Goal: Transaction & Acquisition: Purchase product/service

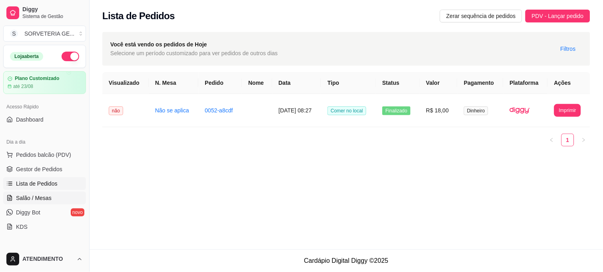
click at [47, 199] on span "Salão / Mesas" at bounding box center [34, 198] width 36 height 8
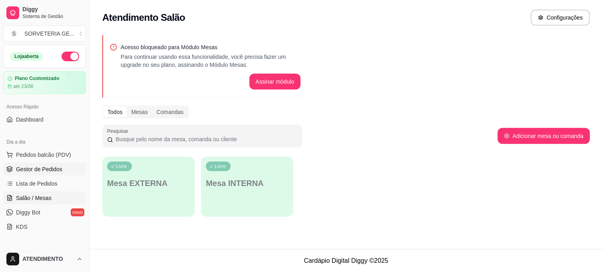
click at [56, 171] on span "Gestor de Pedidos" at bounding box center [39, 169] width 46 height 8
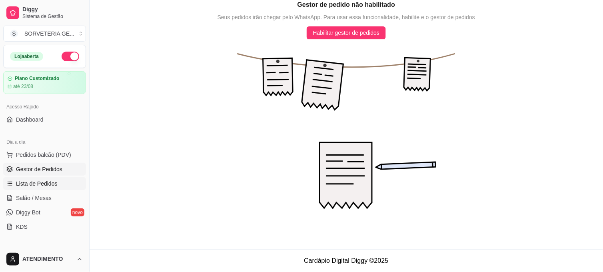
click at [56, 177] on link "Lista de Pedidos" at bounding box center [44, 183] width 83 height 13
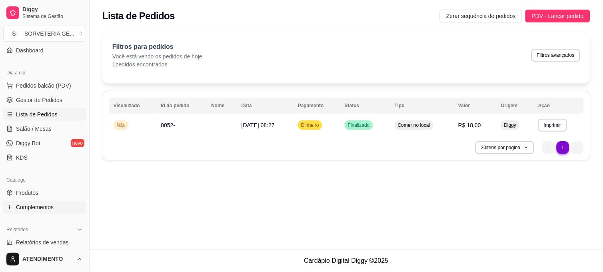
scroll to position [89, 0]
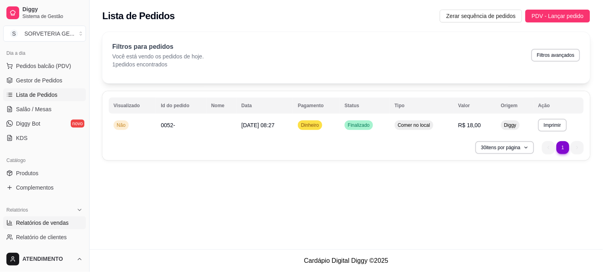
click at [42, 220] on span "Relatórios de vendas" at bounding box center [42, 223] width 53 height 8
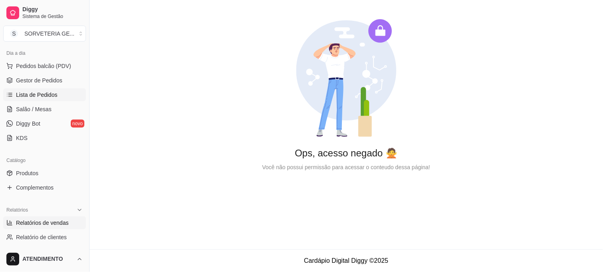
click at [42, 93] on span "Lista de Pedidos" at bounding box center [37, 95] width 42 height 8
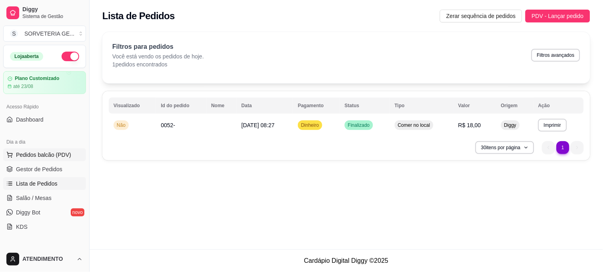
click at [54, 152] on span "Pedidos balcão (PDV)" at bounding box center [43, 155] width 55 height 8
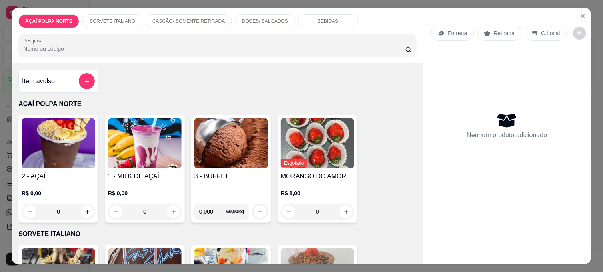
click at [76, 166] on div "2 - AÇAÍ R$ 0,00 0" at bounding box center [58, 169] width 80 height 108
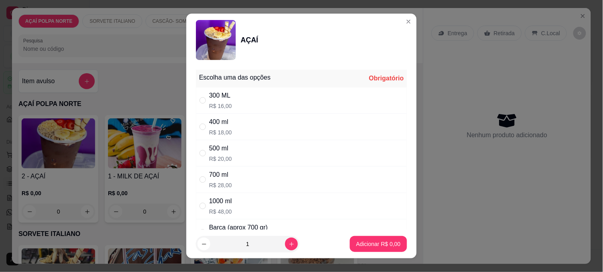
click at [239, 102] on div "300 ML R$ 16,00" at bounding box center [301, 100] width 211 height 26
radio input "true"
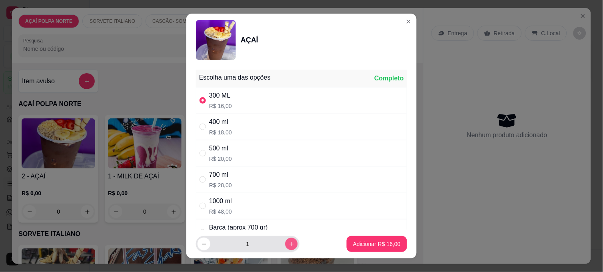
click at [285, 247] on button "increase-product-quantity" at bounding box center [291, 244] width 12 height 12
click at [285, 247] on button "increase-product-quantity" at bounding box center [291, 244] width 13 height 13
type input "4"
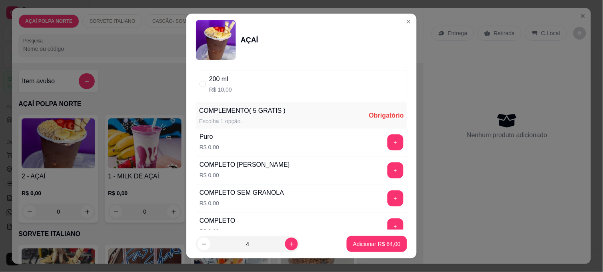
scroll to position [222, 0]
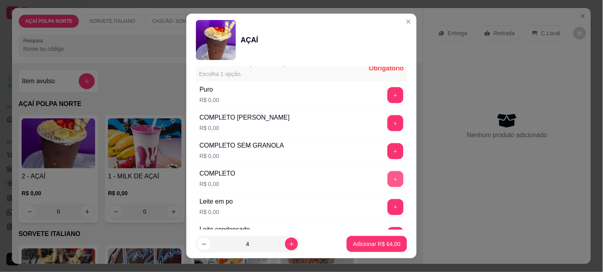
click at [387, 175] on button "+" at bounding box center [395, 179] width 16 height 16
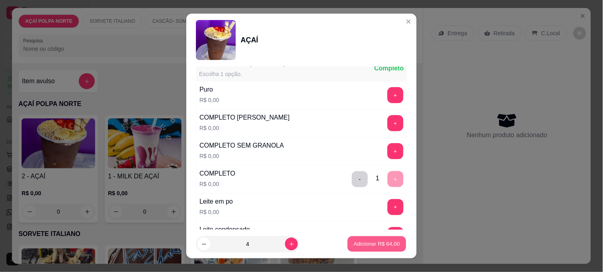
click at [357, 246] on p "Adicionar R$ 64,00" at bounding box center [377, 244] width 46 height 8
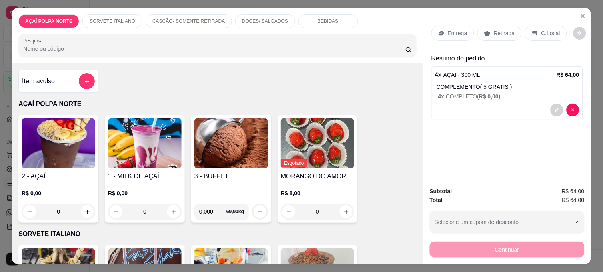
click at [72, 160] on img at bounding box center [59, 143] width 74 height 50
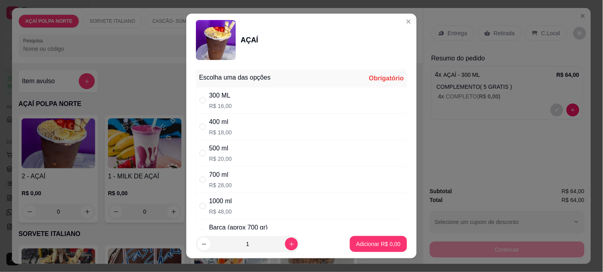
drag, startPoint x: 208, startPoint y: 123, endPoint x: 219, endPoint y: 127, distance: 11.7
click at [209, 122] on div "400 ml" at bounding box center [220, 122] width 23 height 10
radio input "true"
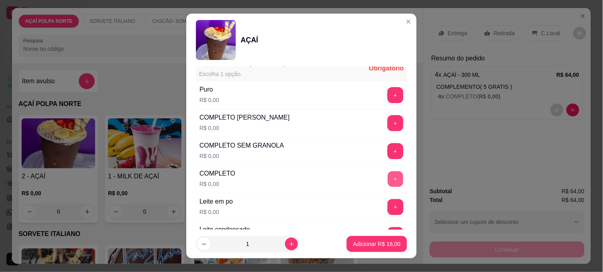
click at [388, 174] on button "+" at bounding box center [396, 180] width 16 height 16
click at [364, 241] on p "Adicionar R$ 18,00" at bounding box center [377, 244] width 48 height 8
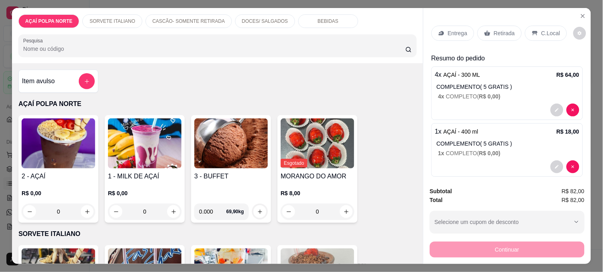
click at [503, 31] on p "Retirada" at bounding box center [504, 33] width 21 height 8
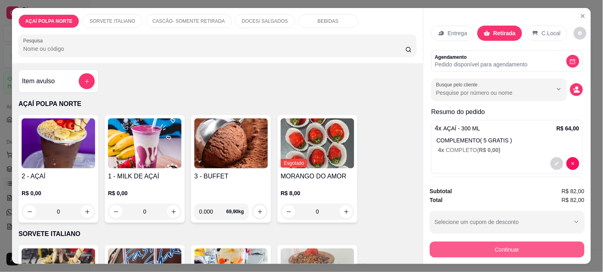
click at [544, 246] on button "Continuar" at bounding box center [507, 250] width 155 height 16
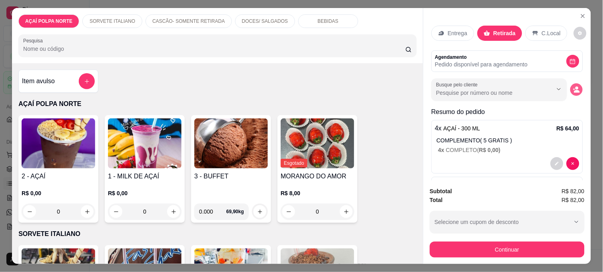
click at [570, 85] on button "decrease-product-quantity" at bounding box center [576, 90] width 12 height 12
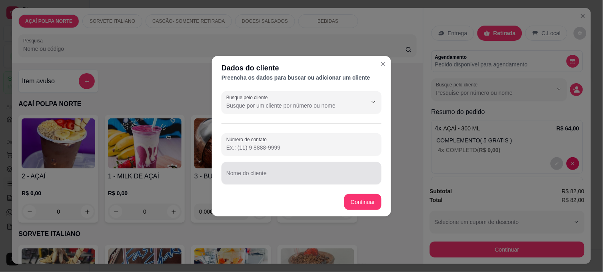
click at [254, 169] on div at bounding box center [301, 173] width 150 height 16
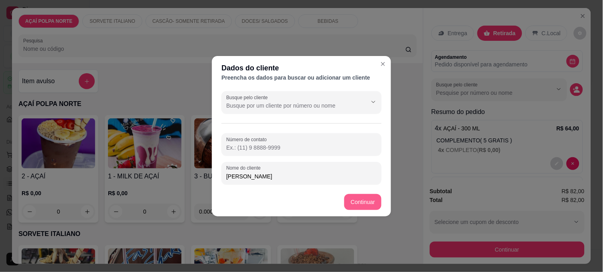
type input "[PERSON_NAME]"
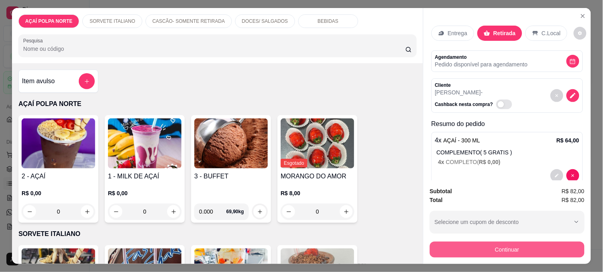
click at [514, 243] on button "Continuar" at bounding box center [507, 250] width 155 height 16
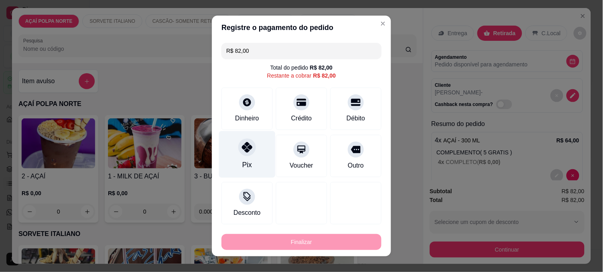
click at [256, 149] on div "Pix" at bounding box center [247, 154] width 56 height 47
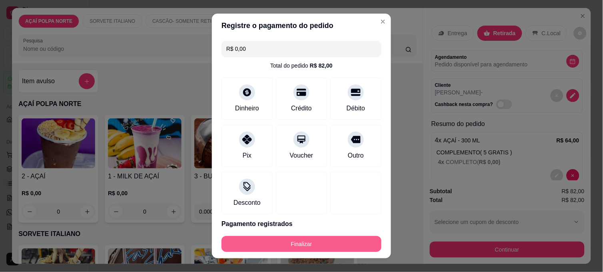
click at [341, 243] on button "Finalizar" at bounding box center [302, 244] width 160 height 16
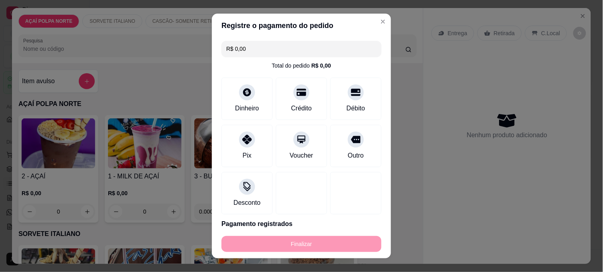
type input "-R$ 82,00"
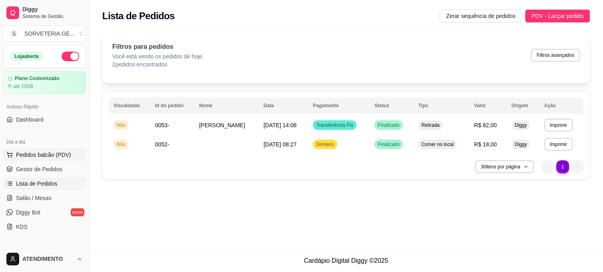
click at [44, 155] on span "Pedidos balcão (PDV)" at bounding box center [43, 155] width 55 height 8
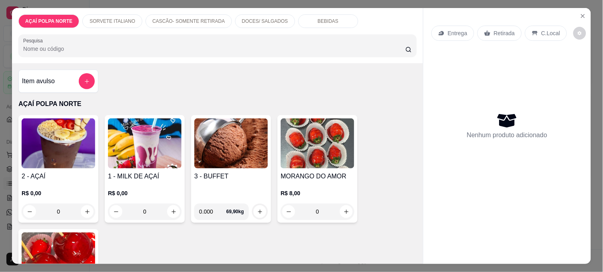
click at [68, 152] on img at bounding box center [59, 143] width 74 height 50
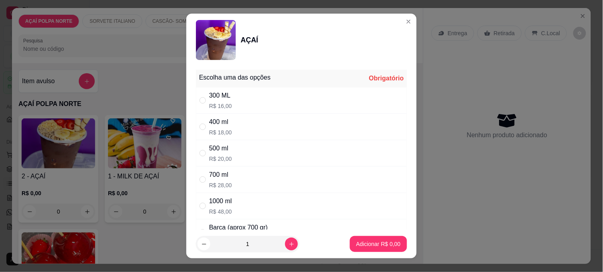
click at [246, 130] on div "400 ml R$ 18,00" at bounding box center [301, 127] width 211 height 26
radio input "true"
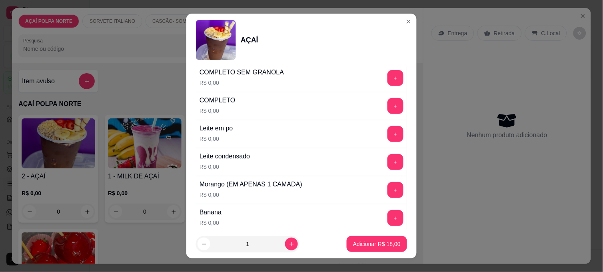
scroll to position [311, 0]
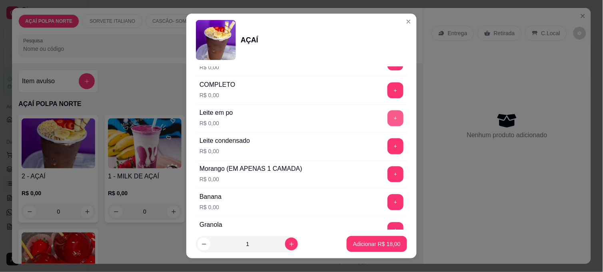
click at [387, 120] on button "+" at bounding box center [395, 118] width 16 height 16
click at [388, 173] on button "+" at bounding box center [396, 175] width 16 height 16
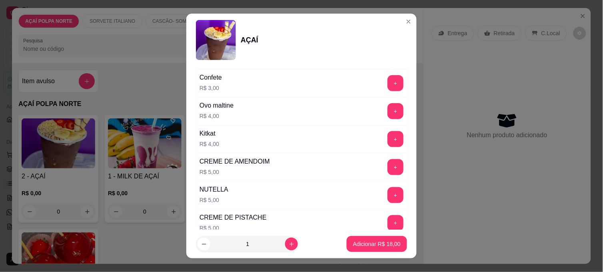
scroll to position [889, 0]
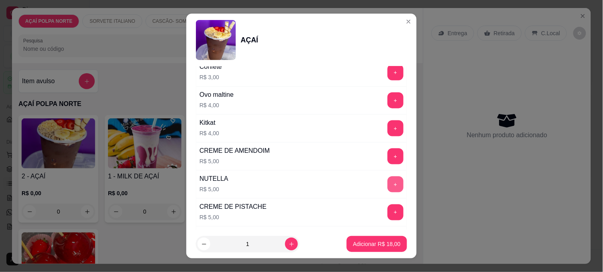
click at [387, 188] on button "+" at bounding box center [395, 184] width 16 height 16
click at [374, 247] on p "Adicionar R$ 23,00" at bounding box center [377, 244] width 46 height 8
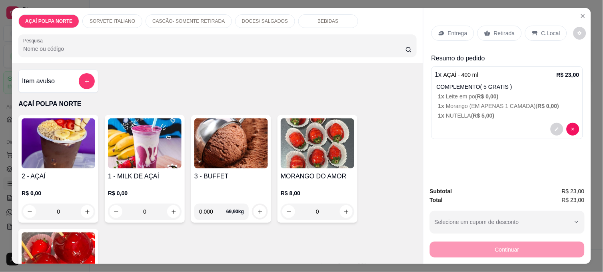
click at [543, 30] on p "C.Local" at bounding box center [550, 33] width 19 height 8
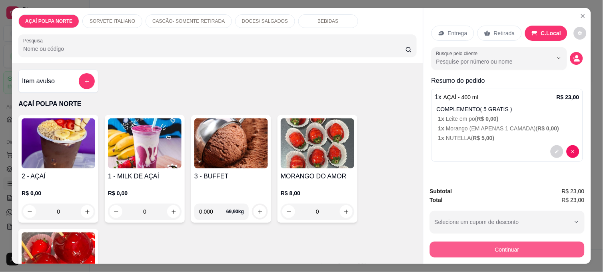
click at [545, 246] on button "Continuar" at bounding box center [507, 250] width 155 height 16
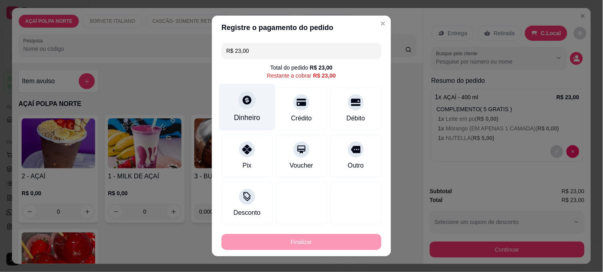
click at [256, 111] on div "Dinheiro" at bounding box center [247, 107] width 56 height 47
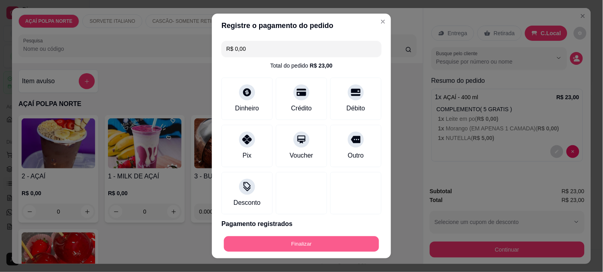
click at [348, 243] on button "Finalizar" at bounding box center [301, 244] width 155 height 16
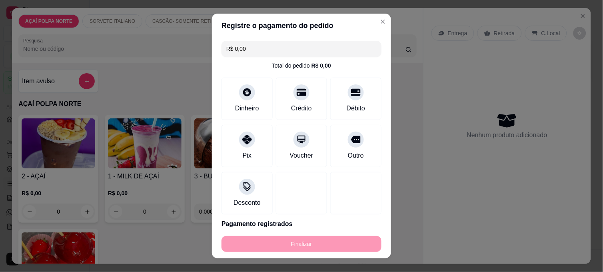
type input "-R$ 23,00"
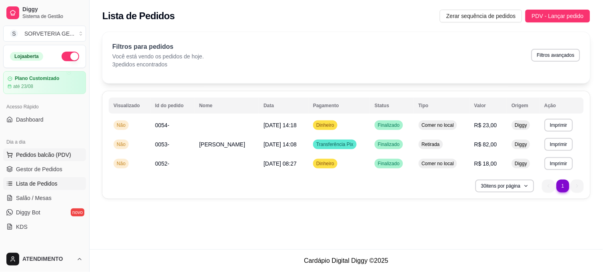
click at [61, 149] on button "Pedidos balcão (PDV)" at bounding box center [44, 154] width 83 height 13
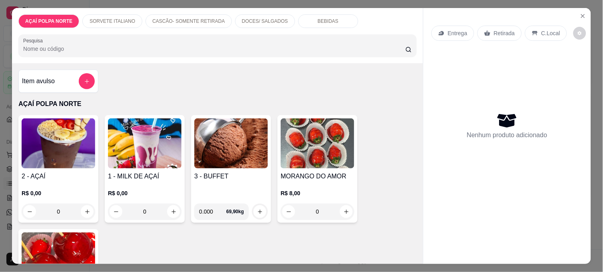
click at [296, 174] on h4 "MORANGO DO AMOR" at bounding box center [318, 177] width 74 height 10
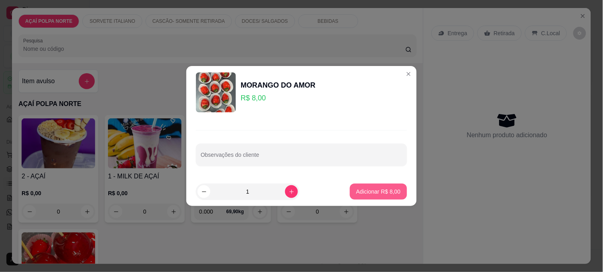
click at [373, 193] on p "Adicionar R$ 8,00" at bounding box center [378, 192] width 44 height 8
type input "1"
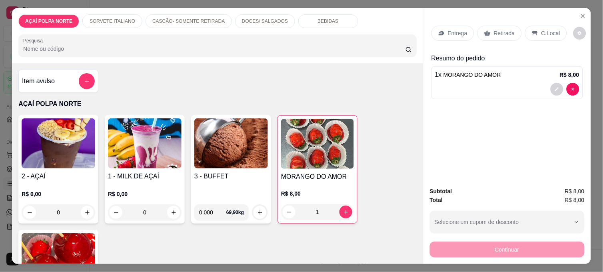
click at [547, 31] on p "C.Local" at bounding box center [550, 33] width 19 height 8
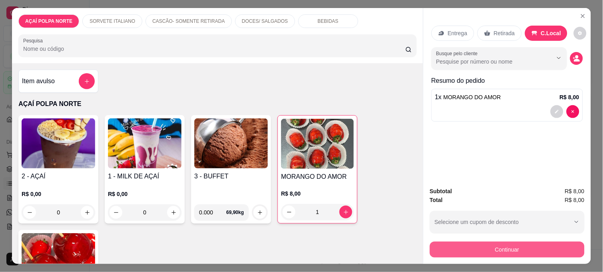
click at [546, 251] on button "Continuar" at bounding box center [507, 250] width 155 height 16
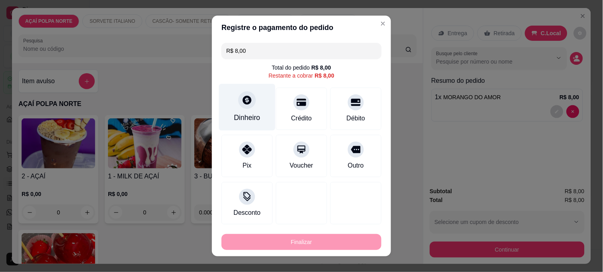
click at [244, 108] on div at bounding box center [247, 100] width 18 height 18
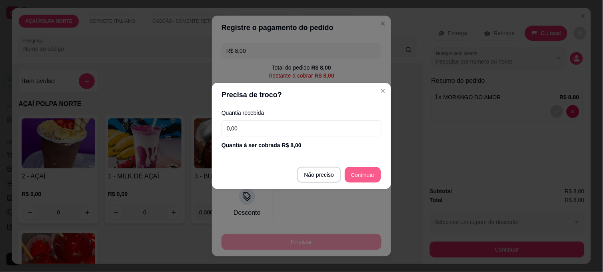
type input "R$ 0,00"
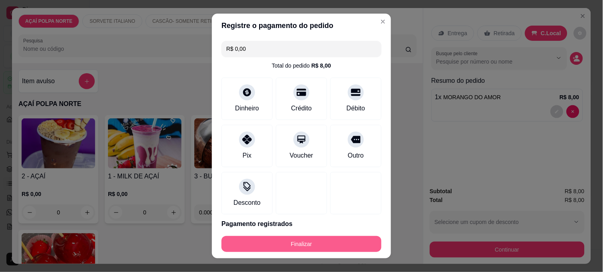
click at [348, 242] on button "Finalizar" at bounding box center [302, 244] width 160 height 16
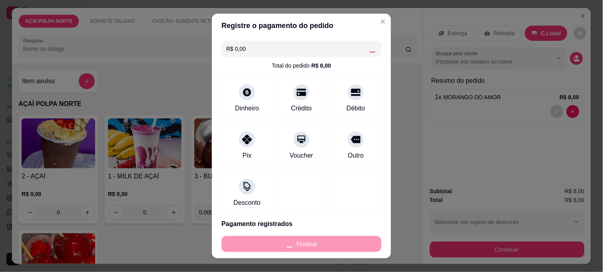
type input "0"
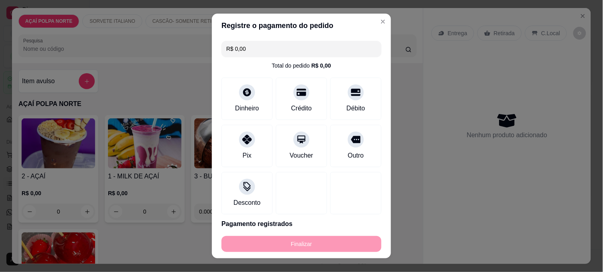
type input "-R$ 8,00"
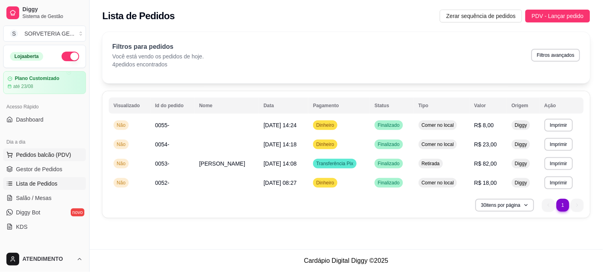
click at [54, 154] on span "Pedidos balcão (PDV)" at bounding box center [43, 155] width 55 height 8
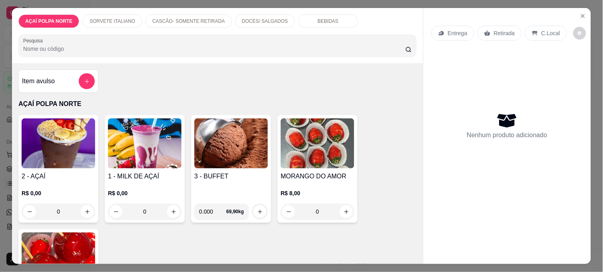
click at [66, 142] on img at bounding box center [59, 143] width 74 height 50
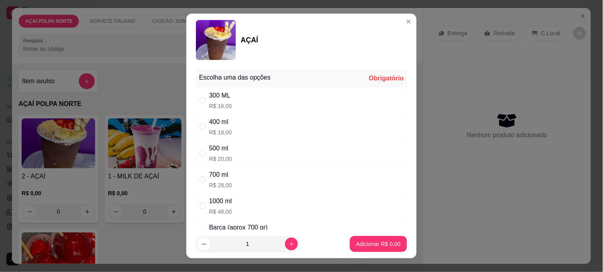
click at [234, 151] on div "500 ml R$ 20,00" at bounding box center [301, 153] width 211 height 26
radio input "true"
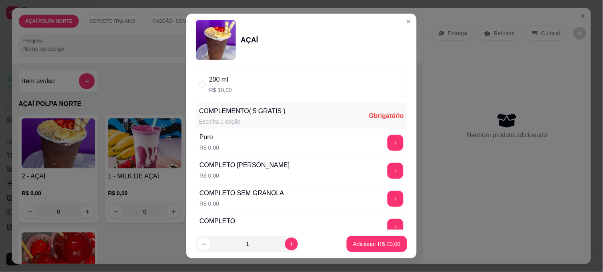
scroll to position [222, 0]
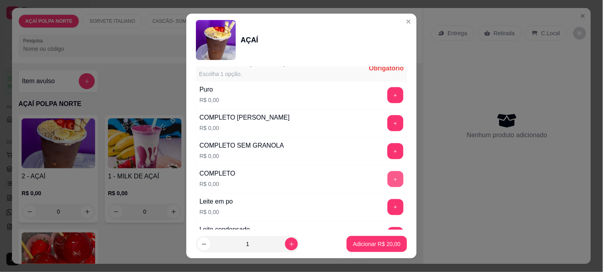
click at [387, 183] on button "+" at bounding box center [395, 179] width 16 height 16
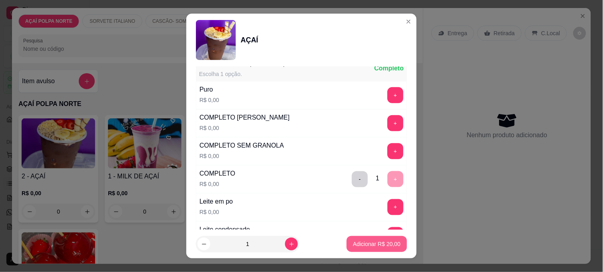
click at [391, 245] on button "Adicionar R$ 20,00" at bounding box center [377, 244] width 60 height 16
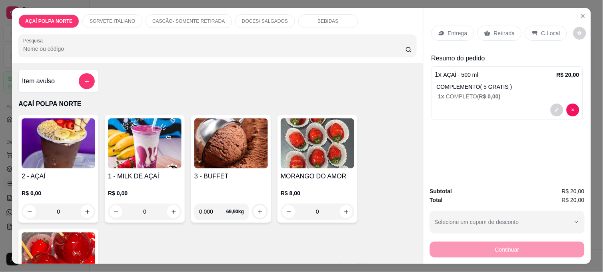
click at [501, 33] on p "Retirada" at bounding box center [504, 33] width 21 height 8
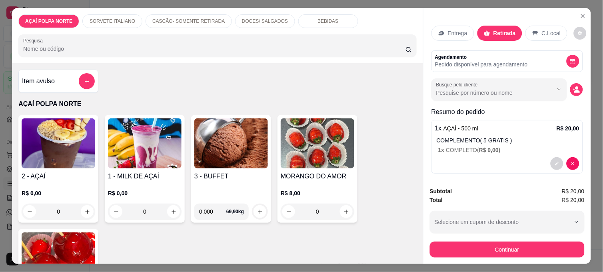
click at [542, 33] on p "C.Local" at bounding box center [551, 33] width 19 height 8
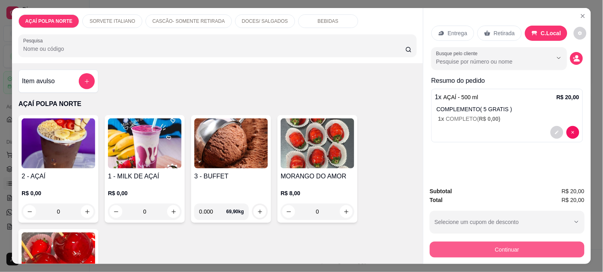
click at [530, 249] on button "Continuar" at bounding box center [507, 250] width 155 height 16
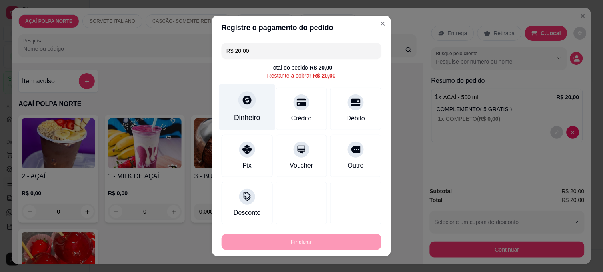
click at [247, 110] on div "Dinheiro" at bounding box center [247, 107] width 56 height 47
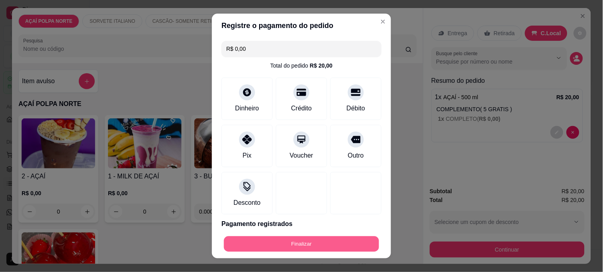
click at [334, 237] on button "Finalizar" at bounding box center [301, 244] width 155 height 16
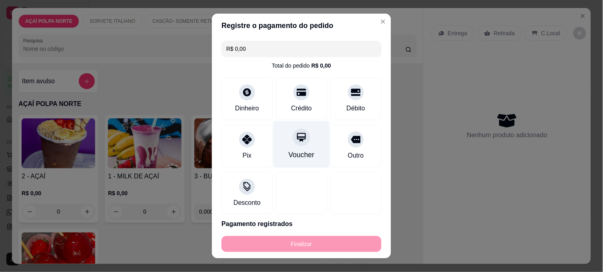
type input "-R$ 20,00"
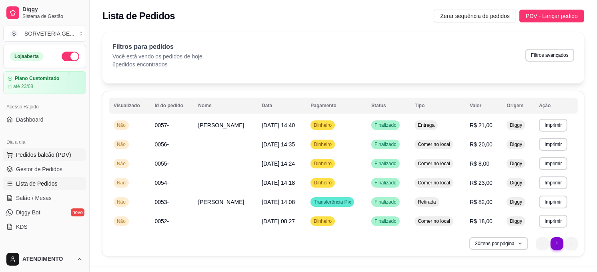
click at [49, 152] on span "Pedidos balcão (PDV)" at bounding box center [43, 155] width 55 height 8
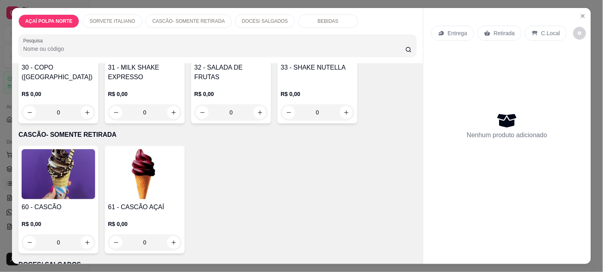
scroll to position [355, 0]
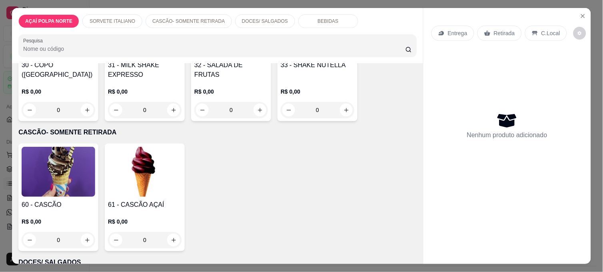
click at [78, 159] on img at bounding box center [59, 172] width 74 height 50
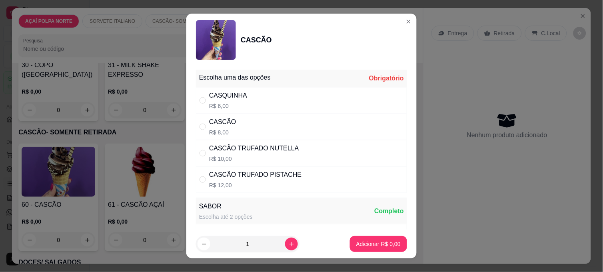
click at [267, 129] on div "CASCÃO R$ 8,00" at bounding box center [301, 127] width 211 height 26
radio input "true"
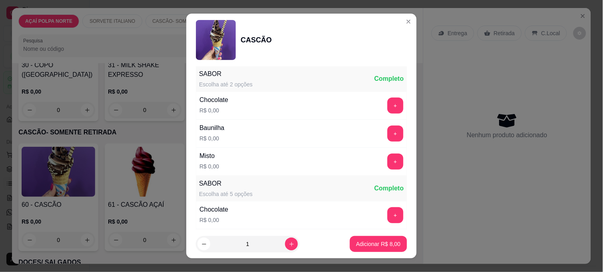
scroll to position [133, 0]
click at [389, 155] on div "+" at bounding box center [395, 161] width 22 height 16
click at [387, 160] on button "+" at bounding box center [395, 161] width 16 height 16
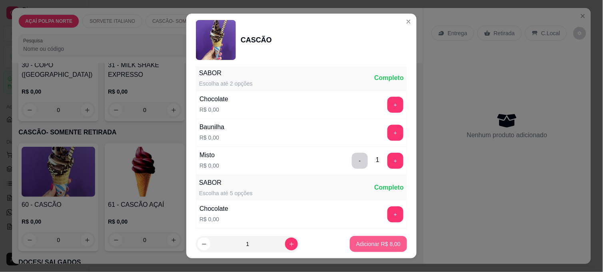
click at [383, 245] on p "Adicionar R$ 8,00" at bounding box center [378, 244] width 44 height 8
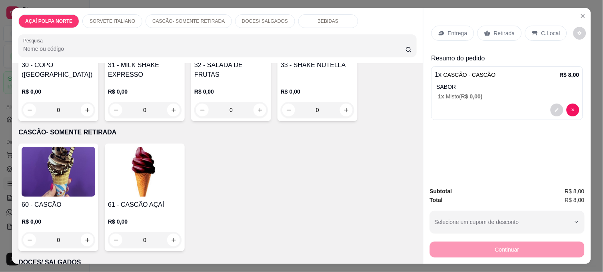
click at [533, 30] on icon at bounding box center [535, 33] width 6 height 6
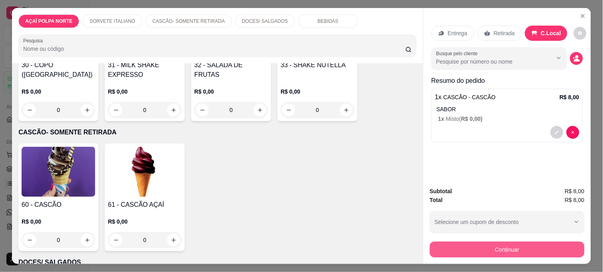
click at [525, 244] on button "Continuar" at bounding box center [507, 250] width 155 height 16
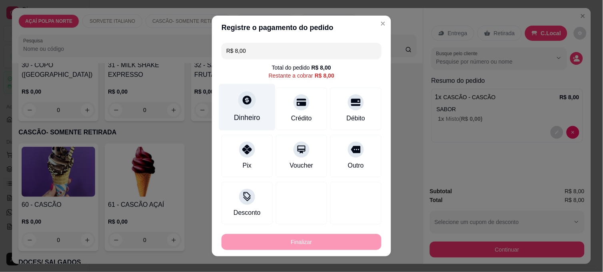
click at [249, 111] on div "Dinheiro" at bounding box center [247, 107] width 56 height 47
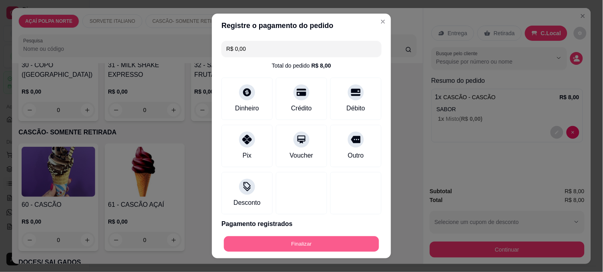
click at [350, 243] on button "Finalizar" at bounding box center [301, 244] width 155 height 16
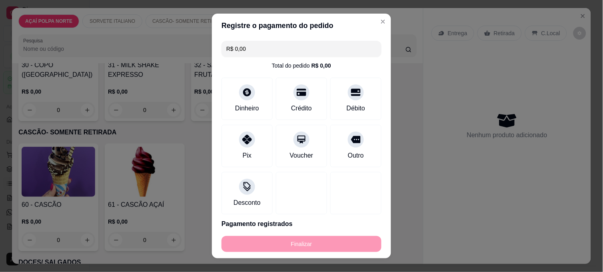
type input "-R$ 8,00"
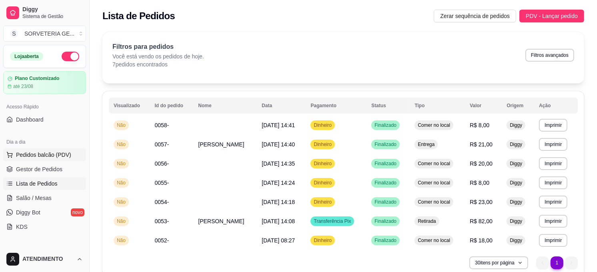
drag, startPoint x: 56, startPoint y: 156, endPoint x: 51, endPoint y: 157, distance: 5.3
click at [56, 156] on span "Pedidos balcão (PDV)" at bounding box center [43, 155] width 55 height 8
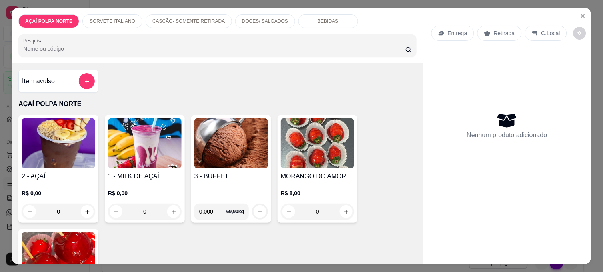
click at [76, 147] on img at bounding box center [59, 143] width 74 height 50
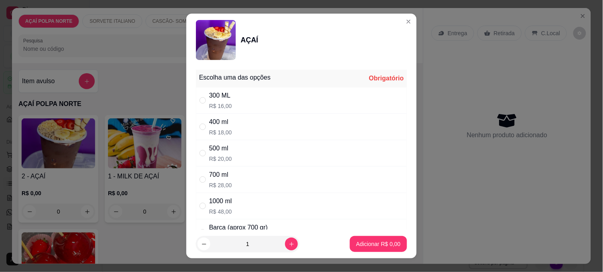
click at [226, 145] on div "500 ml" at bounding box center [220, 149] width 23 height 10
radio input "true"
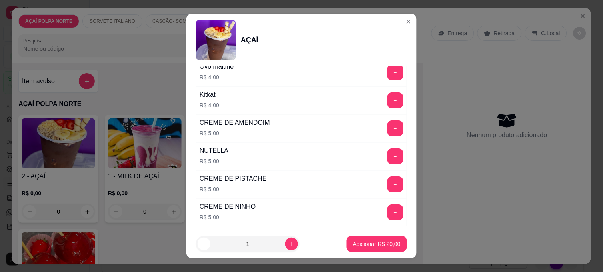
scroll to position [933, 0]
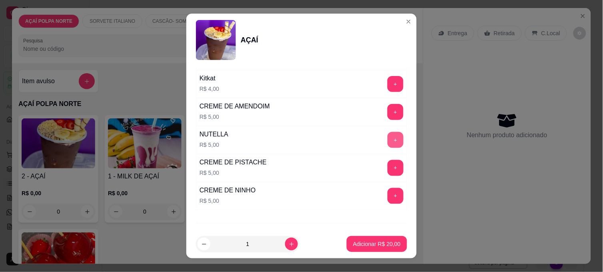
click at [387, 141] on button "+" at bounding box center [395, 140] width 16 height 16
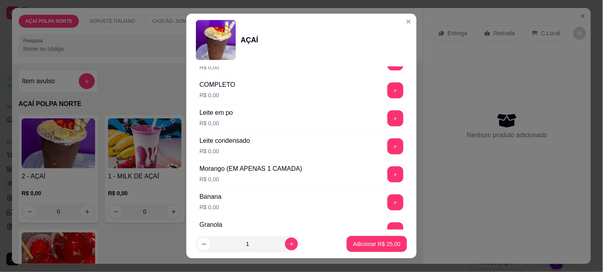
scroll to position [222, 0]
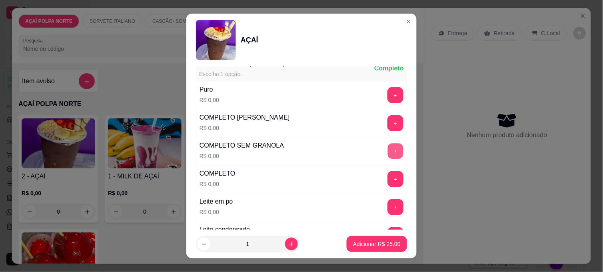
click at [388, 153] on button "+" at bounding box center [396, 152] width 16 height 16
click at [382, 247] on p "Adicionar R$ 25,00" at bounding box center [377, 244] width 48 height 8
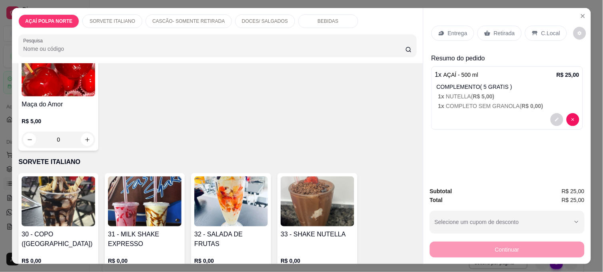
scroll to position [266, 0]
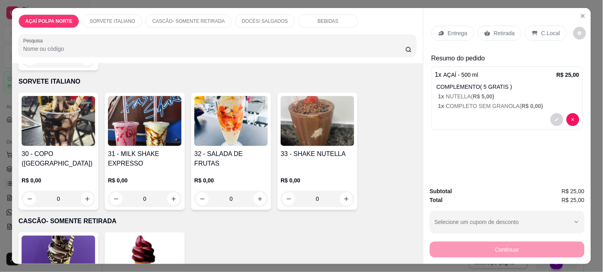
click at [144, 149] on h4 "31 - MILK SHAKE EXPRESSO" at bounding box center [145, 158] width 74 height 19
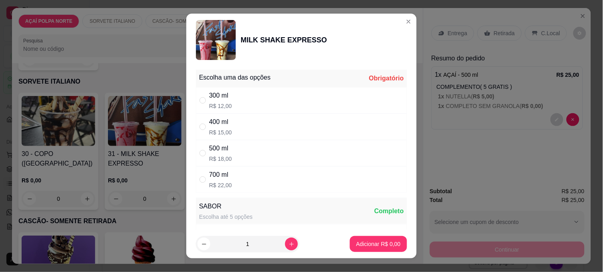
click at [239, 131] on div "400 ml R$ 15,00" at bounding box center [301, 127] width 211 height 26
radio input "true"
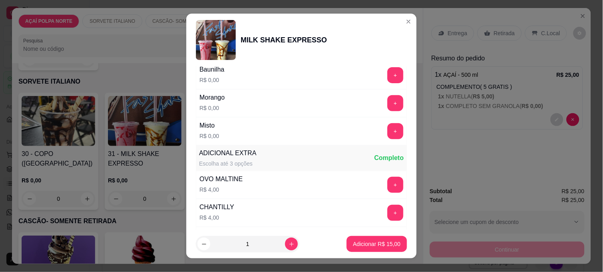
scroll to position [178, 0]
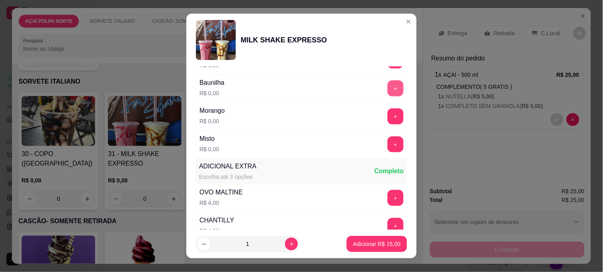
click at [387, 92] on button "+" at bounding box center [395, 88] width 16 height 16
click at [367, 242] on p "Adicionar R$ 15,00" at bounding box center [377, 244] width 46 height 8
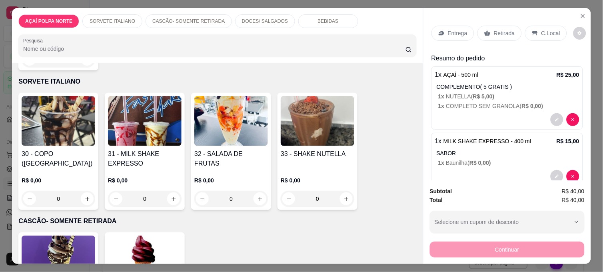
drag, startPoint x: 537, startPoint y: 27, endPoint x: 537, endPoint y: 41, distance: 14.0
click at [541, 29] on p "C.Local" at bounding box center [550, 33] width 19 height 8
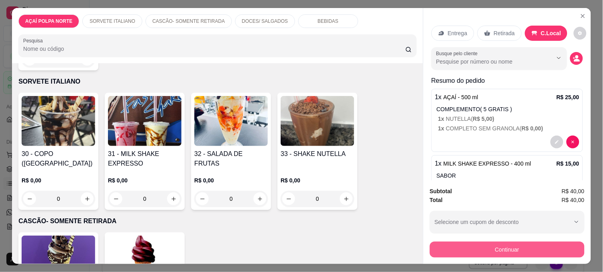
click at [510, 245] on button "Continuar" at bounding box center [507, 250] width 155 height 16
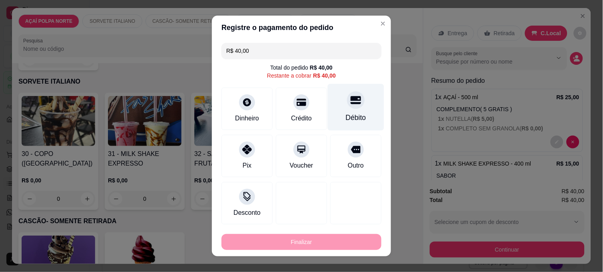
click at [351, 101] on icon at bounding box center [356, 100] width 10 height 10
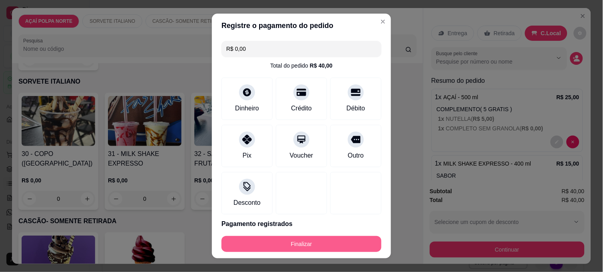
click at [314, 243] on button "Finalizar" at bounding box center [302, 244] width 160 height 16
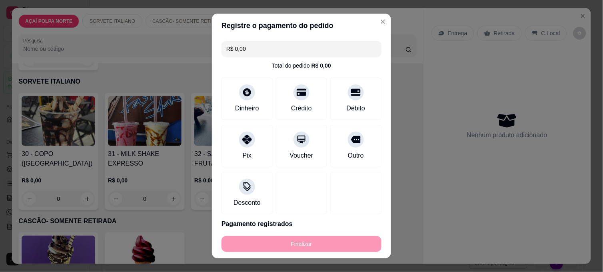
type input "-R$ 40,00"
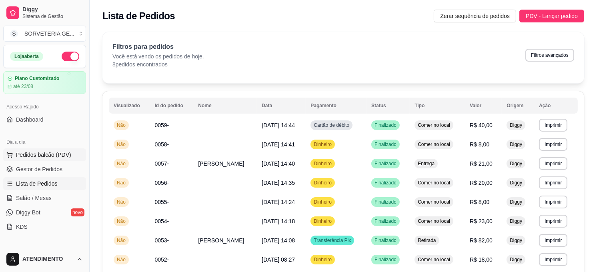
click at [49, 154] on span "Pedidos balcão (PDV)" at bounding box center [43, 155] width 55 height 8
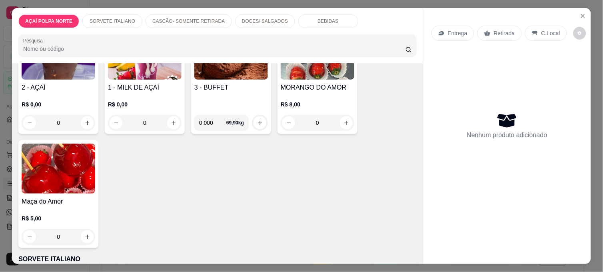
scroll to position [178, 0]
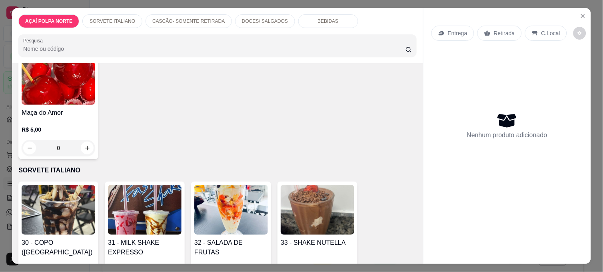
click at [138, 194] on img at bounding box center [145, 210] width 74 height 50
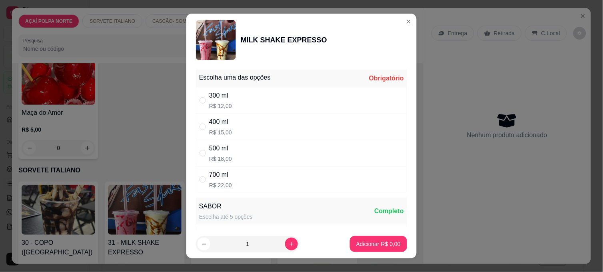
click at [239, 127] on div "400 ml R$ 15,00" at bounding box center [301, 127] width 211 height 26
radio input "true"
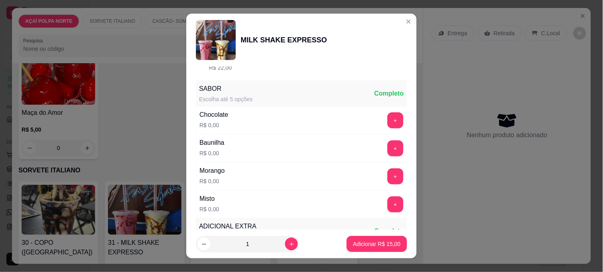
scroll to position [133, 0]
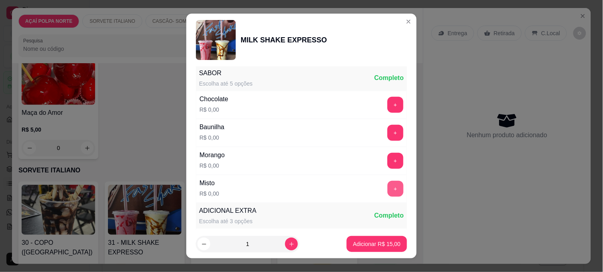
click at [387, 190] on button "+" at bounding box center [395, 189] width 16 height 16
click at [386, 243] on p "Adicionar R$ 15,00" at bounding box center [377, 244] width 46 height 8
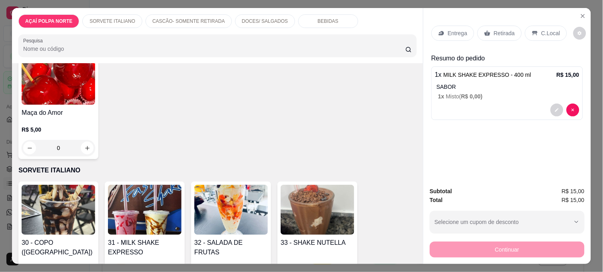
click at [546, 29] on p "C.Local" at bounding box center [550, 33] width 19 height 8
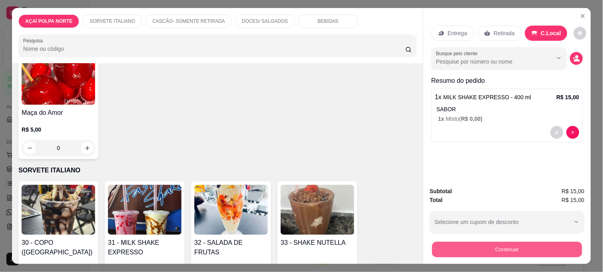
click at [536, 243] on button "Continuar" at bounding box center [507, 250] width 150 height 16
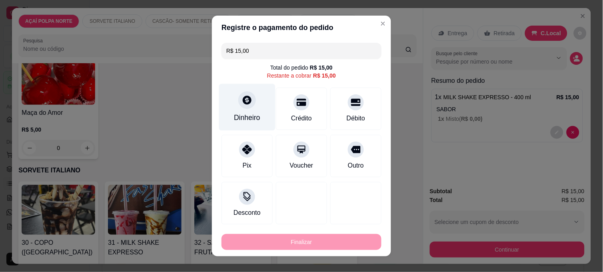
click at [243, 100] on icon at bounding box center [247, 100] width 10 height 10
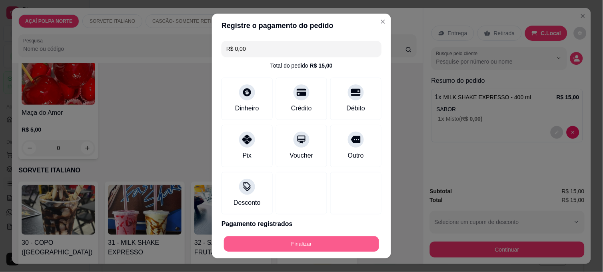
click at [325, 247] on button "Finalizar" at bounding box center [301, 244] width 155 height 16
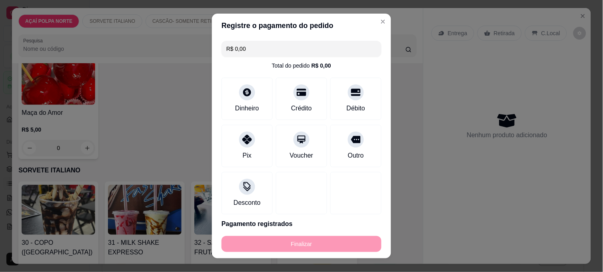
type input "-R$ 15,00"
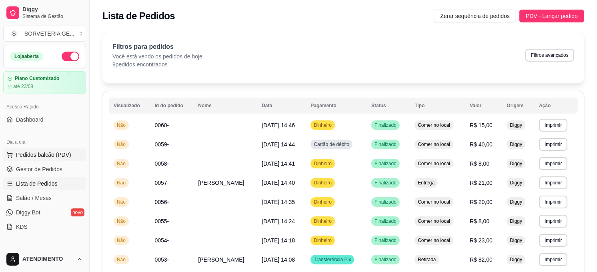
click at [53, 154] on span "Pedidos balcão (PDV)" at bounding box center [43, 155] width 55 height 8
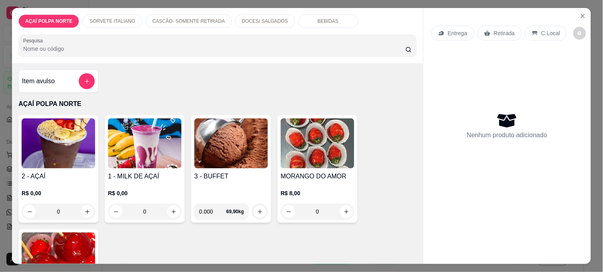
click at [74, 168] on div "2 - AÇAÍ R$ 0,00 0" at bounding box center [58, 169] width 80 height 108
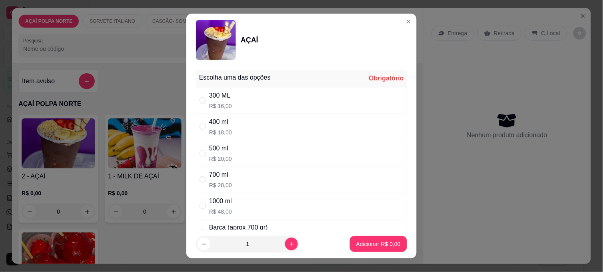
click at [273, 131] on div "400 ml R$ 18,00" at bounding box center [301, 127] width 211 height 26
radio input "true"
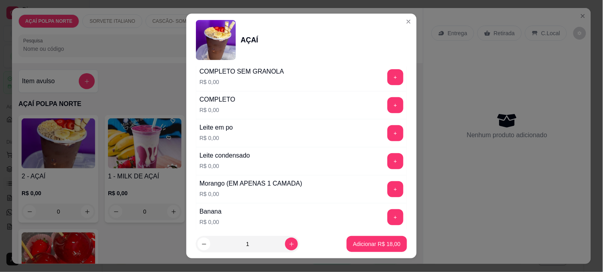
scroll to position [311, 0]
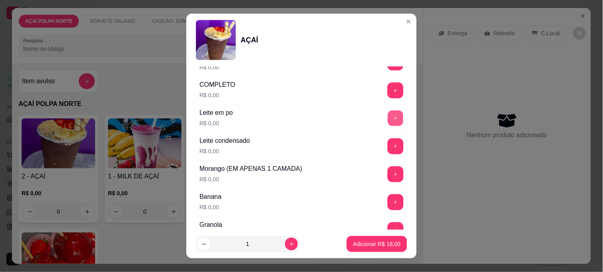
click at [388, 120] on button "+" at bounding box center [396, 119] width 16 height 16
click at [387, 227] on button "+" at bounding box center [395, 230] width 16 height 16
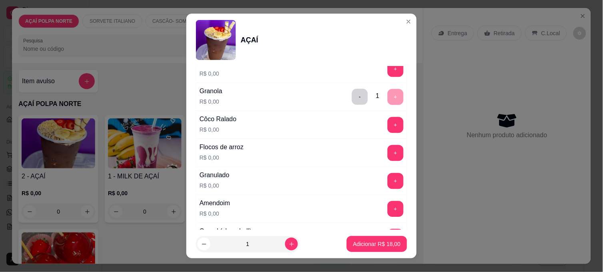
scroll to position [355, 0]
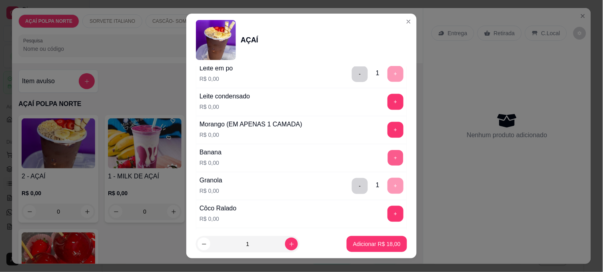
click at [388, 161] on button "+" at bounding box center [396, 158] width 16 height 16
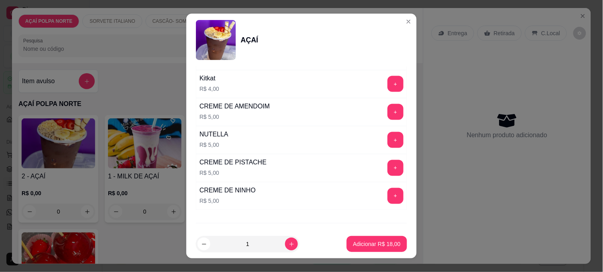
scroll to position [976, 0]
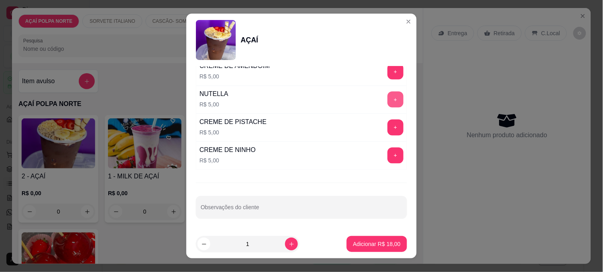
click at [387, 100] on button "+" at bounding box center [395, 100] width 16 height 16
click at [361, 243] on p "Adicionar R$ 23,00" at bounding box center [377, 244] width 46 height 8
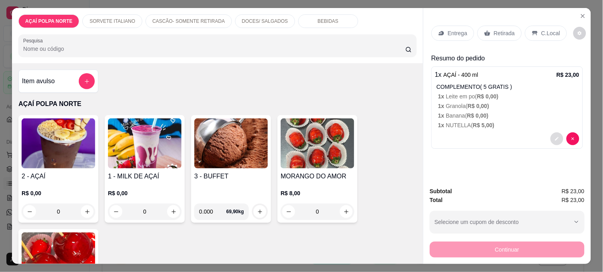
click at [557, 137] on button "decrease-product-quantity" at bounding box center [557, 138] width 13 height 13
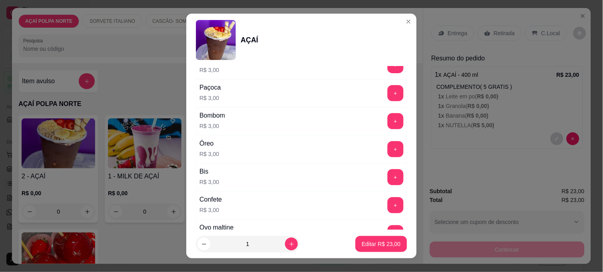
scroll to position [800, 0]
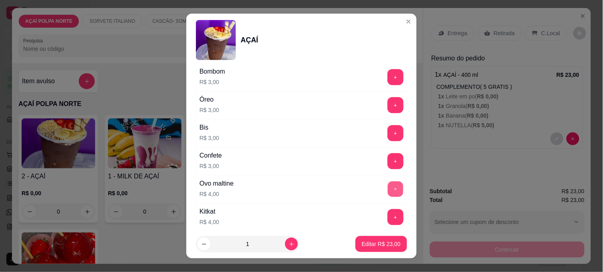
click at [388, 190] on button "+" at bounding box center [396, 190] width 16 height 16
click at [374, 245] on p "Editar R$ 27,00" at bounding box center [381, 244] width 39 height 8
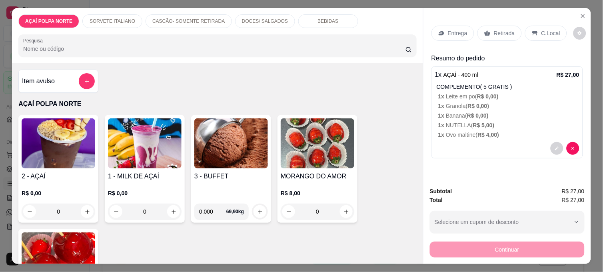
click at [504, 32] on p "Retirada" at bounding box center [504, 33] width 21 height 8
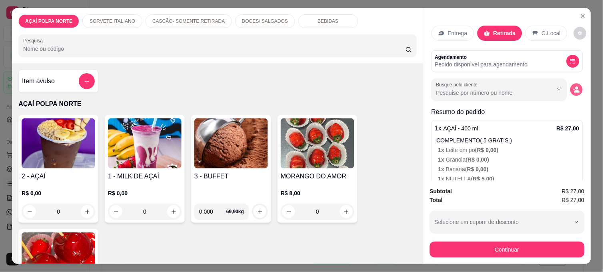
click at [573, 86] on icon "decrease-product-quantity" at bounding box center [576, 89] width 7 height 7
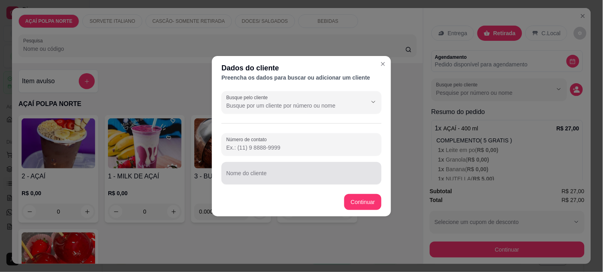
click at [252, 176] on input "Nome do cliente" at bounding box center [301, 176] width 150 height 8
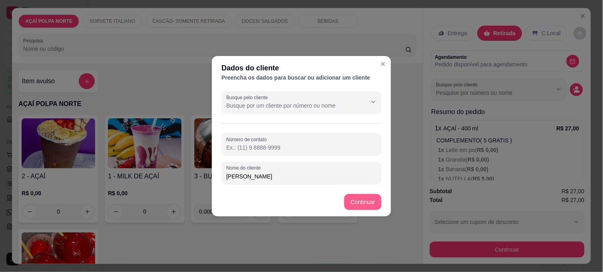
type input "[PERSON_NAME]"
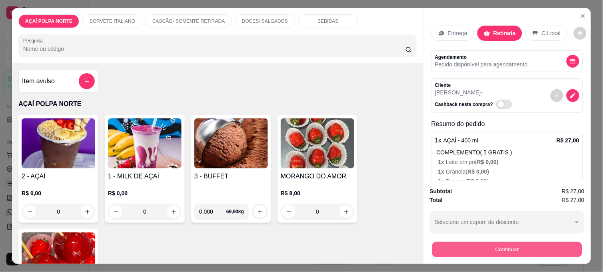
click at [481, 246] on button "Continuar" at bounding box center [507, 250] width 150 height 16
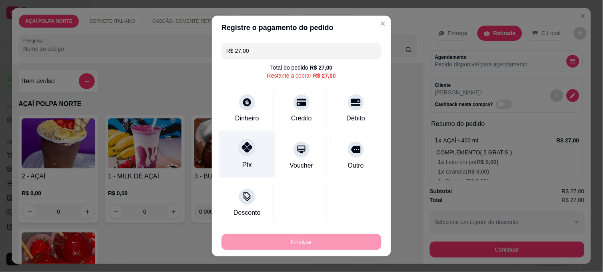
click at [242, 149] on icon at bounding box center [247, 147] width 10 height 10
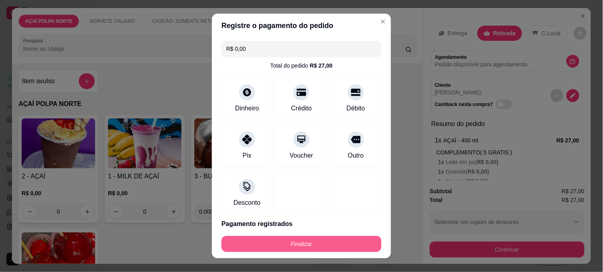
click at [290, 241] on button "Finalizar" at bounding box center [302, 244] width 160 height 16
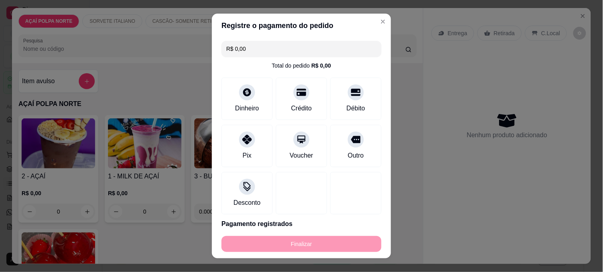
type input "-R$ 27,00"
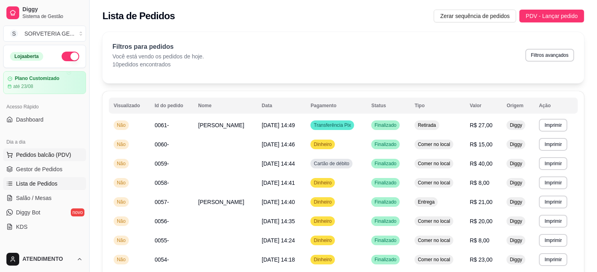
click at [58, 156] on span "Pedidos balcão (PDV)" at bounding box center [43, 155] width 55 height 8
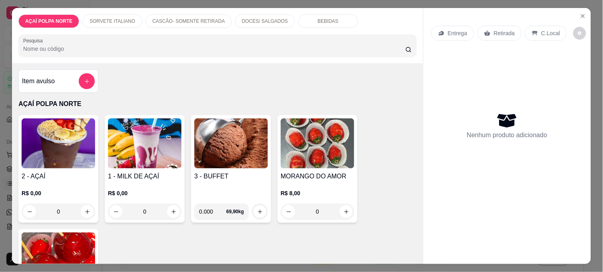
click at [82, 147] on img at bounding box center [59, 143] width 74 height 50
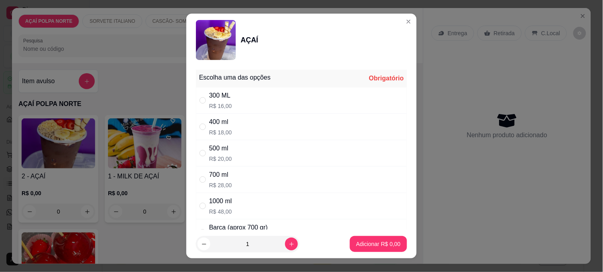
click at [242, 130] on div "400 ml R$ 18,00" at bounding box center [301, 127] width 211 height 26
radio input "true"
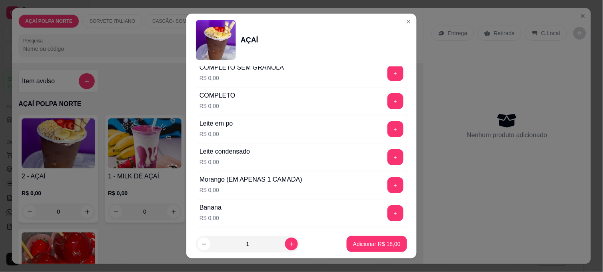
scroll to position [311, 0]
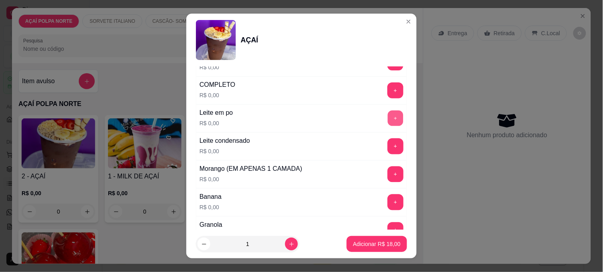
click at [388, 116] on button "+" at bounding box center [396, 119] width 16 height 16
click at [387, 176] on button "+" at bounding box center [395, 174] width 16 height 16
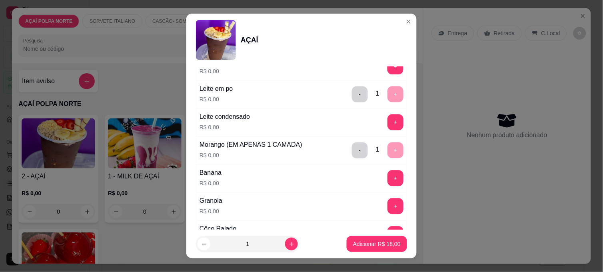
scroll to position [355, 0]
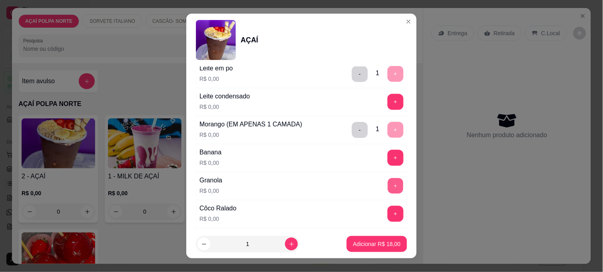
click at [388, 183] on button "+" at bounding box center [396, 186] width 16 height 16
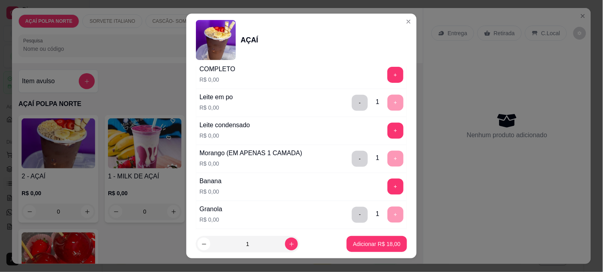
scroll to position [311, 0]
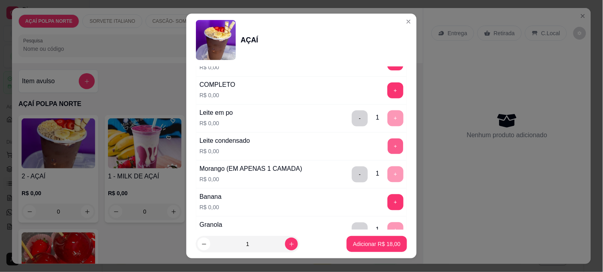
click at [388, 146] on button "+" at bounding box center [396, 147] width 16 height 16
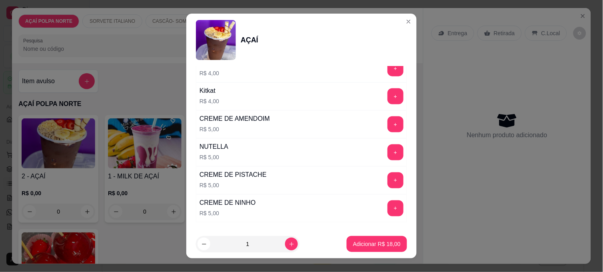
scroll to position [933, 0]
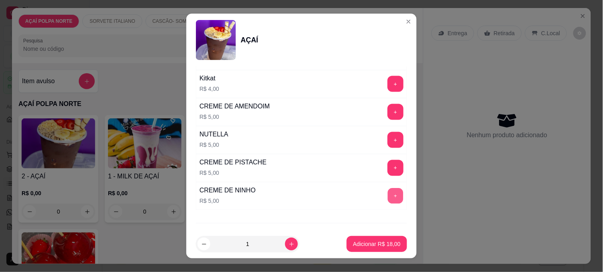
click at [388, 197] on button "+" at bounding box center [396, 196] width 16 height 16
click at [383, 241] on p "Adicionar R$ 23,00" at bounding box center [377, 244] width 48 height 8
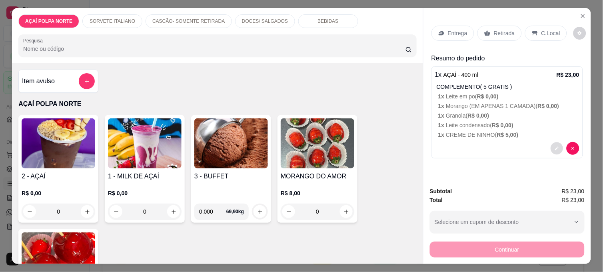
click at [555, 147] on icon "decrease-product-quantity" at bounding box center [557, 149] width 4 height 4
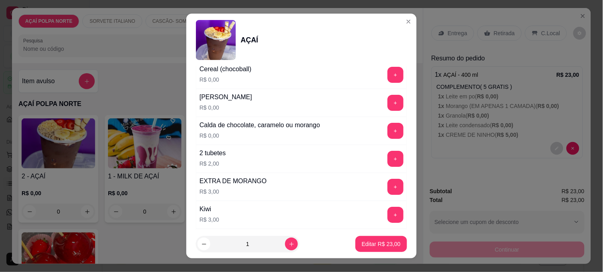
scroll to position [622, 0]
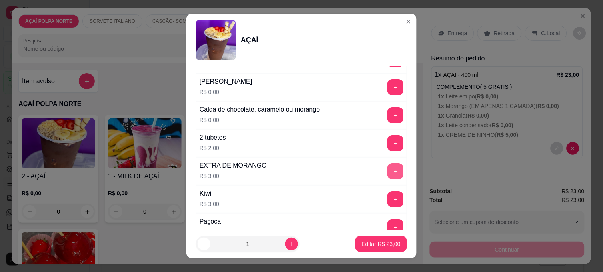
click at [387, 172] on button "+" at bounding box center [395, 171] width 16 height 16
click at [385, 244] on p "Editar R$ 26,00" at bounding box center [381, 244] width 38 height 8
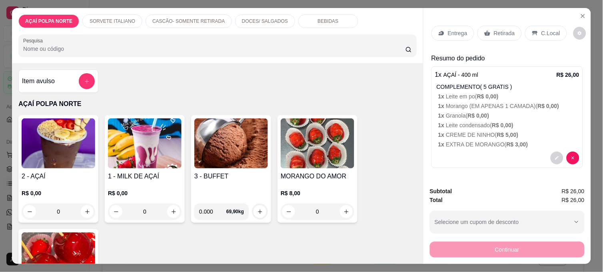
click at [64, 167] on div "2 - AÇAÍ R$ 0,00 0" at bounding box center [58, 169] width 80 height 108
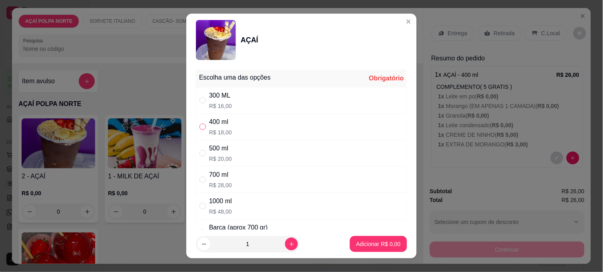
click at [200, 125] on input "" at bounding box center [203, 127] width 6 height 6
radio input "true"
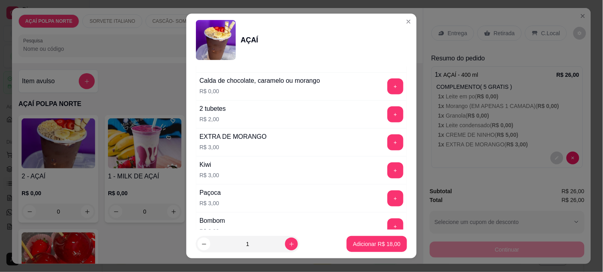
scroll to position [666, 0]
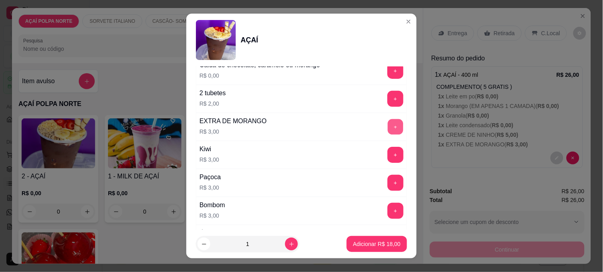
click at [388, 130] on button "+" at bounding box center [396, 127] width 16 height 16
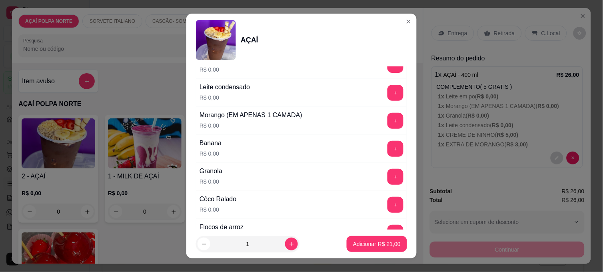
scroll to position [355, 0]
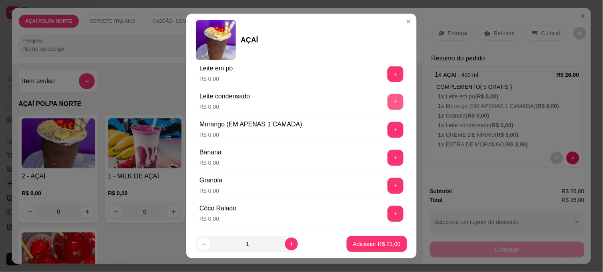
click at [387, 99] on button "+" at bounding box center [395, 102] width 16 height 16
click at [387, 74] on button "+" at bounding box center [395, 74] width 16 height 16
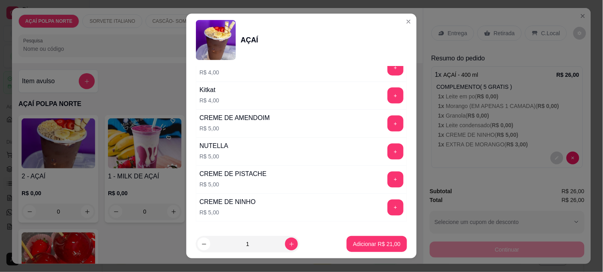
scroll to position [976, 0]
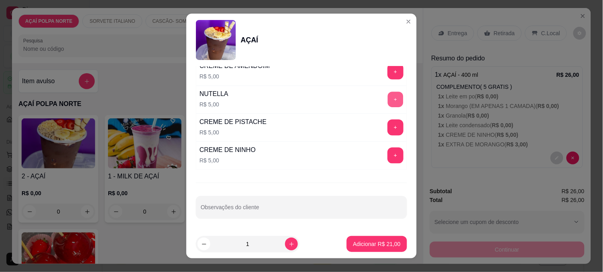
click at [388, 100] on button "+" at bounding box center [396, 100] width 16 height 16
click at [369, 242] on p "Adicionar R$ 26,00" at bounding box center [377, 244] width 46 height 8
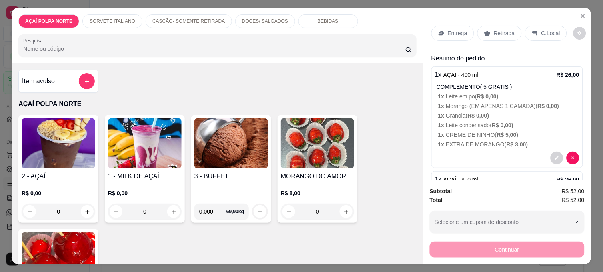
click at [541, 29] on p "C.Local" at bounding box center [550, 33] width 19 height 8
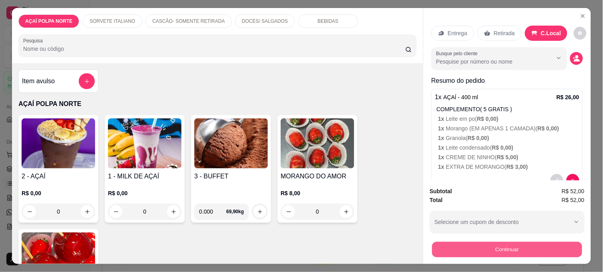
click at [539, 244] on button "Continuar" at bounding box center [507, 250] width 150 height 16
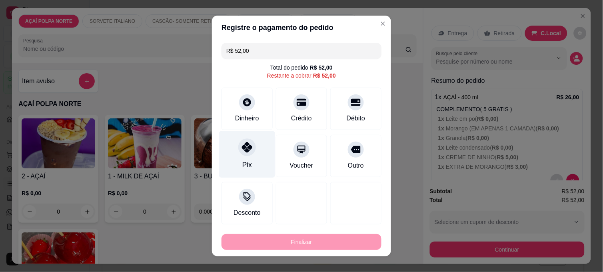
click at [240, 154] on div at bounding box center [247, 147] width 18 height 18
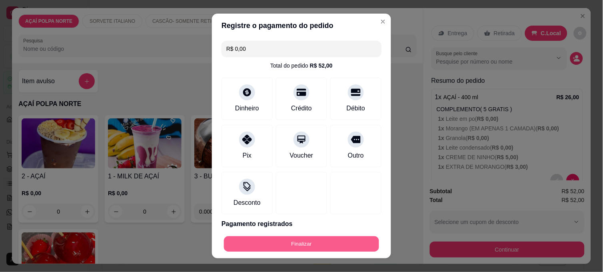
click at [333, 236] on button "Finalizar" at bounding box center [301, 244] width 155 height 16
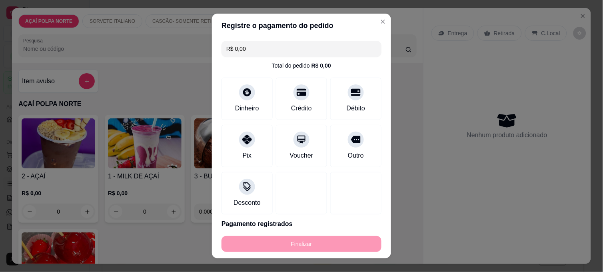
type input "-R$ 52,00"
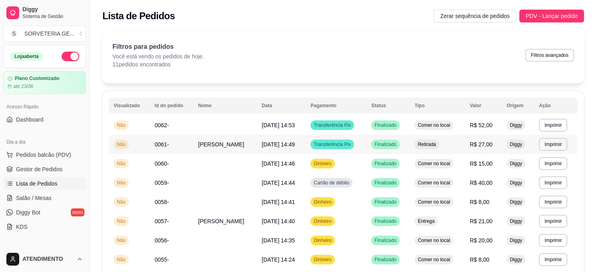
click at [187, 140] on td "0061-" at bounding box center [172, 144] width 44 height 19
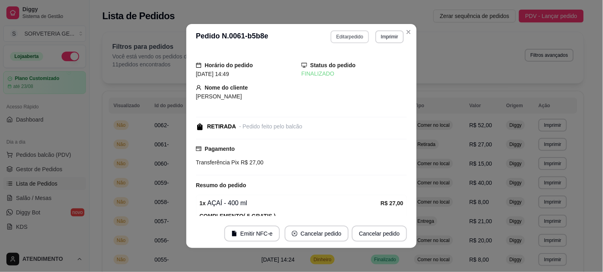
click at [338, 33] on button "Editar pedido" at bounding box center [350, 36] width 38 height 13
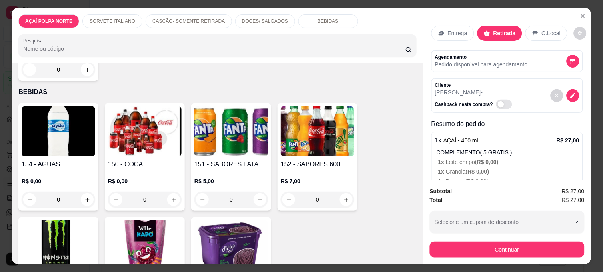
scroll to position [800, 0]
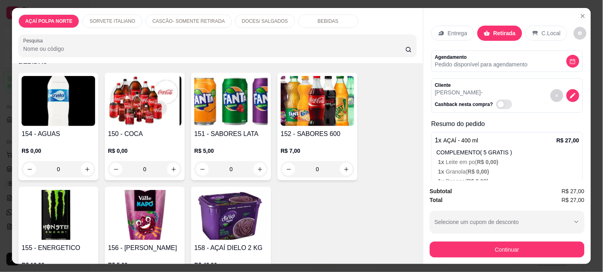
click at [59, 116] on img at bounding box center [59, 101] width 74 height 50
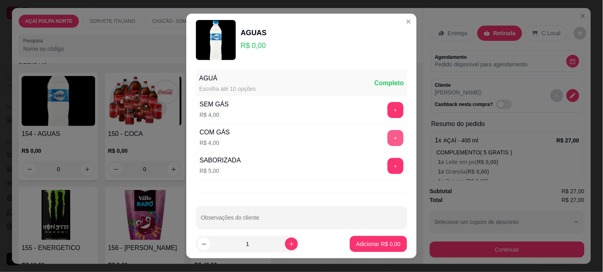
click at [387, 138] on button "+" at bounding box center [395, 138] width 16 height 16
click at [370, 242] on p "Adicionar R$ 4,00" at bounding box center [378, 244] width 44 height 8
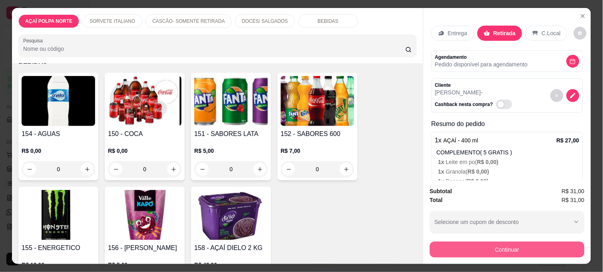
click at [495, 248] on button "Continuar" at bounding box center [507, 250] width 155 height 16
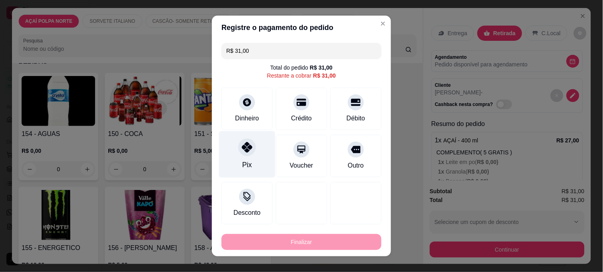
click at [254, 156] on div "Pix" at bounding box center [247, 154] width 56 height 47
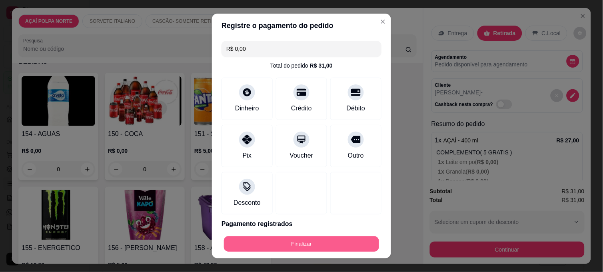
click at [331, 241] on button "Finalizar" at bounding box center [301, 244] width 155 height 16
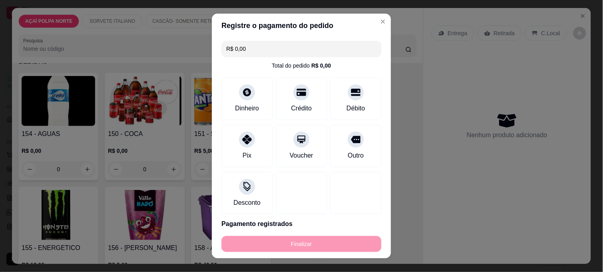
type input "-R$ 31,00"
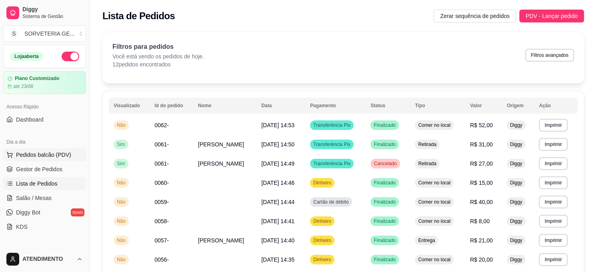
click at [40, 152] on span "Pedidos balcão (PDV)" at bounding box center [43, 155] width 55 height 8
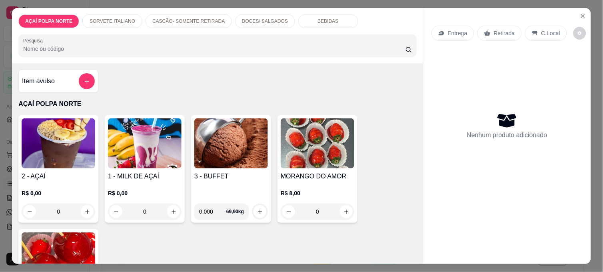
click at [51, 82] on h4 "Item avulso" at bounding box center [38, 81] width 33 height 10
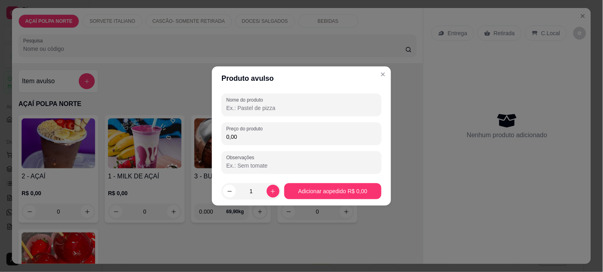
click at [298, 109] on input "Nome do produto" at bounding box center [301, 108] width 150 height 8
type input "PICOLE DI CONE"
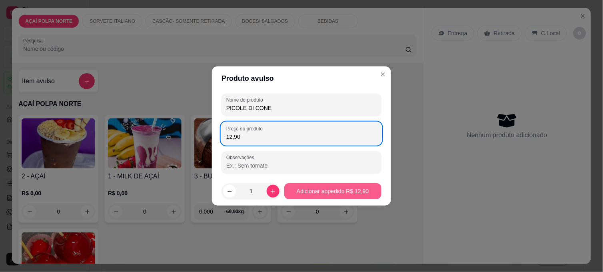
type input "12,90"
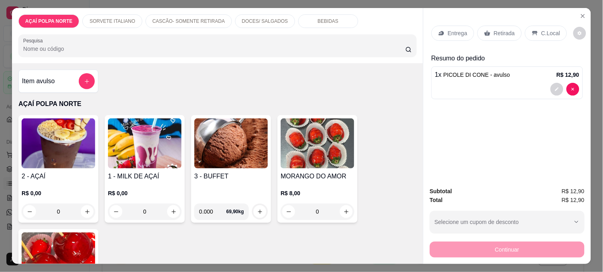
click at [64, 74] on div "Item avulso" at bounding box center [58, 81] width 73 height 16
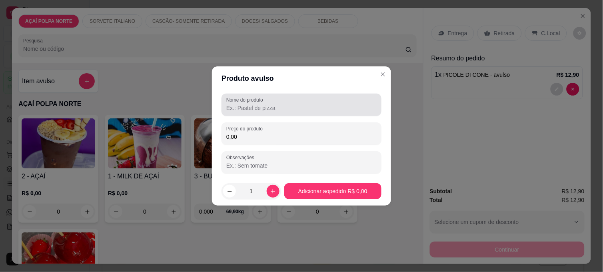
click at [246, 107] on input "Nome do produto" at bounding box center [301, 108] width 150 height 8
type input "PICOLE DE UNICORNIO"
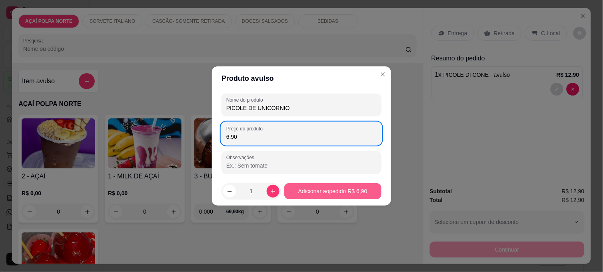
type input "6,90"
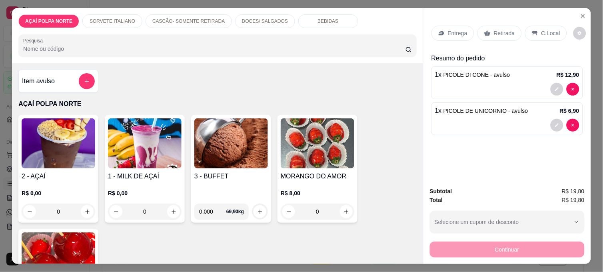
click at [66, 83] on div "Item avulso" at bounding box center [58, 81] width 73 height 16
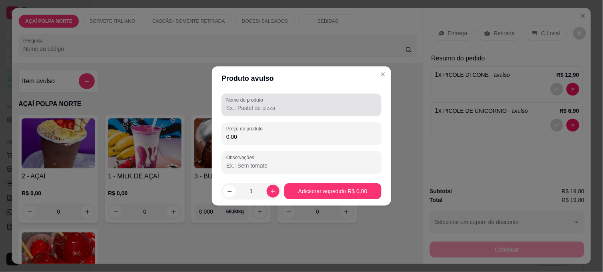
click at [235, 109] on input "Nome do produto" at bounding box center [301, 108] width 150 height 8
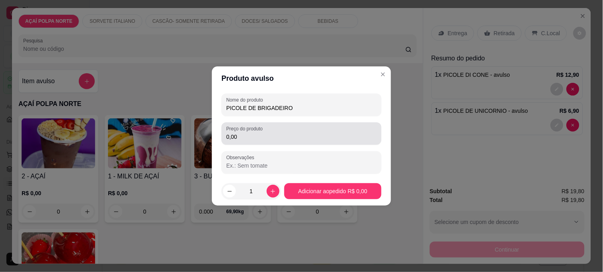
type input "PICOLE DE BRIGADEIRO"
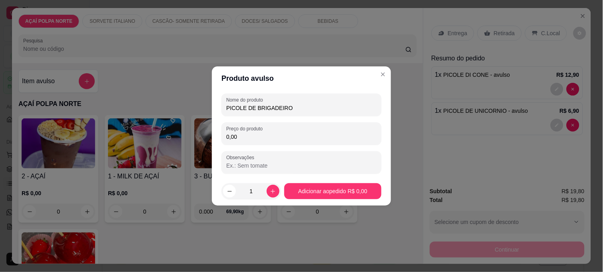
click at [243, 139] on input "0,00" at bounding box center [301, 137] width 150 height 8
type input "9,90"
click at [270, 190] on icon "increase-product-quantity" at bounding box center [273, 191] width 6 height 6
type input "2"
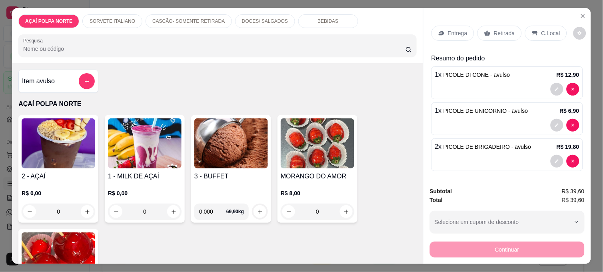
click at [449, 29] on p "Entrega" at bounding box center [458, 33] width 20 height 8
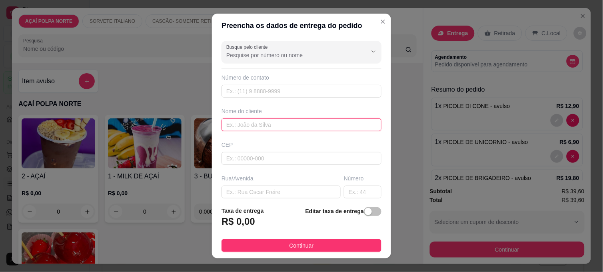
click at [258, 120] on input "text" at bounding box center [302, 124] width 160 height 13
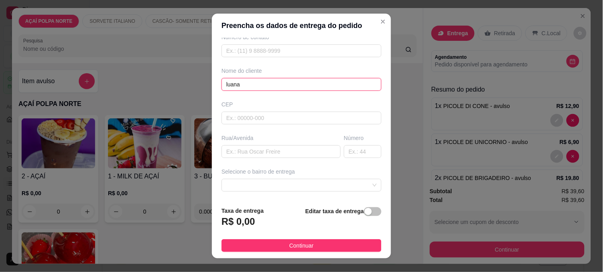
scroll to position [107, 0]
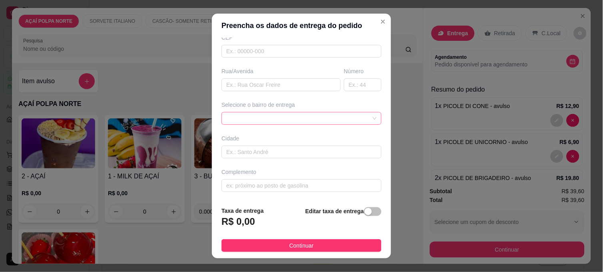
click at [282, 117] on div at bounding box center [302, 118] width 160 height 13
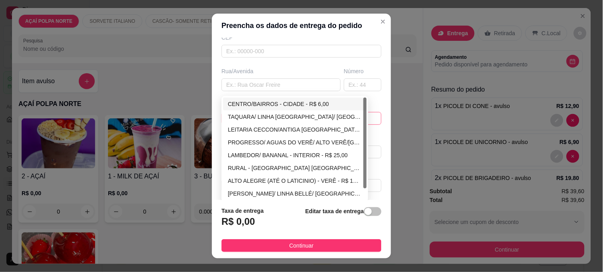
type input "luana"
click at [278, 104] on div "CENTRO/BAIRROS - CIDADE - R$ 6,00" at bounding box center [295, 104] width 134 height 9
type input "CIDADE"
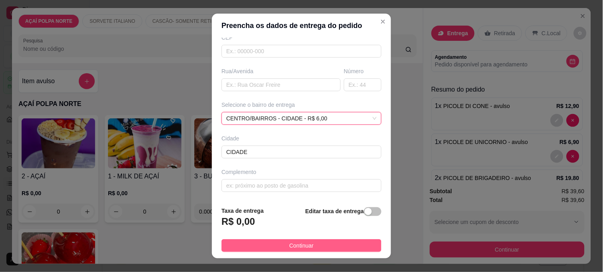
scroll to position [99, 0]
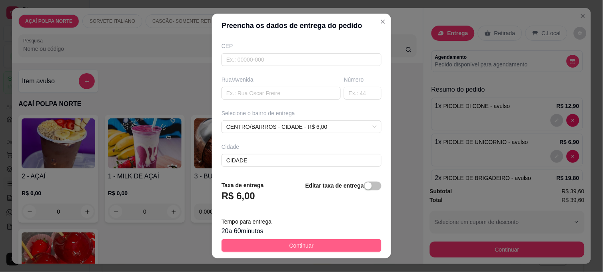
click at [317, 246] on button "Continuar" at bounding box center [302, 245] width 160 height 13
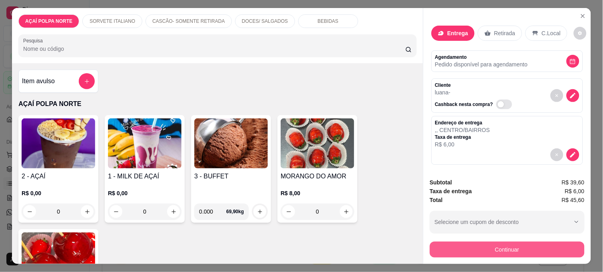
click at [476, 246] on button "Continuar" at bounding box center [507, 250] width 155 height 16
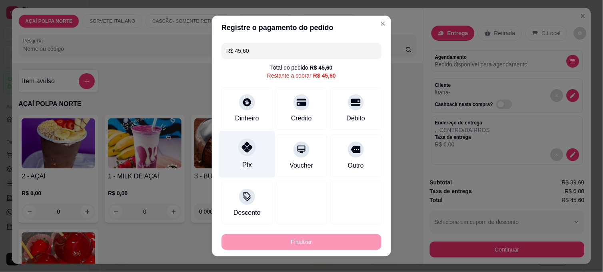
click at [242, 150] on icon at bounding box center [247, 147] width 10 height 10
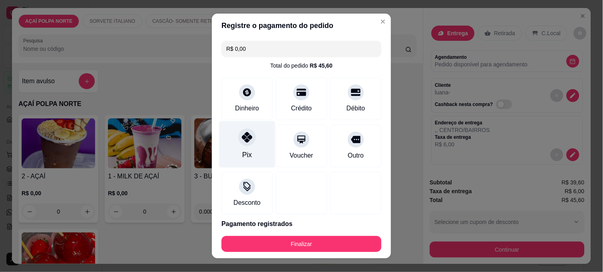
click at [247, 146] on div "Pix" at bounding box center [247, 144] width 56 height 47
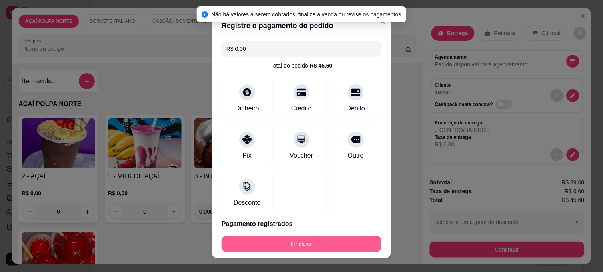
click at [291, 243] on button "Finalizar" at bounding box center [302, 244] width 160 height 16
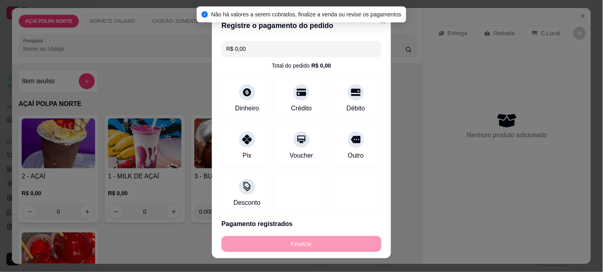
type input "-R$ 45,60"
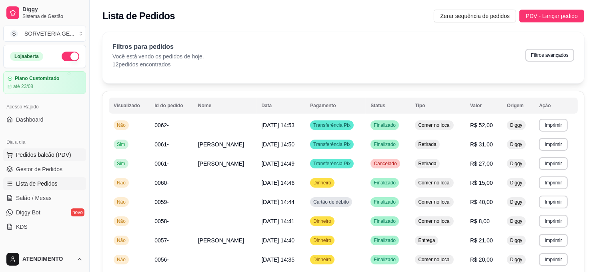
click at [38, 157] on span "Pedidos balcão (PDV)" at bounding box center [43, 155] width 55 height 8
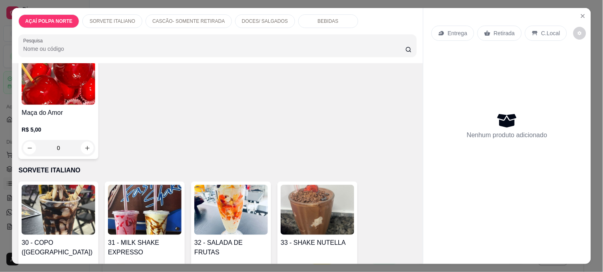
scroll to position [266, 0]
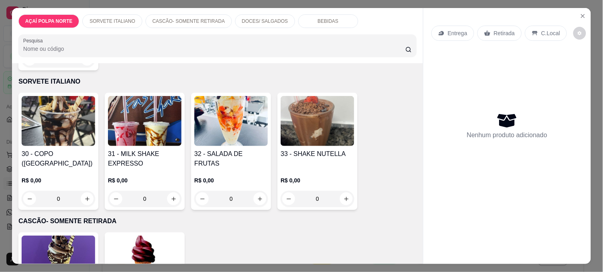
click at [71, 252] on img at bounding box center [59, 261] width 74 height 50
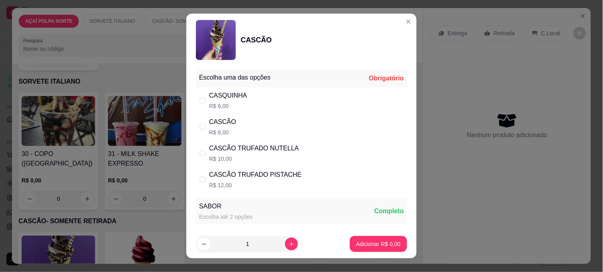
click at [210, 130] on p "R$ 8,00" at bounding box center [222, 132] width 27 height 8
radio input "true"
click at [369, 248] on button "Adicionar R$ 8,00" at bounding box center [378, 244] width 57 height 16
type input "1"
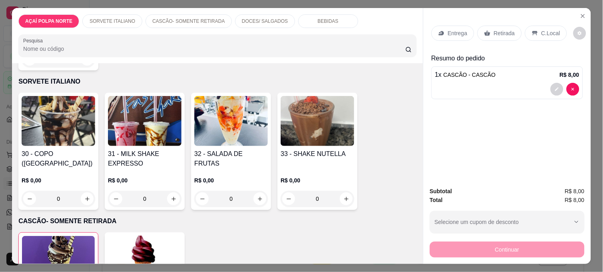
click at [541, 29] on p "C.Local" at bounding box center [550, 33] width 19 height 8
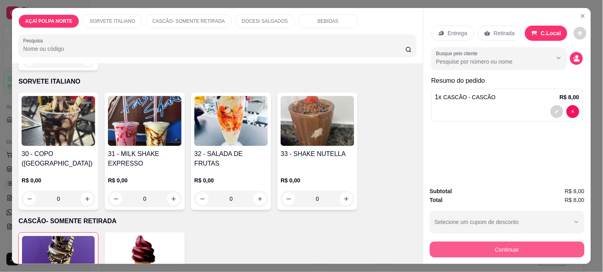
click at [452, 242] on button "Continuar" at bounding box center [507, 250] width 155 height 16
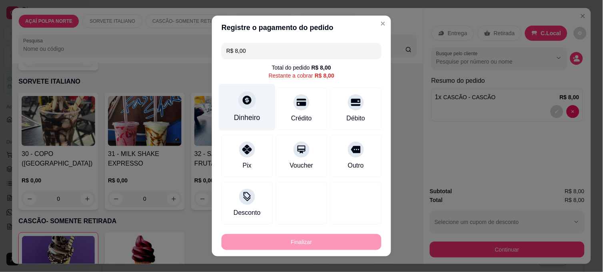
click at [249, 115] on div "Dinheiro" at bounding box center [247, 117] width 26 height 10
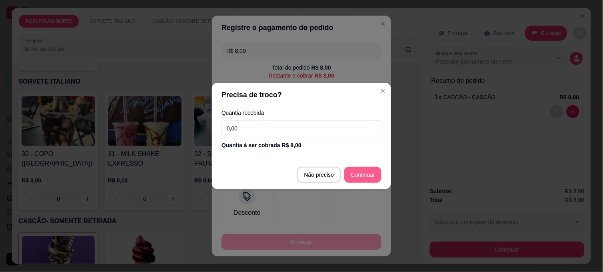
type input "R$ 0,00"
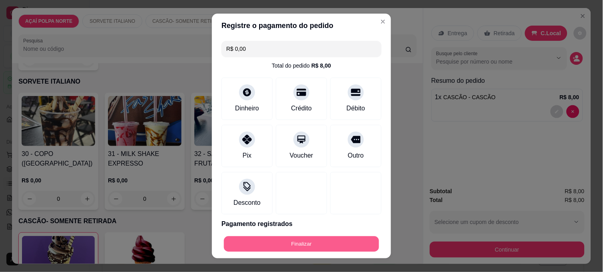
click at [319, 249] on button "Finalizar" at bounding box center [301, 244] width 155 height 16
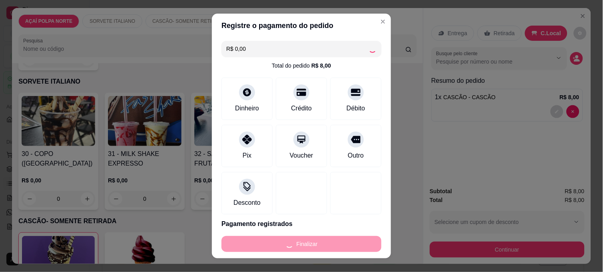
type input "0"
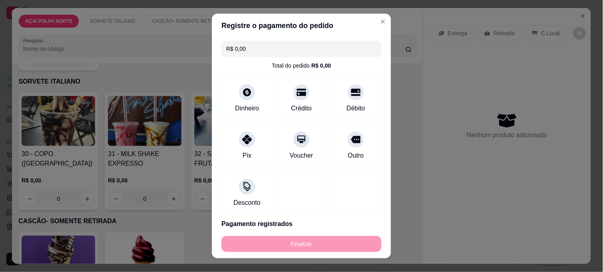
type input "-R$ 8,00"
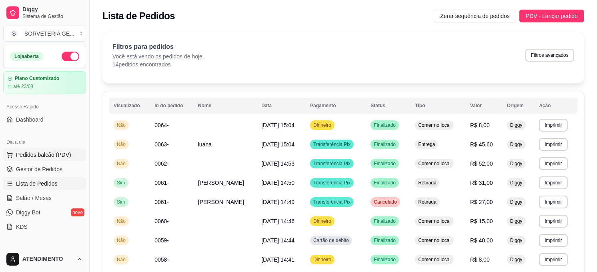
click at [37, 152] on span "Pedidos balcão (PDV)" at bounding box center [43, 155] width 55 height 8
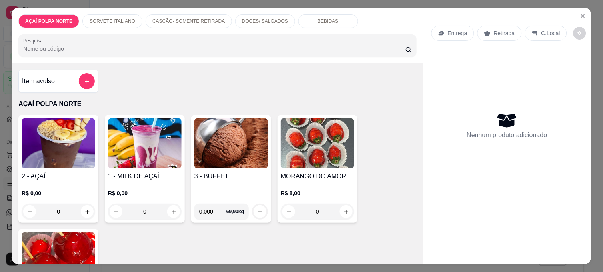
click at [78, 139] on img at bounding box center [59, 143] width 74 height 50
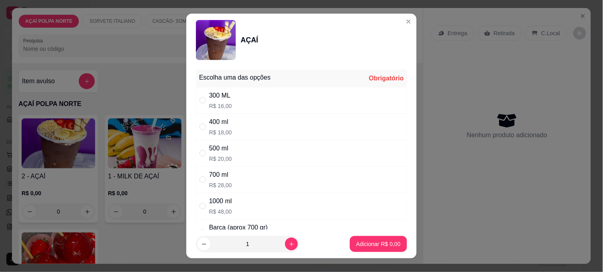
click at [221, 99] on div "300 ML" at bounding box center [220, 96] width 23 height 10
radio input "true"
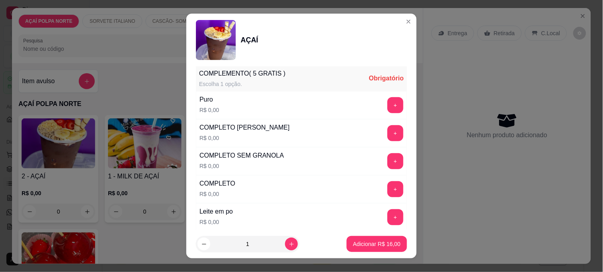
scroll to position [222, 0]
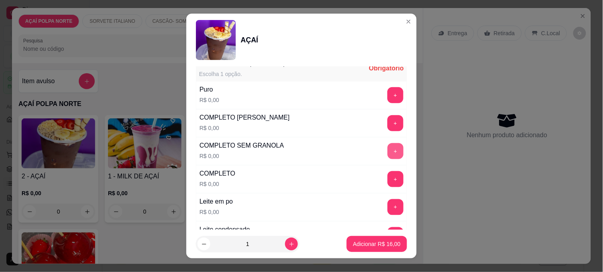
click at [387, 153] on button "+" at bounding box center [395, 151] width 16 height 16
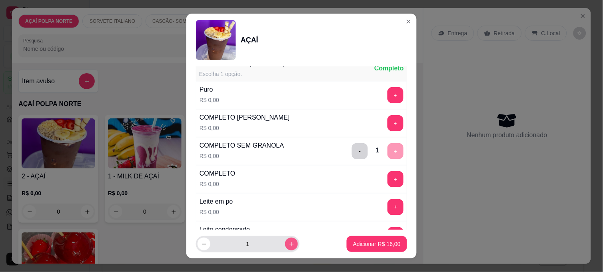
click at [285, 240] on button "increase-product-quantity" at bounding box center [291, 244] width 13 height 13
type input "2"
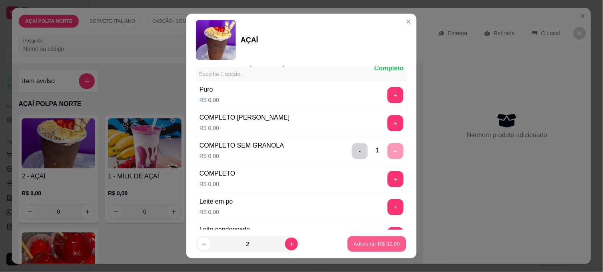
click at [355, 243] on p "Adicionar R$ 32,00" at bounding box center [377, 244] width 46 height 8
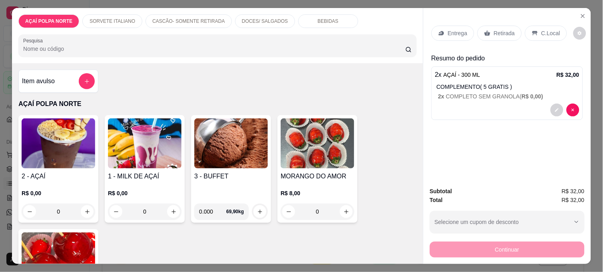
click at [505, 29] on p "Retirada" at bounding box center [504, 33] width 21 height 8
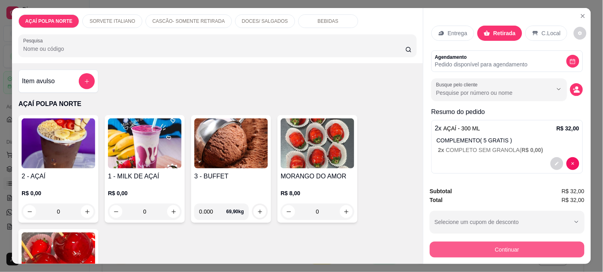
click at [501, 242] on button "Continuar" at bounding box center [507, 250] width 155 height 16
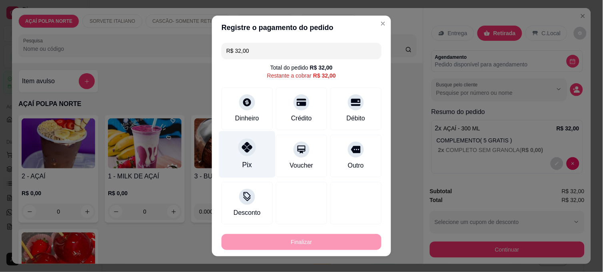
click at [238, 150] on div at bounding box center [247, 147] width 18 height 18
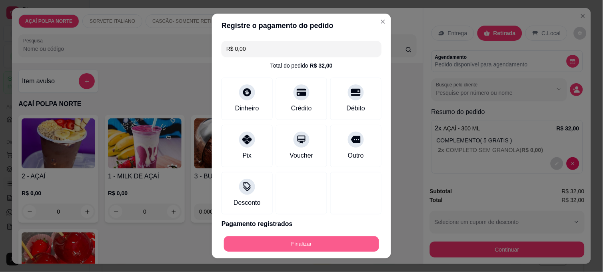
click at [348, 238] on button "Finalizar" at bounding box center [301, 244] width 155 height 16
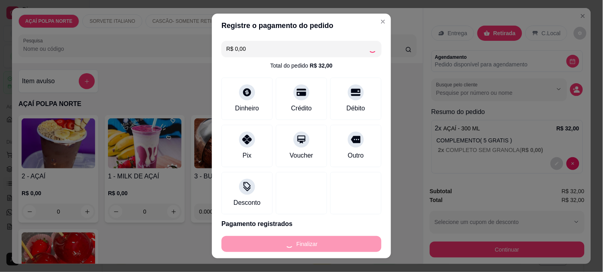
type input "-R$ 32,00"
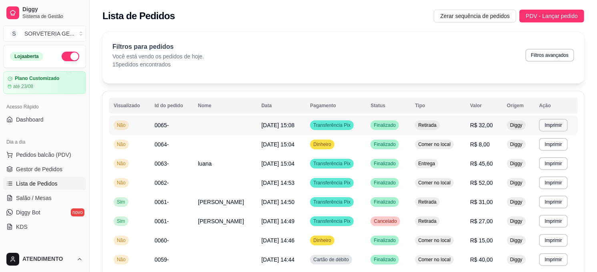
click at [152, 130] on td "0065-" at bounding box center [172, 125] width 44 height 19
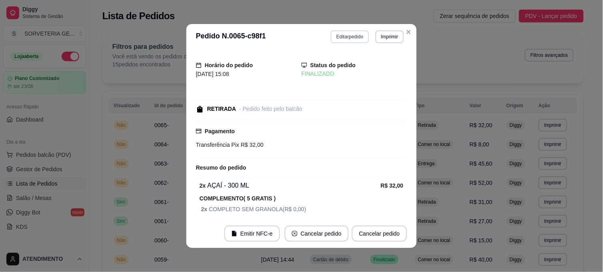
click at [346, 33] on button "Editar pedido" at bounding box center [350, 36] width 38 height 13
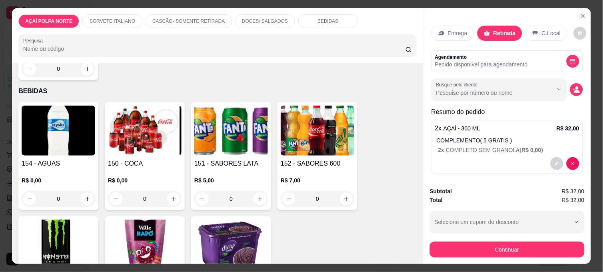
scroll to position [748, 0]
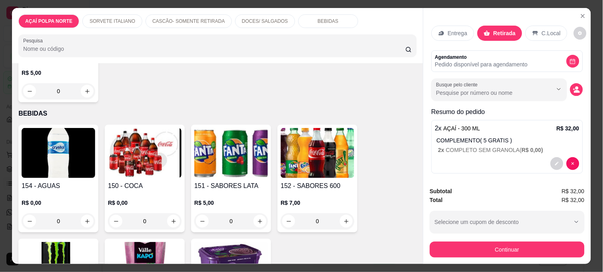
click at [118, 146] on img at bounding box center [145, 153] width 74 height 50
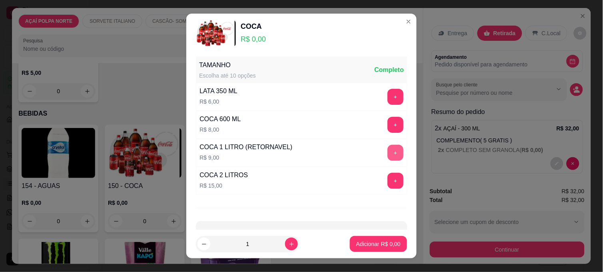
click at [387, 152] on button "+" at bounding box center [395, 153] width 16 height 16
click at [380, 242] on p "Adicionar R$ 9,00" at bounding box center [378, 244] width 44 height 8
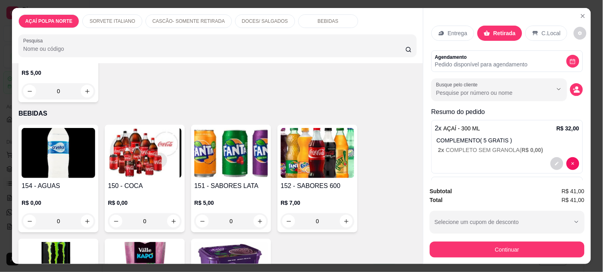
click at [536, 29] on div "C.Local" at bounding box center [546, 33] width 42 height 15
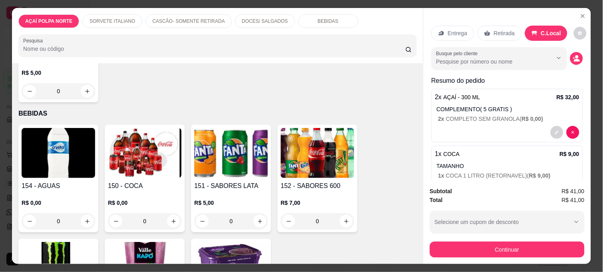
click at [488, 37] on div "Retirada" at bounding box center [499, 33] width 44 height 15
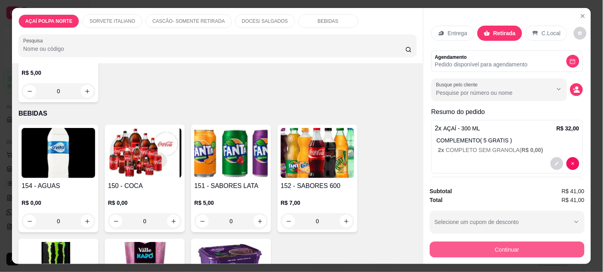
click at [492, 250] on button "Continuar" at bounding box center [507, 250] width 155 height 16
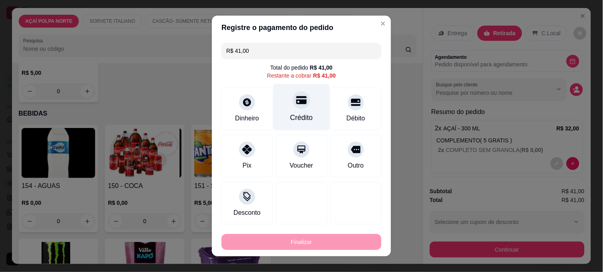
click at [293, 106] on div at bounding box center [302, 100] width 18 height 18
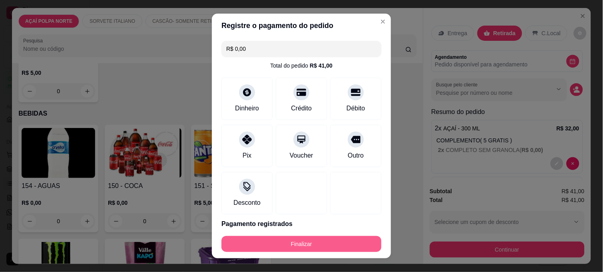
click at [336, 244] on button "Finalizar" at bounding box center [302, 244] width 160 height 16
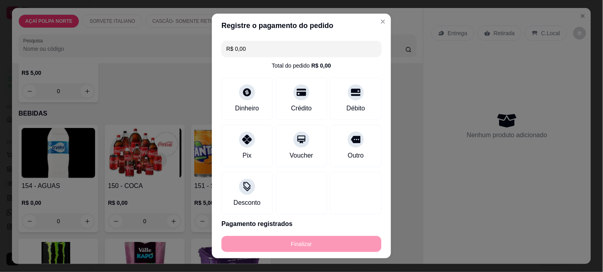
type input "-R$ 41,00"
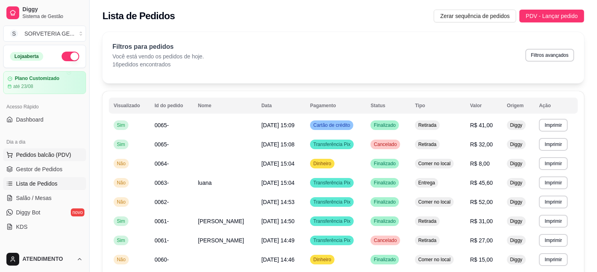
click at [33, 157] on span "Pedidos balcão (PDV)" at bounding box center [43, 155] width 55 height 8
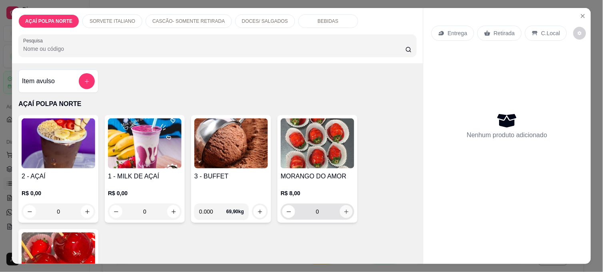
click at [343, 209] on icon "increase-product-quantity" at bounding box center [346, 212] width 6 height 6
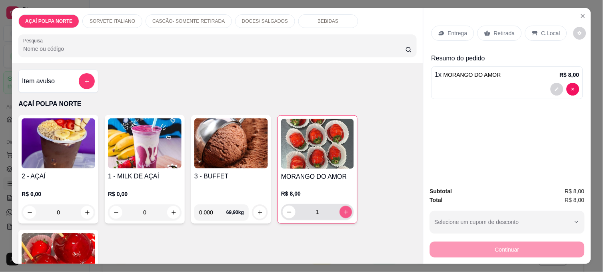
click at [344, 210] on icon "increase-product-quantity" at bounding box center [346, 212] width 4 height 4
type input "4"
click at [41, 145] on img at bounding box center [59, 143] width 74 height 50
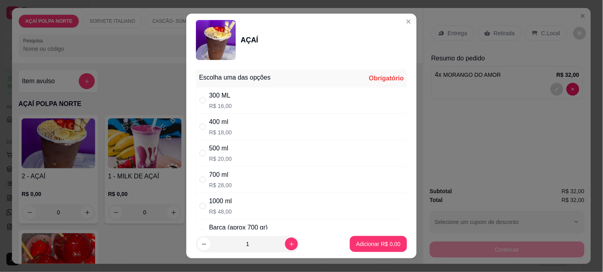
click at [215, 102] on p "R$ 16,00" at bounding box center [220, 106] width 23 height 8
radio input "true"
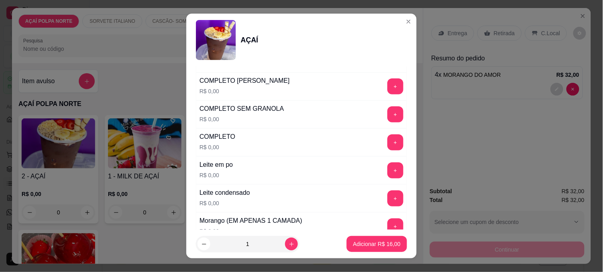
scroll to position [311, 0]
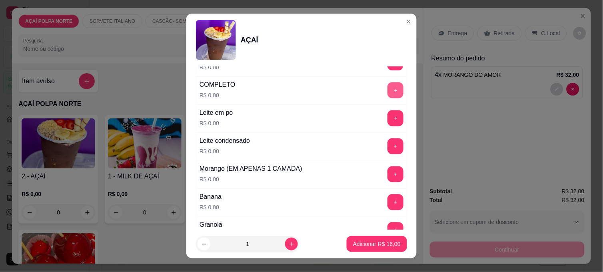
click at [387, 86] on button "+" at bounding box center [395, 90] width 16 height 16
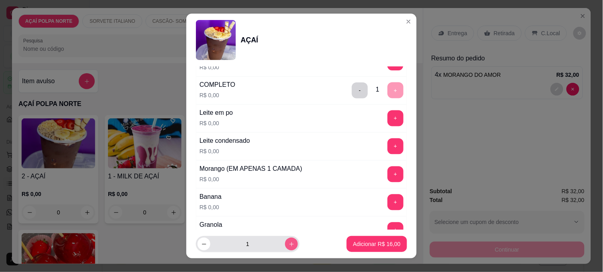
click at [289, 245] on icon "increase-product-quantity" at bounding box center [292, 244] width 6 height 6
type input "2"
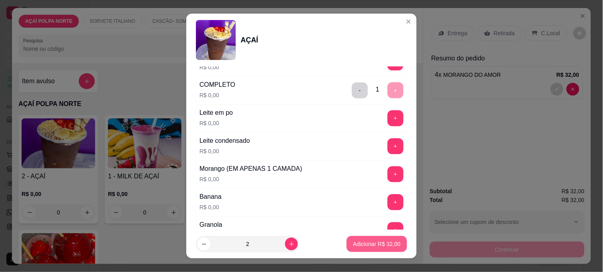
click at [357, 243] on p "Adicionar R$ 32,00" at bounding box center [377, 244] width 48 height 8
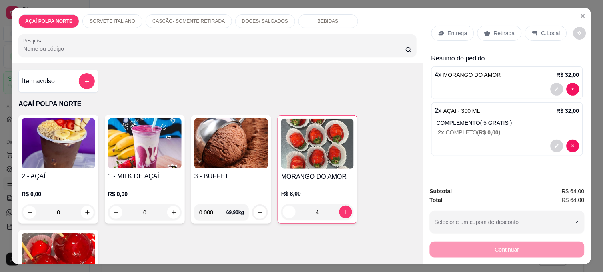
click at [81, 139] on img at bounding box center [59, 143] width 74 height 50
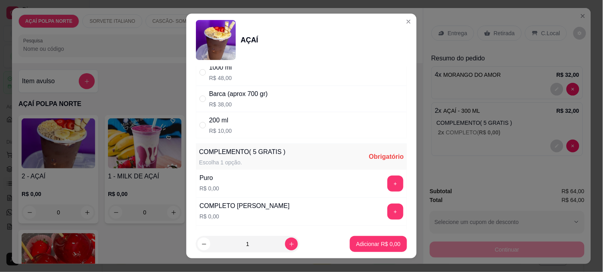
scroll to position [133, 0]
click at [213, 123] on div "200 ml" at bounding box center [220, 121] width 23 height 10
radio input "true"
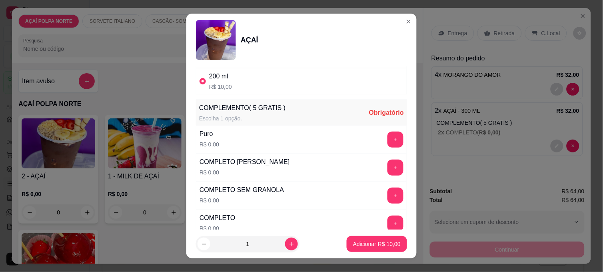
scroll to position [266, 0]
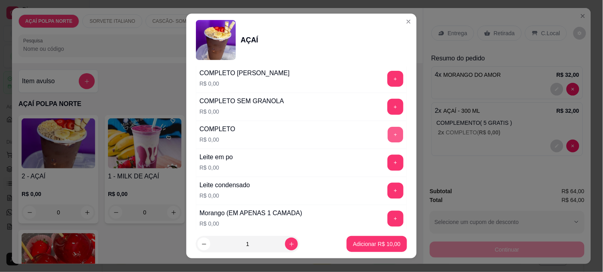
click at [388, 133] on button "+" at bounding box center [396, 135] width 16 height 16
click at [375, 244] on p "Adicionar R$ 10,00" at bounding box center [377, 244] width 48 height 8
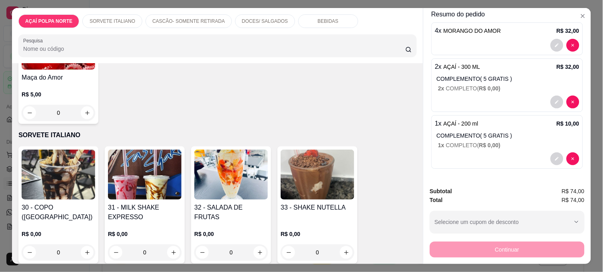
scroll to position [222, 0]
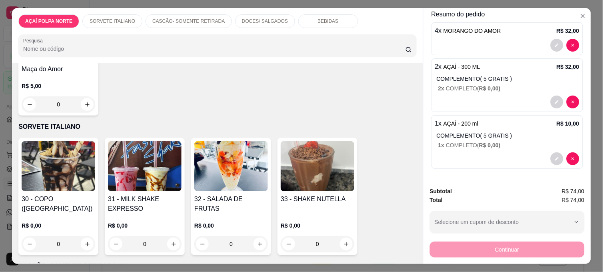
click at [237, 163] on img at bounding box center [231, 166] width 74 height 50
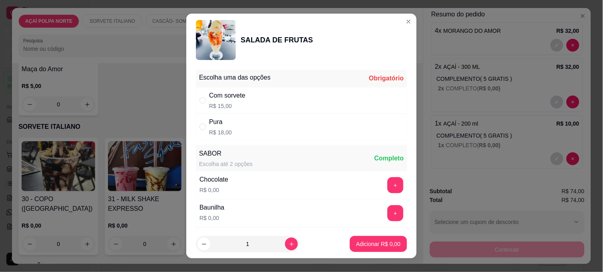
click at [210, 104] on p "R$ 15,00" at bounding box center [227, 106] width 36 height 8
radio input "true"
click at [354, 243] on p "Adicionar R$ 15,00" at bounding box center [377, 244] width 46 height 8
type input "1"
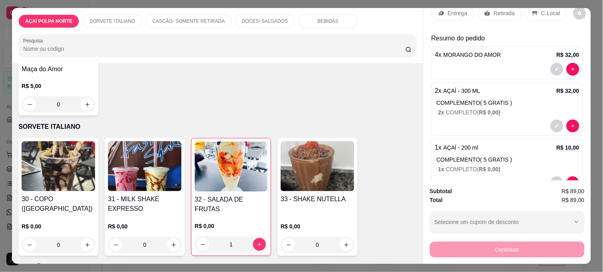
scroll to position [0, 0]
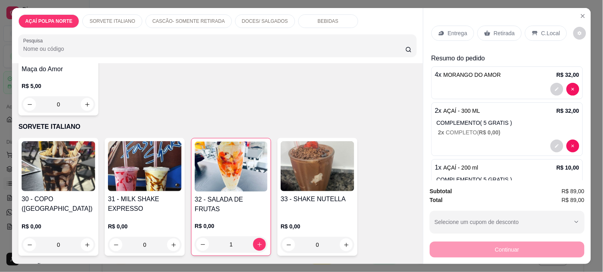
click at [452, 31] on p "Entrega" at bounding box center [458, 33] width 20 height 8
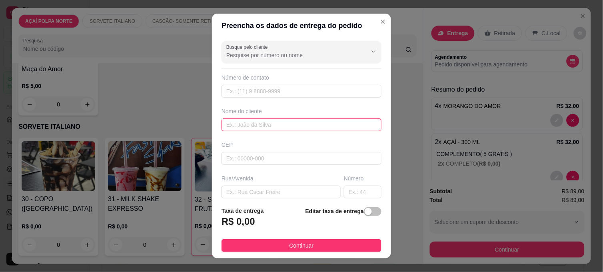
click at [278, 124] on input "text" at bounding box center [302, 124] width 160 height 13
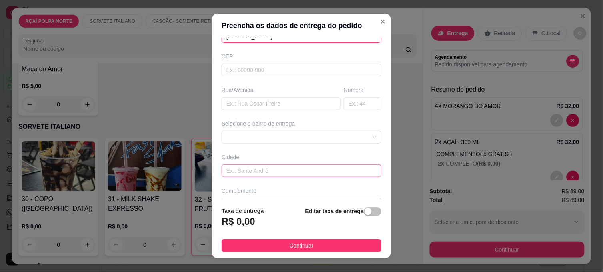
scroll to position [89, 0]
click at [306, 138] on span at bounding box center [301, 137] width 150 height 12
type input "[PERSON_NAME]"
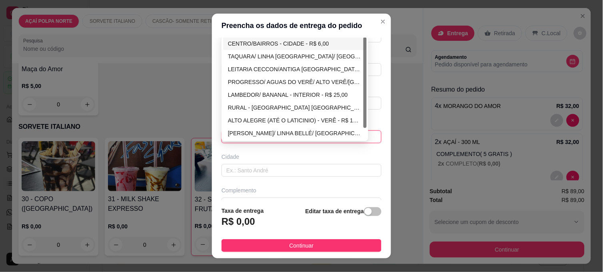
click at [286, 40] on div "CENTRO/BAIRROS - CIDADE - R$ 6,00" at bounding box center [295, 43] width 134 height 9
type input "CIDADE"
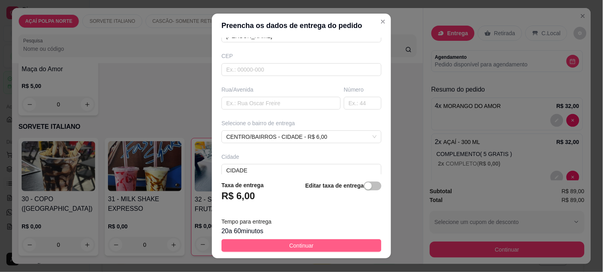
click at [311, 246] on button "Continuar" at bounding box center [302, 245] width 160 height 13
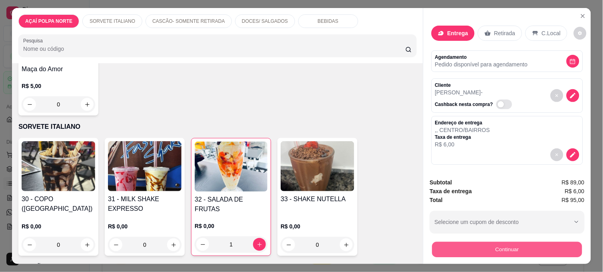
click at [454, 246] on button "Continuar" at bounding box center [507, 250] width 150 height 16
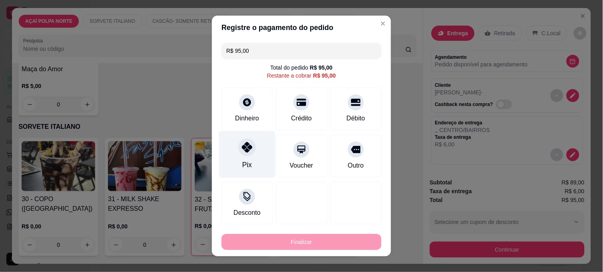
click at [238, 153] on div at bounding box center [247, 147] width 18 height 18
type input "R$ 0,00"
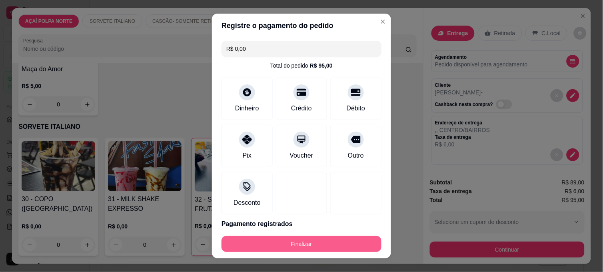
click at [337, 241] on button "Finalizar" at bounding box center [302, 244] width 160 height 16
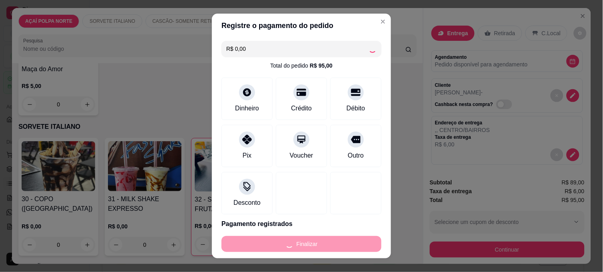
type input "0"
type input "-R$ 95,00"
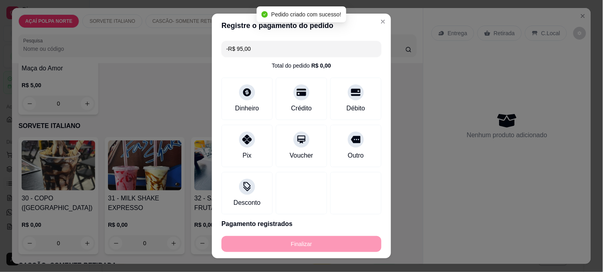
scroll to position [221, 0]
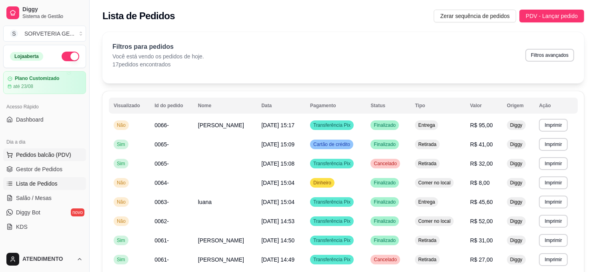
click at [38, 156] on span "Pedidos balcão (PDV)" at bounding box center [43, 155] width 55 height 8
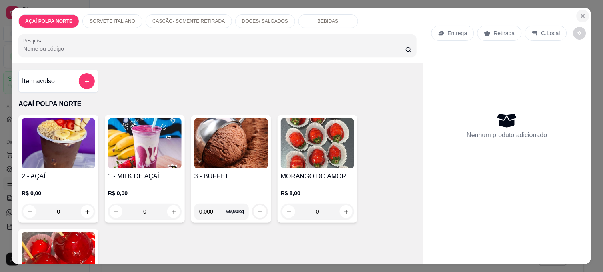
click at [581, 14] on icon "Close" at bounding box center [582, 15] width 3 height 3
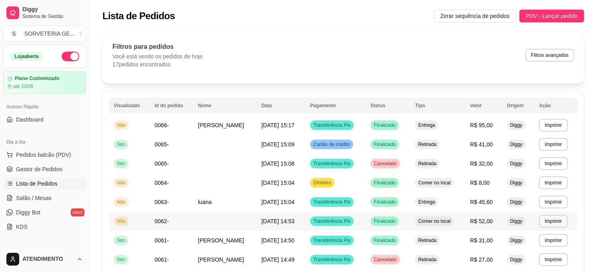
click at [158, 224] on span "0062-" at bounding box center [161, 221] width 14 height 6
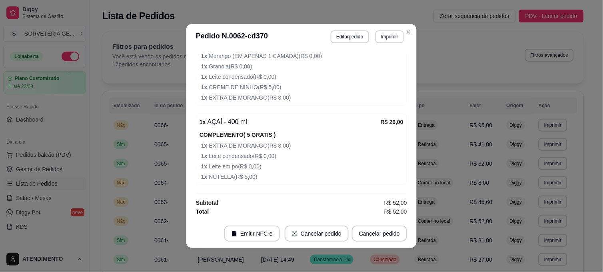
scroll to position [2, 0]
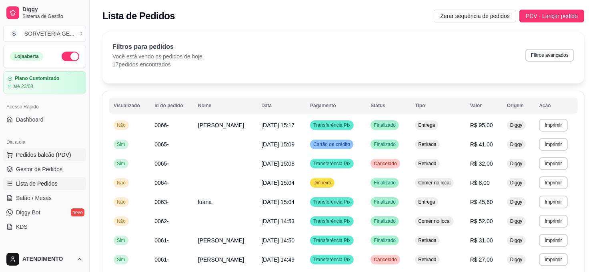
click at [58, 159] on button "Pedidos balcão (PDV)" at bounding box center [44, 154] width 83 height 13
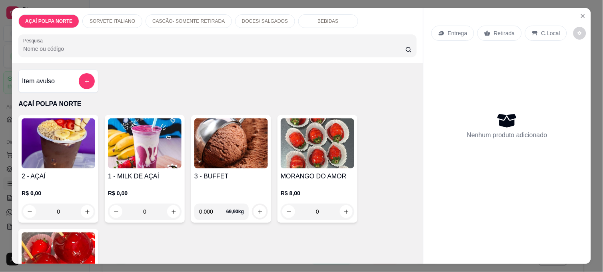
click at [54, 149] on img at bounding box center [59, 143] width 74 height 50
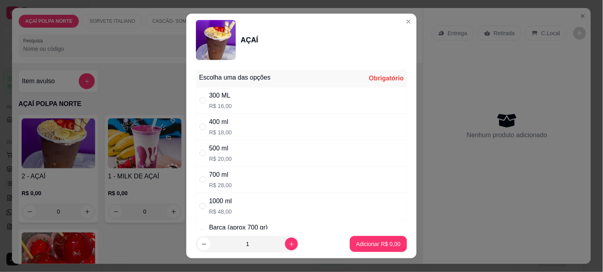
click at [211, 124] on div "400 ml" at bounding box center [220, 122] width 23 height 10
radio input "true"
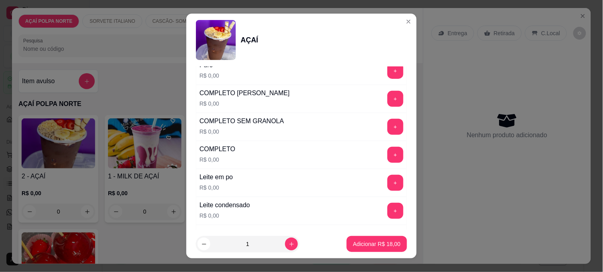
scroll to position [266, 0]
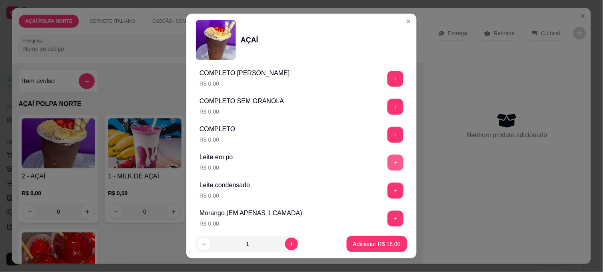
click at [387, 166] on button "+" at bounding box center [395, 163] width 16 height 16
click at [387, 189] on button "+" at bounding box center [395, 191] width 16 height 16
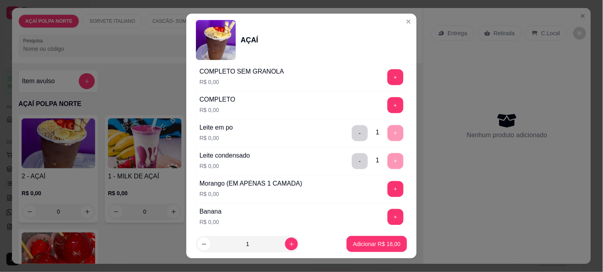
scroll to position [311, 0]
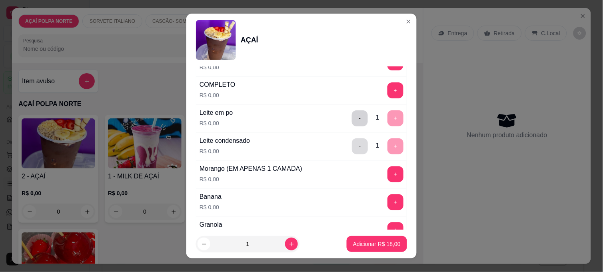
click at [352, 148] on button "-" at bounding box center [360, 146] width 16 height 16
click at [341, 110] on div "Leite em po R$ 0,00 - 1 +" at bounding box center [301, 118] width 211 height 28
click at [352, 122] on button "-" at bounding box center [360, 118] width 16 height 16
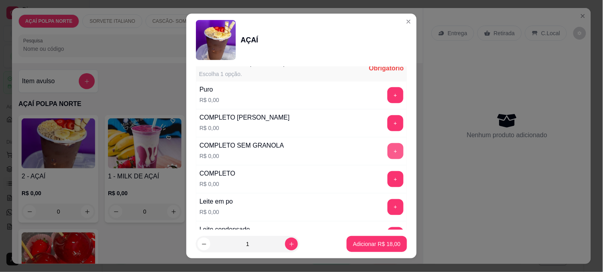
click at [387, 154] on button "+" at bounding box center [395, 151] width 16 height 16
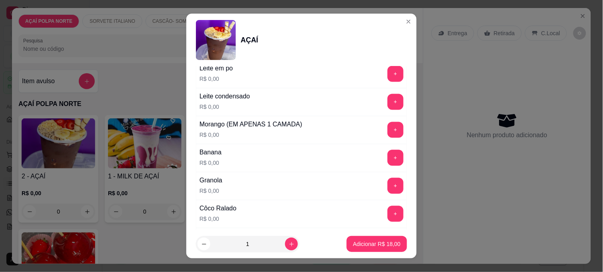
click at [353, 246] on p "Adicionar R$ 18,00" at bounding box center [377, 244] width 48 height 8
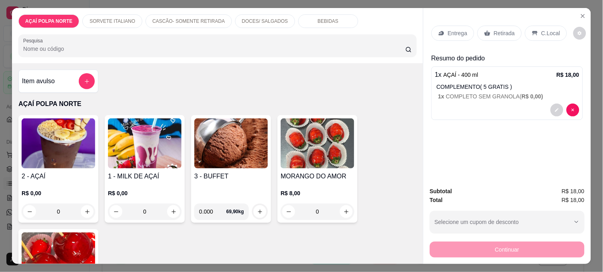
click at [72, 143] on img at bounding box center [59, 143] width 74 height 50
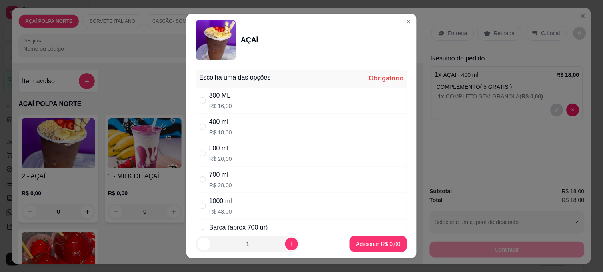
click at [223, 122] on div "400 ml" at bounding box center [220, 122] width 23 height 10
radio input "true"
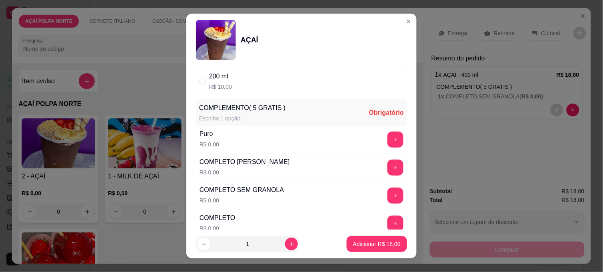
scroll to position [222, 0]
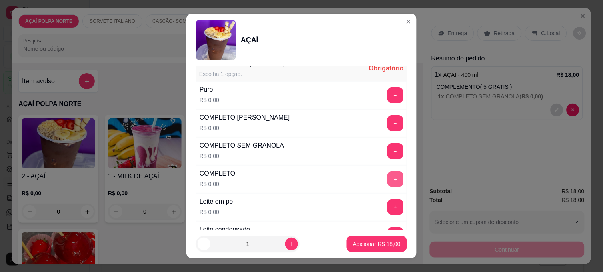
click at [387, 180] on button "+" at bounding box center [395, 179] width 16 height 16
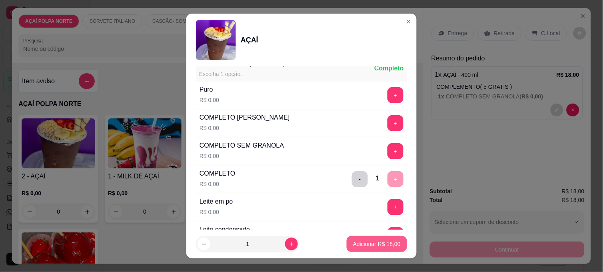
click at [379, 241] on p "Adicionar R$ 18,00" at bounding box center [377, 244] width 48 height 8
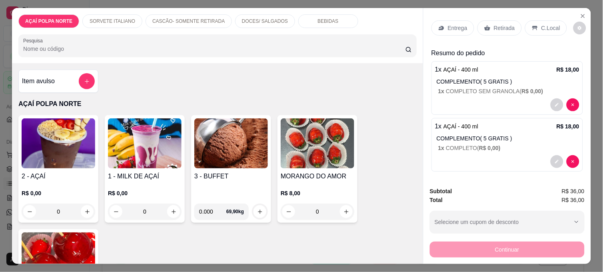
scroll to position [8, 0]
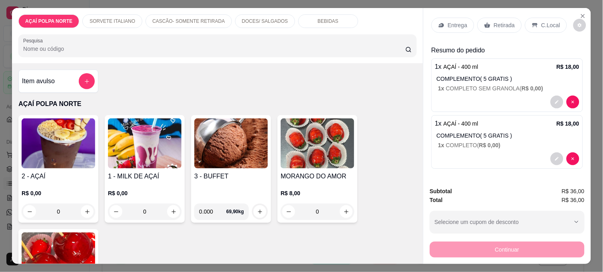
click at [509, 23] on p "Retirada" at bounding box center [504, 25] width 21 height 8
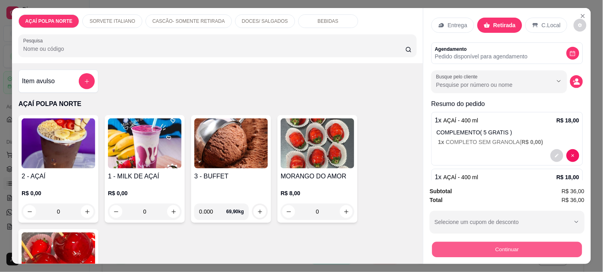
click at [516, 242] on button "Continuar" at bounding box center [507, 250] width 150 height 16
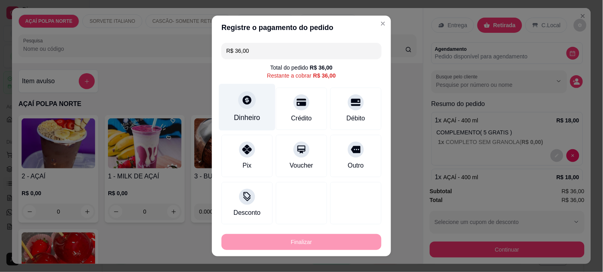
click at [249, 109] on div "Dinheiro" at bounding box center [247, 107] width 56 height 47
click at [240, 114] on div "Dinheiro" at bounding box center [247, 117] width 26 height 10
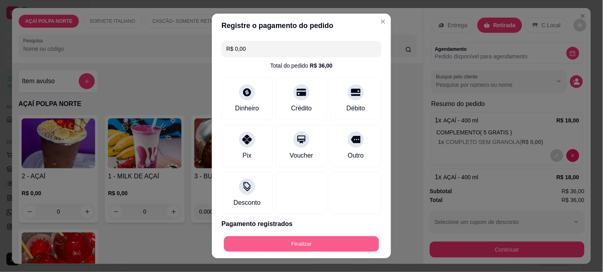
click at [325, 242] on button "Finalizar" at bounding box center [301, 244] width 155 height 16
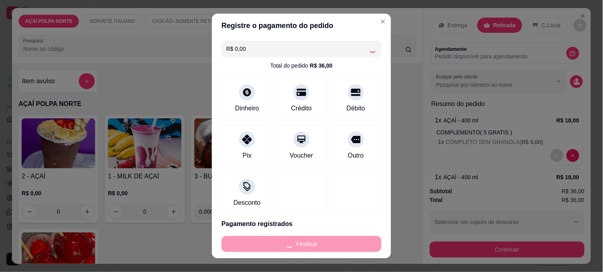
type input "-R$ 36,00"
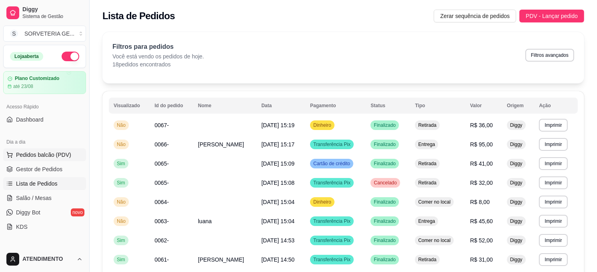
click at [30, 155] on span "Pedidos balcão (PDV)" at bounding box center [43, 155] width 55 height 8
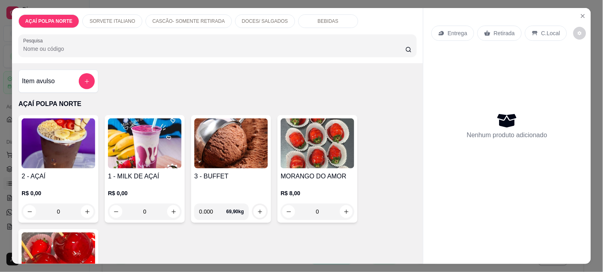
click at [81, 143] on img at bounding box center [59, 143] width 74 height 50
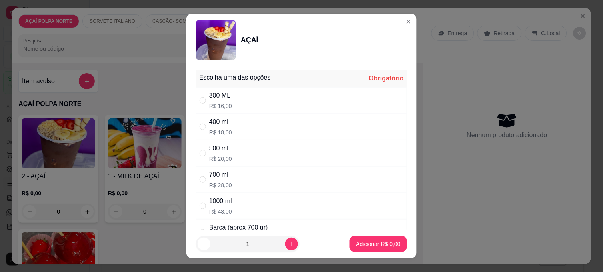
click at [214, 127] on div "400 ml R$ 18,00" at bounding box center [220, 126] width 23 height 19
radio input "true"
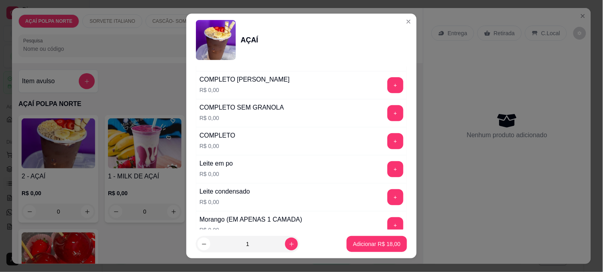
scroll to position [266, 0]
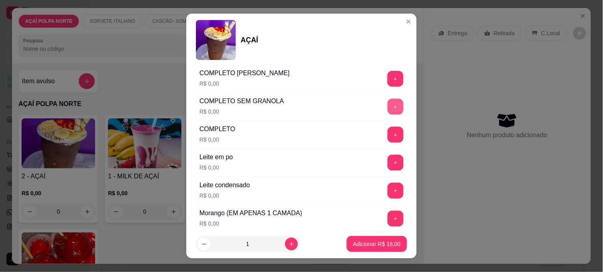
click at [387, 101] on button "+" at bounding box center [395, 107] width 16 height 16
click at [361, 242] on p "Adicionar R$ 18,00" at bounding box center [377, 244] width 46 height 8
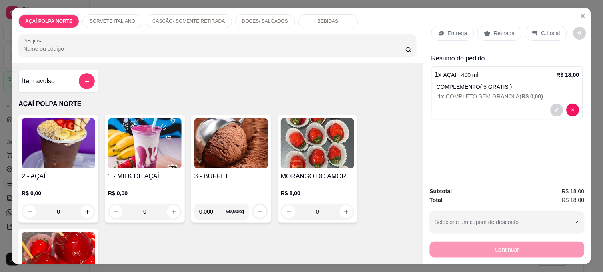
click at [454, 31] on p "Entrega" at bounding box center [458, 33] width 20 height 8
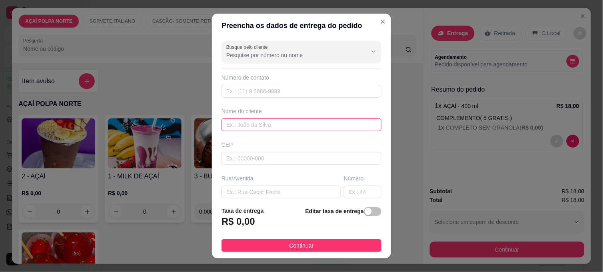
click at [250, 123] on input "text" at bounding box center [302, 124] width 160 height 13
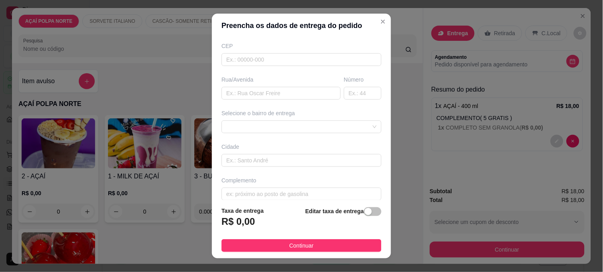
scroll to position [107, 0]
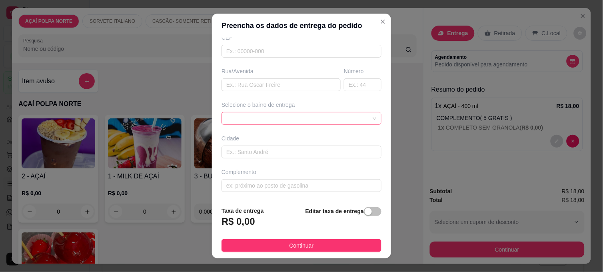
click at [353, 118] on div at bounding box center [302, 118] width 160 height 13
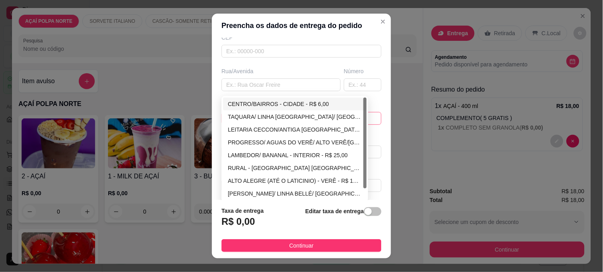
type input "DAVI"
click at [336, 105] on div "CENTRO/BAIRROS - CIDADE - R$ 6,00" at bounding box center [295, 104] width 134 height 9
type input "CIDADE"
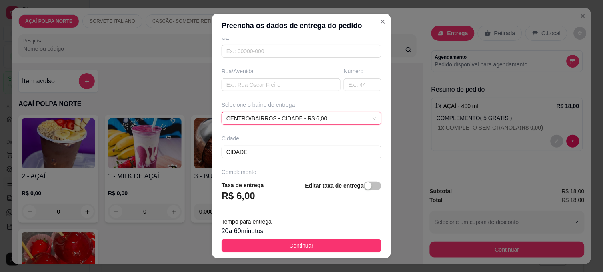
drag, startPoint x: 352, startPoint y: 249, endPoint x: 344, endPoint y: 246, distance: 8.2
click at [351, 248] on button "Continuar" at bounding box center [302, 245] width 160 height 13
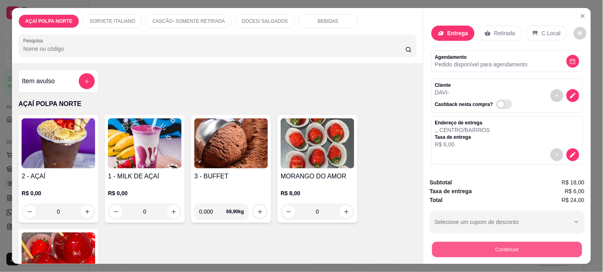
click at [499, 247] on button "Continuar" at bounding box center [507, 250] width 150 height 16
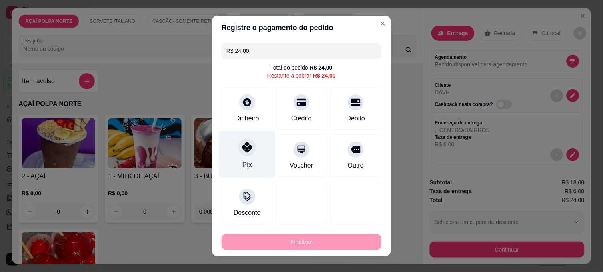
click at [240, 159] on div "Pix" at bounding box center [247, 154] width 56 height 47
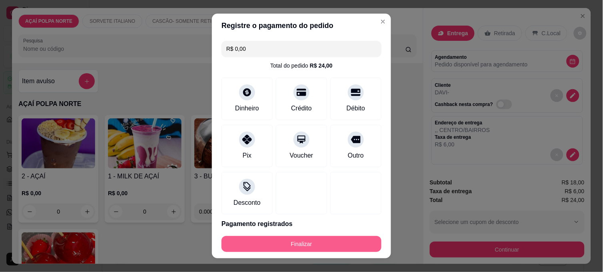
click at [345, 242] on button "Finalizar" at bounding box center [302, 244] width 160 height 16
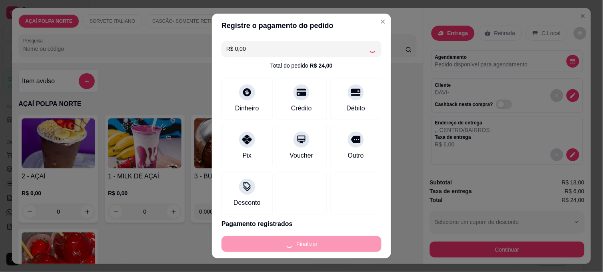
type input "-R$ 24,00"
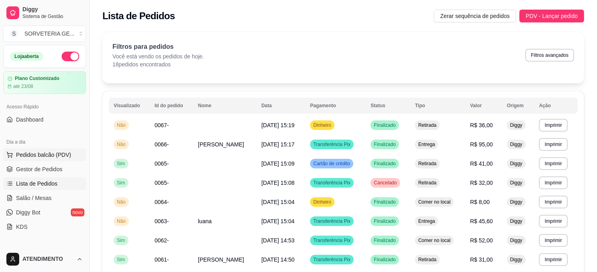
click at [61, 154] on span "Pedidos balcão (PDV)" at bounding box center [43, 155] width 55 height 8
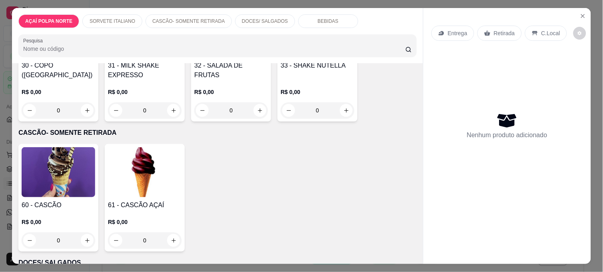
scroll to position [355, 0]
click at [59, 175] on img at bounding box center [59, 172] width 74 height 50
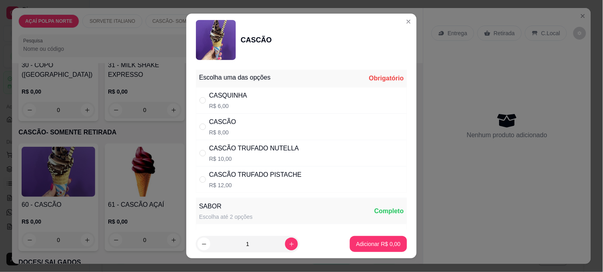
click at [237, 96] on div "CASQUINHA" at bounding box center [228, 96] width 38 height 10
radio input "true"
click at [289, 246] on icon "increase-product-quantity" at bounding box center [292, 244] width 6 height 6
type input "2"
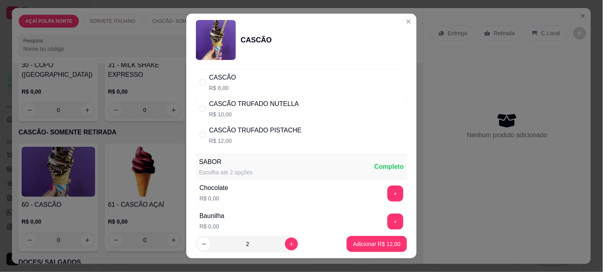
scroll to position [89, 0]
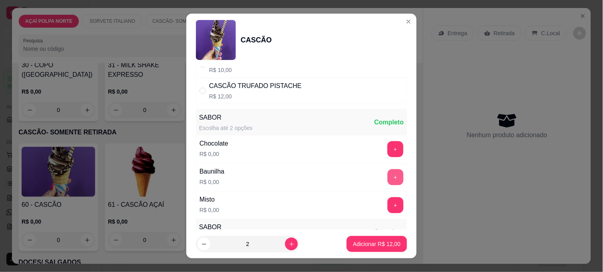
click at [387, 178] on button "+" at bounding box center [395, 177] width 16 height 16
click at [369, 246] on p "Adicionar R$ 12,00" at bounding box center [377, 244] width 46 height 8
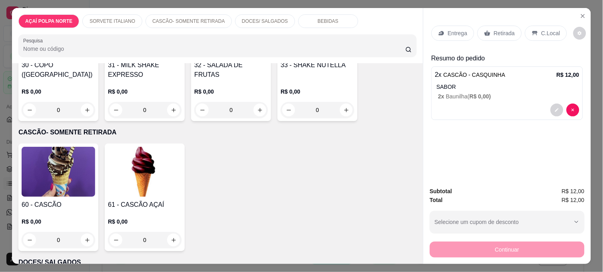
click at [541, 30] on p "C.Local" at bounding box center [550, 33] width 19 height 8
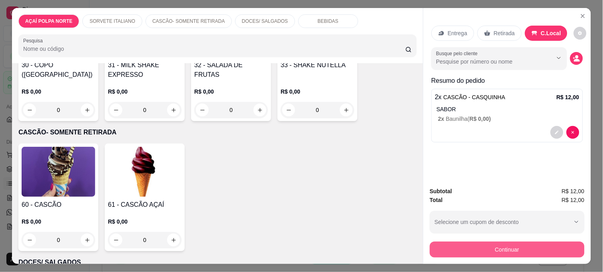
click at [553, 246] on button "Continuar" at bounding box center [507, 250] width 155 height 16
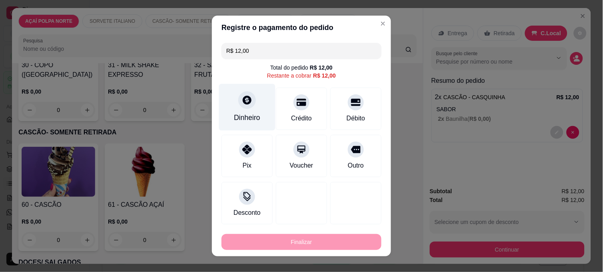
click at [234, 115] on div "Dinheiro" at bounding box center [247, 117] width 26 height 10
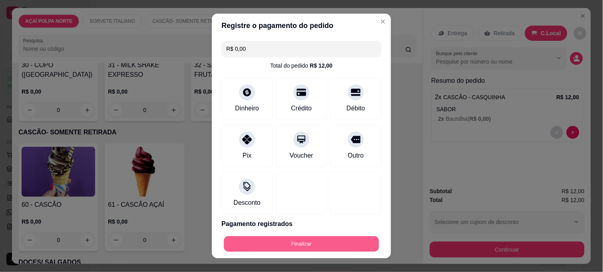
click at [346, 238] on button "Finalizar" at bounding box center [301, 244] width 155 height 16
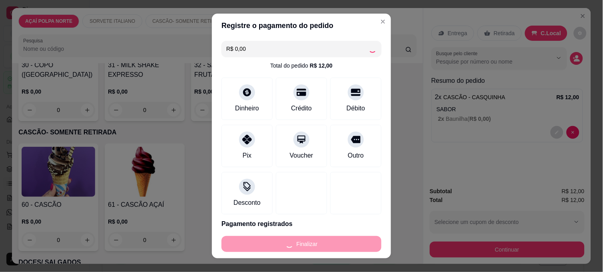
type input "-R$ 12,00"
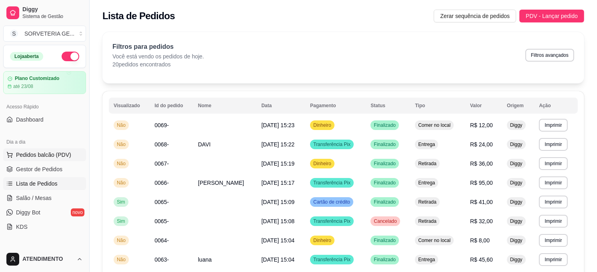
click at [62, 151] on span "Pedidos balcão (PDV)" at bounding box center [43, 155] width 55 height 8
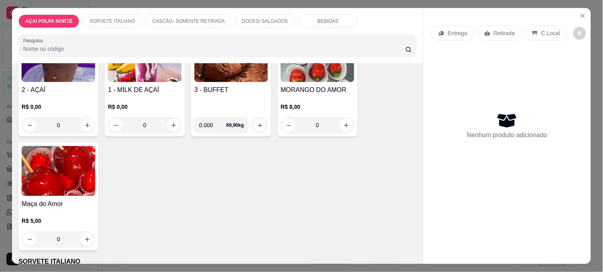
scroll to position [133, 0]
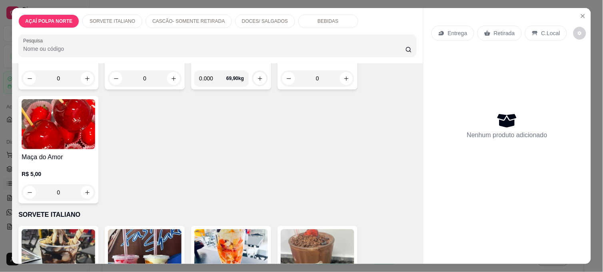
click at [63, 125] on img at bounding box center [59, 124] width 74 height 50
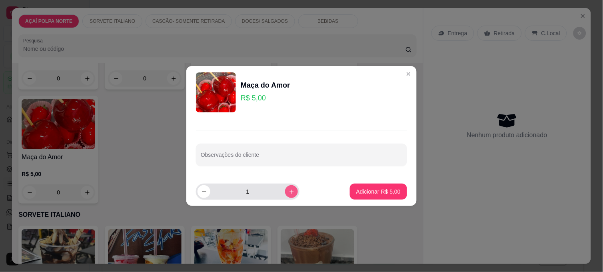
click at [290, 195] on button "increase-product-quantity" at bounding box center [291, 191] width 13 height 13
type input "3"
click at [377, 187] on button "Adicionar R$ 15,00" at bounding box center [376, 192] width 59 height 16
type input "3"
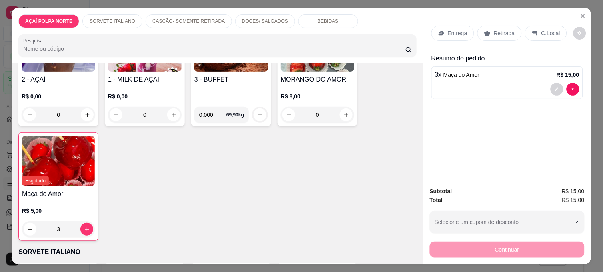
scroll to position [44, 0]
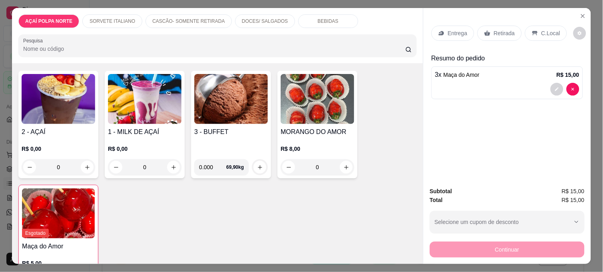
click at [306, 129] on h4 "MORANGO DO AMOR" at bounding box center [318, 132] width 74 height 10
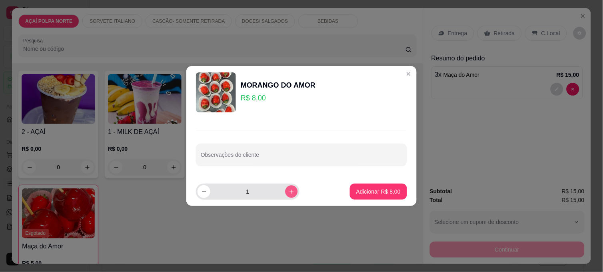
click at [289, 194] on icon "increase-product-quantity" at bounding box center [292, 192] width 6 height 6
click at [289, 193] on icon "increase-product-quantity" at bounding box center [292, 192] width 6 height 6
type input "4"
click at [384, 192] on p "Adicionar R$ 32,00" at bounding box center [377, 192] width 48 height 8
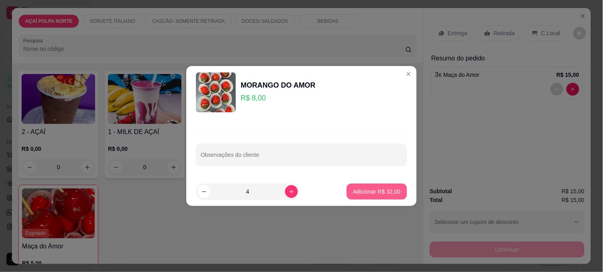
type input "4"
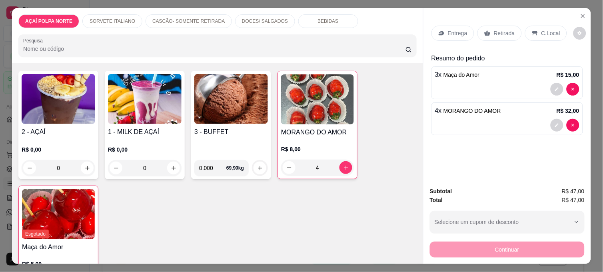
click at [455, 30] on p "Entrega" at bounding box center [458, 33] width 20 height 8
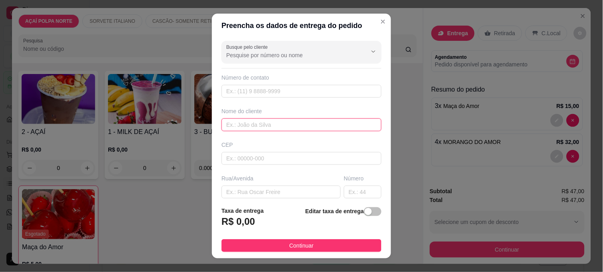
click at [234, 122] on input "text" at bounding box center [302, 124] width 160 height 13
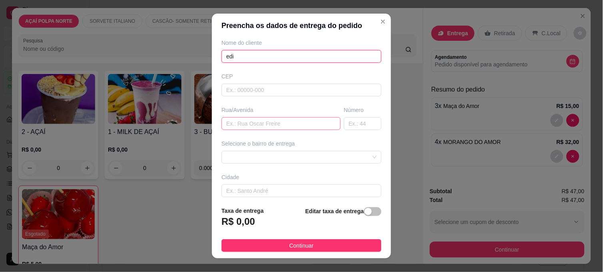
scroll to position [107, 0]
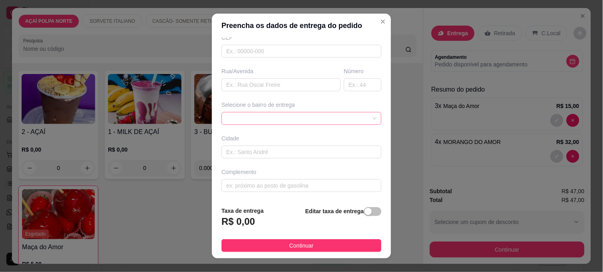
click at [322, 120] on div at bounding box center [302, 118] width 160 height 13
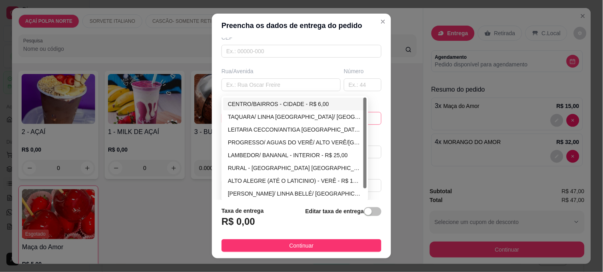
type input "edi"
click at [303, 102] on div "CENTRO/BAIRROS - CIDADE - R$ 6,00" at bounding box center [295, 104] width 134 height 9
type input "CIDADE"
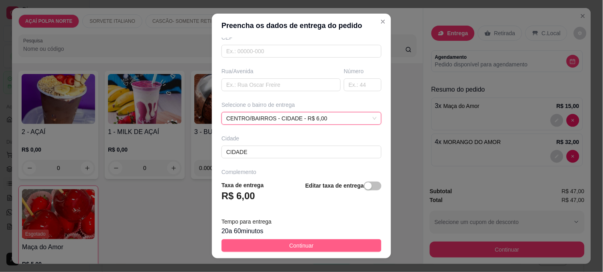
click at [345, 247] on button "Continuar" at bounding box center [302, 245] width 160 height 13
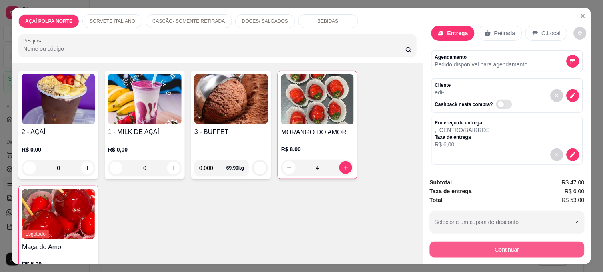
click at [519, 248] on button "Continuar" at bounding box center [507, 250] width 155 height 16
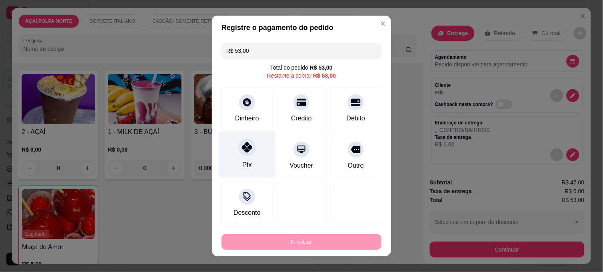
click at [248, 163] on div "Pix" at bounding box center [247, 154] width 56 height 47
type input "R$ 0,00"
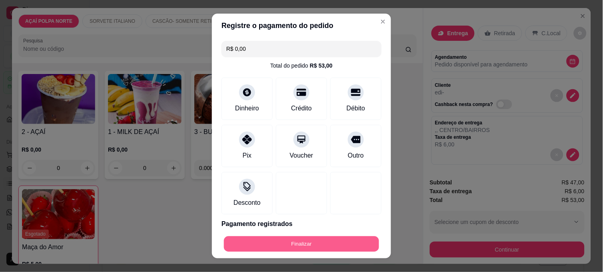
click at [322, 242] on button "Finalizar" at bounding box center [301, 244] width 155 height 16
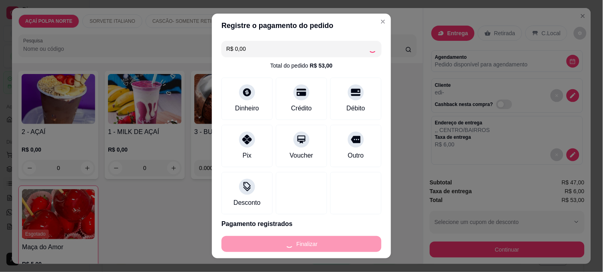
type input "0"
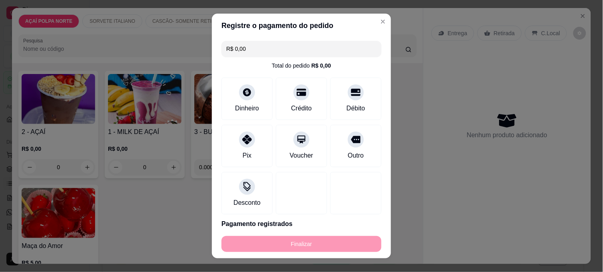
type input "-R$ 53,00"
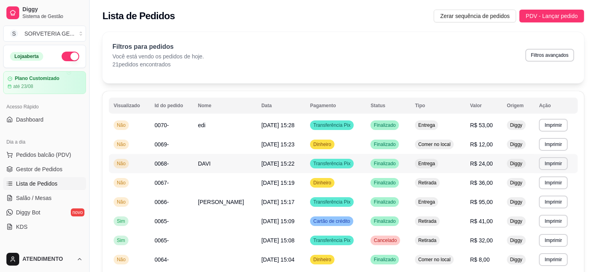
click at [236, 167] on td "DAVI" at bounding box center [224, 163] width 63 height 19
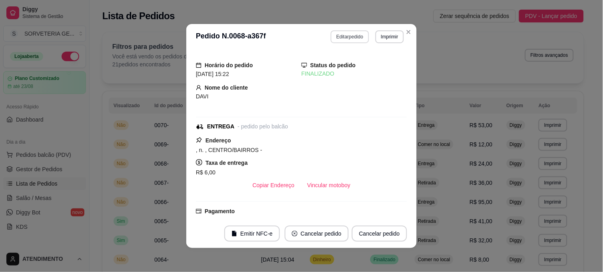
click at [346, 39] on button "Editar pedido" at bounding box center [350, 36] width 38 height 13
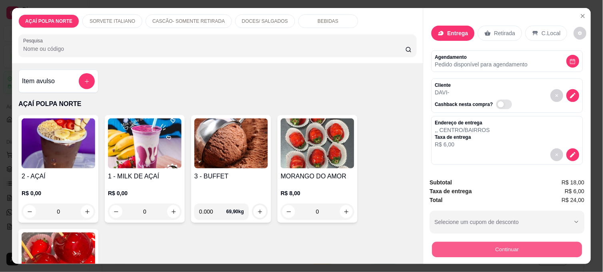
click at [482, 246] on button "Continuar" at bounding box center [507, 250] width 150 height 16
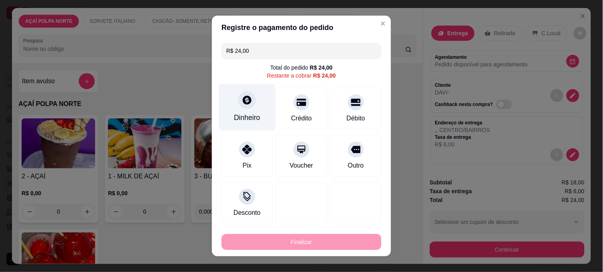
click at [246, 113] on div "Dinheiro" at bounding box center [247, 117] width 26 height 10
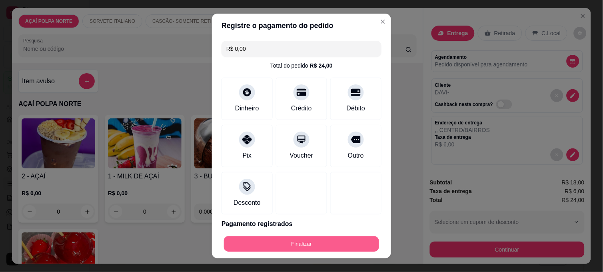
click at [340, 246] on button "Finalizar" at bounding box center [301, 244] width 155 height 16
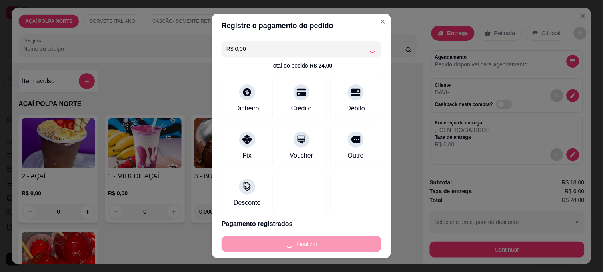
type input "-R$ 24,00"
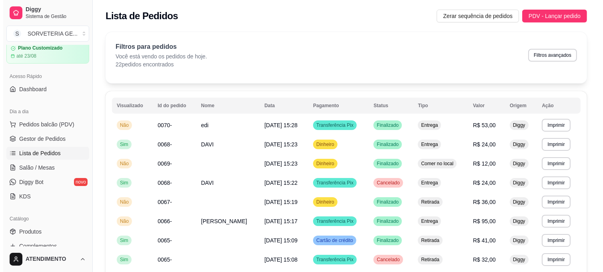
scroll to position [44, 0]
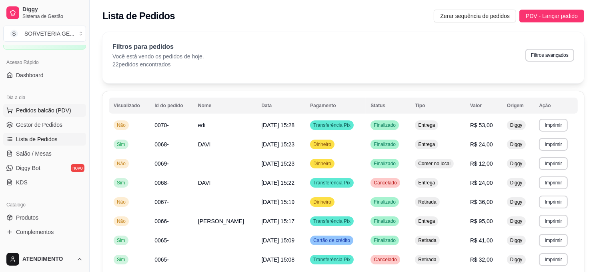
click at [34, 110] on span "Pedidos balcão (PDV)" at bounding box center [43, 110] width 55 height 8
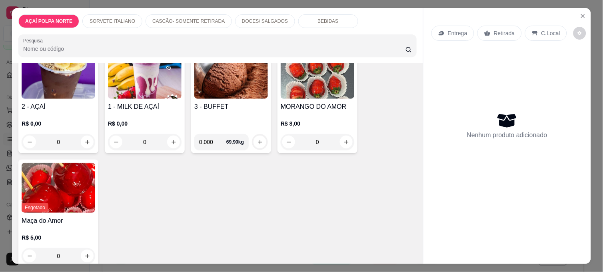
scroll to position [133, 0]
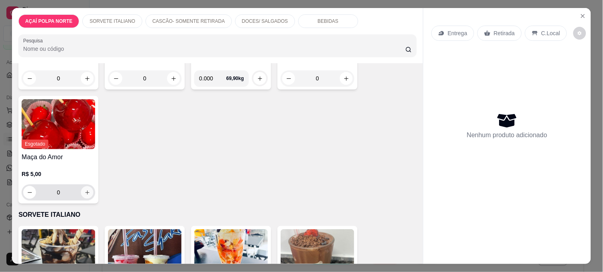
click at [88, 190] on button "increase-product-quantity" at bounding box center [87, 192] width 12 height 12
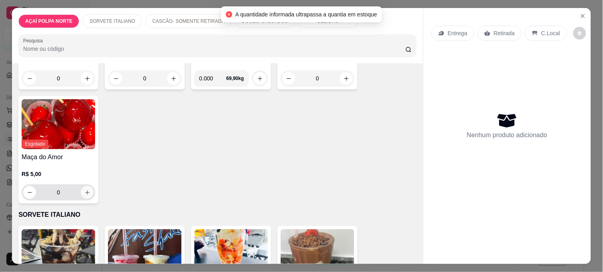
click at [88, 190] on button "increase-product-quantity" at bounding box center [87, 192] width 13 height 13
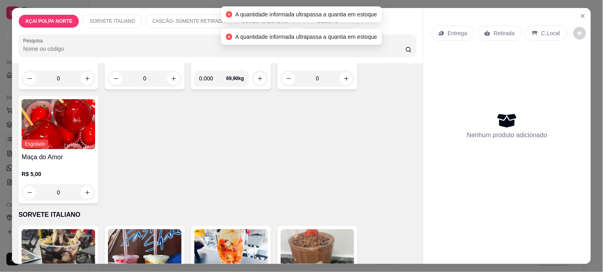
click at [231, 163] on div "2 - AÇAÍ R$ 0,00 0 1 - MILK DE AÇAÍ R$ 0,00 0 3 - BUFFET 0.000 69,90 kg MORANGO…" at bounding box center [217, 93] width 398 height 222
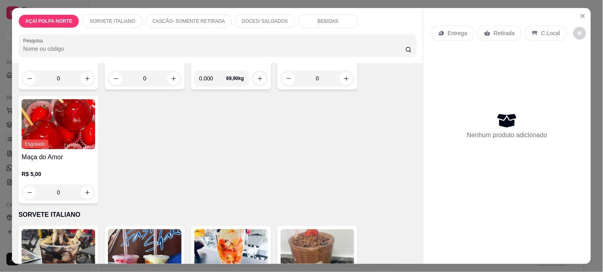
scroll to position [44, 0]
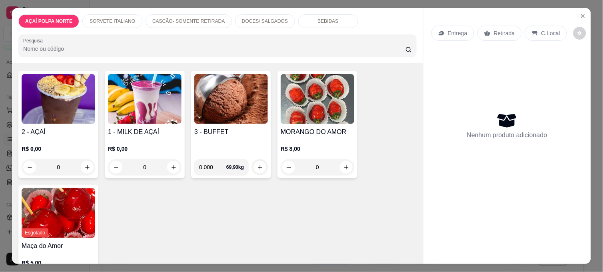
click at [56, 112] on img at bounding box center [59, 99] width 74 height 50
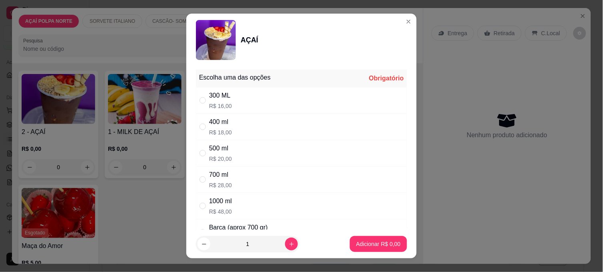
click at [237, 120] on div "400 ml R$ 18,00" at bounding box center [301, 127] width 211 height 26
radio input "true"
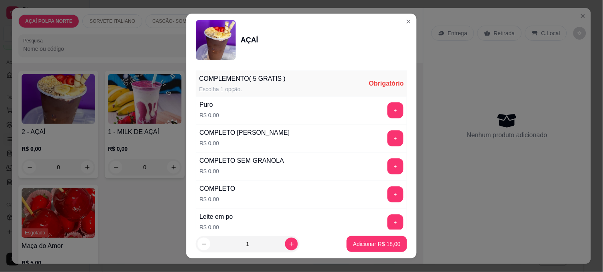
scroll to position [222, 0]
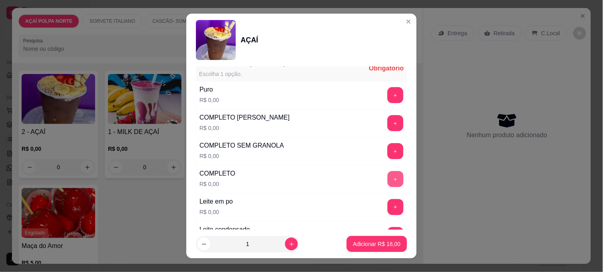
click at [387, 175] on button "+" at bounding box center [395, 179] width 16 height 16
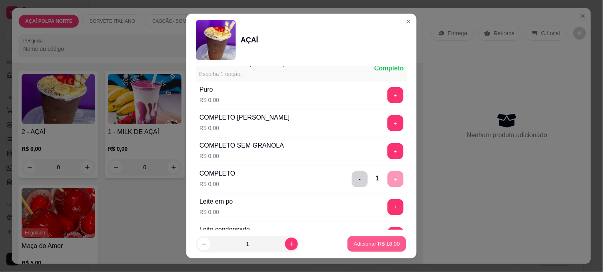
click at [372, 246] on p "Adicionar R$ 18,00" at bounding box center [377, 244] width 46 height 8
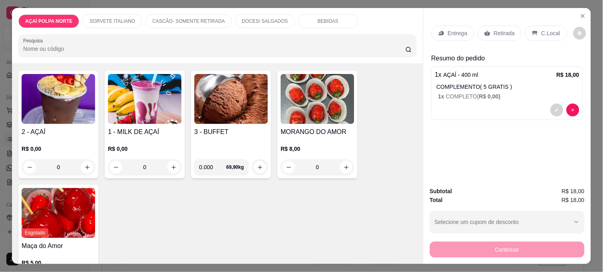
click at [532, 30] on icon at bounding box center [535, 33] width 6 height 6
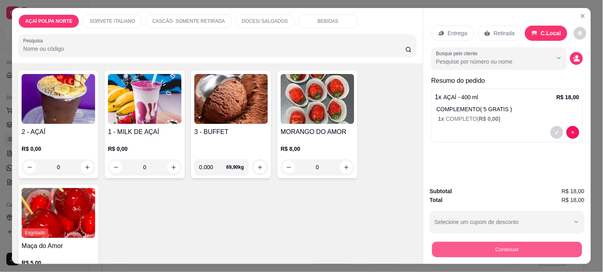
click at [547, 243] on button "Continuar" at bounding box center [507, 250] width 150 height 16
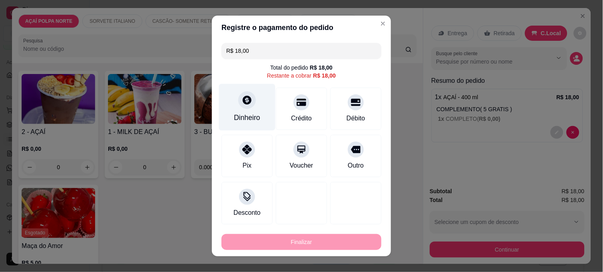
click at [247, 113] on div "Dinheiro" at bounding box center [247, 117] width 26 height 10
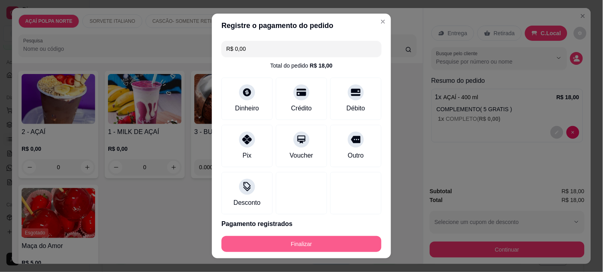
click at [347, 241] on button "Finalizar" at bounding box center [302, 244] width 160 height 16
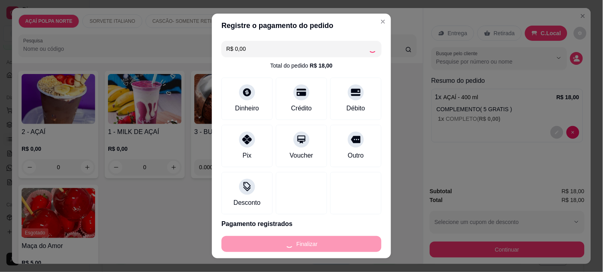
type input "-R$ 18,00"
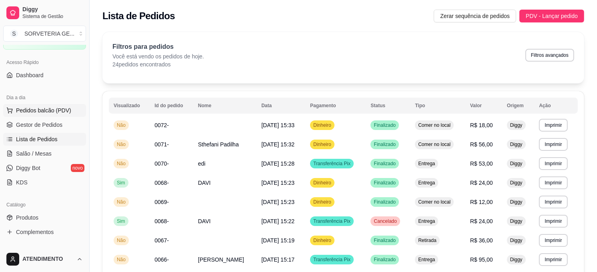
click at [35, 112] on span "Pedidos balcão (PDV)" at bounding box center [43, 110] width 55 height 8
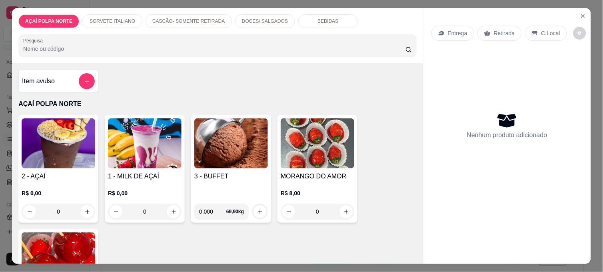
click at [71, 148] on img at bounding box center [59, 143] width 74 height 50
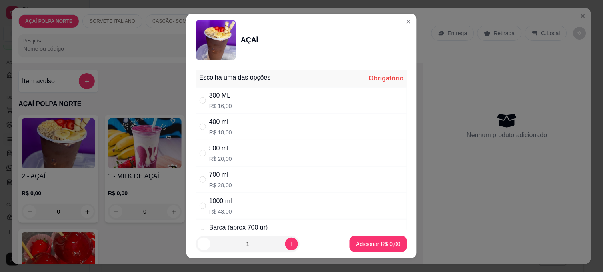
click at [220, 158] on p "R$ 20,00" at bounding box center [220, 159] width 23 height 8
radio input "true"
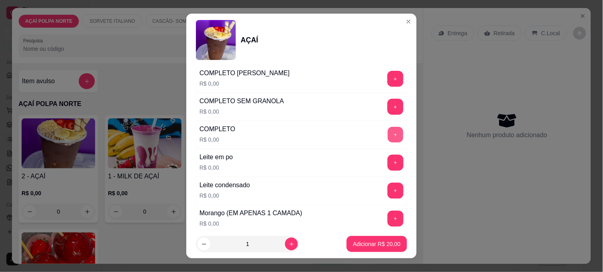
click at [388, 136] on button "+" at bounding box center [396, 135] width 16 height 16
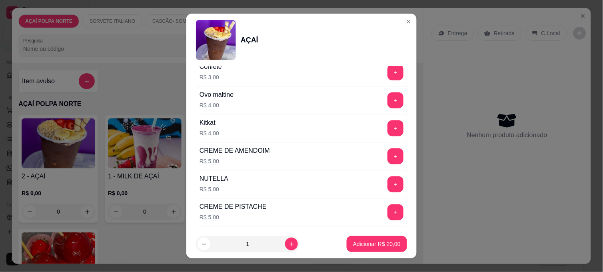
scroll to position [976, 0]
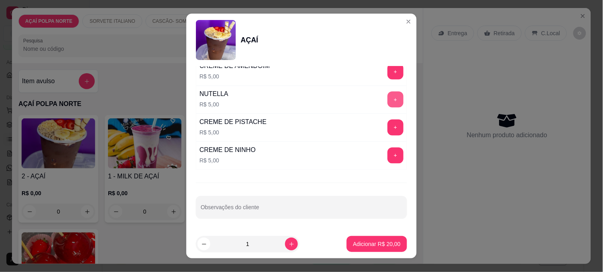
click at [387, 98] on button "+" at bounding box center [395, 100] width 16 height 16
click at [370, 245] on p "Adicionar R$ 25,00" at bounding box center [377, 244] width 48 height 8
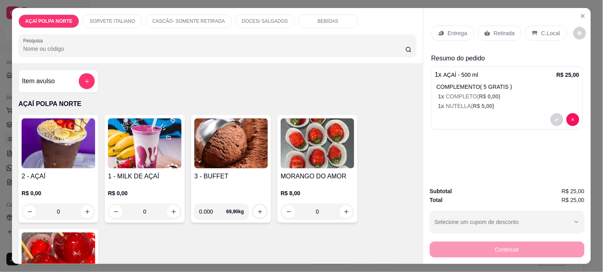
click at [541, 30] on p "C.Local" at bounding box center [550, 33] width 19 height 8
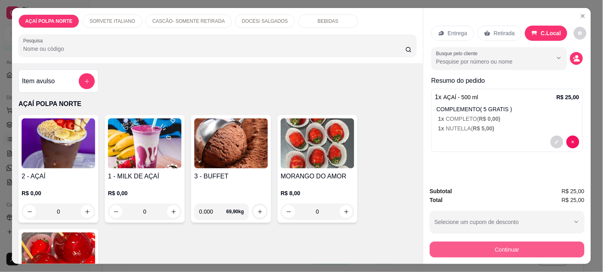
click at [518, 242] on button "Continuar" at bounding box center [507, 250] width 155 height 16
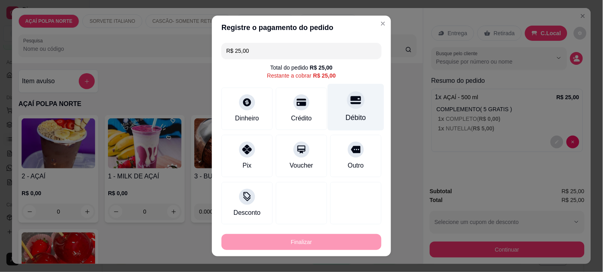
click at [341, 108] on div "Débito" at bounding box center [356, 107] width 56 height 47
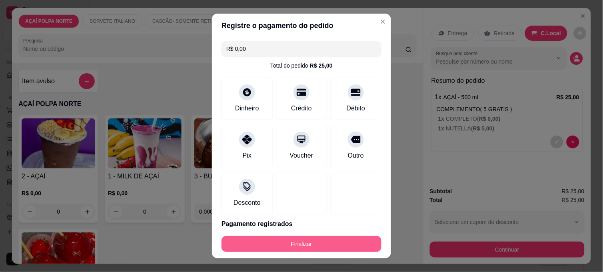
click at [326, 238] on button "Finalizar" at bounding box center [302, 244] width 160 height 16
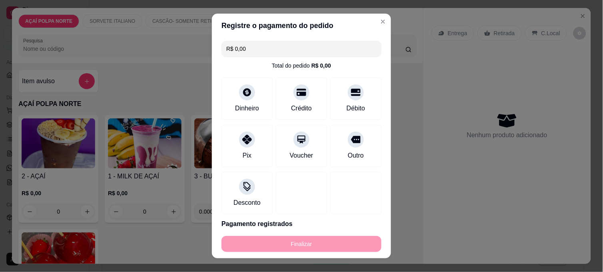
type input "-R$ 25,00"
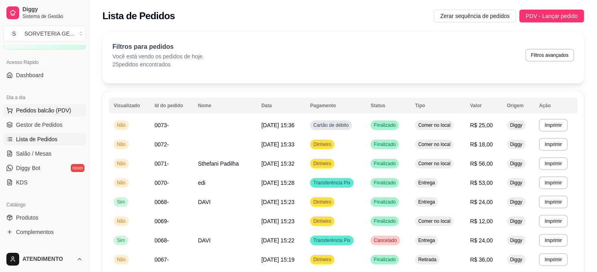
click at [38, 113] on span "Pedidos balcão (PDV)" at bounding box center [43, 110] width 55 height 8
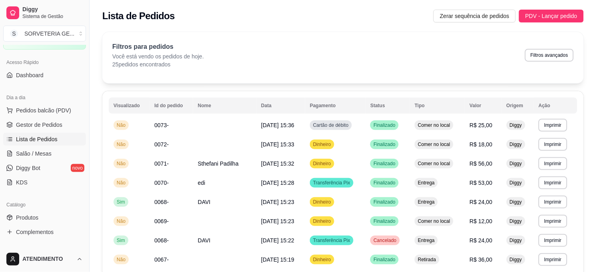
click at [59, 172] on h4 "2 - AÇAÍ" at bounding box center [59, 177] width 74 height 10
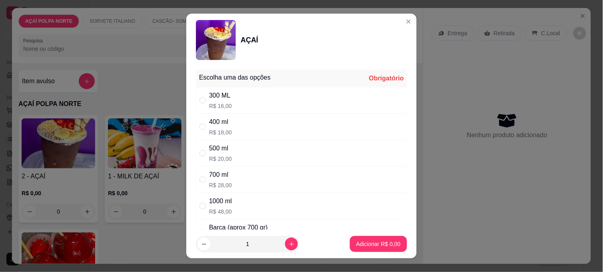
click at [233, 124] on div "400 ml R$ 18,00" at bounding box center [301, 127] width 211 height 26
radio input "true"
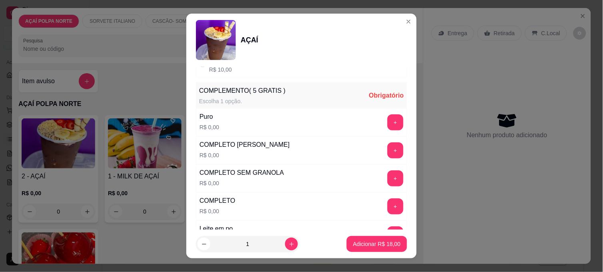
scroll to position [222, 0]
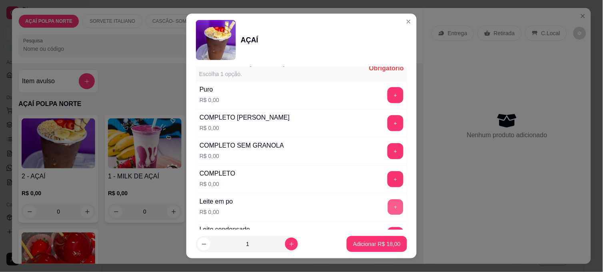
click at [388, 203] on button "+" at bounding box center [396, 208] width 16 height 16
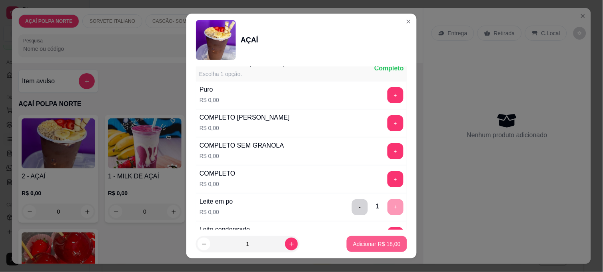
click at [365, 246] on p "Adicionar R$ 18,00" at bounding box center [377, 244] width 48 height 8
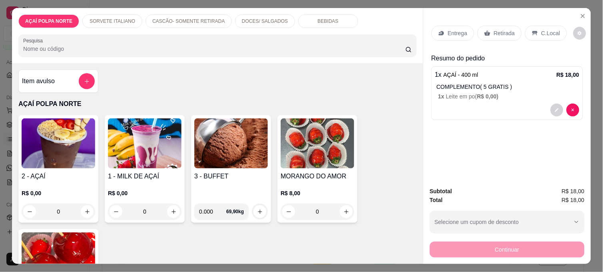
click at [49, 172] on h4 "2 - AÇAÍ" at bounding box center [59, 177] width 74 height 10
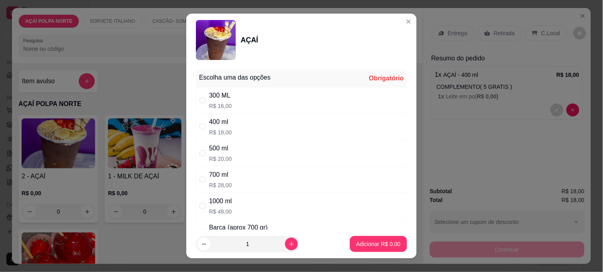
click at [273, 131] on div "400 ml R$ 18,00" at bounding box center [301, 127] width 211 height 26
radio input "true"
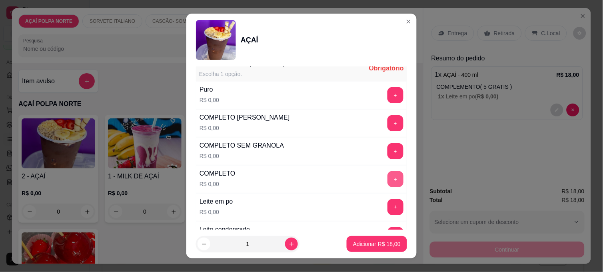
click at [387, 178] on button "+" at bounding box center [395, 179] width 16 height 16
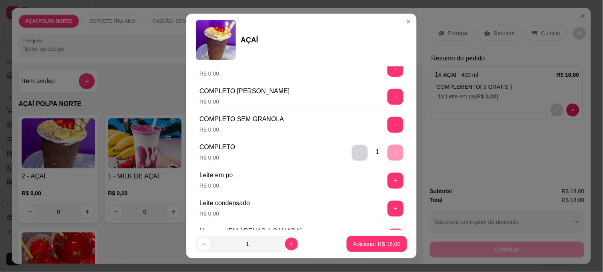
scroll to position [266, 0]
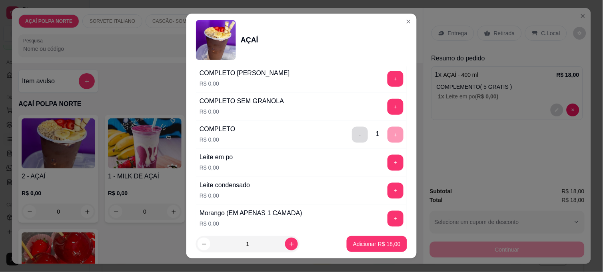
click at [352, 137] on button "-" at bounding box center [360, 135] width 16 height 16
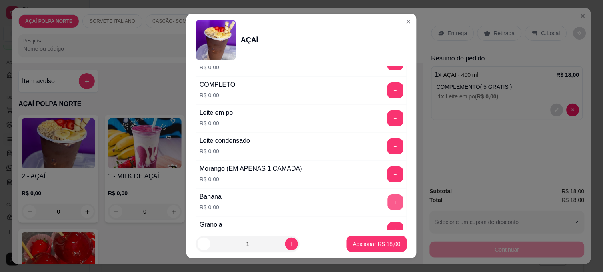
click at [388, 198] on button "+" at bounding box center [396, 203] width 16 height 16
click at [387, 178] on button "+" at bounding box center [395, 174] width 16 height 16
click at [388, 122] on button "+" at bounding box center [396, 119] width 16 height 16
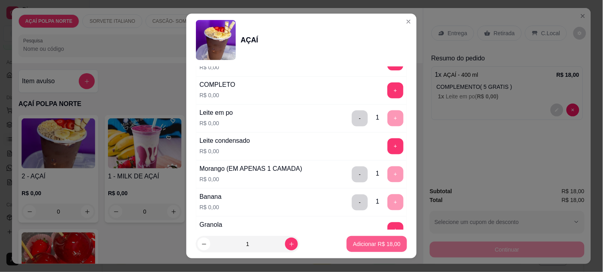
click at [392, 239] on button "Adicionar R$ 18,00" at bounding box center [377, 244] width 60 height 16
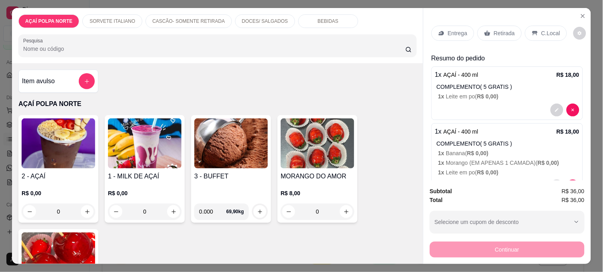
click at [453, 34] on p "Entrega" at bounding box center [458, 33] width 20 height 8
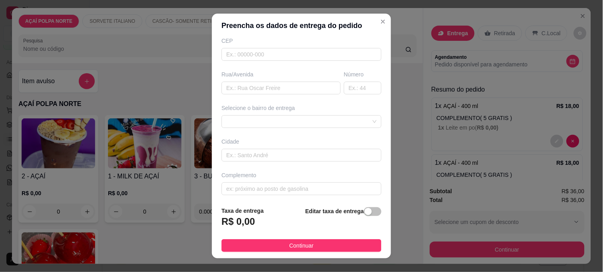
scroll to position [107, 0]
click at [297, 124] on div at bounding box center [302, 118] width 160 height 13
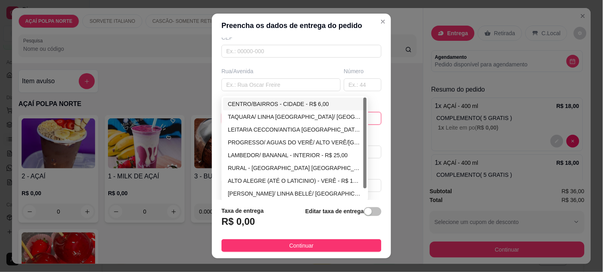
click at [301, 106] on div "CENTRO/BAIRROS - CIDADE - R$ 6,00" at bounding box center [295, 104] width 134 height 9
type input "CIDADE"
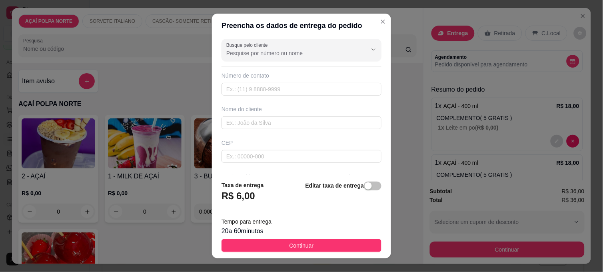
scroll to position [0, 0]
click at [298, 122] on input "text" at bounding box center [302, 124] width 160 height 13
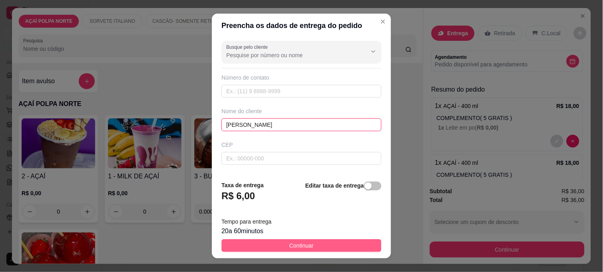
type input "[PERSON_NAME]"
click at [316, 244] on button "Continuar" at bounding box center [302, 245] width 160 height 13
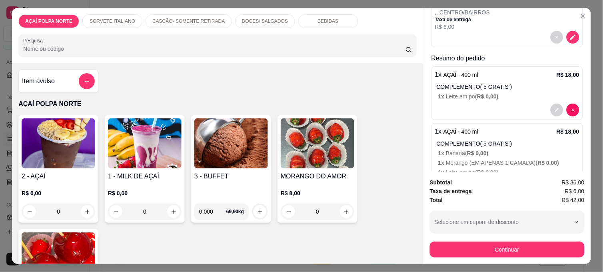
scroll to position [133, 0]
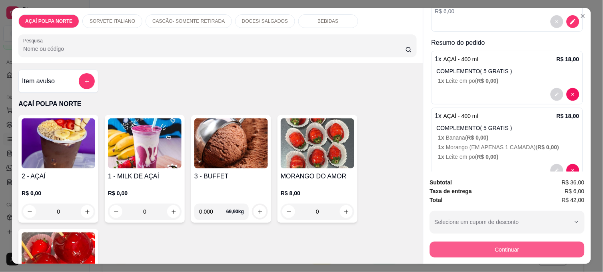
click at [482, 247] on button "Continuar" at bounding box center [507, 250] width 155 height 16
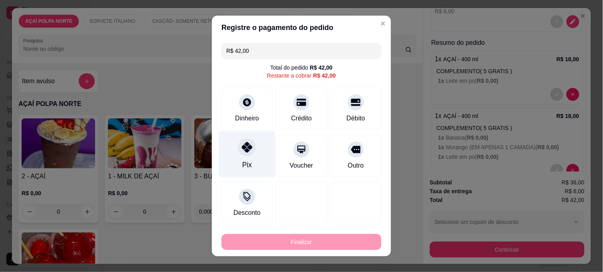
click at [239, 157] on div "Pix" at bounding box center [247, 154] width 56 height 47
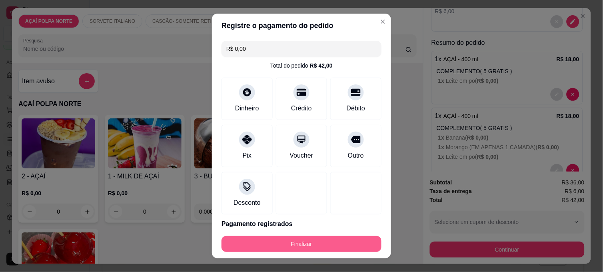
click at [335, 249] on button "Finalizar" at bounding box center [302, 244] width 160 height 16
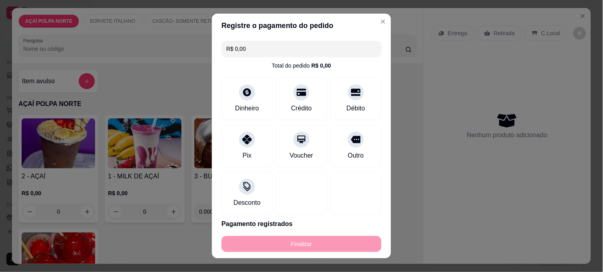
type input "-R$ 42,00"
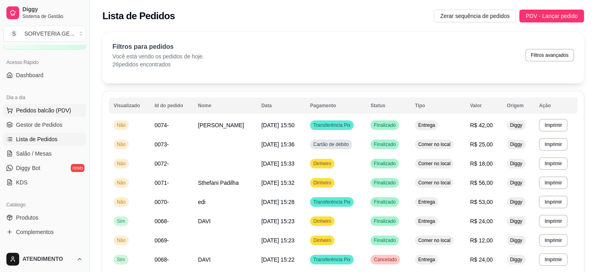
click at [55, 111] on span "Pedidos balcão (PDV)" at bounding box center [43, 110] width 55 height 8
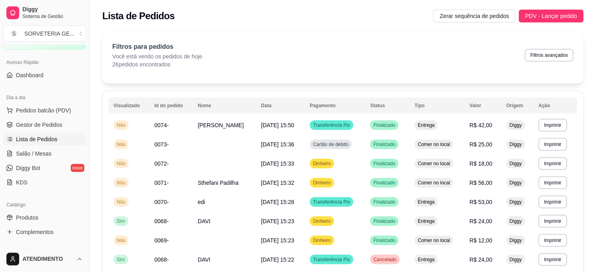
click at [39, 176] on h4 "2 - AÇAÍ" at bounding box center [59, 177] width 74 height 10
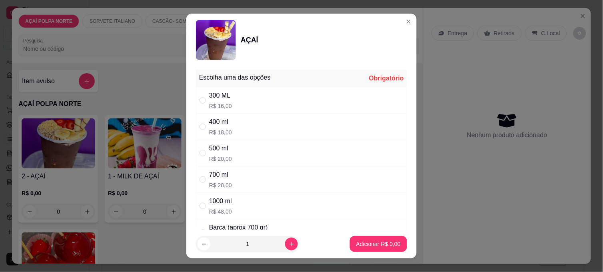
click at [219, 145] on div "500 ml" at bounding box center [220, 149] width 23 height 10
radio input "true"
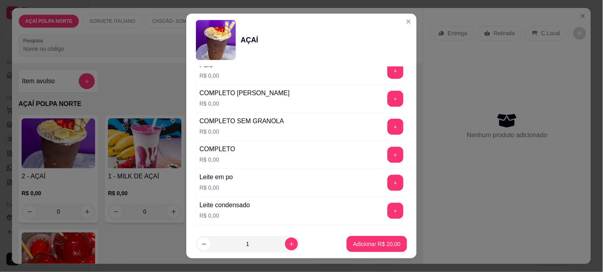
scroll to position [266, 0]
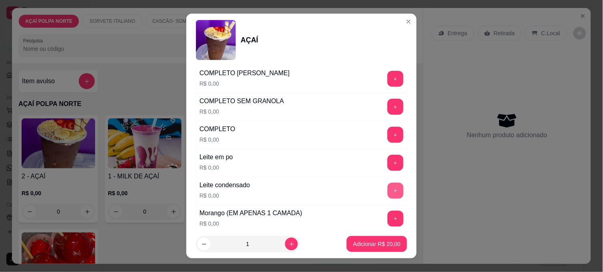
click at [387, 190] on button "+" at bounding box center [395, 191] width 16 height 16
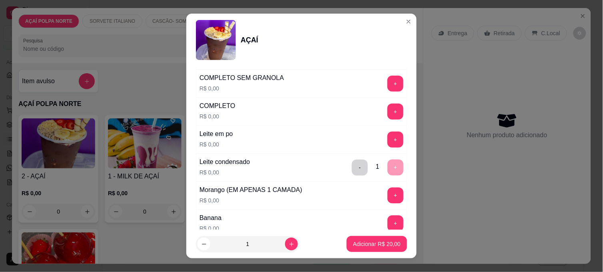
scroll to position [311, 0]
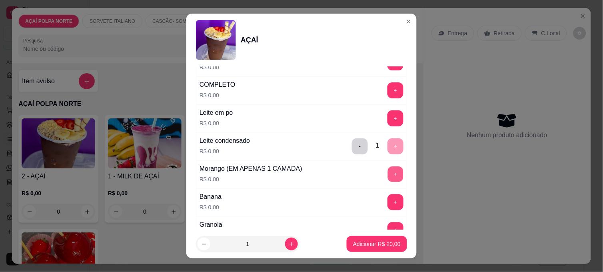
click at [388, 176] on button "+" at bounding box center [396, 175] width 16 height 16
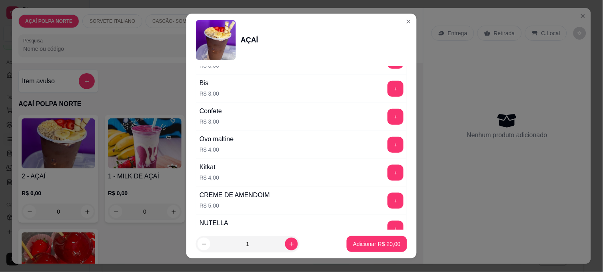
scroll to position [889, 0]
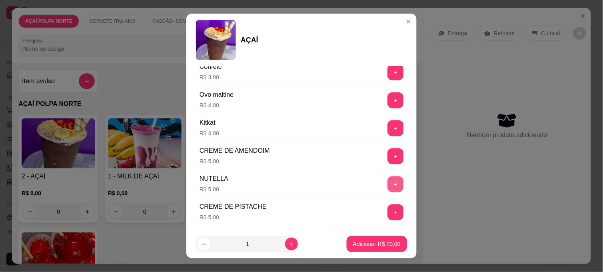
click at [387, 187] on button "+" at bounding box center [395, 184] width 16 height 16
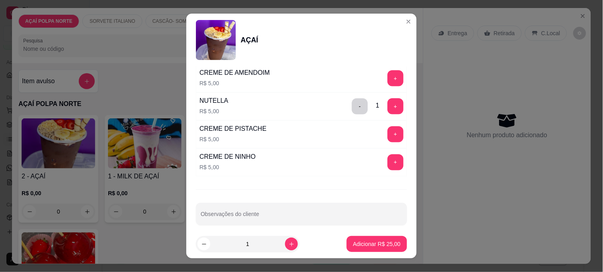
scroll to position [976, 0]
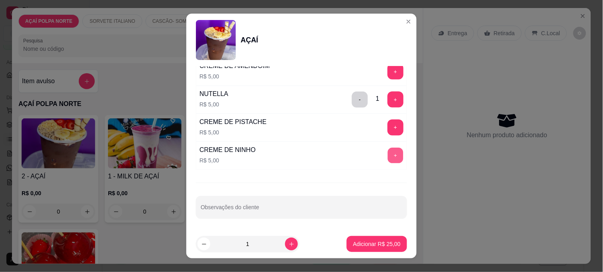
click at [388, 162] on button "+" at bounding box center [396, 156] width 16 height 16
click at [386, 239] on button "Adicionar R$ 30,00" at bounding box center [377, 244] width 60 height 16
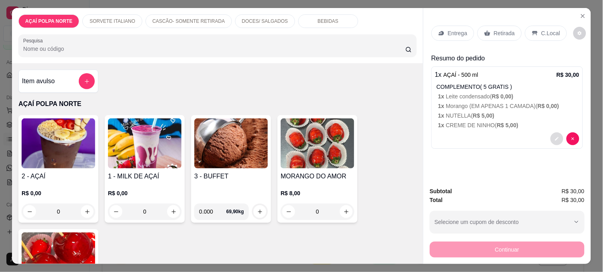
click at [558, 135] on button "decrease-product-quantity" at bounding box center [557, 138] width 13 height 13
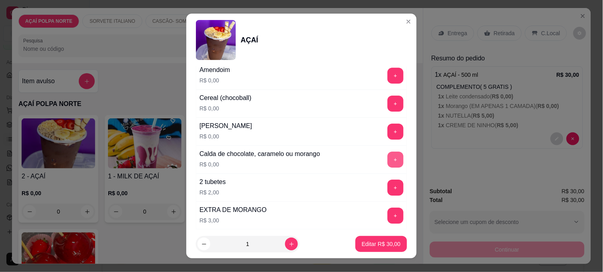
scroll to position [622, 0]
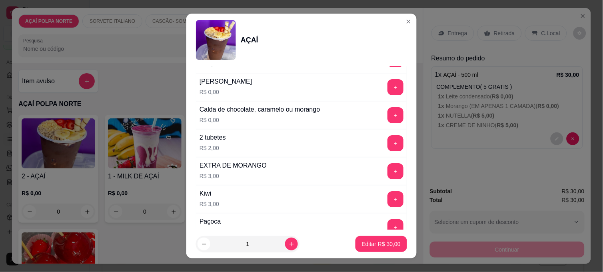
click at [376, 162] on div "EXTRA DE MORANGO R$ 3,00 +" at bounding box center [301, 171] width 211 height 28
click at [377, 164] on div "EXTRA DE MORANGO R$ 3,00 +" at bounding box center [301, 171] width 211 height 28
click at [388, 168] on button "+" at bounding box center [396, 172] width 16 height 16
click at [389, 246] on p "Editar R$ 33,00" at bounding box center [381, 244] width 39 height 8
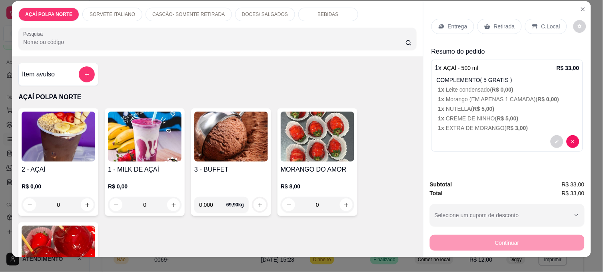
scroll to position [0, 0]
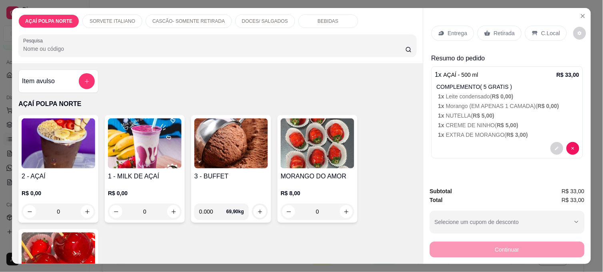
click at [494, 30] on p "Retirada" at bounding box center [504, 33] width 21 height 8
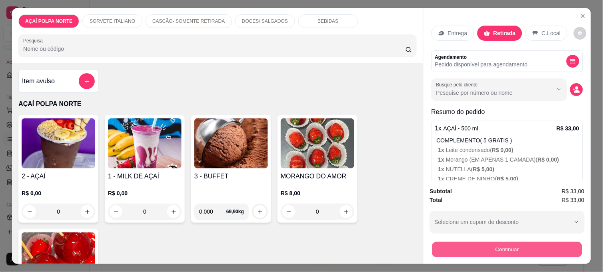
click at [504, 242] on button "Continuar" at bounding box center [507, 250] width 150 height 16
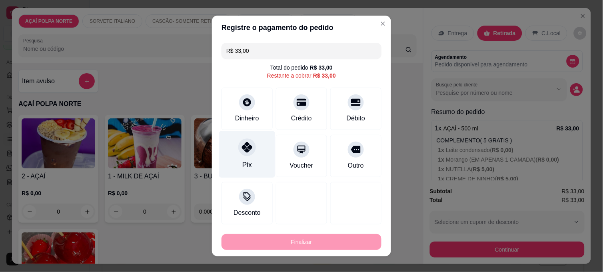
click at [252, 161] on div "Pix" at bounding box center [247, 154] width 56 height 47
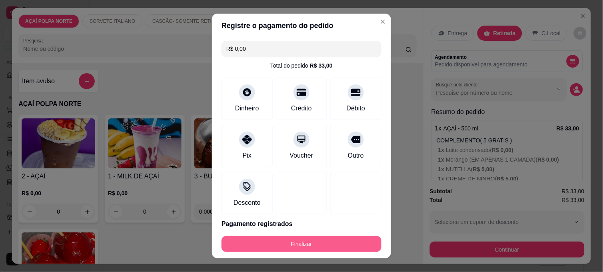
click at [343, 242] on button "Finalizar" at bounding box center [302, 244] width 160 height 16
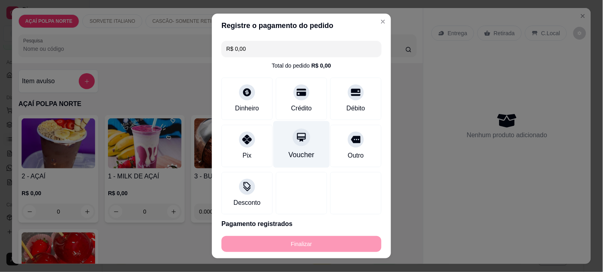
type input "-R$ 33,00"
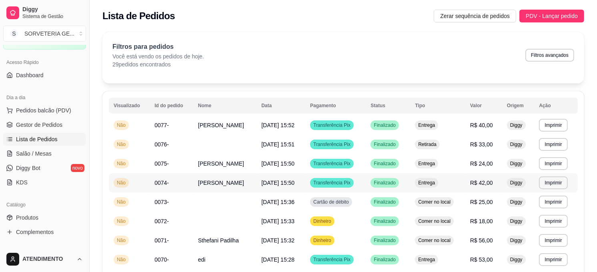
click at [406, 179] on td "Finalizado" at bounding box center [387, 182] width 44 height 19
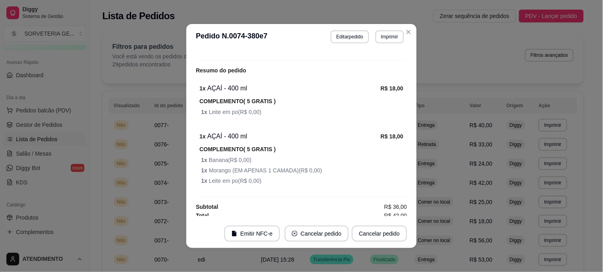
scroll to position [178, 0]
click at [353, 41] on button "Editar pedido" at bounding box center [349, 36] width 37 height 12
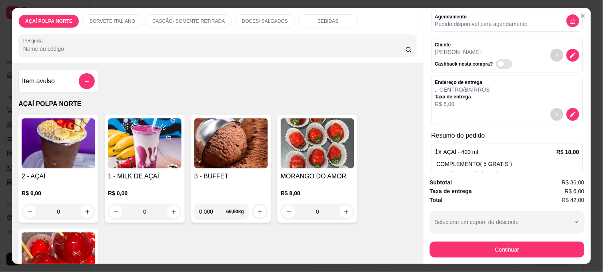
scroll to position [21, 0]
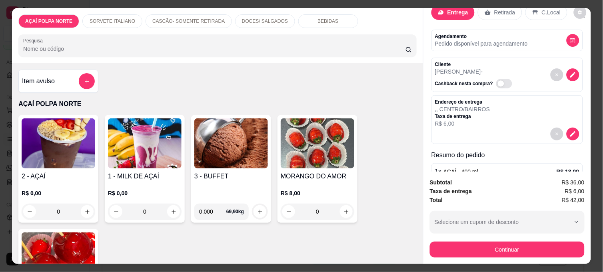
click at [525, 113] on div "Endereço de entrega , , CENTRO/BAIRROS Taxa de entrega R$ 6,00" at bounding box center [507, 113] width 144 height 29
click at [569, 131] on icon "decrease-product-quantity" at bounding box center [572, 134] width 7 height 7
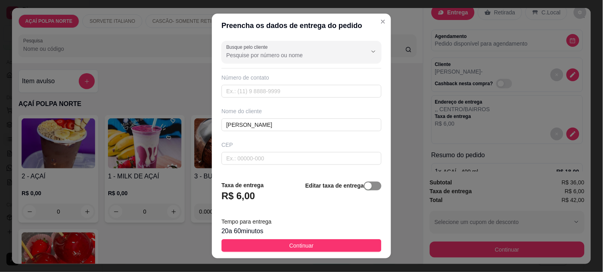
click at [364, 189] on span "button" at bounding box center [373, 186] width 18 height 9
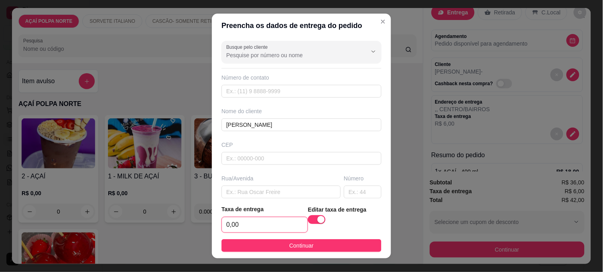
click at [285, 225] on input "0,00" at bounding box center [265, 224] width 86 height 15
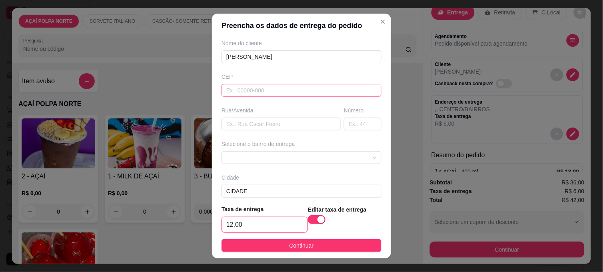
scroll to position [89, 0]
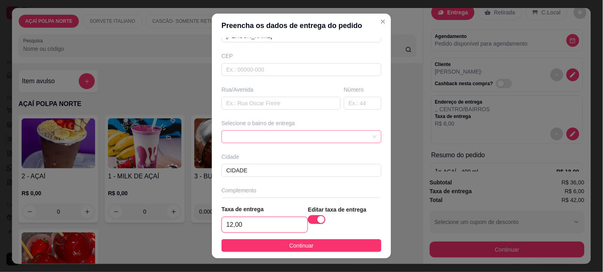
click at [300, 139] on div at bounding box center [302, 136] width 160 height 13
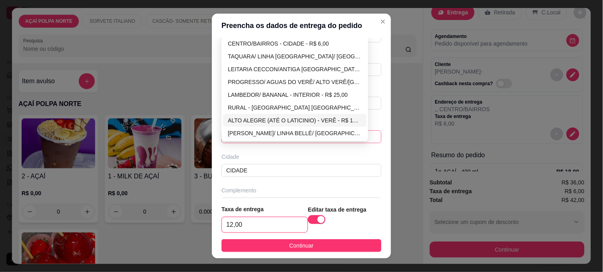
type input "12,00"
click at [302, 124] on div "ALTO ALEGRE (ATÉ O LATICINIO) - VERÊ - R$ 15,00" at bounding box center [295, 120] width 134 height 9
type input "VERÊ"
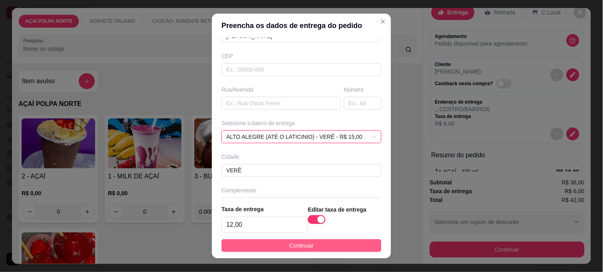
click at [311, 242] on button "Continuar" at bounding box center [302, 245] width 160 height 13
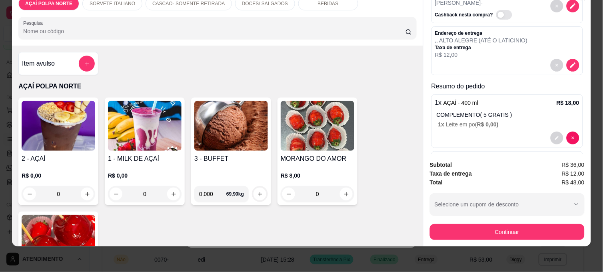
scroll to position [110, 0]
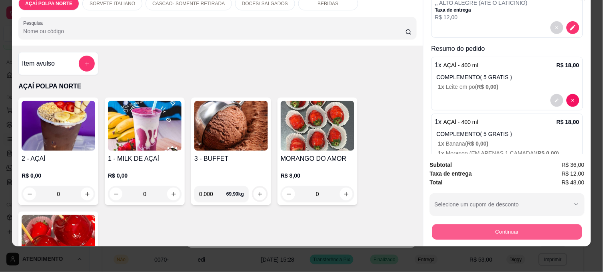
click at [487, 225] on button "Continuar" at bounding box center [507, 232] width 150 height 16
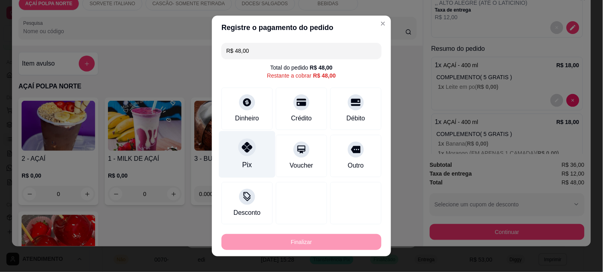
click at [235, 174] on div "Pix" at bounding box center [247, 154] width 56 height 47
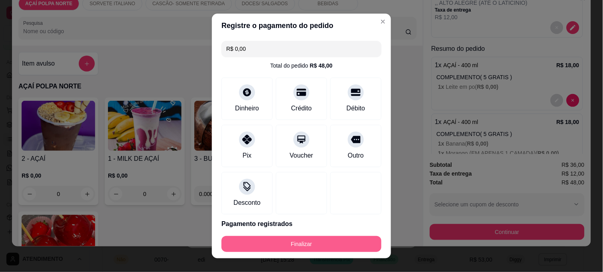
click at [305, 242] on button "Finalizar" at bounding box center [302, 244] width 160 height 16
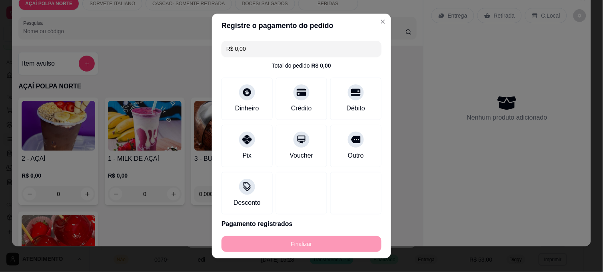
type input "-R$ 48,00"
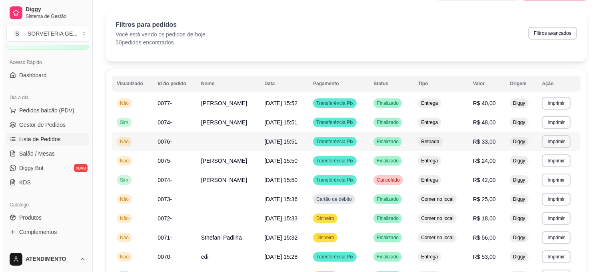
scroll to position [44, 0]
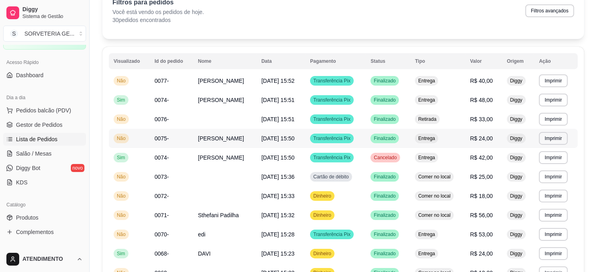
click at [433, 145] on td "Entrega" at bounding box center [437, 138] width 55 height 19
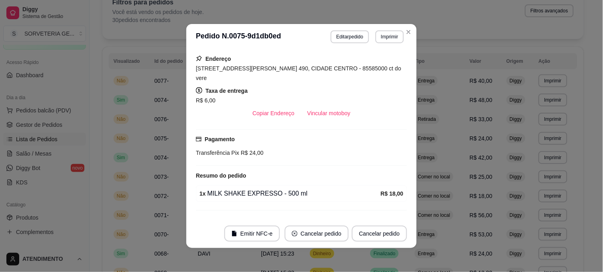
scroll to position [130, 0]
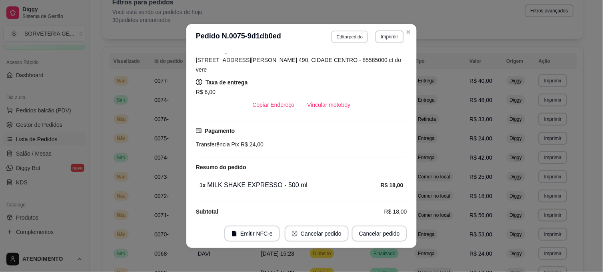
click at [346, 41] on button "Editar pedido" at bounding box center [349, 36] width 37 height 12
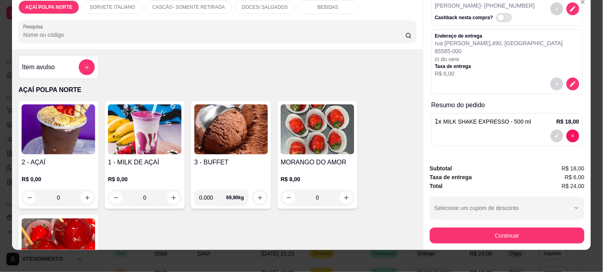
scroll to position [21, 0]
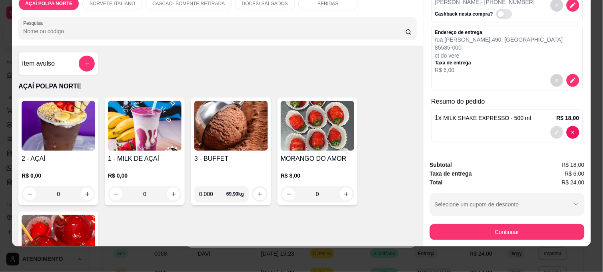
click at [551, 126] on button "decrease-product-quantity" at bounding box center [557, 132] width 13 height 13
click at [551, 128] on button "decrease-product-quantity" at bounding box center [557, 132] width 13 height 13
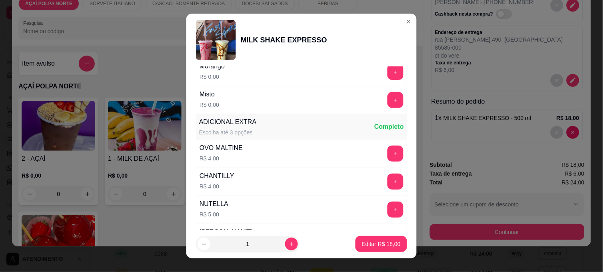
scroll to position [178, 0]
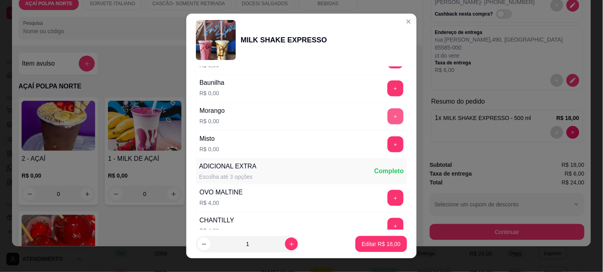
click at [387, 122] on button "+" at bounding box center [395, 116] width 16 height 16
click at [384, 242] on p "Editar R$ 18,00" at bounding box center [381, 244] width 39 height 8
type input "0"
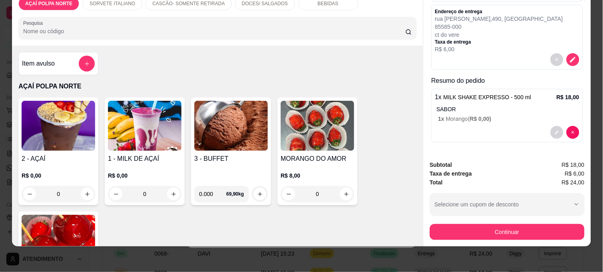
scroll to position [0, 0]
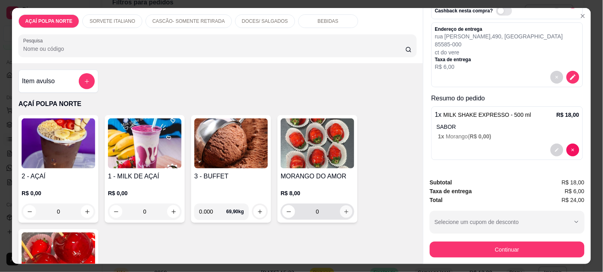
click at [343, 210] on icon "increase-product-quantity" at bounding box center [346, 212] width 6 height 6
type input "1"
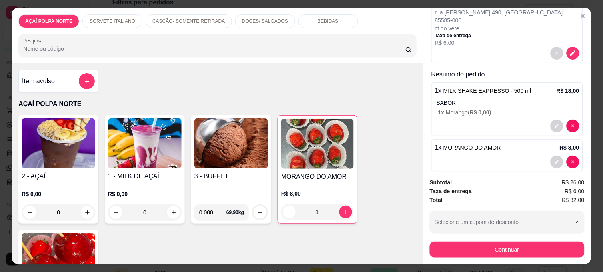
scroll to position [130, 0]
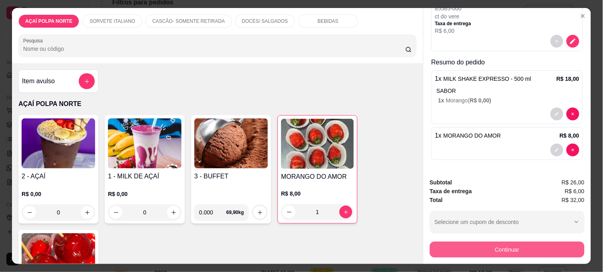
click at [501, 243] on button "Continuar" at bounding box center [507, 250] width 155 height 16
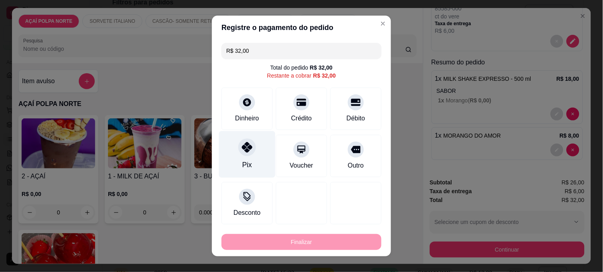
click at [243, 143] on div at bounding box center [247, 147] width 18 height 18
type input "R$ 0,00"
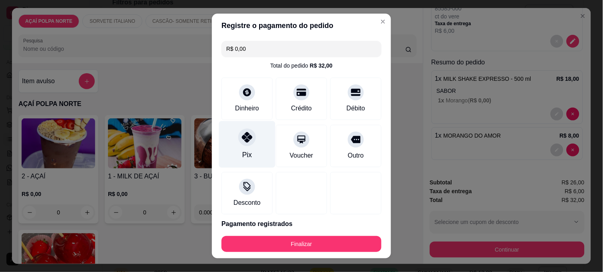
click at [244, 150] on div "Pix" at bounding box center [247, 155] width 10 height 10
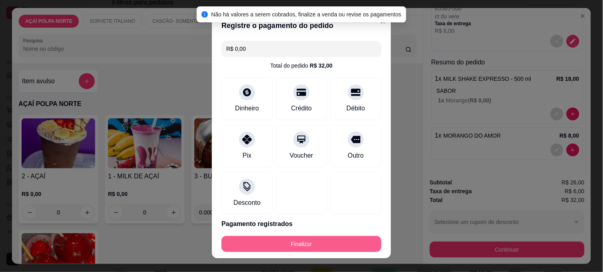
click at [288, 240] on button "Finalizar" at bounding box center [302, 244] width 160 height 16
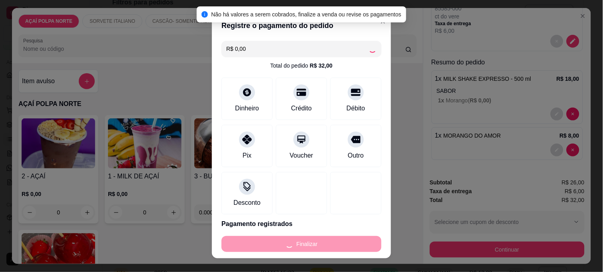
type input "0"
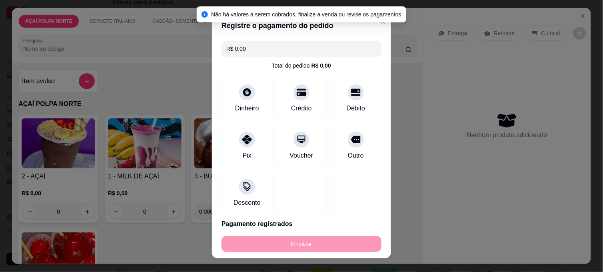
type input "-R$ 32,00"
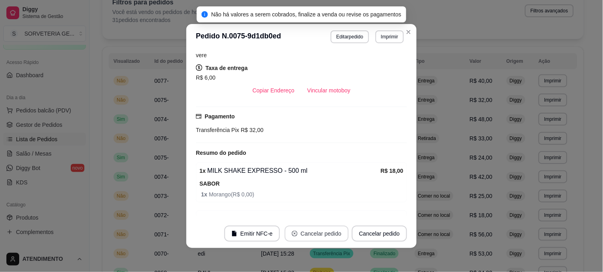
scroll to position [116, 0]
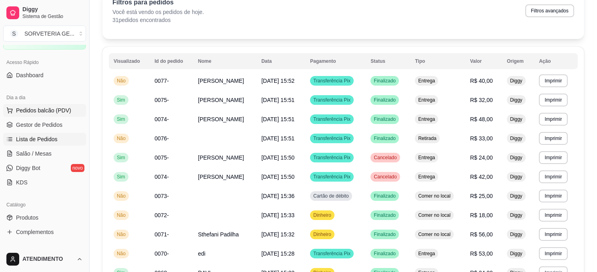
click at [47, 109] on span "Pedidos balcão (PDV)" at bounding box center [43, 110] width 55 height 8
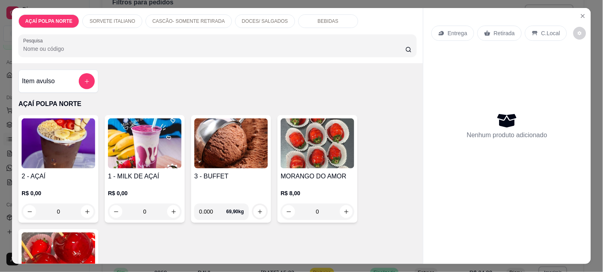
click at [62, 158] on img at bounding box center [59, 143] width 74 height 50
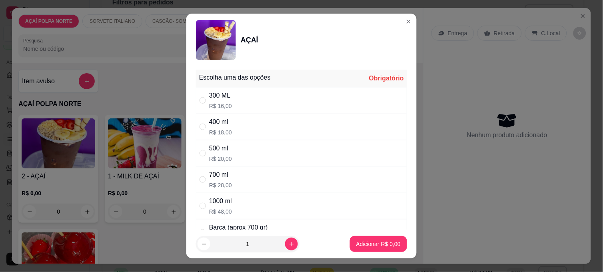
click at [226, 153] on div "500 ml" at bounding box center [220, 149] width 23 height 10
radio input "true"
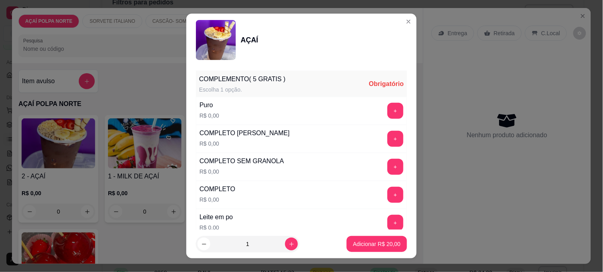
scroll to position [222, 0]
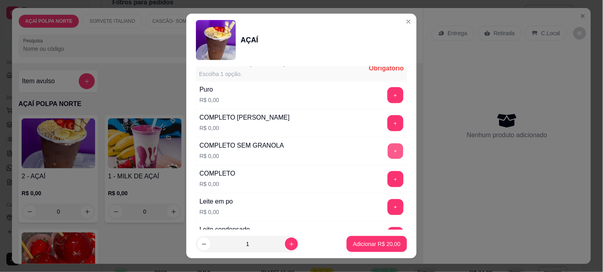
click at [388, 154] on button "+" at bounding box center [396, 152] width 16 height 16
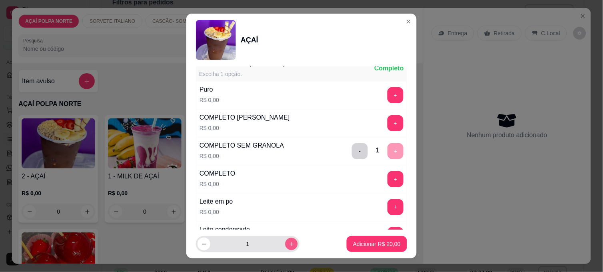
click at [285, 247] on button "increase-product-quantity" at bounding box center [291, 244] width 12 height 12
type input "2"
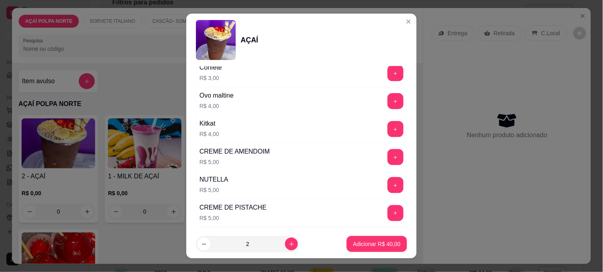
scroll to position [889, 0]
click at [387, 189] on button "+" at bounding box center [395, 184] width 16 height 16
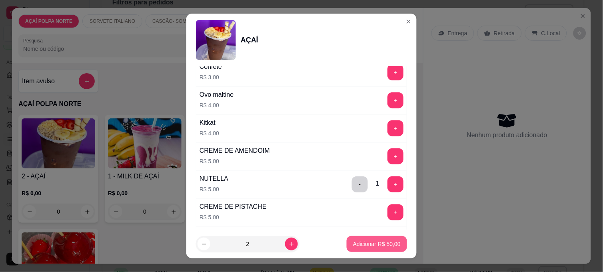
click at [387, 244] on p "Adicionar R$ 50,00" at bounding box center [377, 244] width 48 height 8
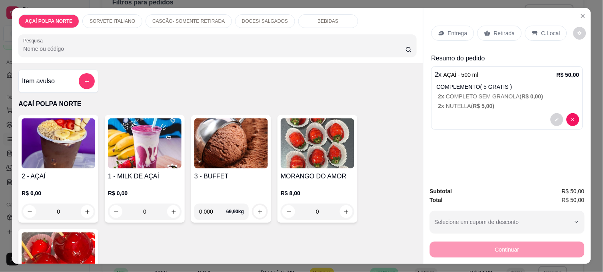
click at [59, 172] on h4 "2 - AÇAÍ" at bounding box center [59, 177] width 74 height 10
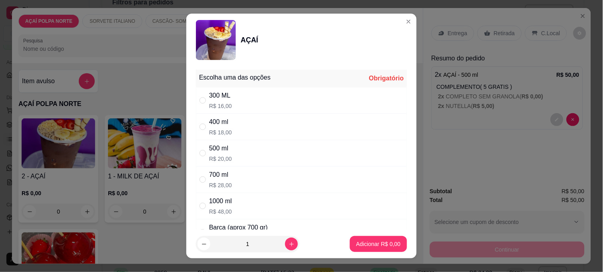
click at [232, 150] on div "500 ml R$ 20,00" at bounding box center [301, 153] width 211 height 26
radio input "true"
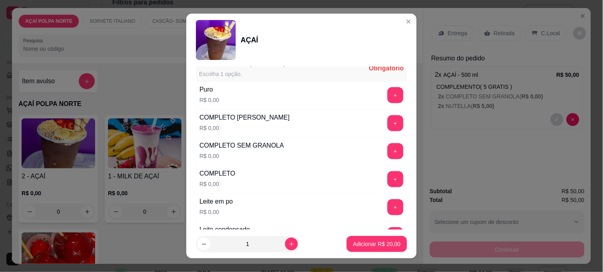
scroll to position [266, 0]
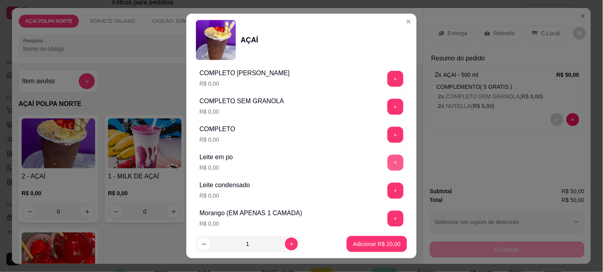
click at [387, 161] on button "+" at bounding box center [395, 163] width 16 height 16
click at [387, 194] on button "+" at bounding box center [395, 191] width 16 height 16
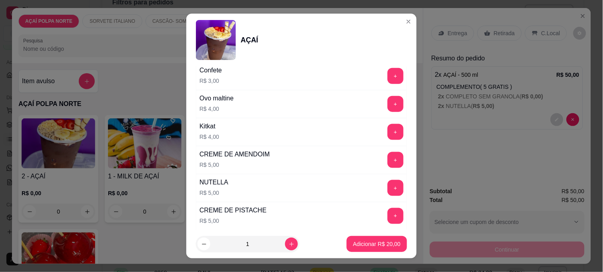
scroll to position [889, 0]
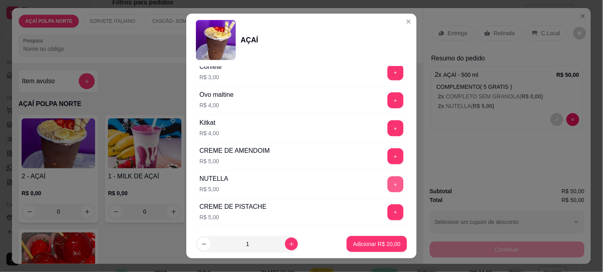
click at [387, 183] on button "+" at bounding box center [395, 184] width 16 height 16
click at [381, 246] on p "Adicionar R$ 25,00" at bounding box center [377, 244] width 46 height 8
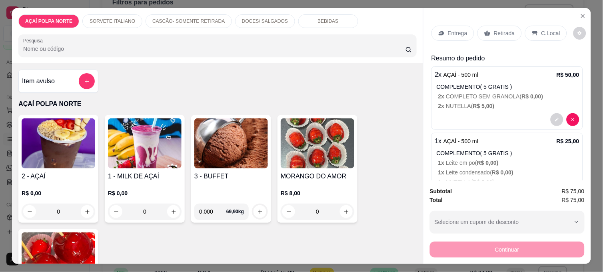
click at [454, 30] on p "Entrega" at bounding box center [458, 33] width 20 height 8
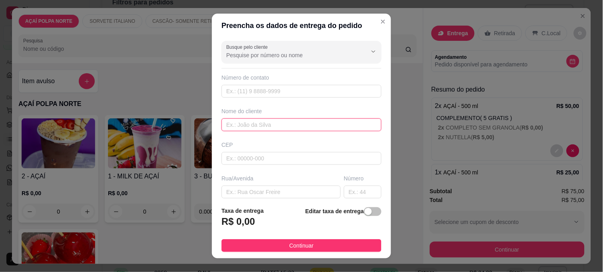
click at [244, 127] on input "text" at bounding box center [302, 124] width 160 height 13
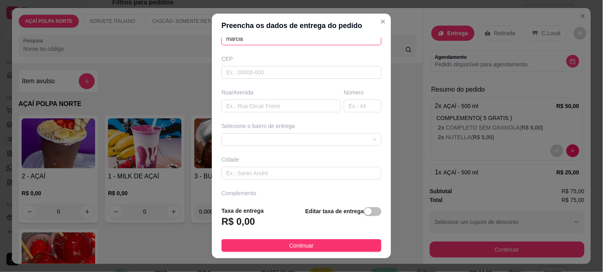
scroll to position [107, 0]
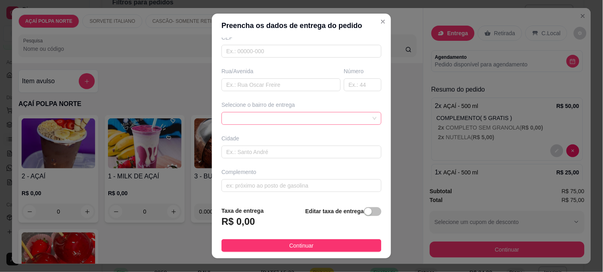
click at [345, 116] on div at bounding box center [302, 118] width 160 height 13
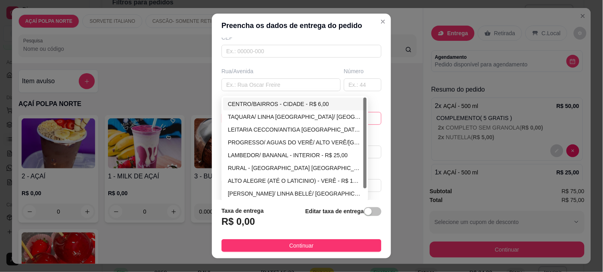
type input "marcia"
click at [287, 104] on div "CENTRO/BAIRROS - CIDADE - R$ 6,00" at bounding box center [295, 104] width 134 height 9
type input "CIDADE"
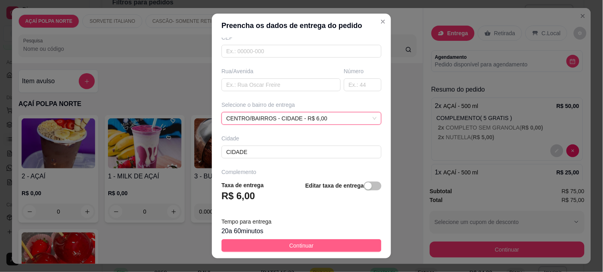
click at [294, 247] on span "Continuar" at bounding box center [302, 245] width 24 height 9
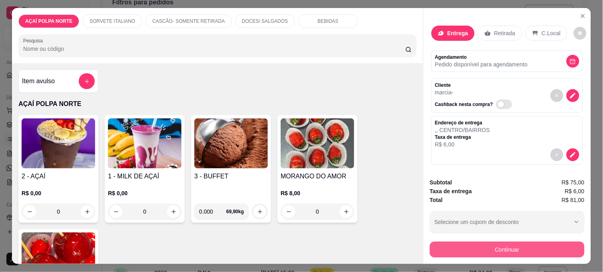
click at [546, 248] on button "Continuar" at bounding box center [507, 250] width 155 height 16
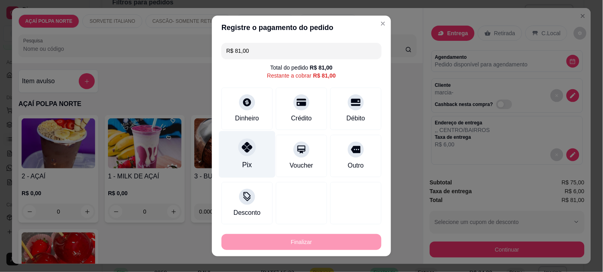
click at [229, 158] on div "Pix" at bounding box center [247, 154] width 56 height 47
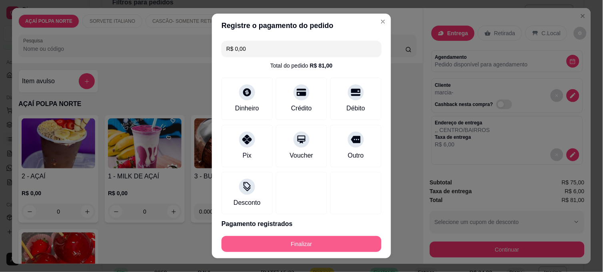
click at [314, 247] on button "Finalizar" at bounding box center [302, 244] width 160 height 16
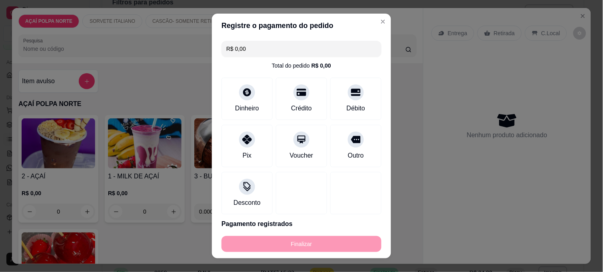
type input "-R$ 81,00"
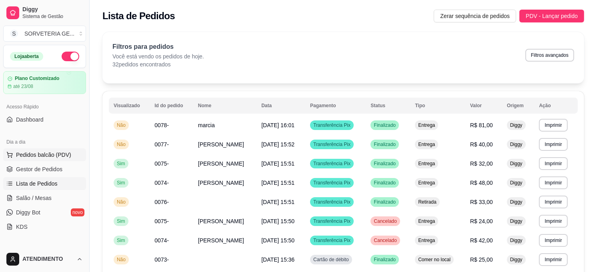
click at [44, 152] on span "Pedidos balcão (PDV)" at bounding box center [43, 155] width 55 height 8
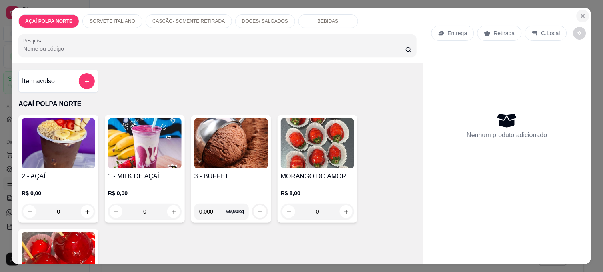
click at [580, 13] on icon "Close" at bounding box center [583, 16] width 6 height 6
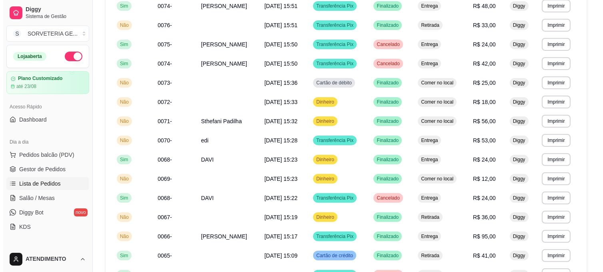
scroll to position [178, 0]
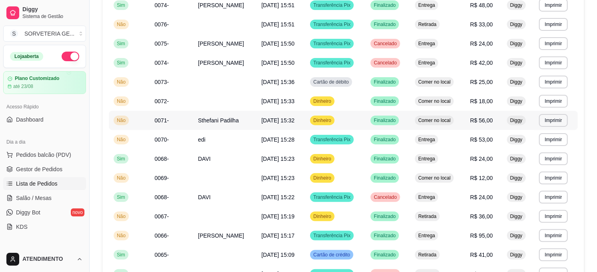
click at [155, 120] on span "0071-" at bounding box center [161, 120] width 14 height 6
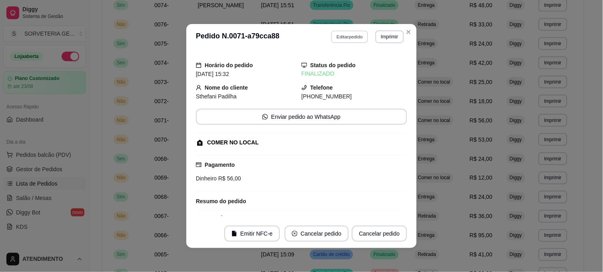
click at [350, 38] on button "Editar pedido" at bounding box center [349, 36] width 37 height 12
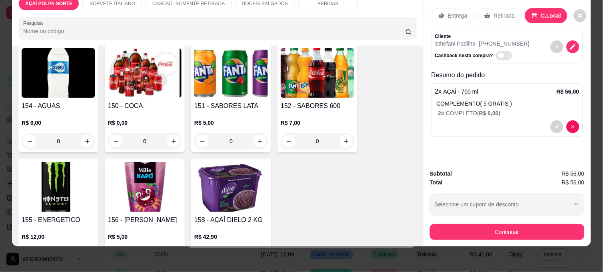
scroll to position [837, 0]
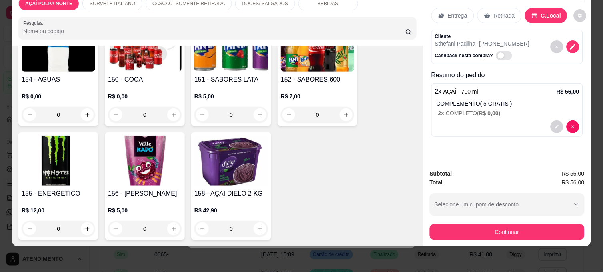
click at [74, 46] on img at bounding box center [59, 47] width 74 height 50
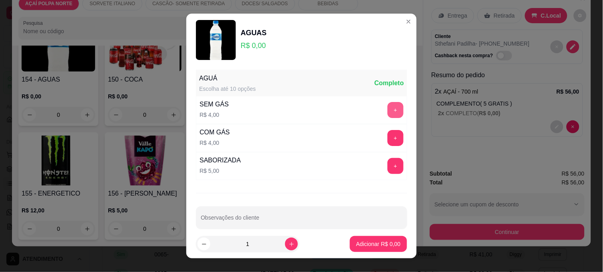
click at [387, 110] on button "+" at bounding box center [395, 110] width 16 height 16
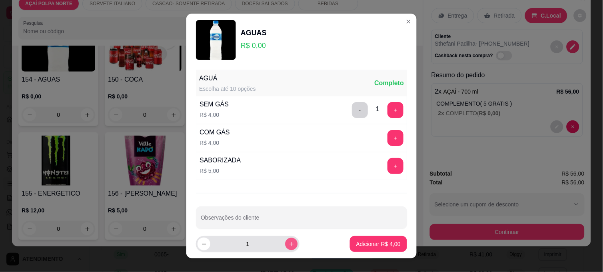
click at [289, 244] on icon "increase-product-quantity" at bounding box center [292, 244] width 6 height 6
type input "2"
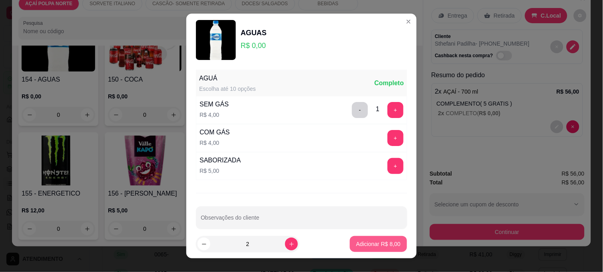
click at [365, 240] on p "Adicionar R$ 8,00" at bounding box center [378, 244] width 44 height 8
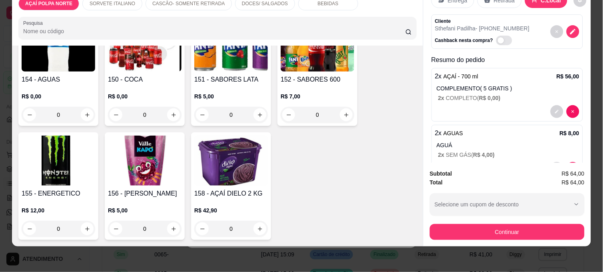
scroll to position [42, 0]
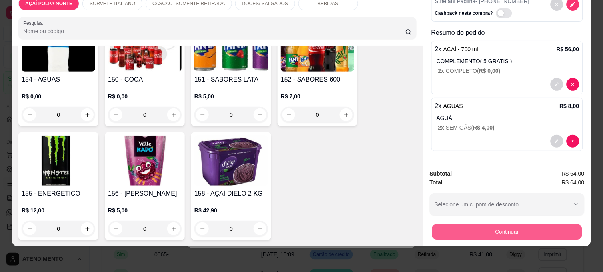
click at [503, 224] on button "Continuar" at bounding box center [507, 232] width 150 height 16
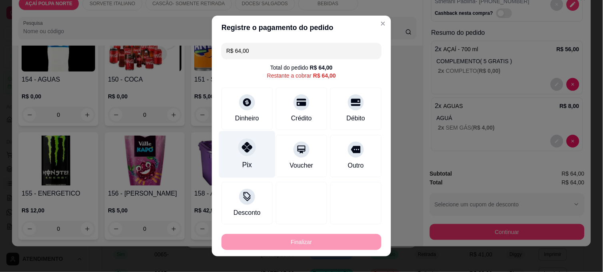
click at [237, 155] on div "Pix" at bounding box center [247, 154] width 56 height 47
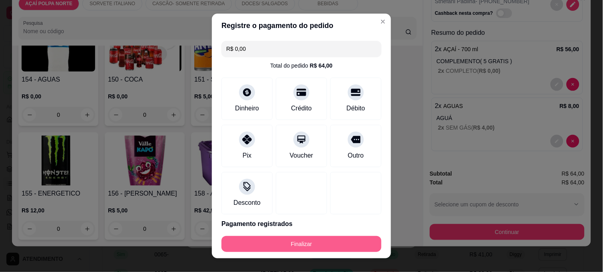
click at [327, 245] on button "Finalizar" at bounding box center [302, 244] width 160 height 16
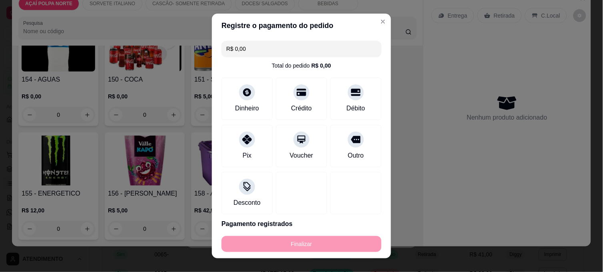
type input "-R$ 64,00"
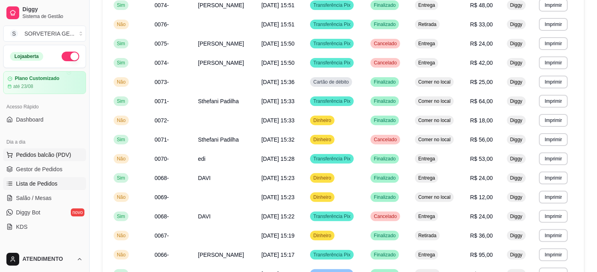
click at [45, 150] on button "Pedidos balcão (PDV)" at bounding box center [44, 154] width 83 height 13
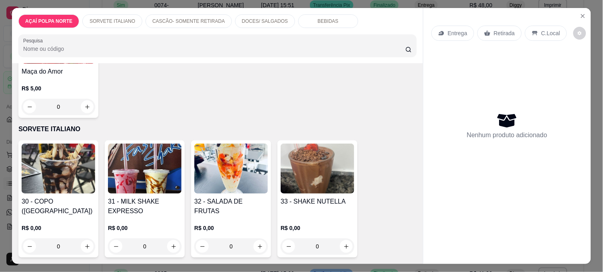
scroll to position [222, 0]
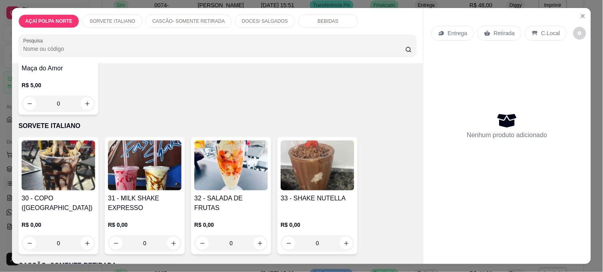
click at [146, 166] on img at bounding box center [145, 165] width 74 height 50
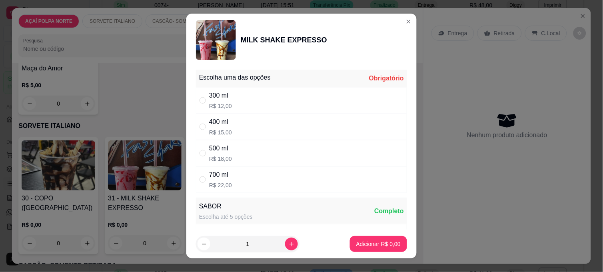
click at [213, 98] on div "300 ml" at bounding box center [220, 96] width 23 height 10
radio input "true"
click at [356, 244] on p "Adicionar R$ 12,00" at bounding box center [377, 244] width 48 height 8
type input "1"
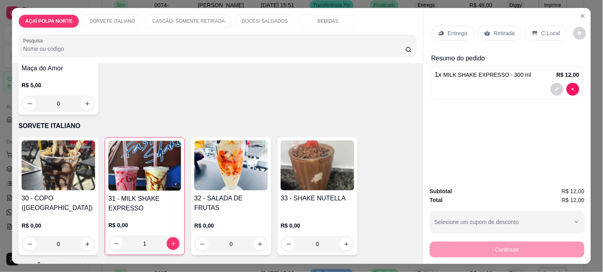
click at [545, 26] on div "C.Local" at bounding box center [546, 33] width 42 height 15
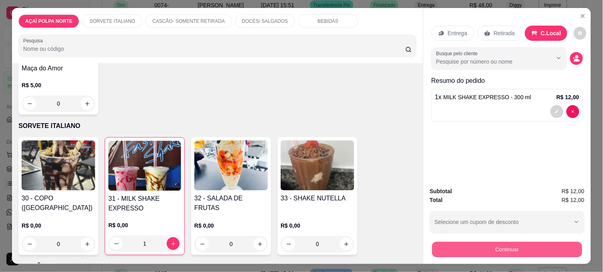
click at [521, 246] on button "Continuar" at bounding box center [507, 250] width 150 height 16
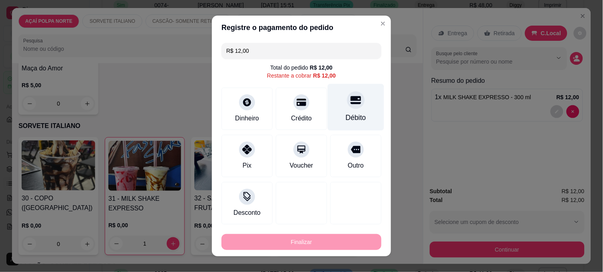
click at [346, 116] on div "Débito" at bounding box center [356, 117] width 20 height 10
type input "R$ 0,00"
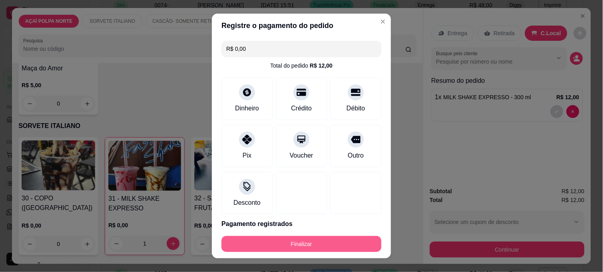
click at [321, 238] on button "Finalizar" at bounding box center [302, 244] width 160 height 16
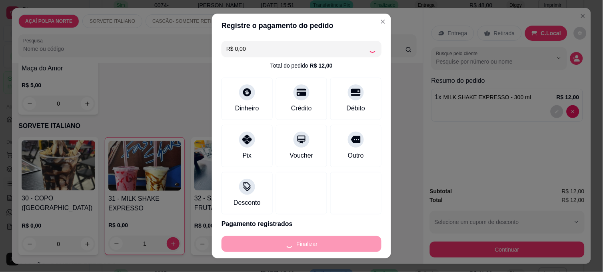
type input "0"
type input "-R$ 12,00"
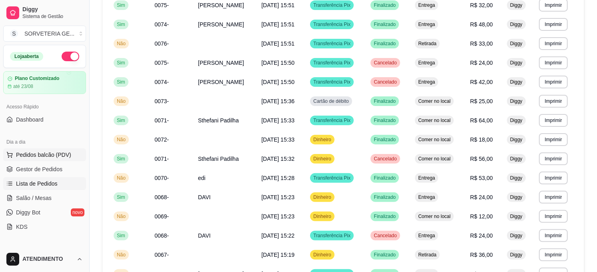
click at [44, 160] on button "Pedidos balcão (PDV)" at bounding box center [44, 154] width 83 height 13
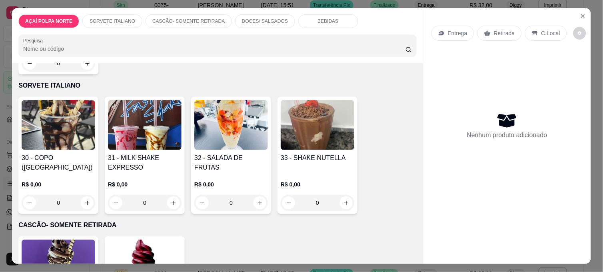
scroll to position [266, 0]
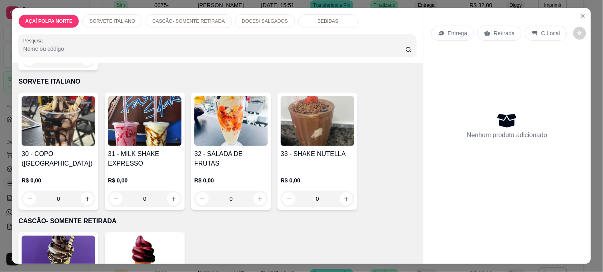
click at [244, 122] on img at bounding box center [231, 121] width 74 height 50
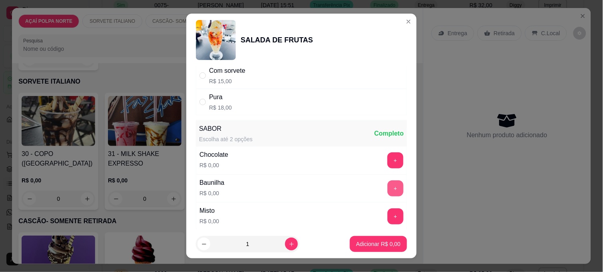
scroll to position [44, 0]
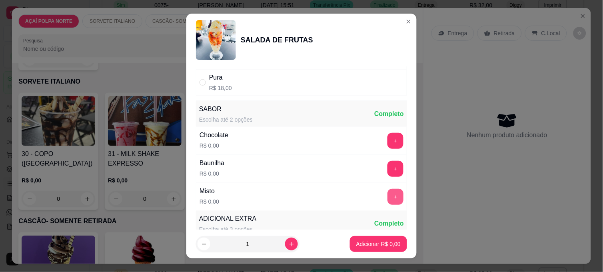
click at [387, 198] on button "+" at bounding box center [395, 197] width 16 height 16
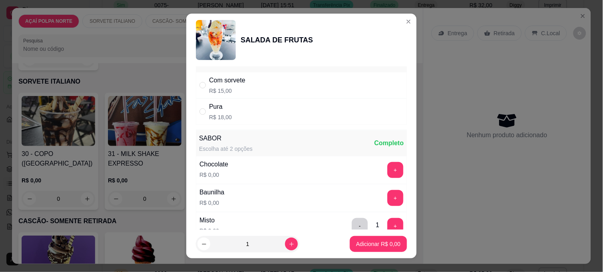
scroll to position [0, 0]
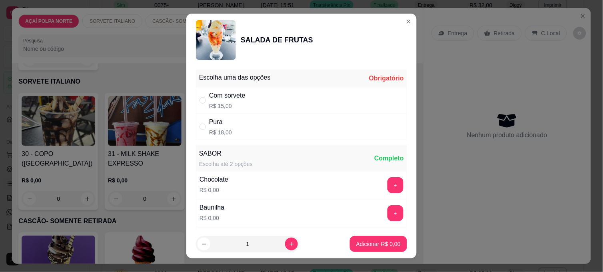
click at [212, 98] on div "Com sorvete" at bounding box center [227, 96] width 36 height 10
radio input "true"
click at [382, 246] on p "Adicionar R$ 15,00" at bounding box center [377, 244] width 48 height 8
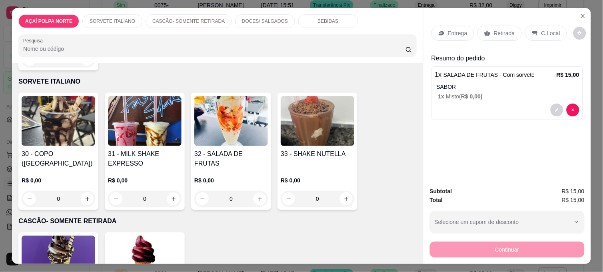
click at [509, 29] on p "Retirada" at bounding box center [504, 33] width 21 height 8
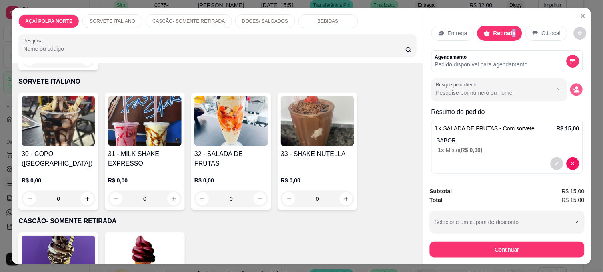
click at [575, 87] on circle "decrease-product-quantity" at bounding box center [576, 88] width 3 height 3
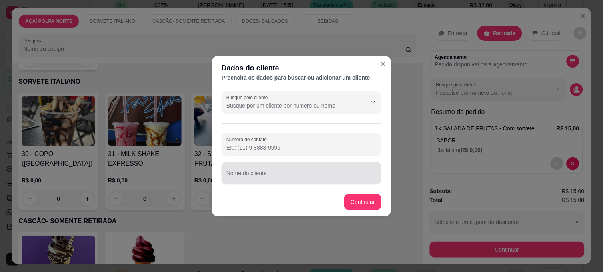
click at [286, 171] on div at bounding box center [301, 173] width 150 height 16
type input "LEVAR NA CONSTRUÇÃO CALANGO"
click at [356, 192] on footer "Continuar" at bounding box center [301, 202] width 179 height 29
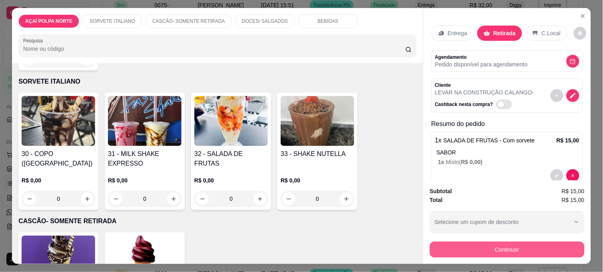
click at [539, 247] on button "Continuar" at bounding box center [507, 250] width 155 height 16
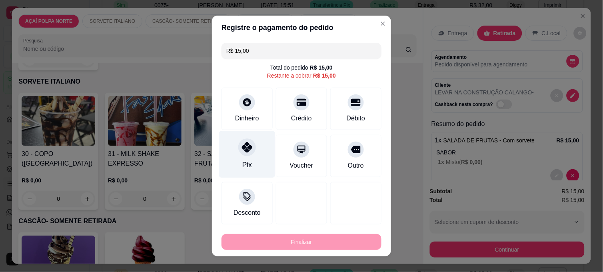
click at [251, 155] on div "Pix" at bounding box center [247, 154] width 56 height 47
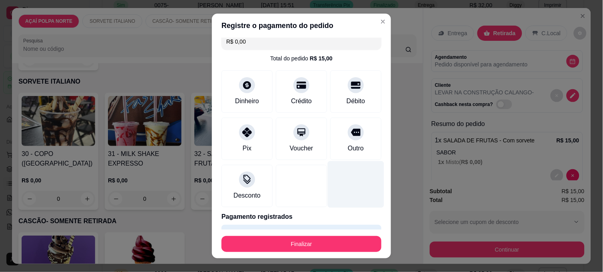
scroll to position [30, 0]
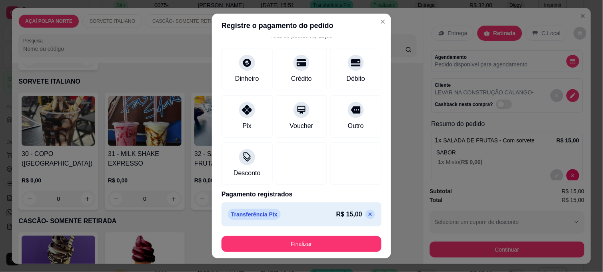
click at [367, 216] on icon at bounding box center [370, 214] width 6 height 6
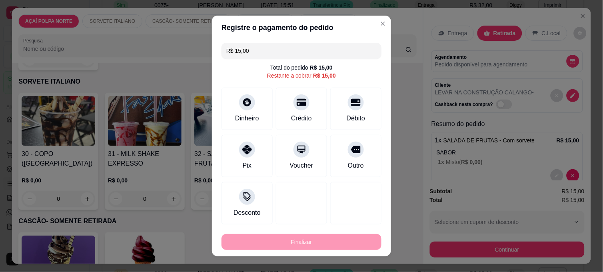
scroll to position [0, 0]
click at [294, 116] on div "Crédito" at bounding box center [301, 117] width 23 height 10
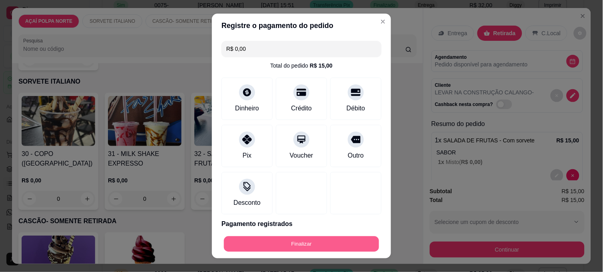
click at [359, 242] on button "Finalizar" at bounding box center [301, 244] width 155 height 16
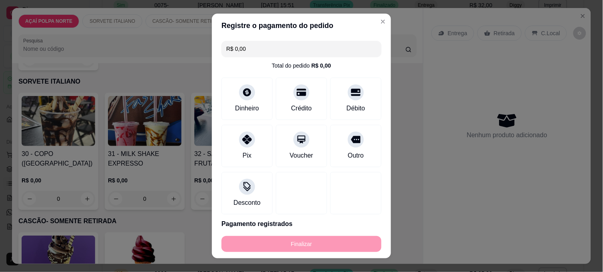
type input "-R$ 15,00"
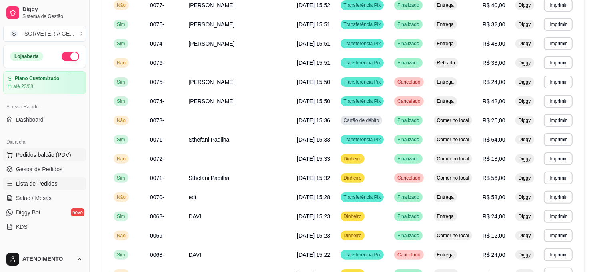
drag, startPoint x: 38, startPoint y: 153, endPoint x: 46, endPoint y: 154, distance: 8.5
click at [38, 153] on span "Pedidos balcão (PDV)" at bounding box center [43, 155] width 55 height 8
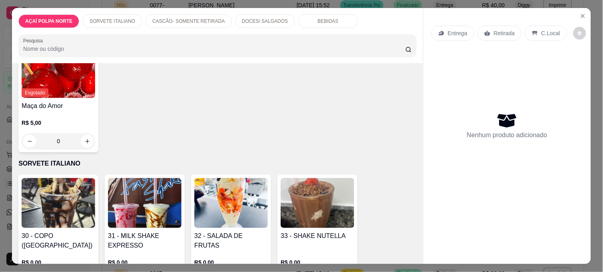
scroll to position [222, 0]
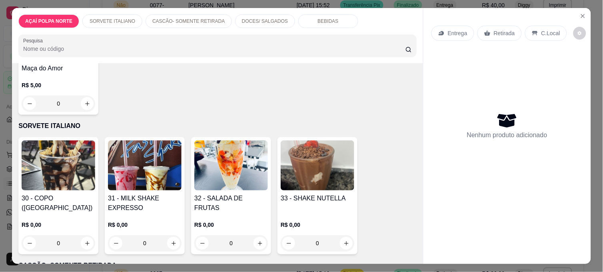
click at [54, 157] on img at bounding box center [59, 165] width 74 height 50
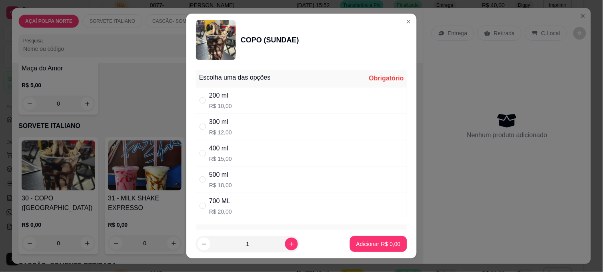
click at [212, 96] on div "200 ml" at bounding box center [220, 96] width 23 height 10
radio input "true"
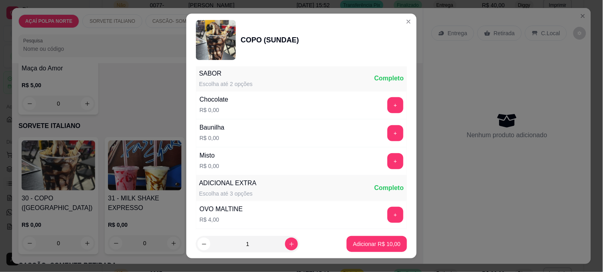
scroll to position [178, 0]
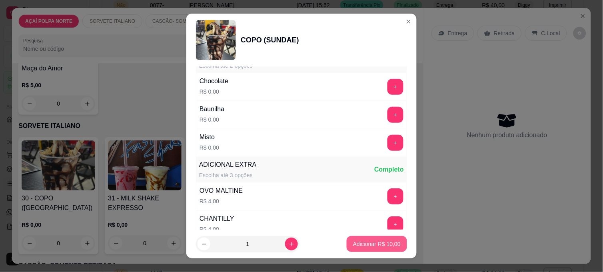
click at [374, 241] on p "Adicionar R$ 10,00" at bounding box center [377, 244] width 48 height 8
type input "1"
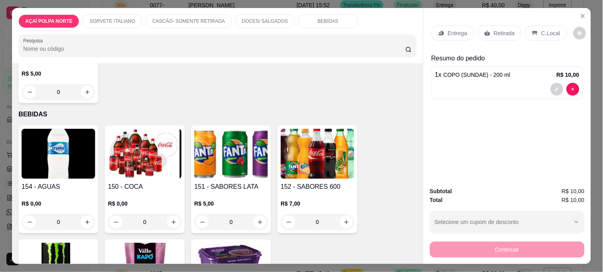
scroll to position [755, 0]
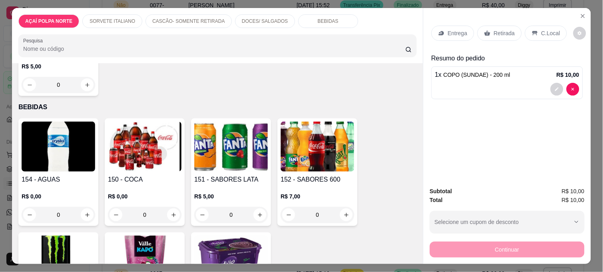
drag, startPoint x: 188, startPoint y: 134, endPoint x: 184, endPoint y: 133, distance: 4.5
click at [186, 134] on div "154 - AGUAS R$ 0,00 0 150 - COCA R$ 0,00 0 151 - SABORES LATA R$ 5,00 0 152 - S…" at bounding box center [217, 229] width 398 height 222
click at [147, 147] on img at bounding box center [145, 147] width 74 height 50
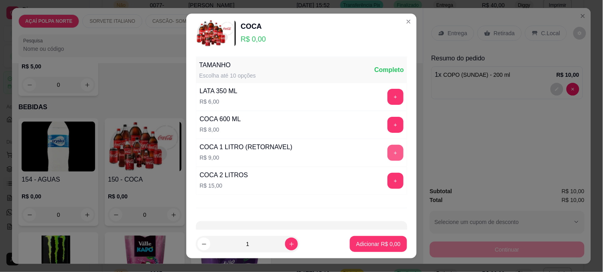
click at [387, 150] on button "+" at bounding box center [395, 153] width 16 height 16
click at [362, 247] on p "Adicionar R$ 9,00" at bounding box center [378, 244] width 44 height 8
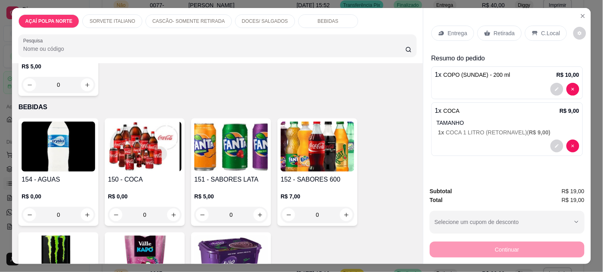
click at [541, 34] on p "C.Local" at bounding box center [550, 33] width 19 height 8
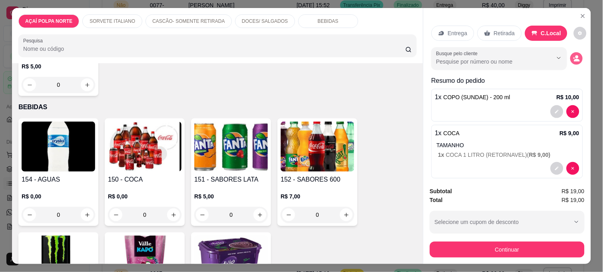
click at [573, 55] on icon "decrease-product-quantity" at bounding box center [576, 58] width 7 height 7
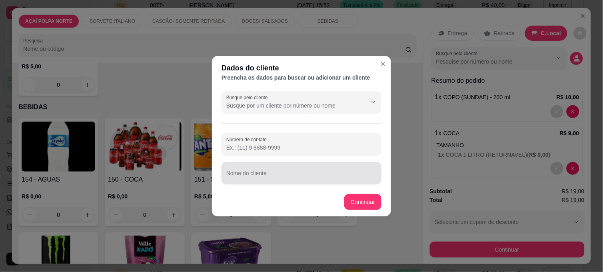
click at [305, 173] on input "Nome do cliente" at bounding box center [301, 176] width 150 height 8
type input "funcionario [PERSON_NAME]"
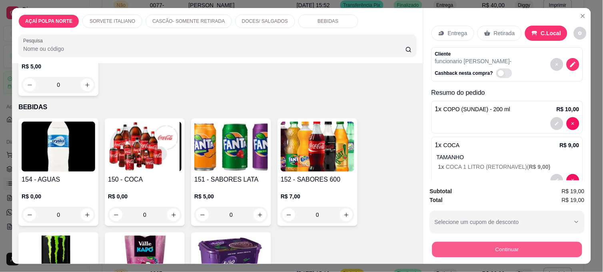
click at [523, 242] on button "Continuar" at bounding box center [507, 250] width 150 height 16
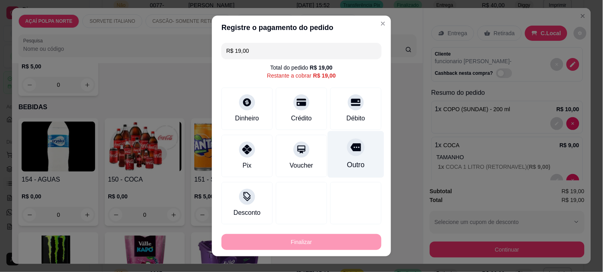
click at [334, 153] on div "Outro" at bounding box center [356, 154] width 56 height 47
type input "R$ 0,00"
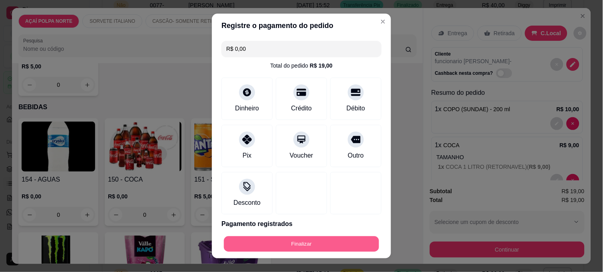
click at [315, 242] on button "Finalizar" at bounding box center [301, 244] width 155 height 16
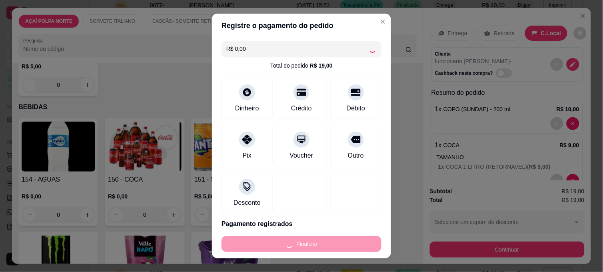
type input "0"
type input "-R$ 19,00"
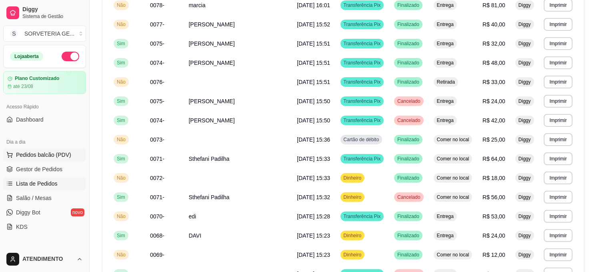
click at [32, 149] on button "Pedidos balcão (PDV)" at bounding box center [44, 154] width 83 height 13
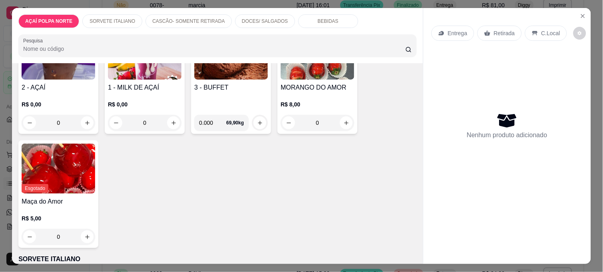
scroll to position [178, 0]
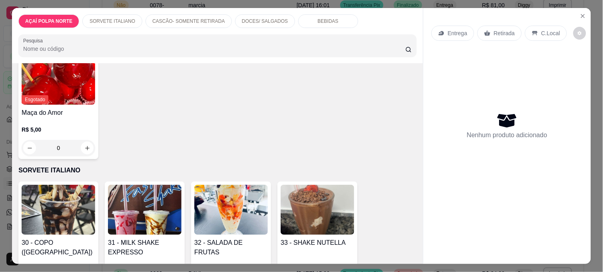
click at [62, 204] on img at bounding box center [59, 210] width 74 height 50
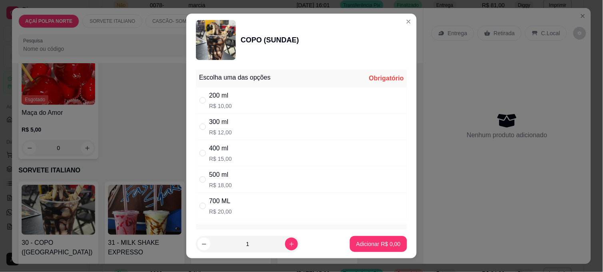
click at [209, 101] on div "200 ml R$ 10,00" at bounding box center [220, 100] width 23 height 19
radio input "true"
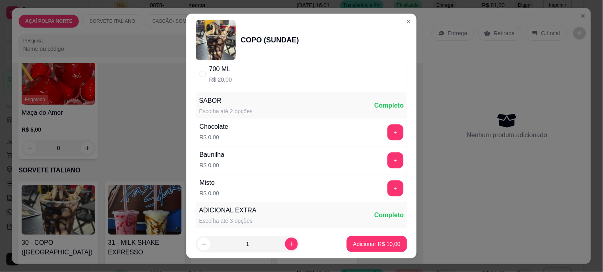
scroll to position [130, 0]
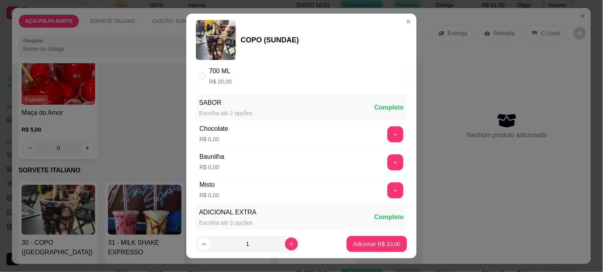
click at [387, 188] on button "+" at bounding box center [395, 190] width 16 height 16
click at [360, 242] on p "Adicionar R$ 10,00" at bounding box center [377, 244] width 48 height 8
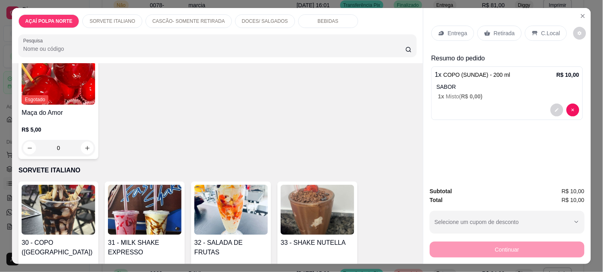
click at [550, 34] on p "C.Local" at bounding box center [550, 33] width 19 height 8
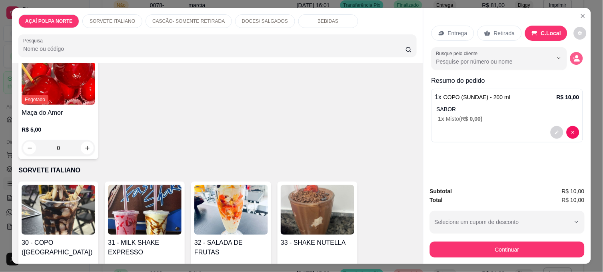
click at [577, 55] on icon "decrease-product-quantity" at bounding box center [576, 58] width 7 height 7
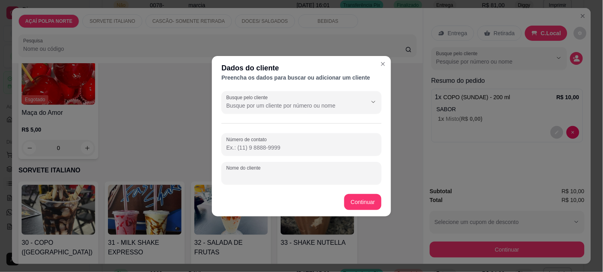
click at [251, 177] on input "Nome do cliente" at bounding box center [301, 176] width 150 height 8
type input "[PERSON_NAME]"
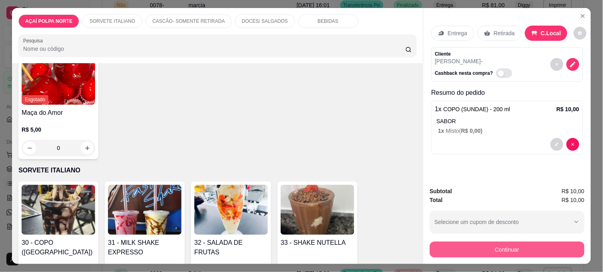
click at [472, 243] on button "Continuar" at bounding box center [507, 250] width 155 height 16
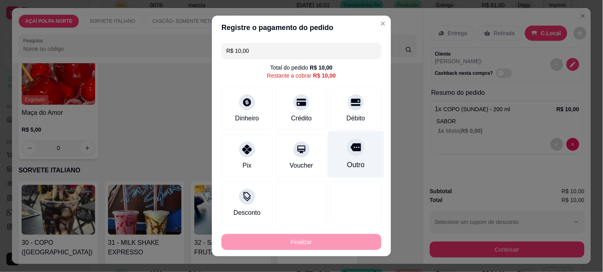
click at [347, 166] on div "Outro" at bounding box center [356, 165] width 18 height 10
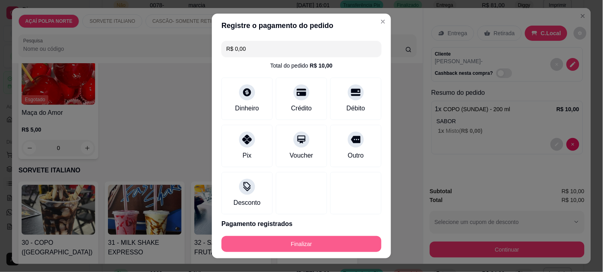
click at [326, 244] on button "Finalizar" at bounding box center [302, 244] width 160 height 16
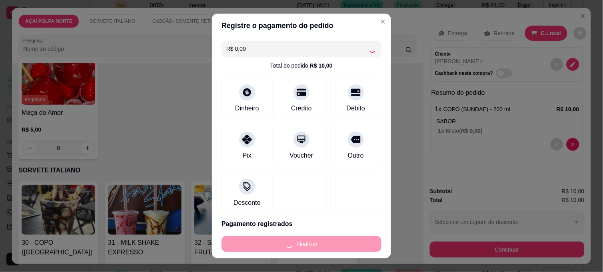
type input "-R$ 10,00"
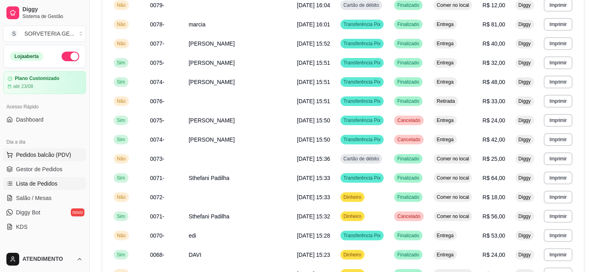
click at [26, 149] on button "Pedidos balcão (PDV)" at bounding box center [44, 154] width 83 height 13
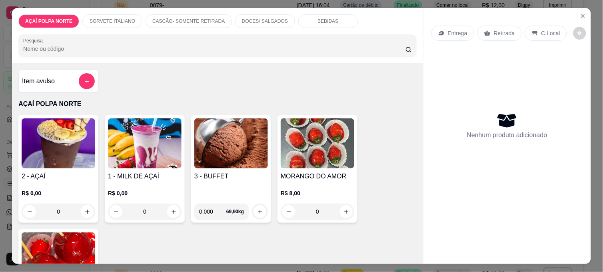
click at [221, 145] on img at bounding box center [231, 143] width 74 height 50
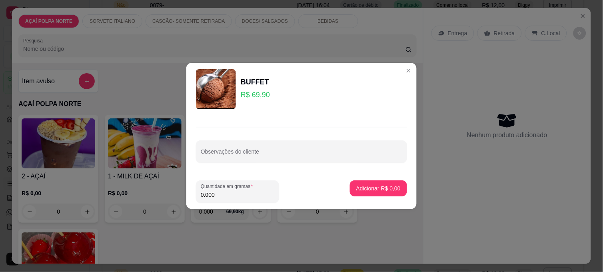
click at [226, 196] on input "0.000" at bounding box center [238, 195] width 74 height 8
type input "0.275"
click at [365, 173] on div "Observações do cliente" at bounding box center [301, 145] width 230 height 58
click at [368, 184] on p "Adicionar R$ 19,22" at bounding box center [377, 188] width 48 height 8
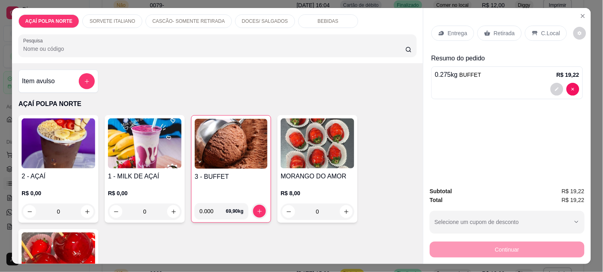
click at [56, 82] on div "Item avulso" at bounding box center [58, 81] width 73 height 16
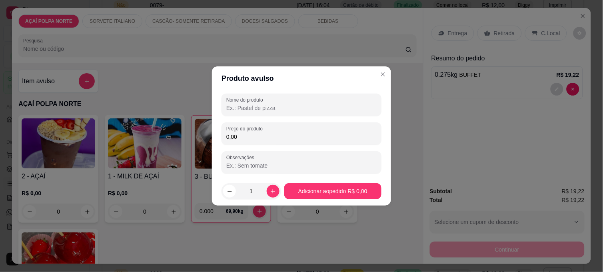
click at [284, 138] on input "0,00" at bounding box center [301, 137] width 150 height 8
type input "10,90"
click at [268, 193] on button "increase-product-quantity" at bounding box center [273, 191] width 12 height 12
type input "2"
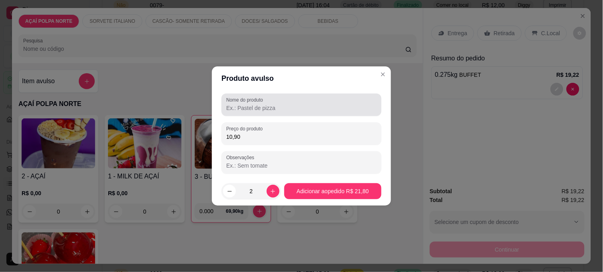
click at [274, 114] on div "Nome do produto" at bounding box center [302, 105] width 160 height 22
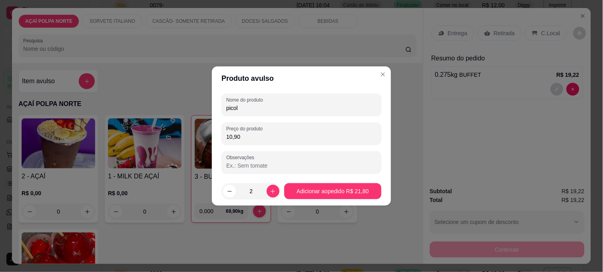
type input "picole"
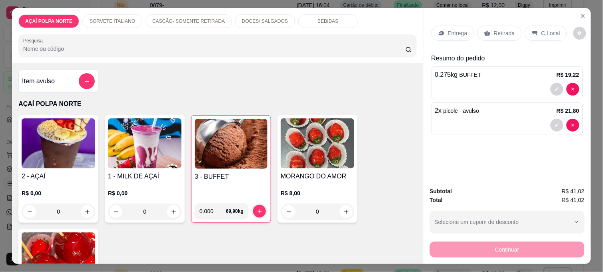
click at [545, 29] on p "C.Local" at bounding box center [550, 33] width 19 height 8
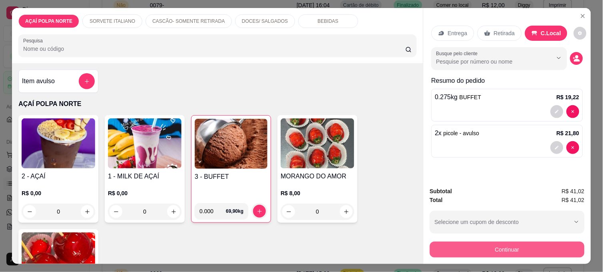
click at [504, 242] on button "Continuar" at bounding box center [507, 250] width 155 height 16
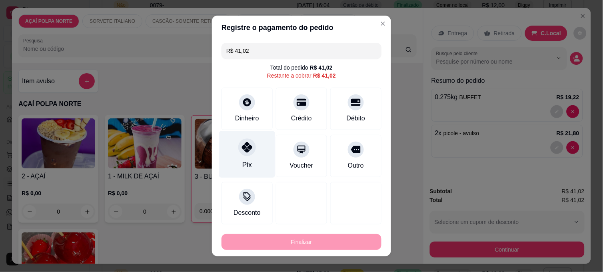
click at [244, 153] on div at bounding box center [247, 147] width 18 height 18
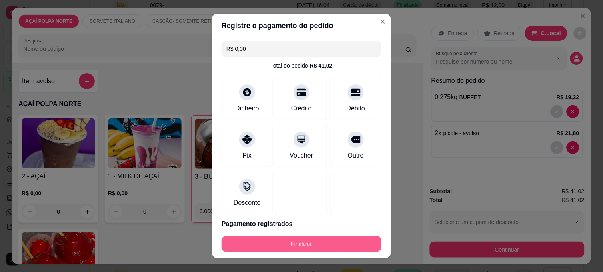
click at [307, 242] on button "Finalizar" at bounding box center [302, 244] width 160 height 16
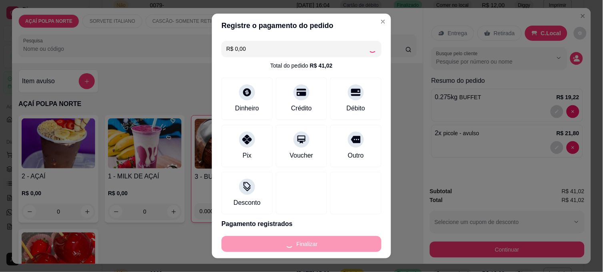
type input "-R$ 41,02"
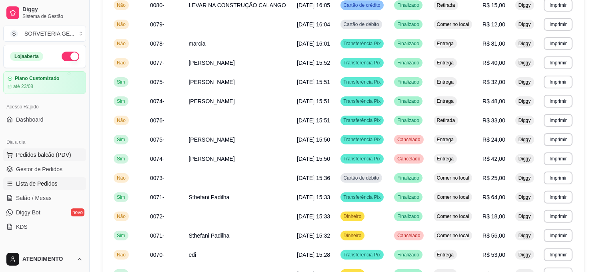
click at [23, 152] on span "Pedidos balcão (PDV)" at bounding box center [43, 155] width 55 height 8
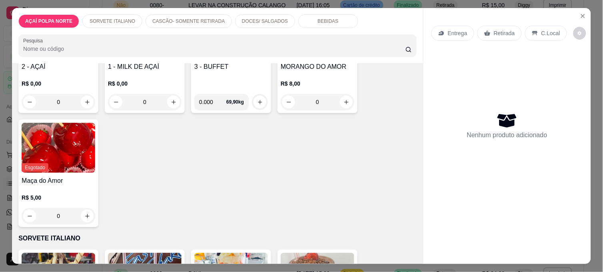
scroll to position [89, 0]
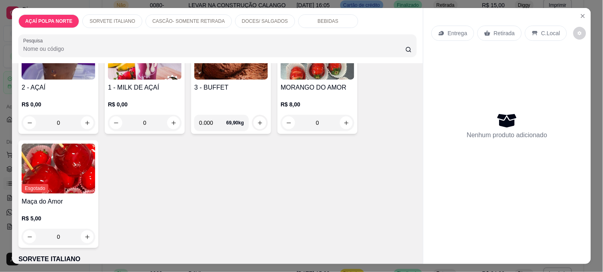
click at [23, 189] on span "Esgotado" at bounding box center [35, 188] width 27 height 9
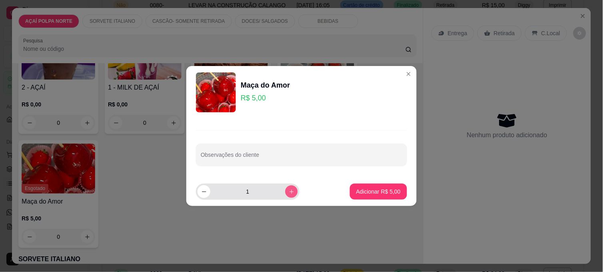
click at [288, 193] on button "increase-product-quantity" at bounding box center [291, 191] width 12 height 12
click at [289, 191] on icon "increase-product-quantity" at bounding box center [292, 192] width 6 height 6
click at [289, 190] on icon "increase-product-quantity" at bounding box center [292, 192] width 6 height 6
type input "5"
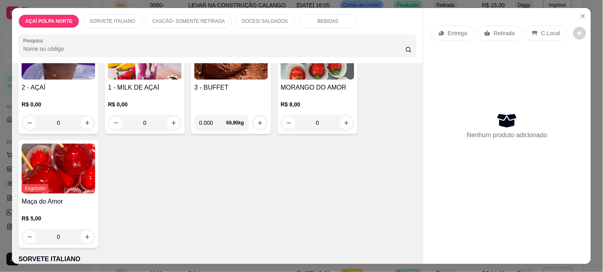
click at [138, 100] on p "R$ 0,00" at bounding box center [145, 104] width 74 height 8
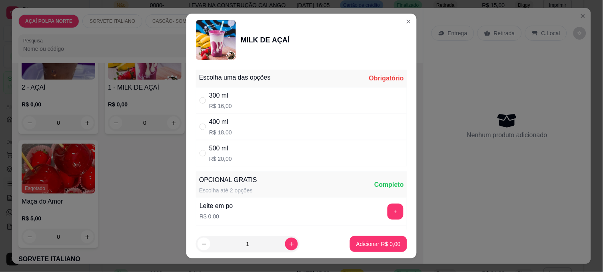
click at [246, 104] on div "300 ml R$ 16,00" at bounding box center [301, 100] width 211 height 26
radio input "true"
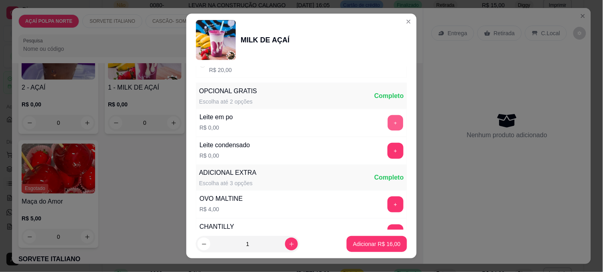
click at [388, 116] on button "+" at bounding box center [396, 123] width 16 height 16
click at [387, 144] on button "+" at bounding box center [395, 151] width 16 height 16
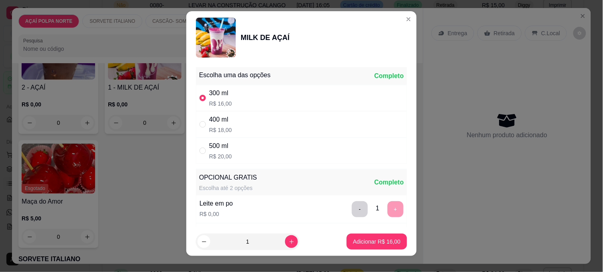
scroll to position [0, 0]
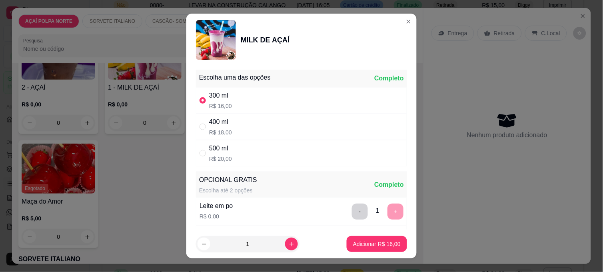
click at [385, 34] on div "MILK DE AÇAÍ" at bounding box center [301, 40] width 211 height 40
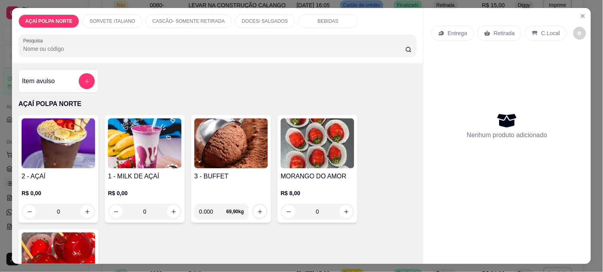
click at [76, 154] on img at bounding box center [59, 143] width 74 height 50
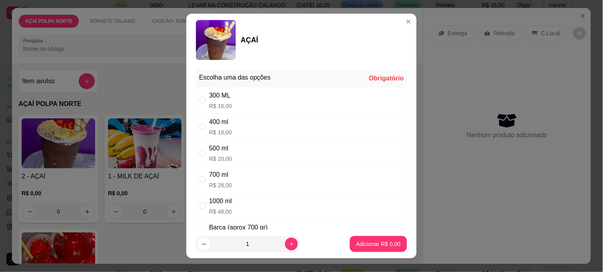
click at [237, 102] on div "300 ML R$ 16,00" at bounding box center [301, 100] width 211 height 26
radio input "true"
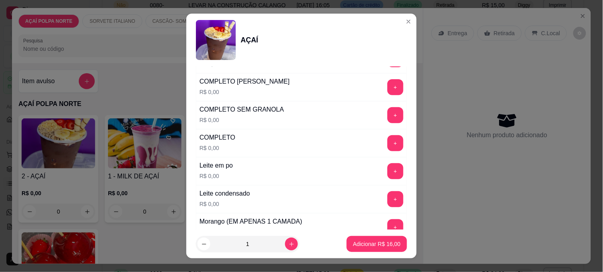
scroll to position [266, 0]
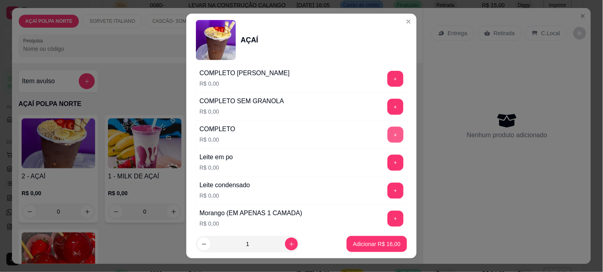
click at [387, 134] on button "+" at bounding box center [395, 135] width 16 height 16
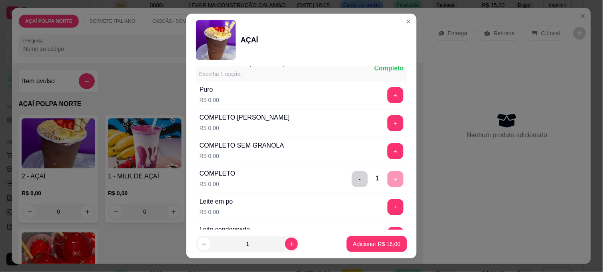
scroll to position [89, 0]
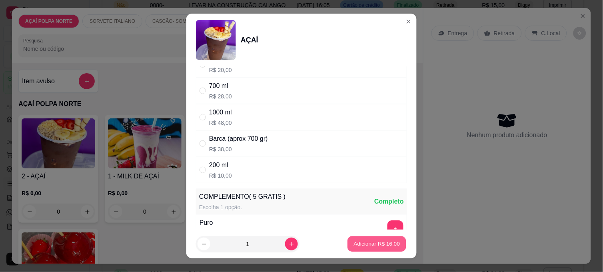
click at [361, 238] on button "Adicionar R$ 16,00" at bounding box center [376, 244] width 59 height 16
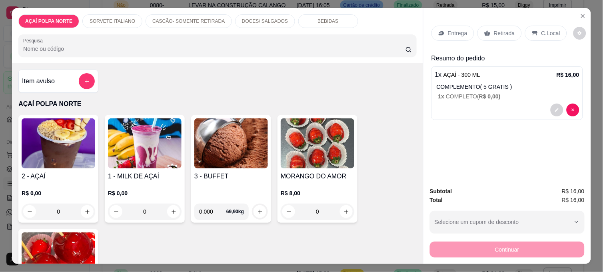
click at [51, 145] on img at bounding box center [59, 143] width 74 height 50
click at [74, 144] on img at bounding box center [59, 143] width 74 height 50
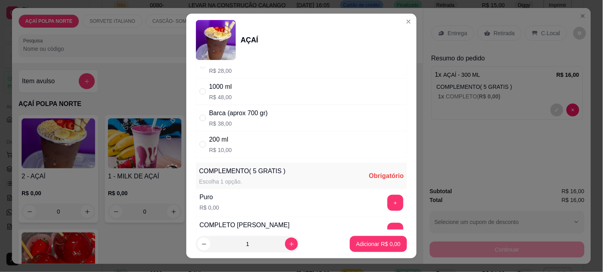
scroll to position [133, 0]
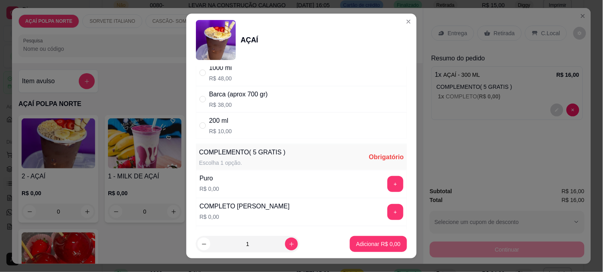
click at [223, 126] on div "200 ml R$ 10,00" at bounding box center [220, 125] width 23 height 19
radio input "true"
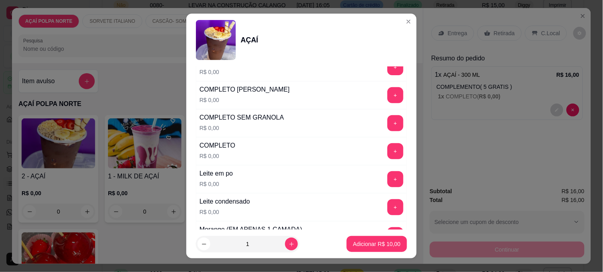
scroll to position [266, 0]
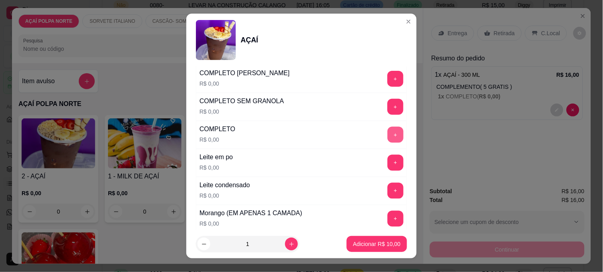
click at [387, 138] on button "+" at bounding box center [395, 135] width 16 height 16
click at [392, 246] on button "Adicionar R$ 10,00" at bounding box center [376, 244] width 59 height 16
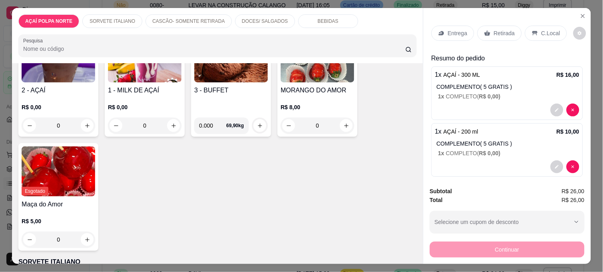
scroll to position [0, 0]
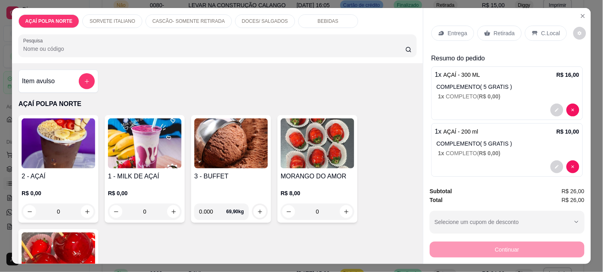
click at [201, 164] on img at bounding box center [231, 143] width 74 height 50
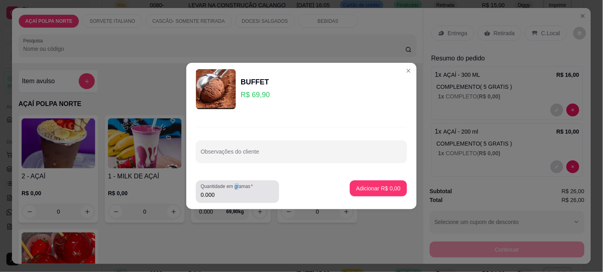
drag, startPoint x: 239, startPoint y: 189, endPoint x: 234, endPoint y: 189, distance: 5.6
click at [234, 189] on label "Quantidade em gramas" at bounding box center [228, 186] width 55 height 7
drag, startPoint x: 234, startPoint y: 189, endPoint x: 231, endPoint y: 197, distance: 8.3
click at [231, 197] on input "0.000" at bounding box center [238, 195] width 74 height 8
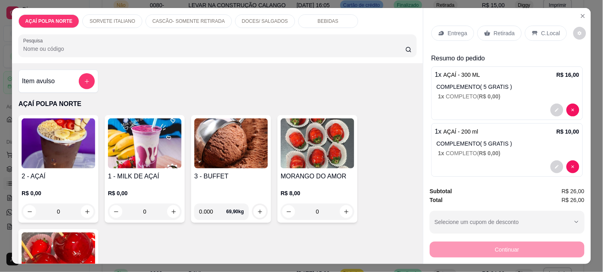
click at [208, 138] on img at bounding box center [231, 143] width 74 height 50
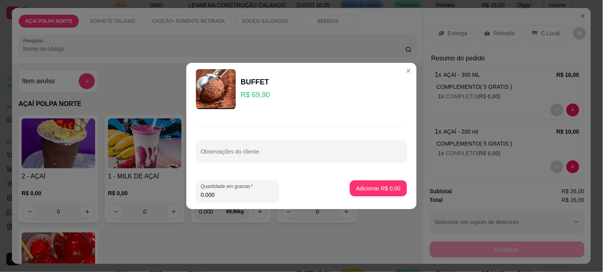
click at [234, 204] on footer "Quantidade em gramas 0.000 Adicionar R$ 0,00" at bounding box center [301, 191] width 230 height 35
drag, startPoint x: 238, startPoint y: 202, endPoint x: 245, endPoint y: 190, distance: 14.3
click at [245, 190] on div "Quantidade em gramas 0.000" at bounding box center [237, 191] width 83 height 22
type input "0.115"
click at [376, 193] on button "Adicionar R$ 8,04" at bounding box center [379, 188] width 56 height 16
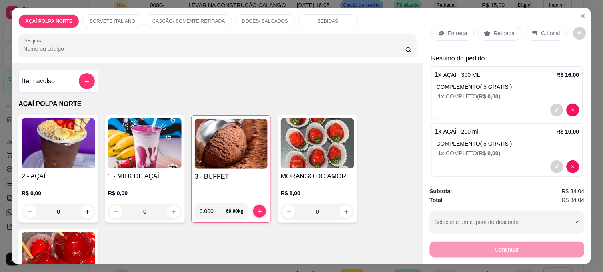
click at [547, 33] on p "C.Local" at bounding box center [550, 33] width 19 height 8
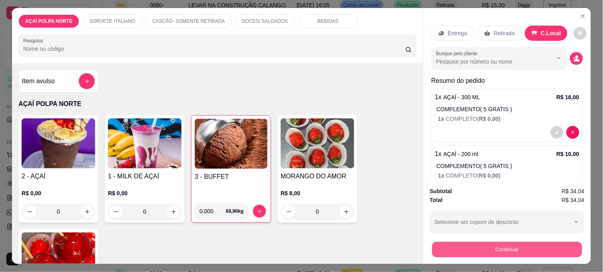
click at [539, 244] on button "Continuar" at bounding box center [507, 250] width 150 height 16
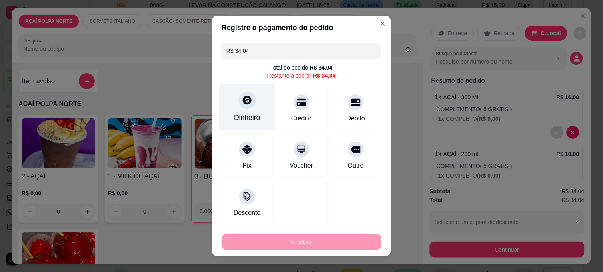
click at [232, 109] on div "Dinheiro" at bounding box center [247, 107] width 56 height 47
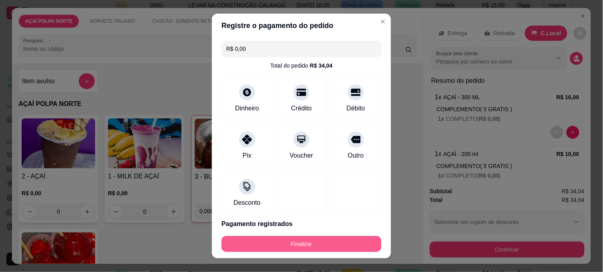
click at [344, 241] on button "Finalizar" at bounding box center [302, 244] width 160 height 16
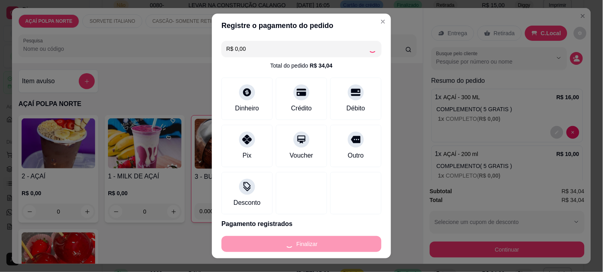
type input "-R$ 34,04"
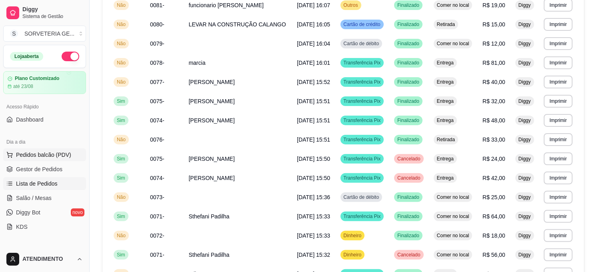
click at [51, 154] on span "Pedidos balcão (PDV)" at bounding box center [43, 155] width 55 height 8
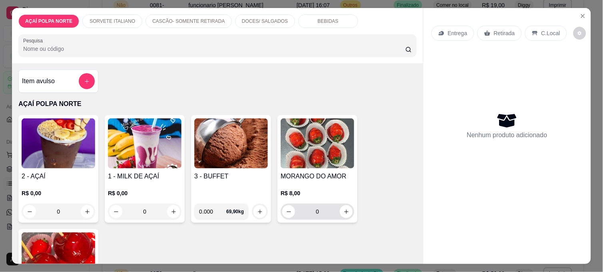
drag, startPoint x: 343, startPoint y: 200, endPoint x: 341, endPoint y: 213, distance: 12.6
click at [341, 210] on div "0" at bounding box center [317, 212] width 70 height 16
click at [343, 210] on icon "increase-product-quantity" at bounding box center [346, 212] width 6 height 6
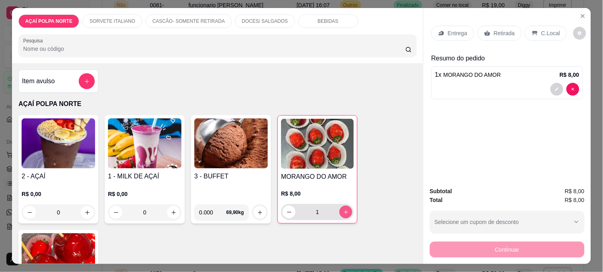
click at [343, 210] on icon "increase-product-quantity" at bounding box center [346, 212] width 6 height 6
type input "2"
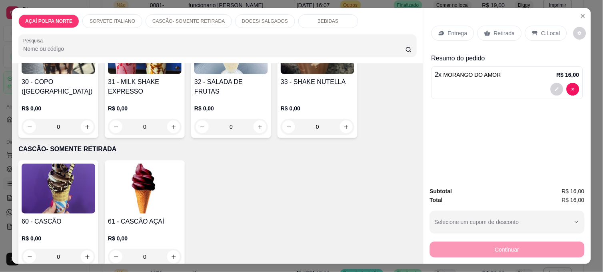
scroll to position [400, 0]
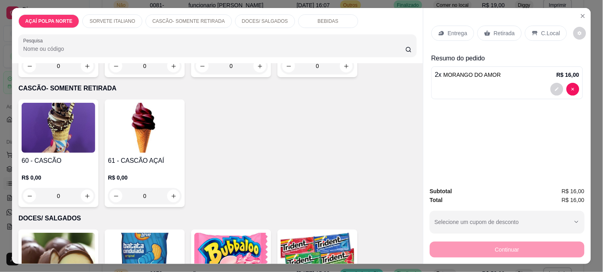
click at [69, 156] on h4 "60 - CASCÃO" at bounding box center [59, 161] width 74 height 10
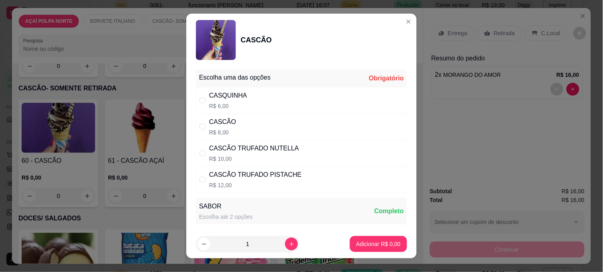
click at [306, 174] on div "CASCÃO TRUFADO PISTACHE R$ 12,00" at bounding box center [301, 179] width 211 height 26
radio input "true"
click at [313, 151] on div "CASCÃO TRUFADO NUTELLA R$ 10,00" at bounding box center [301, 153] width 211 height 26
radio input "true"
radio input "false"
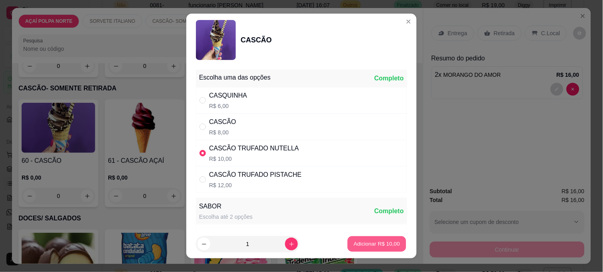
click at [380, 246] on p "Adicionar R$ 10,00" at bounding box center [377, 244] width 46 height 8
type input "1"
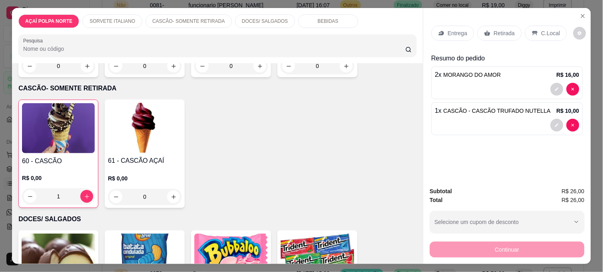
click at [541, 29] on p "C.Local" at bounding box center [550, 33] width 19 height 8
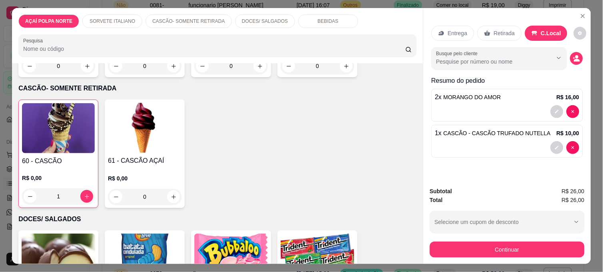
click at [508, 256] on div "Subtotal R$ 26,00 Total R$ 26,00 Selecione um cupom de desconto Selecione um cu…" at bounding box center [507, 222] width 168 height 84
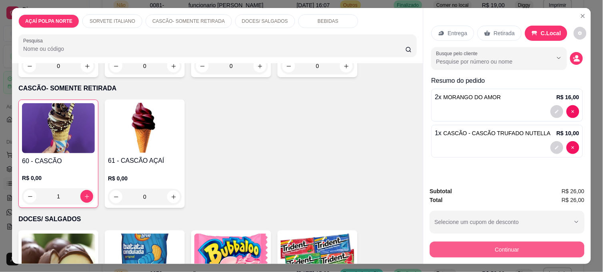
click at [510, 246] on button "Continuar" at bounding box center [507, 250] width 155 height 16
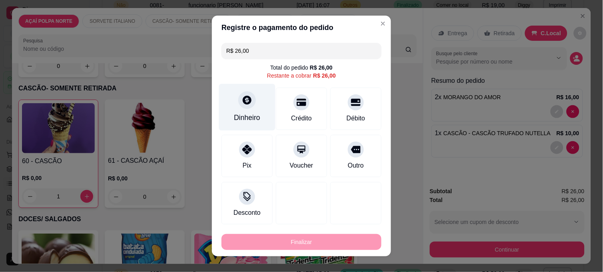
click at [234, 115] on div "Dinheiro" at bounding box center [247, 117] width 26 height 10
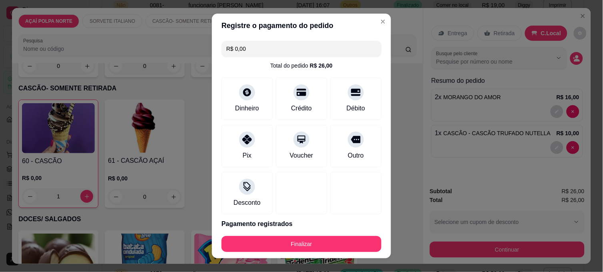
type input "R$ 0,00"
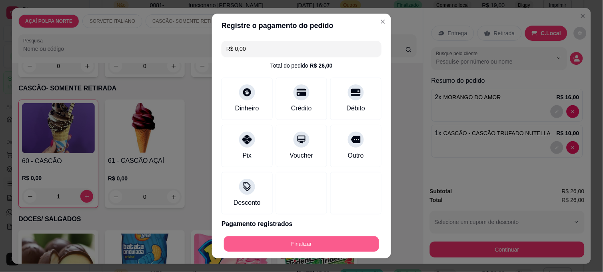
click at [350, 242] on button "Finalizar" at bounding box center [301, 244] width 155 height 16
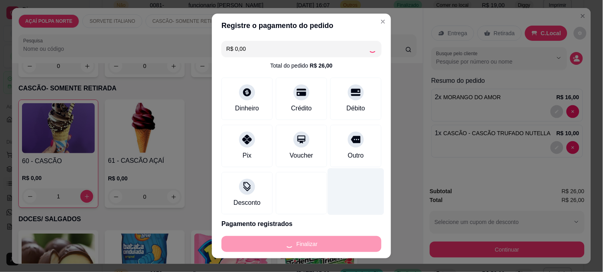
type input "0"
type input "-R$ 26,00"
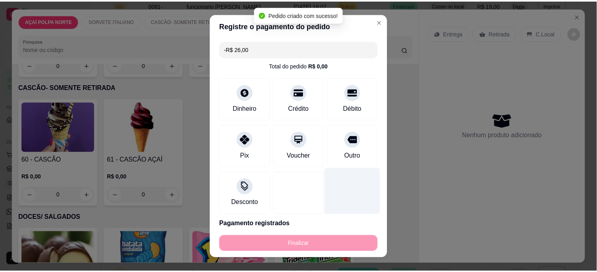
scroll to position [399, 0]
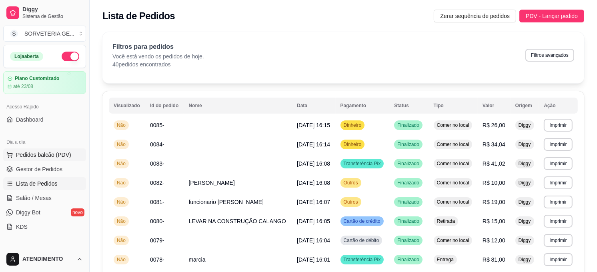
click at [58, 159] on button "Pedidos balcão (PDV)" at bounding box center [44, 154] width 83 height 13
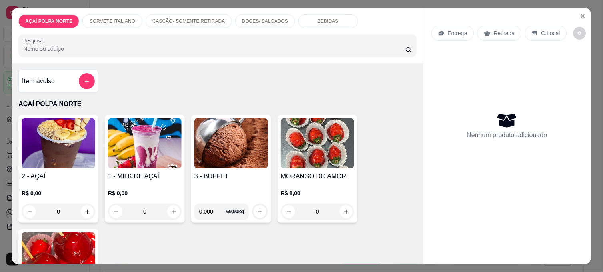
click at [58, 138] on img at bounding box center [59, 143] width 74 height 50
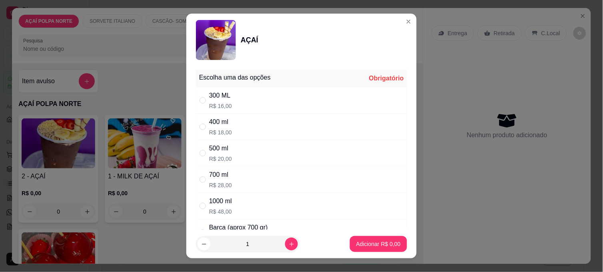
click at [217, 102] on p "R$ 16,00" at bounding box center [220, 106] width 23 height 8
radio input "true"
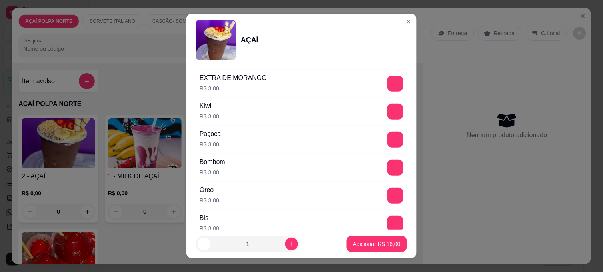
scroll to position [887, 0]
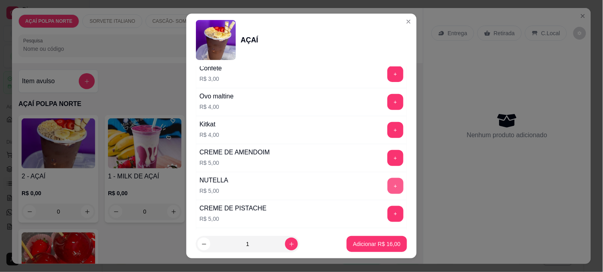
click at [387, 189] on button "+" at bounding box center [395, 186] width 16 height 16
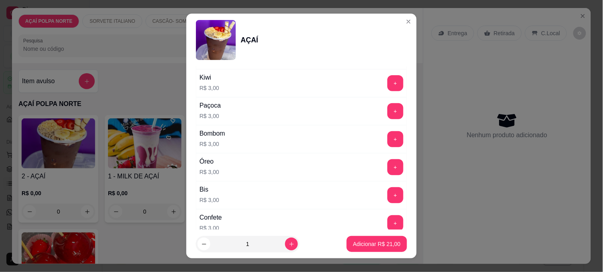
scroll to position [709, 0]
click at [387, 144] on button "+" at bounding box center [395, 140] width 16 height 16
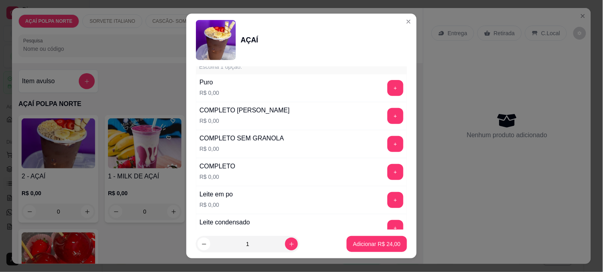
scroll to position [221, 0]
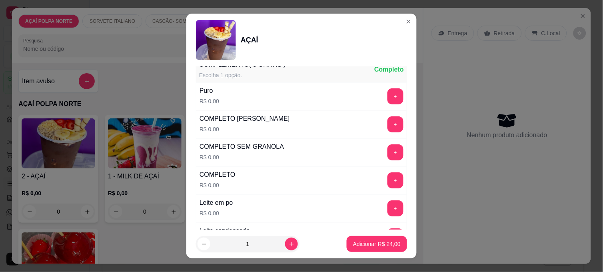
click at [389, 198] on div "Leite em po R$ 0,00 +" at bounding box center [301, 208] width 211 height 28
click at [387, 208] on button "+" at bounding box center [395, 208] width 16 height 16
click at [369, 241] on p "Adicionar R$ 24,00" at bounding box center [377, 244] width 48 height 8
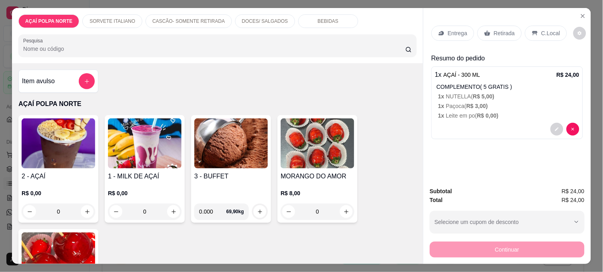
click at [545, 26] on div "C.Local" at bounding box center [546, 33] width 42 height 15
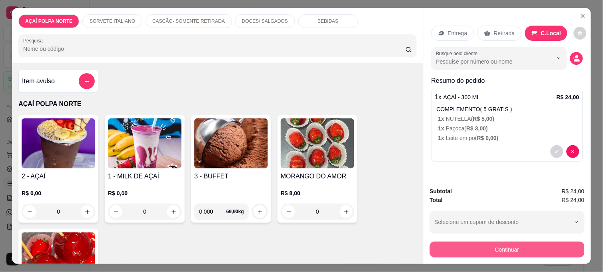
click at [480, 247] on button "Continuar" at bounding box center [507, 250] width 155 height 16
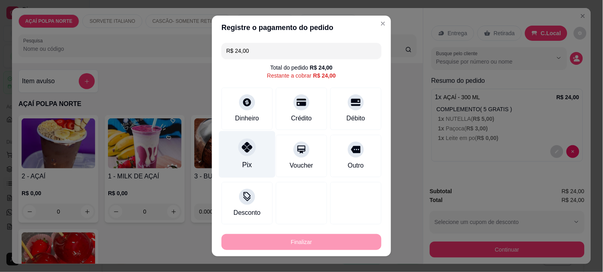
click at [242, 158] on div "Pix" at bounding box center [247, 154] width 56 height 47
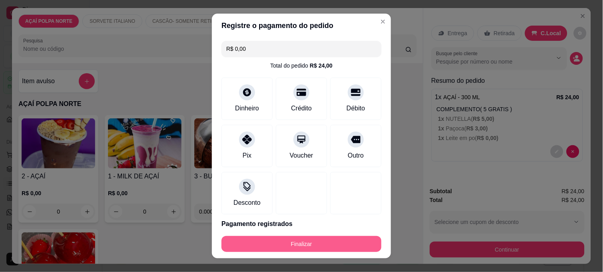
click at [315, 241] on button "Finalizar" at bounding box center [302, 244] width 160 height 16
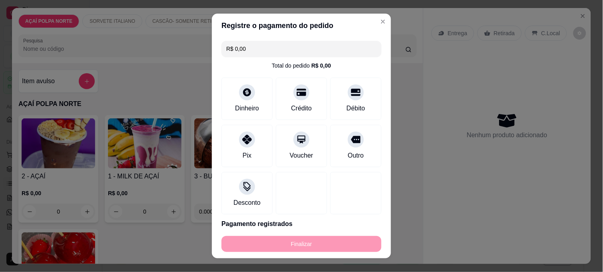
type input "-R$ 24,00"
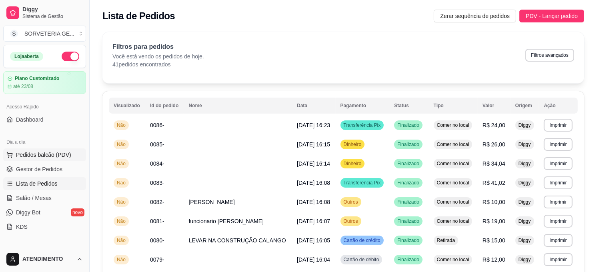
click at [44, 154] on span "Pedidos balcão (PDV)" at bounding box center [43, 155] width 55 height 8
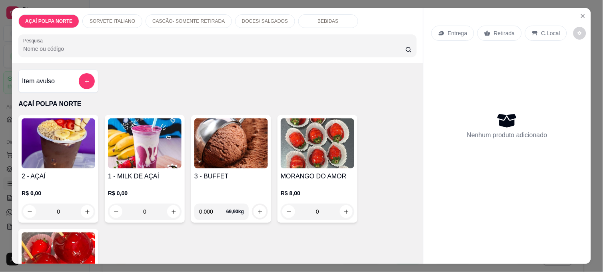
click at [47, 144] on img at bounding box center [59, 143] width 74 height 50
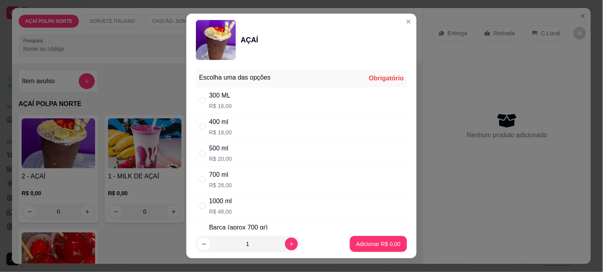
click at [217, 144] on div "500 ml" at bounding box center [220, 149] width 23 height 10
radio input "true"
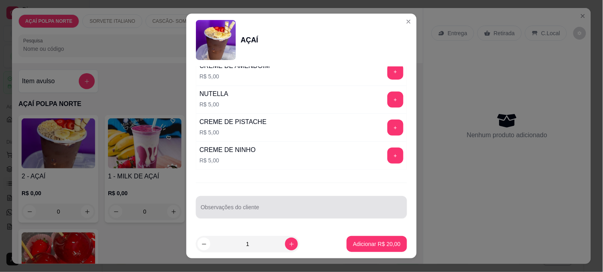
scroll to position [12, 0]
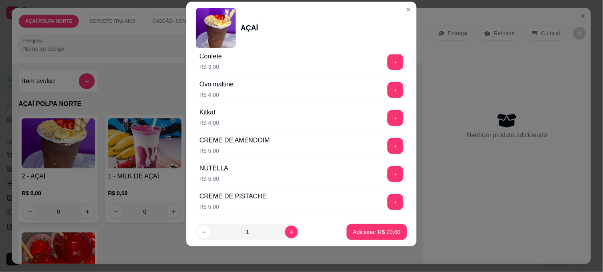
click at [387, 176] on button "+" at bounding box center [395, 174] width 16 height 16
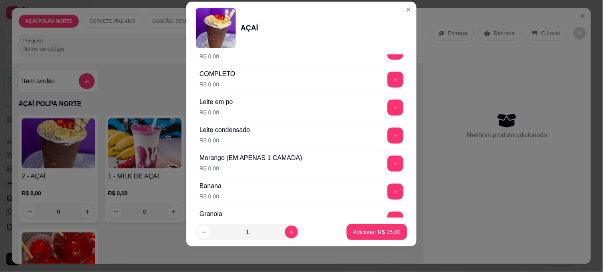
scroll to position [221, 0]
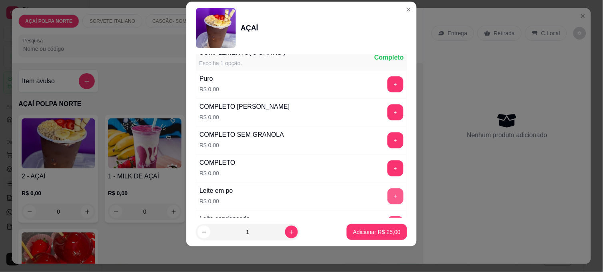
click at [387, 202] on button "+" at bounding box center [395, 196] width 16 height 16
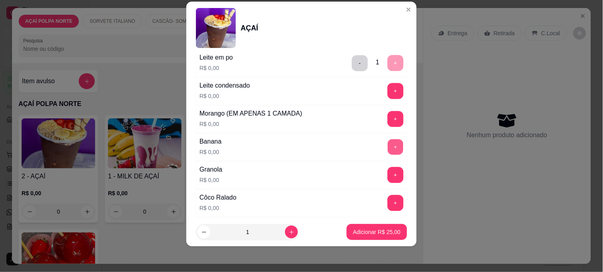
click at [388, 150] on button "+" at bounding box center [396, 148] width 16 height 16
click at [387, 120] on button "+" at bounding box center [395, 119] width 16 height 16
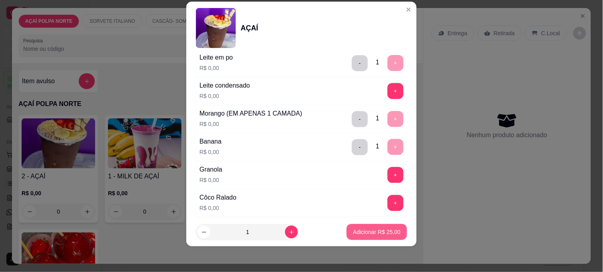
click at [363, 232] on p "Adicionar R$ 25,00" at bounding box center [377, 232] width 48 height 8
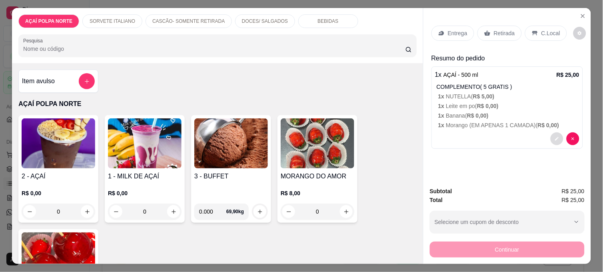
click at [556, 132] on button "decrease-product-quantity" at bounding box center [557, 138] width 13 height 13
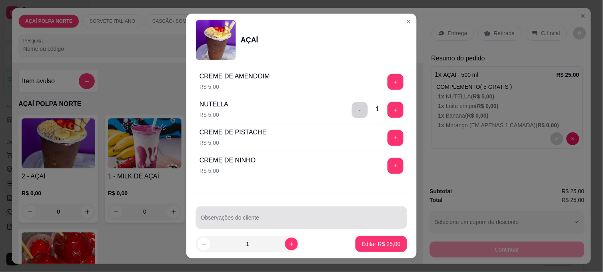
scroll to position [976, 0]
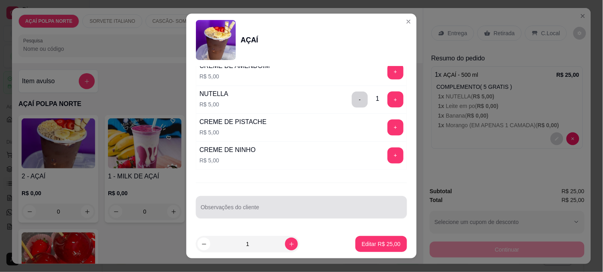
click at [252, 208] on div "Observações do cliente" at bounding box center [301, 207] width 211 height 22
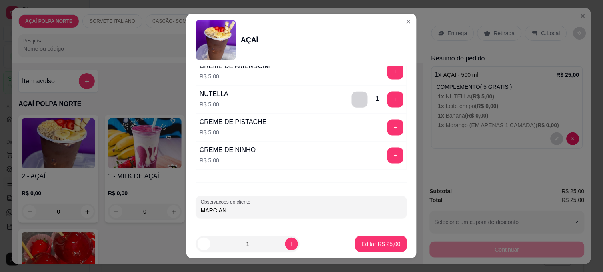
type input "MARCIANO"
click at [370, 238] on button "Editar R$ 25,00" at bounding box center [381, 244] width 52 height 16
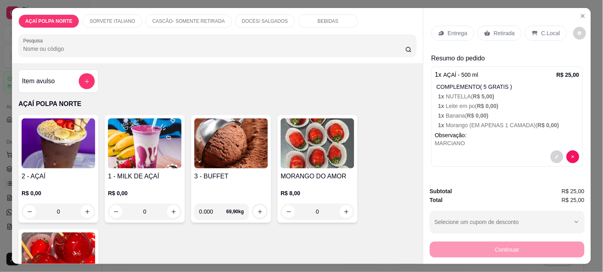
click at [72, 142] on img at bounding box center [59, 143] width 74 height 50
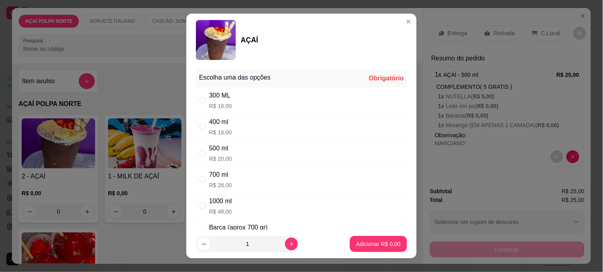
click at [216, 126] on div "400 ml" at bounding box center [220, 122] width 23 height 10
radio input "true"
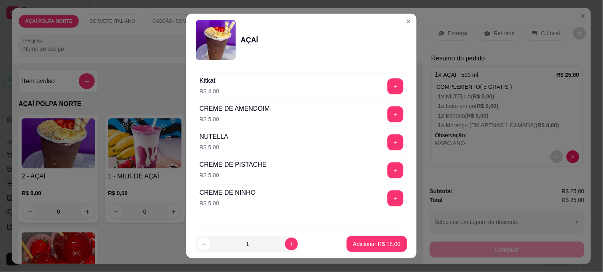
scroll to position [933, 0]
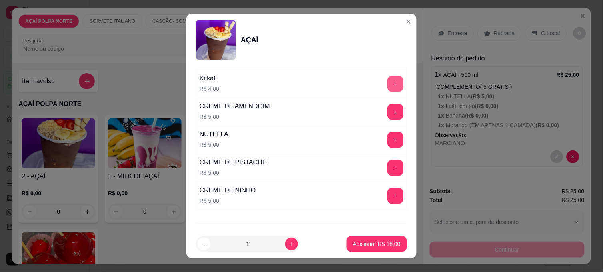
click at [387, 86] on button "+" at bounding box center [395, 84] width 16 height 16
click at [387, 142] on button "+" at bounding box center [395, 140] width 16 height 16
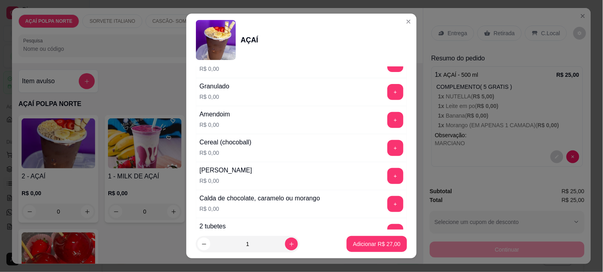
scroll to position [489, 0]
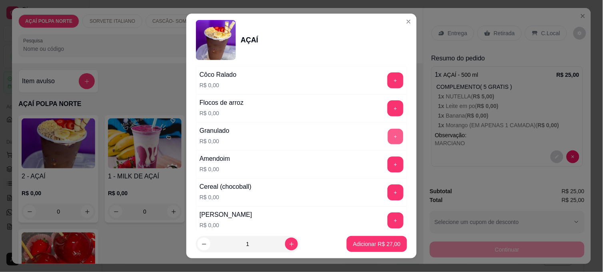
click at [388, 138] on button "+" at bounding box center [396, 137] width 16 height 16
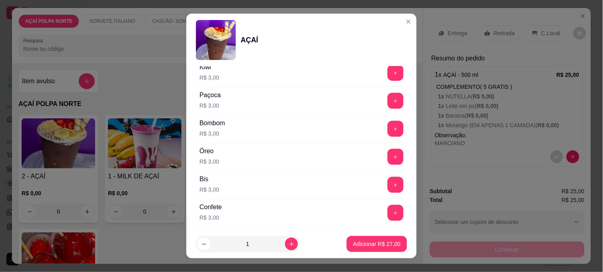
scroll to position [800, 0]
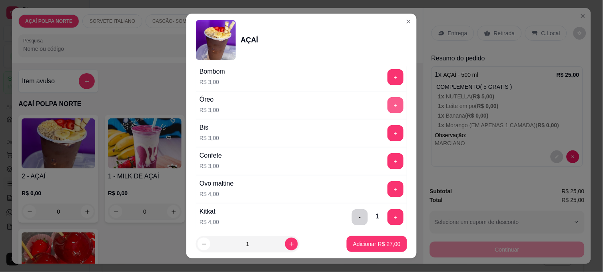
click at [387, 106] on button "+" at bounding box center [395, 105] width 16 height 16
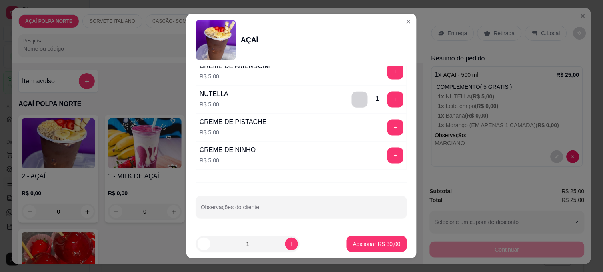
scroll to position [12, 0]
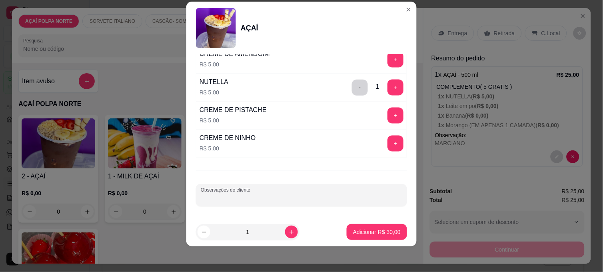
click at [309, 195] on input "Observações do cliente" at bounding box center [302, 198] width 202 height 8
type input "EDIVAN"
click at [355, 232] on p "Adicionar R$ 30,00" at bounding box center [377, 232] width 48 height 8
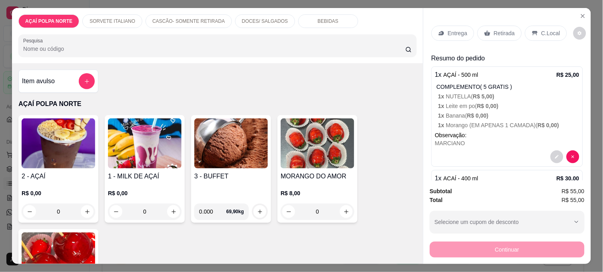
click at [541, 26] on div "C.Local" at bounding box center [546, 33] width 42 height 15
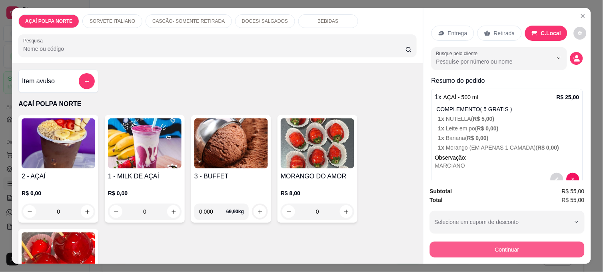
click at [508, 247] on button "Continuar" at bounding box center [507, 250] width 155 height 16
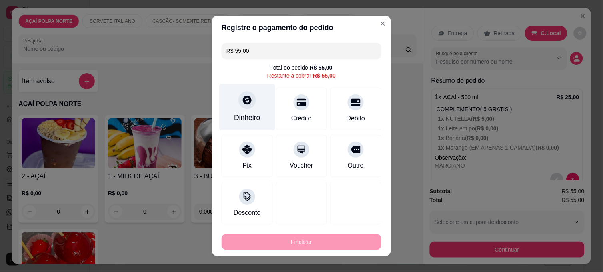
click at [239, 112] on div "Dinheiro" at bounding box center [247, 107] width 56 height 47
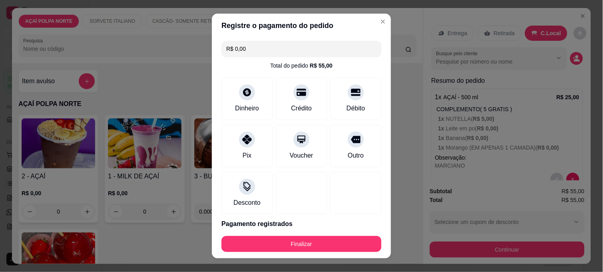
click at [330, 242] on button "Finalizar" at bounding box center [302, 244] width 160 height 16
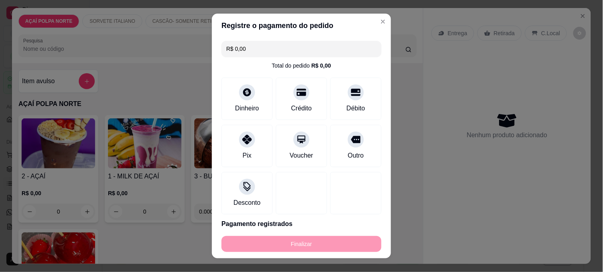
type input "-R$ 55,00"
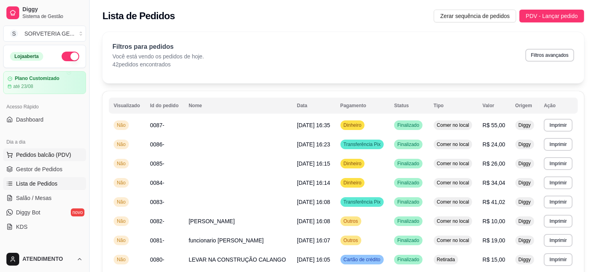
click at [34, 153] on span "Pedidos balcão (PDV)" at bounding box center [43, 155] width 55 height 8
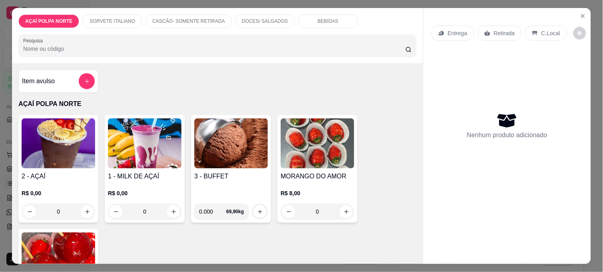
click at [75, 153] on img at bounding box center [59, 143] width 74 height 50
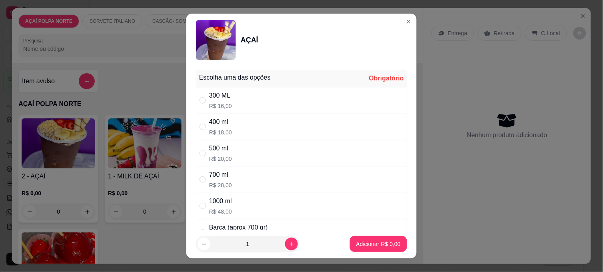
scroll to position [133, 0]
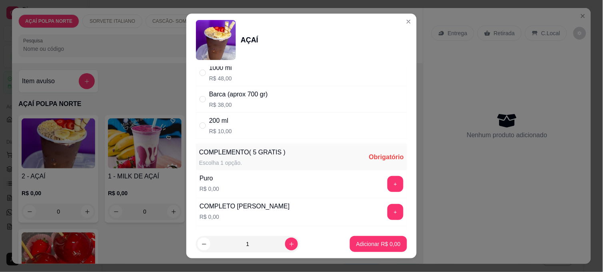
click at [215, 121] on div "200 ml" at bounding box center [220, 121] width 23 height 10
radio input "true"
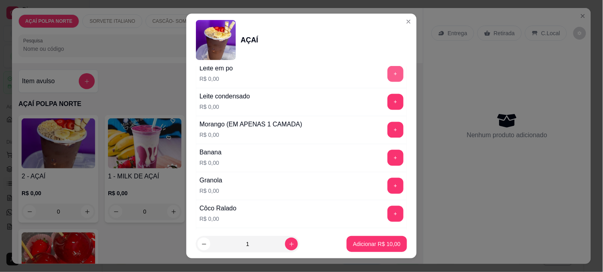
click at [387, 69] on button "+" at bounding box center [395, 74] width 16 height 16
click at [388, 130] on button "+" at bounding box center [396, 130] width 16 height 16
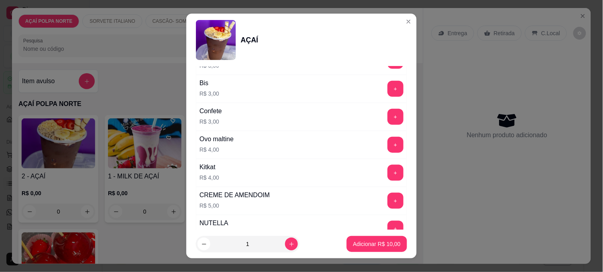
scroll to position [933, 0]
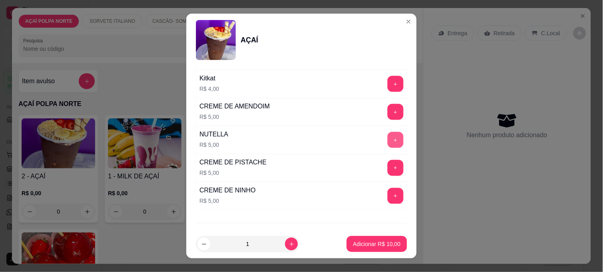
click at [387, 142] on button "+" at bounding box center [395, 140] width 16 height 16
click at [381, 241] on p "Adicionar R$ 15,00" at bounding box center [377, 244] width 48 height 8
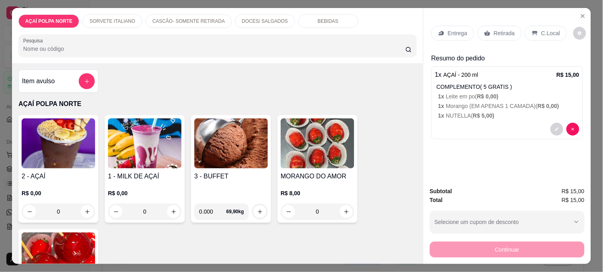
click at [70, 82] on div "Item avulso" at bounding box center [58, 81] width 73 height 16
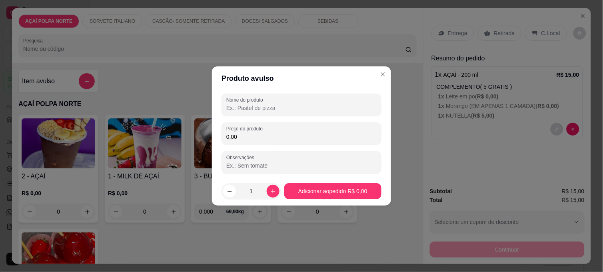
click at [249, 107] on input "Nome do produto" at bounding box center [301, 108] width 150 height 8
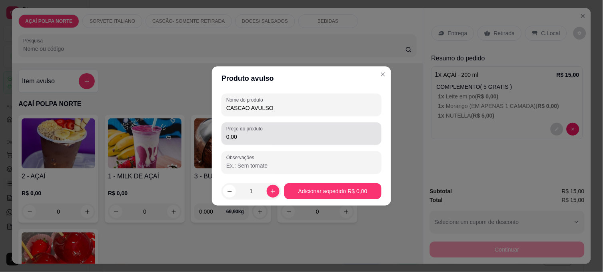
type input "CASCAO AVULSO"
click at [262, 140] on input "0,00" at bounding box center [301, 137] width 150 height 8
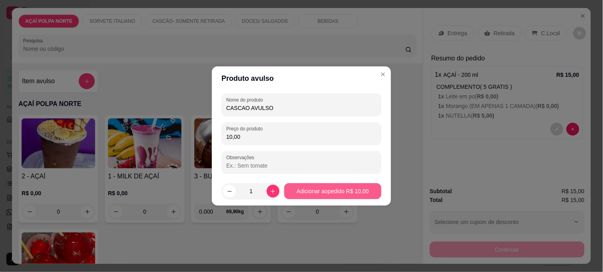
type input "10,00"
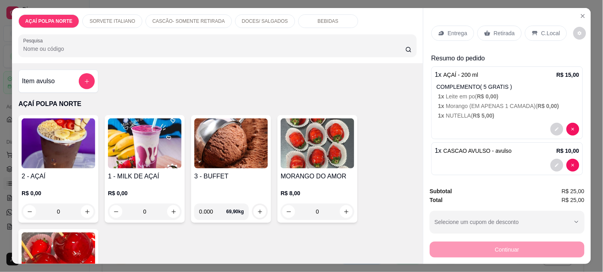
scroll to position [6, 0]
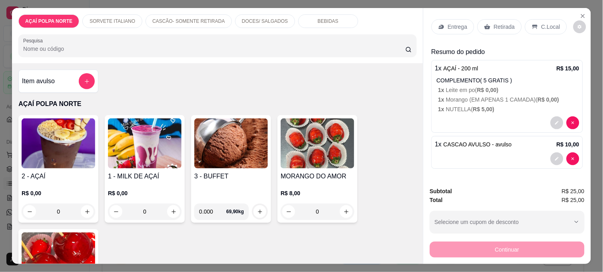
click at [547, 23] on p "C.Local" at bounding box center [550, 27] width 19 height 8
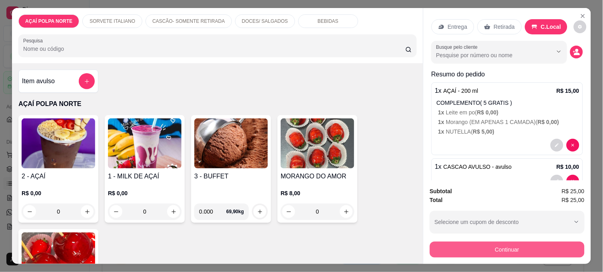
click at [508, 245] on button "Continuar" at bounding box center [507, 250] width 155 height 16
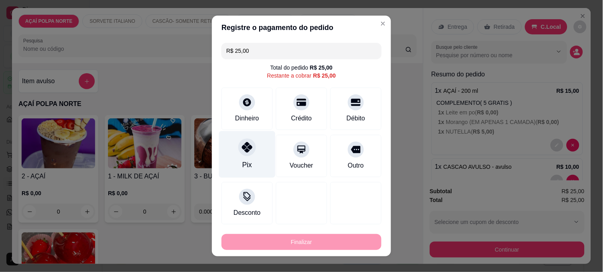
click at [242, 150] on icon at bounding box center [247, 147] width 10 height 10
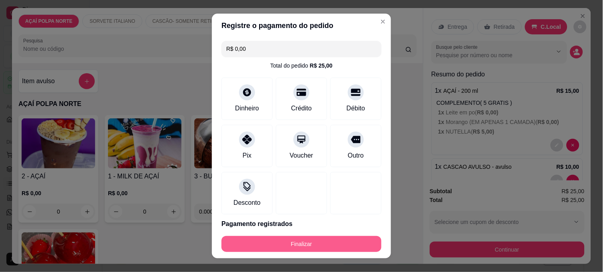
click at [315, 239] on button "Finalizar" at bounding box center [302, 244] width 160 height 16
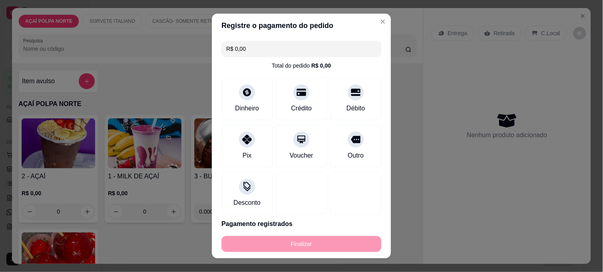
type input "-R$ 25,00"
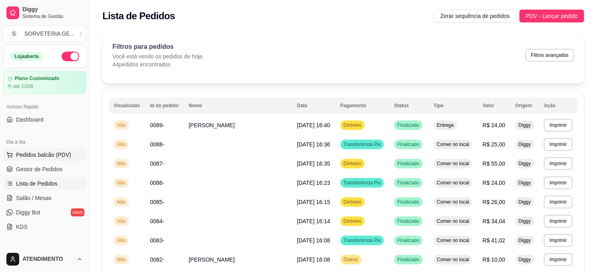
click at [44, 150] on button "Pedidos balcão (PDV)" at bounding box center [44, 154] width 83 height 13
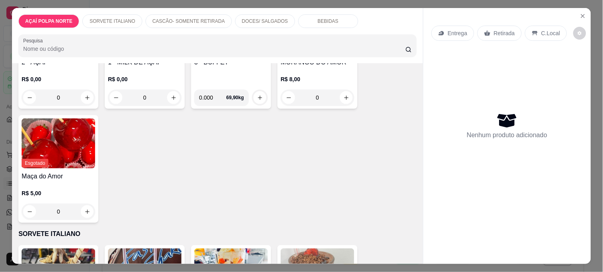
scroll to position [222, 0]
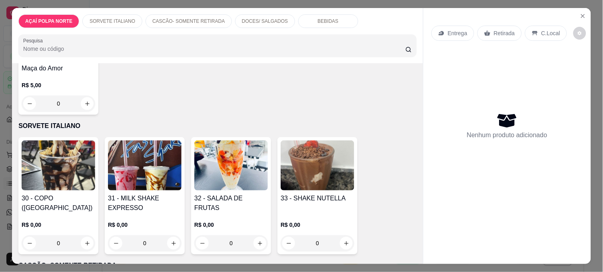
click at [159, 172] on img at bounding box center [145, 165] width 74 height 50
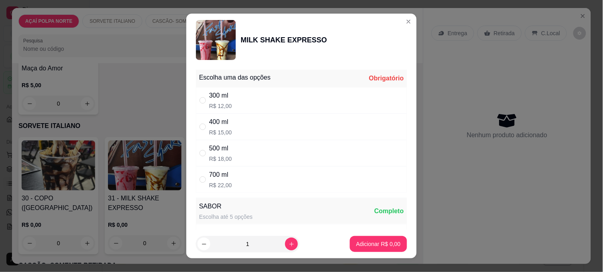
click at [212, 95] on div "300 ml" at bounding box center [220, 96] width 23 height 10
radio input "true"
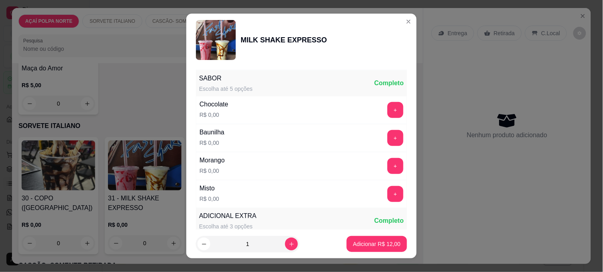
scroll to position [133, 0]
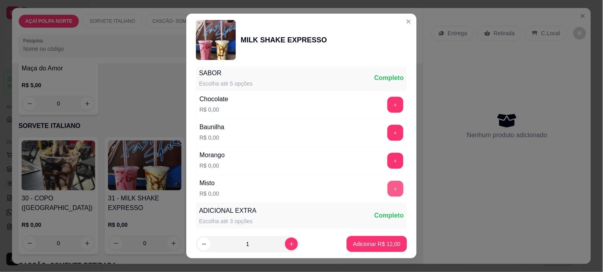
click at [387, 190] on button "+" at bounding box center [395, 189] width 16 height 16
click at [392, 240] on button "Adicionar R$ 12,00" at bounding box center [377, 244] width 60 height 16
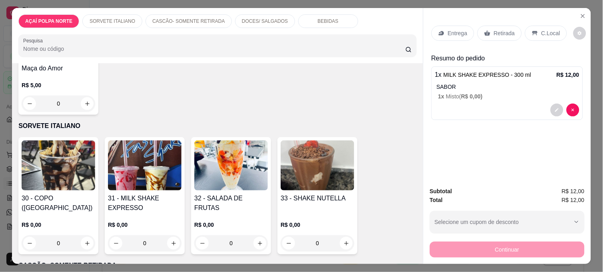
click at [65, 162] on img at bounding box center [59, 165] width 74 height 50
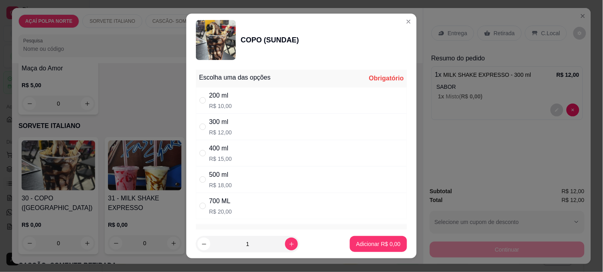
click at [219, 98] on div "200 ml" at bounding box center [220, 96] width 23 height 10
radio input "true"
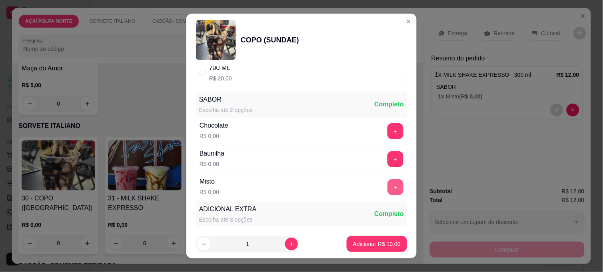
click at [387, 189] on button "+" at bounding box center [395, 187] width 16 height 16
click at [289, 245] on icon "increase-product-quantity" at bounding box center [292, 244] width 6 height 6
type input "2"
click at [377, 240] on p "Adicionar R$ 20,00" at bounding box center [377, 244] width 48 height 8
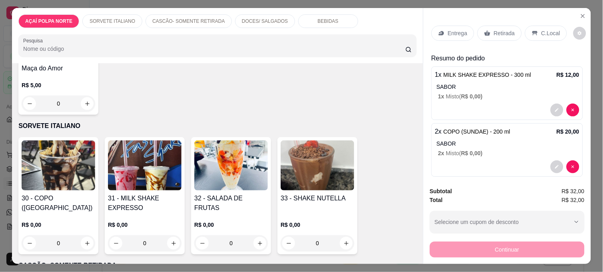
click at [541, 33] on p "C.Local" at bounding box center [550, 33] width 19 height 8
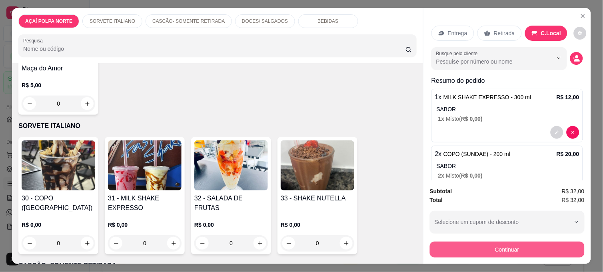
click at [490, 249] on button "Continuar" at bounding box center [507, 250] width 155 height 16
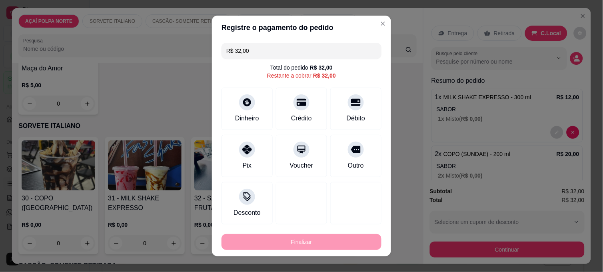
click at [215, 107] on div "R$ 32,00 Total do pedido R$ 32,00 Restante a cobrar R$ 32,00 Dinheiro Crédito D…" at bounding box center [301, 134] width 179 height 188
click at [227, 110] on div "Dinheiro" at bounding box center [247, 107] width 56 height 47
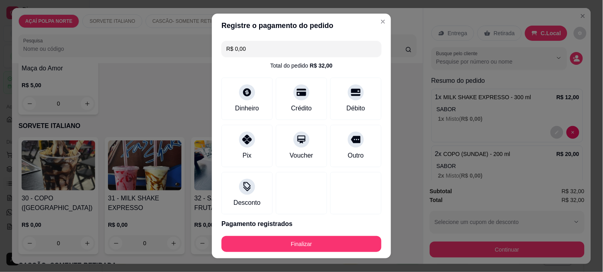
click at [304, 238] on button "Finalizar" at bounding box center [302, 244] width 160 height 16
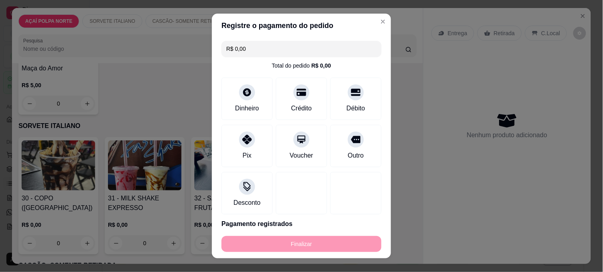
type input "-R$ 32,00"
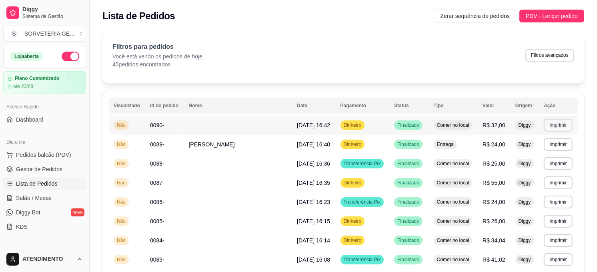
click at [553, 122] on button "Imprimir" at bounding box center [557, 125] width 28 height 13
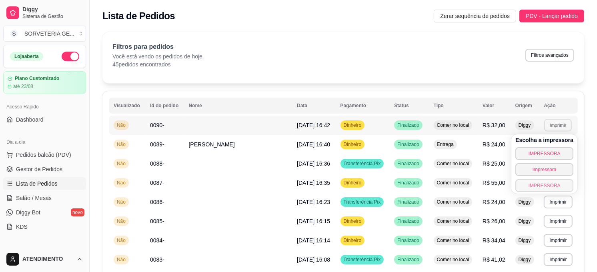
click at [535, 183] on button "IMPRESSORA" at bounding box center [544, 185] width 58 height 13
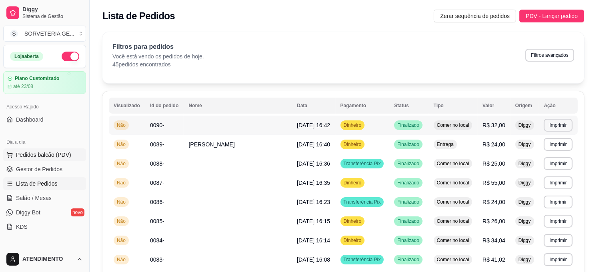
click at [38, 154] on span "Pedidos balcão (PDV)" at bounding box center [43, 155] width 55 height 8
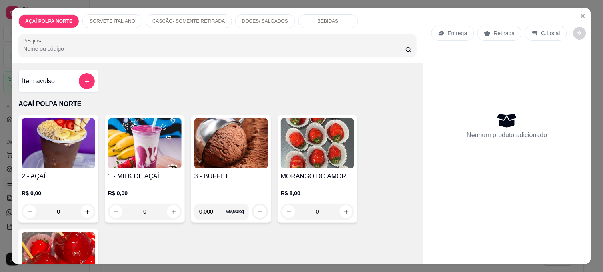
click at [78, 149] on img at bounding box center [59, 143] width 74 height 50
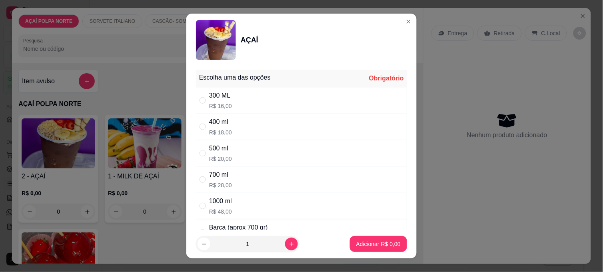
click at [213, 94] on div "300 ML" at bounding box center [220, 96] width 23 height 10
radio input "true"
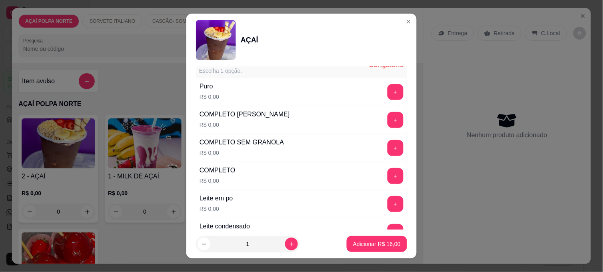
scroll to position [222, 0]
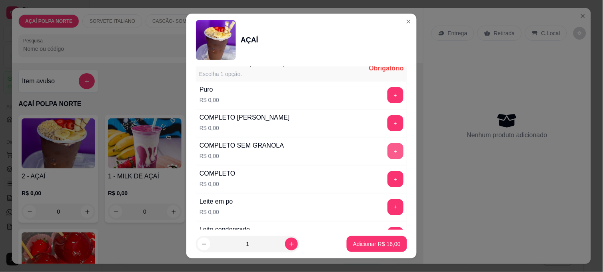
click at [387, 157] on button "+" at bounding box center [395, 151] width 16 height 16
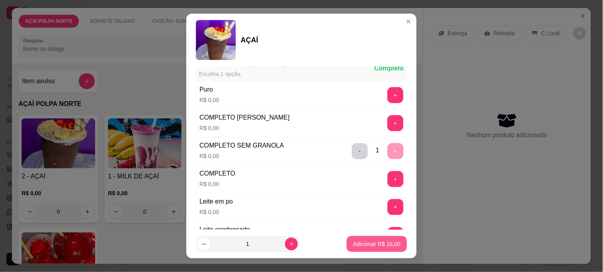
click at [377, 243] on p "Adicionar R$ 16,00" at bounding box center [377, 244] width 48 height 8
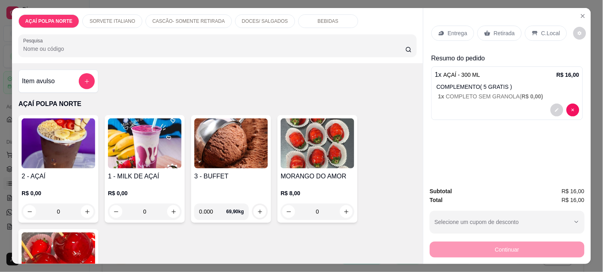
click at [547, 106] on div at bounding box center [507, 110] width 144 height 13
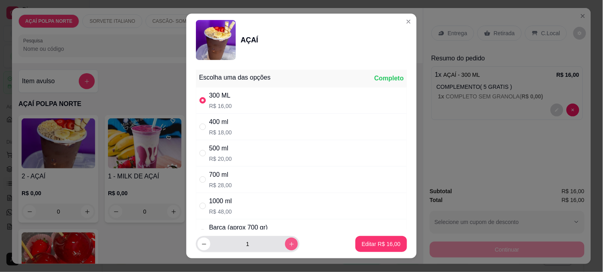
click at [289, 243] on icon "increase-product-quantity" at bounding box center [292, 244] width 6 height 6
type input "2"
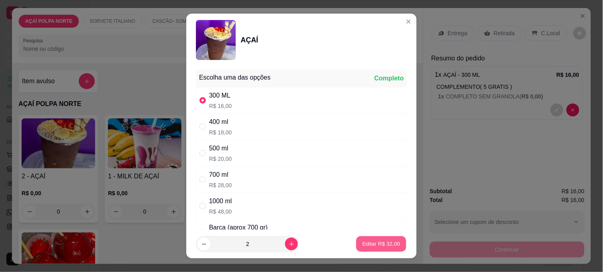
click at [380, 241] on p "Editar R$ 32,00" at bounding box center [381, 244] width 38 height 8
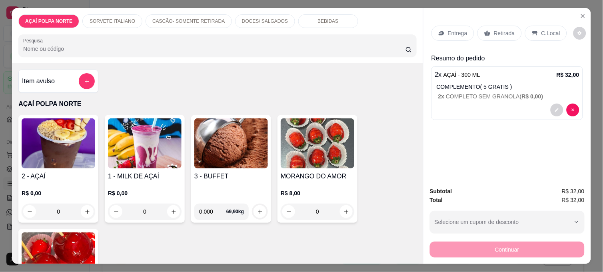
click at [548, 29] on p "C.Local" at bounding box center [550, 33] width 19 height 8
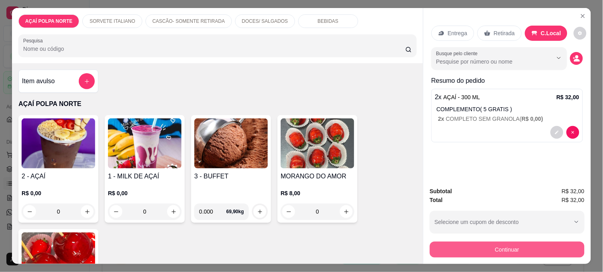
click at [513, 247] on button "Continuar" at bounding box center [507, 250] width 155 height 16
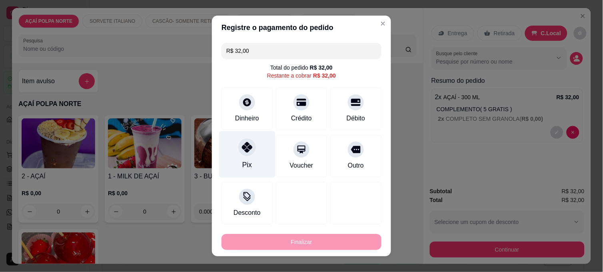
click at [235, 157] on div "Pix" at bounding box center [247, 154] width 56 height 47
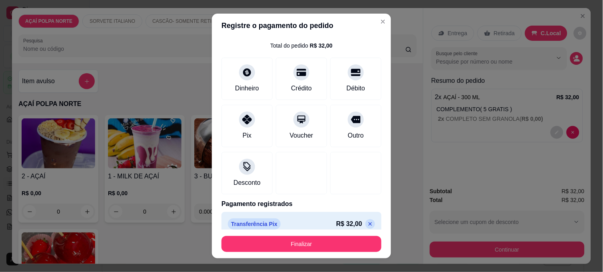
scroll to position [30, 0]
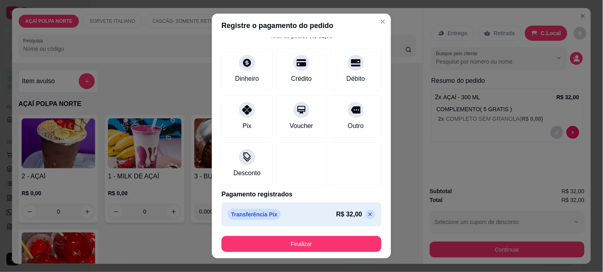
click at [369, 213] on icon at bounding box center [371, 215] width 4 height 4
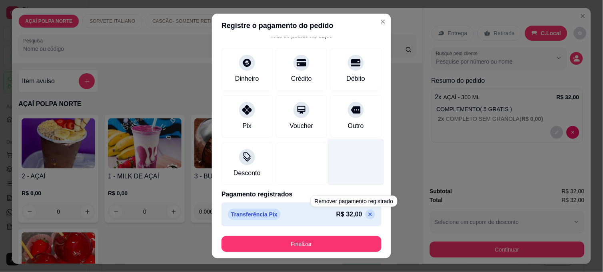
scroll to position [0, 0]
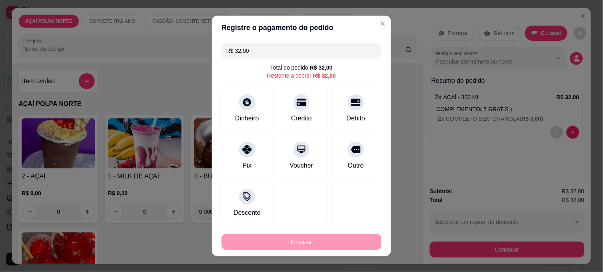
drag, startPoint x: 266, startPoint y: 50, endPoint x: 191, endPoint y: 50, distance: 74.8
click at [191, 50] on div "Registre o pagamento do pedido R$ 32,00 Total do pedido R$ 32,00 Restante a cob…" at bounding box center [301, 136] width 603 height 272
click at [251, 159] on div "Pix" at bounding box center [247, 154] width 56 height 47
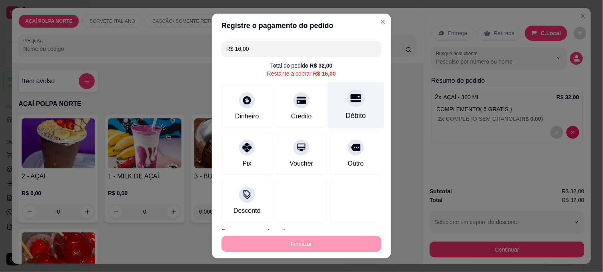
click at [335, 109] on div "Débito" at bounding box center [356, 105] width 56 height 47
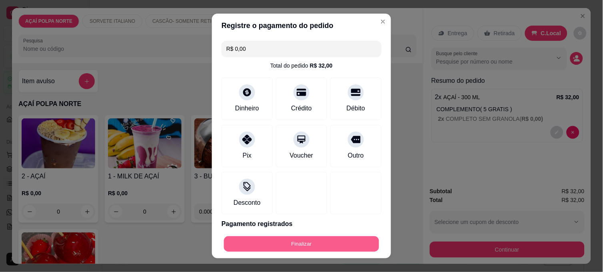
click at [322, 243] on button "Finalizar" at bounding box center [301, 244] width 155 height 16
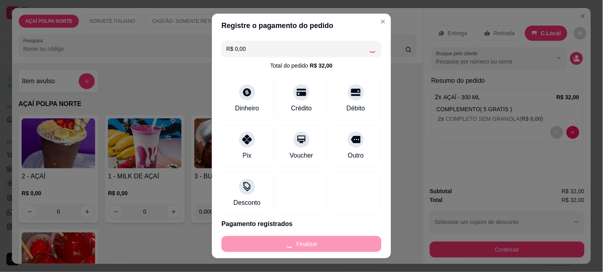
type input "-R$ 32,00"
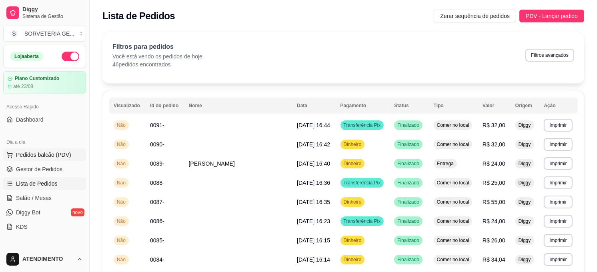
click at [37, 157] on span "Pedidos balcão (PDV)" at bounding box center [43, 155] width 55 height 8
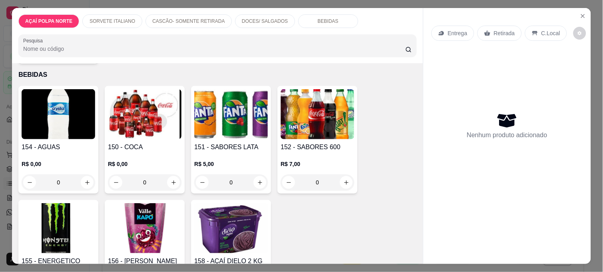
scroll to position [748, 0]
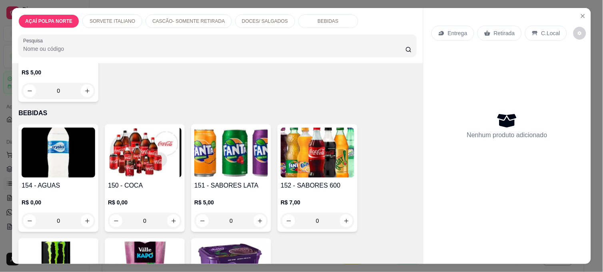
click at [63, 156] on img at bounding box center [59, 153] width 74 height 50
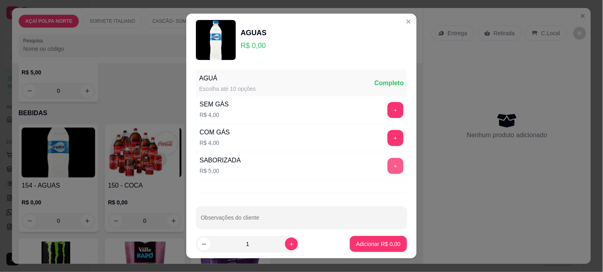
click at [387, 163] on button "+" at bounding box center [395, 166] width 16 height 16
click at [372, 245] on p "Adicionar R$ 5,00" at bounding box center [378, 244] width 44 height 8
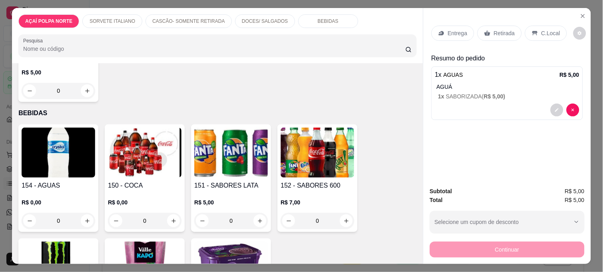
drag, startPoint x: 535, startPoint y: 23, endPoint x: 537, endPoint y: 32, distance: 9.6
click at [535, 26] on div "C.Local" at bounding box center [546, 33] width 42 height 15
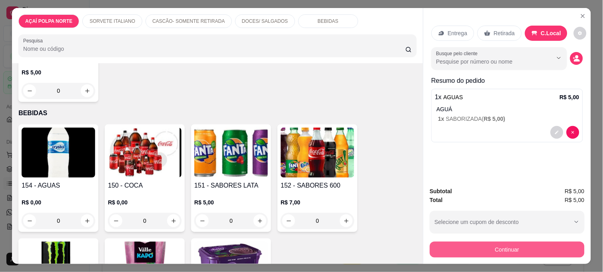
click at [527, 244] on button "Continuar" at bounding box center [507, 250] width 155 height 16
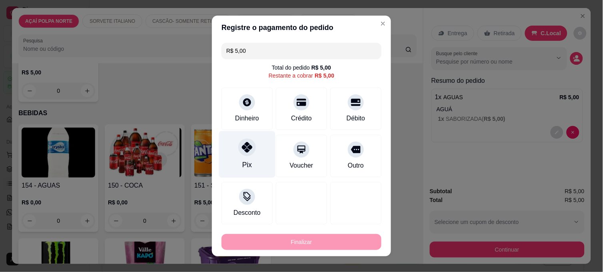
click at [236, 157] on div "Pix" at bounding box center [247, 154] width 56 height 47
type input "R$ 0,00"
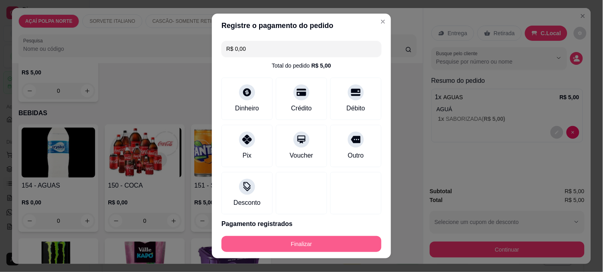
click at [338, 241] on button "Finalizar" at bounding box center [302, 244] width 160 height 16
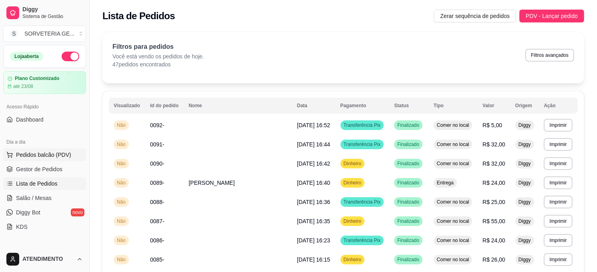
click at [56, 158] on span "Pedidos balcão (PDV)" at bounding box center [43, 155] width 55 height 8
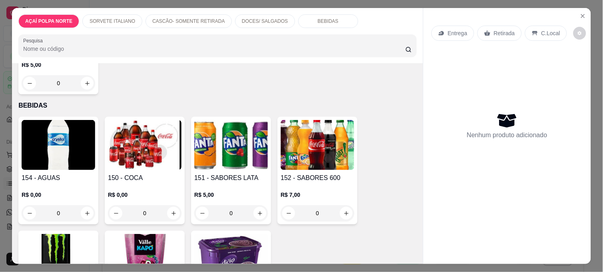
scroll to position [800, 0]
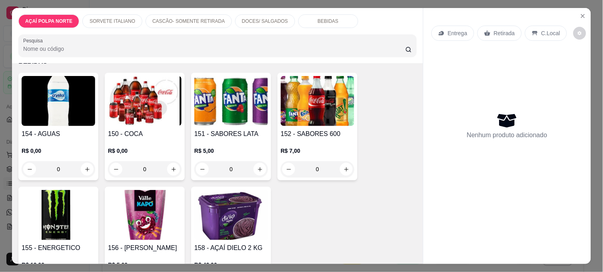
click at [124, 131] on h4 "150 - COCA" at bounding box center [145, 134] width 74 height 10
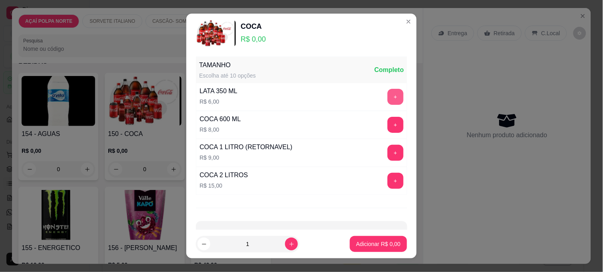
click at [387, 95] on button "+" at bounding box center [395, 97] width 16 height 16
click at [377, 251] on button "Adicionar R$ 6,00" at bounding box center [378, 244] width 57 height 16
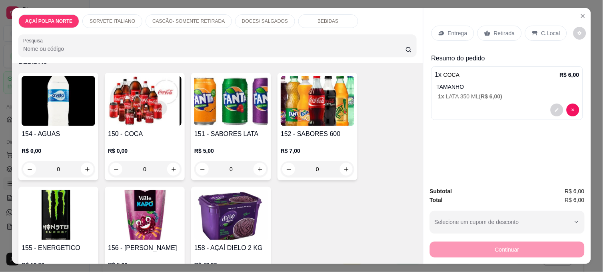
click at [508, 26] on div "Retirada" at bounding box center [499, 33] width 44 height 15
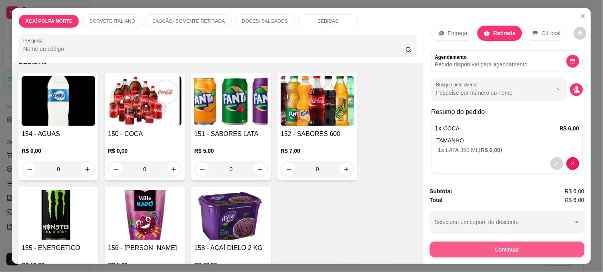
click at [535, 250] on button "Continuar" at bounding box center [507, 250] width 155 height 16
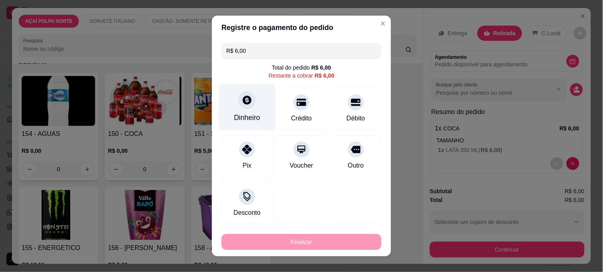
click at [254, 115] on div "Dinheiro" at bounding box center [247, 117] width 26 height 10
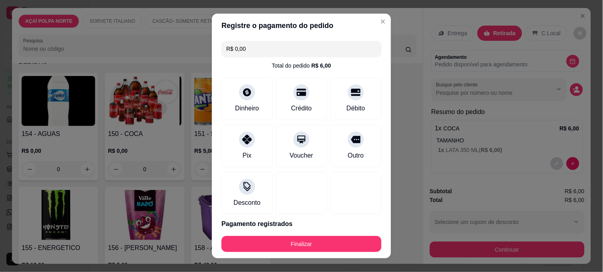
click at [332, 255] on footer "Finalizar" at bounding box center [301, 244] width 179 height 29
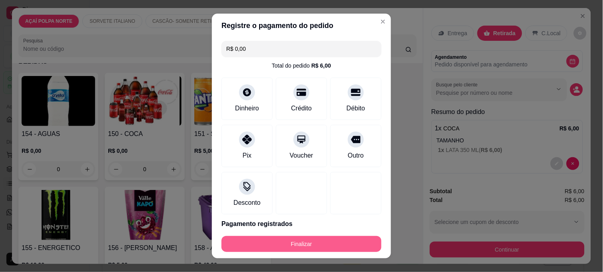
click at [333, 247] on button "Finalizar" at bounding box center [302, 244] width 160 height 16
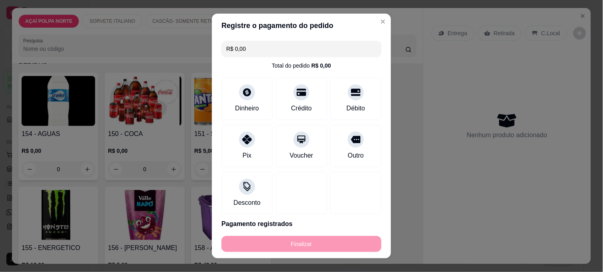
type input "-R$ 6,00"
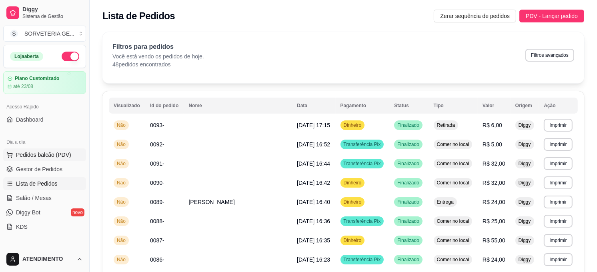
click at [58, 150] on button "Pedidos balcão (PDV)" at bounding box center [44, 154] width 83 height 13
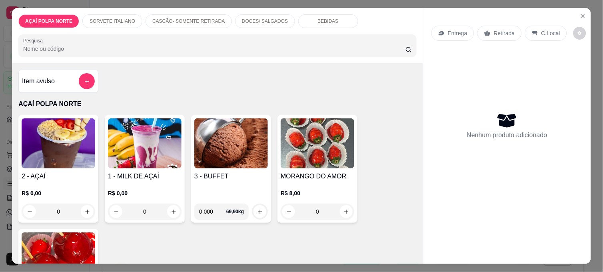
click at [79, 147] on img at bounding box center [59, 143] width 74 height 50
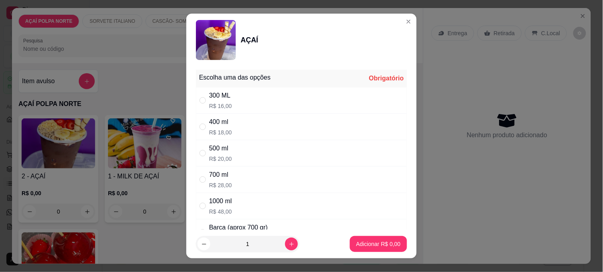
click at [240, 99] on div "300 ML R$ 16,00" at bounding box center [301, 100] width 211 height 26
radio input "true"
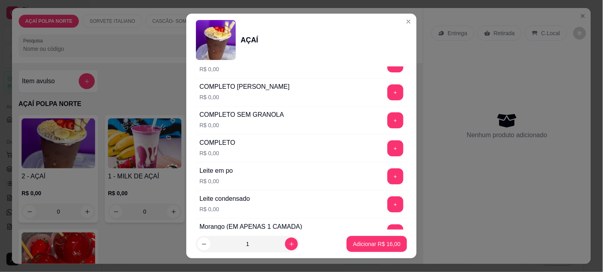
scroll to position [266, 0]
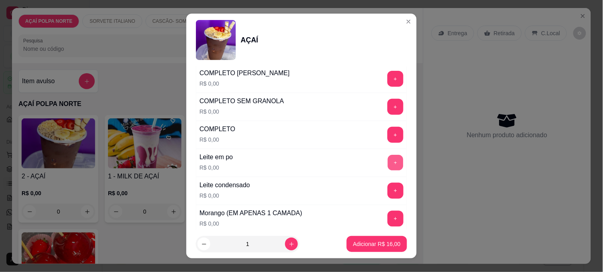
click at [388, 159] on button "+" at bounding box center [396, 163] width 16 height 16
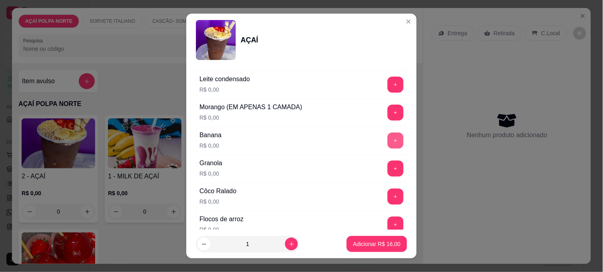
scroll to position [400, 0]
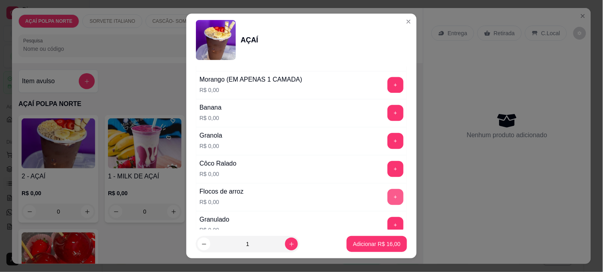
click at [387, 198] on button "+" at bounding box center [395, 197] width 16 height 16
click at [387, 83] on button "+" at bounding box center [395, 85] width 16 height 16
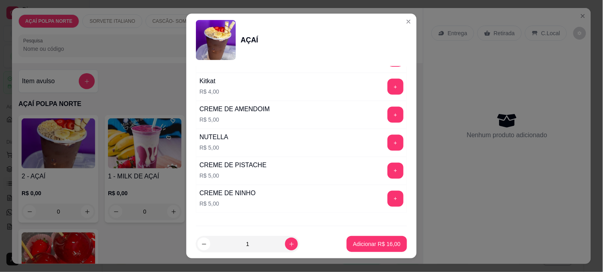
scroll to position [976, 0]
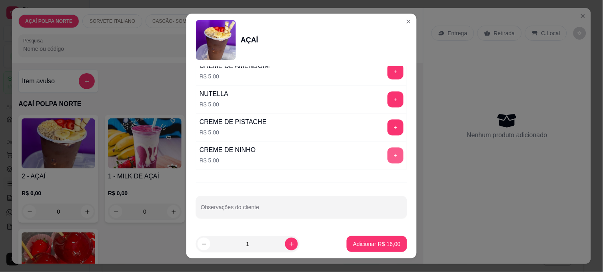
click at [387, 156] on button "+" at bounding box center [395, 156] width 16 height 16
click at [388, 243] on p "Adicionar R$ 21,00" at bounding box center [377, 244] width 48 height 8
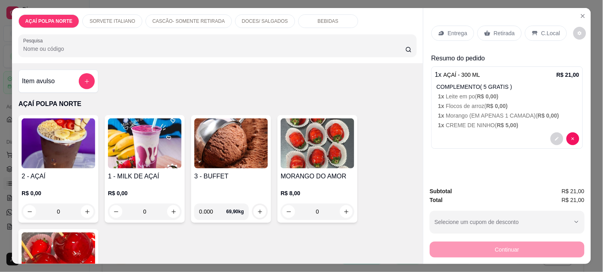
click at [498, 32] on p "Retirada" at bounding box center [504, 33] width 21 height 8
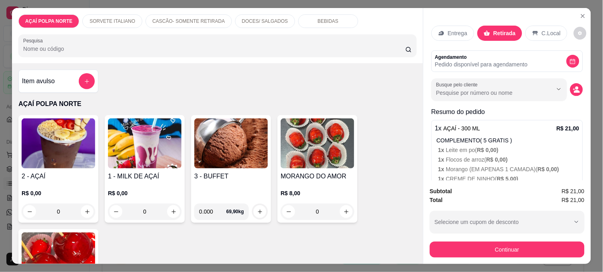
click at [549, 33] on p "C.Local" at bounding box center [551, 33] width 19 height 8
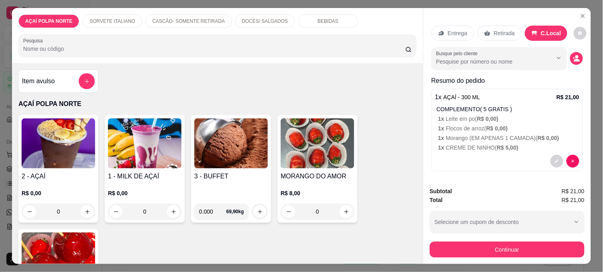
scroll to position [2, 0]
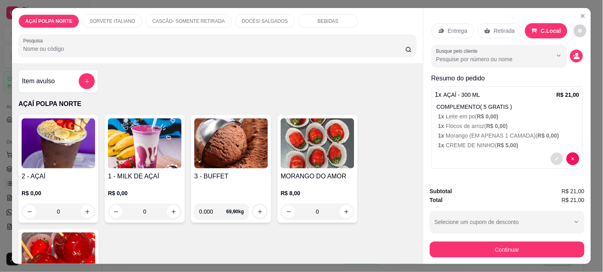
click at [551, 154] on button "decrease-product-quantity" at bounding box center [557, 159] width 12 height 12
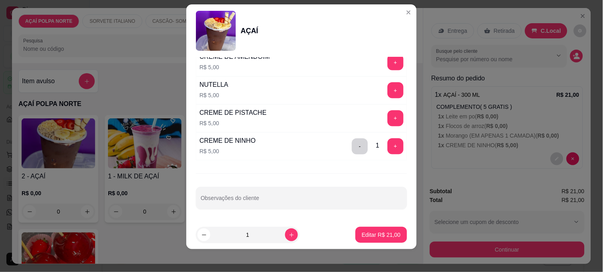
scroll to position [12, 0]
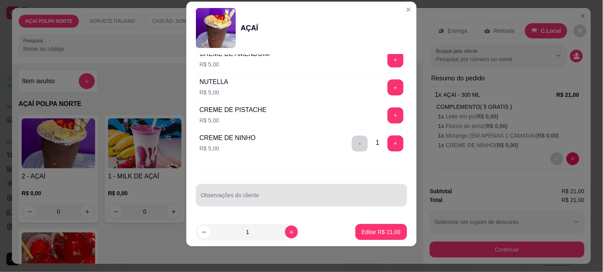
click at [262, 197] on input "Observações do cliente" at bounding box center [302, 198] width 202 height 8
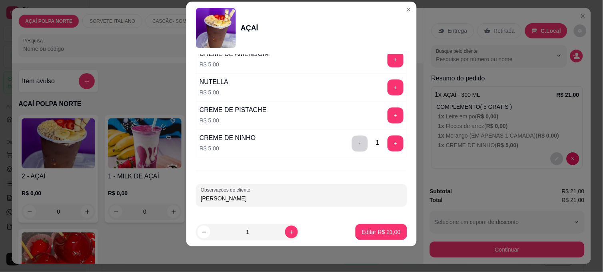
type input "Dani"
click at [366, 237] on button "Editar R$ 21,00" at bounding box center [381, 232] width 52 height 16
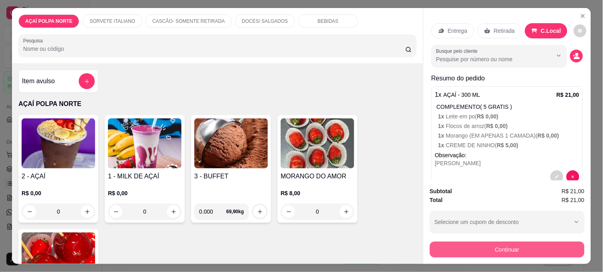
click at [483, 248] on button "Continuar" at bounding box center [507, 250] width 155 height 16
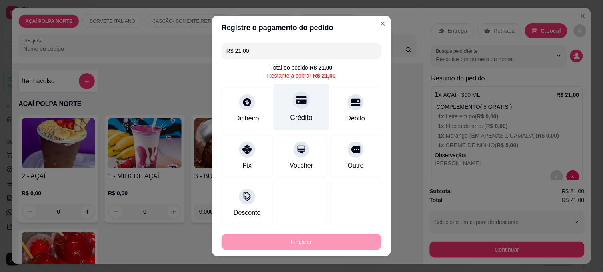
click at [306, 114] on div "Crédito" at bounding box center [302, 107] width 56 height 47
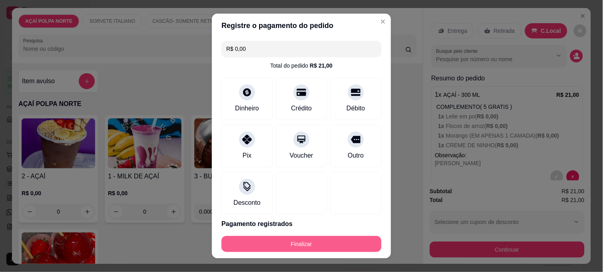
click at [316, 244] on button "Finalizar" at bounding box center [302, 244] width 160 height 16
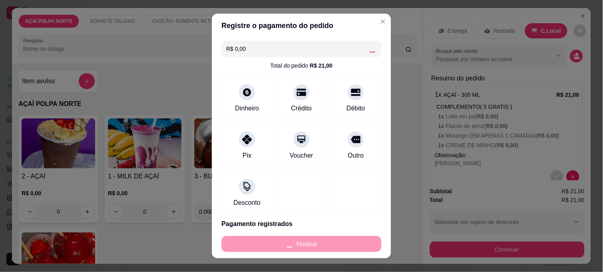
type input "-R$ 21,00"
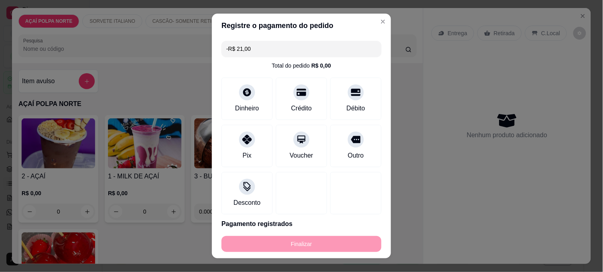
scroll to position [0, 0]
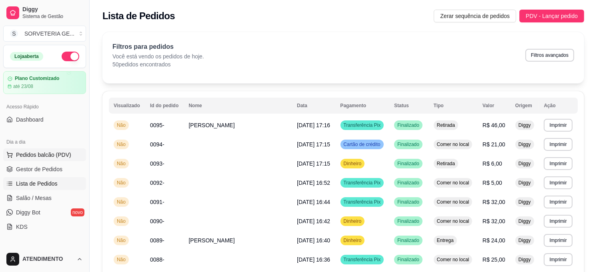
click at [52, 155] on span "Pedidos balcão (PDV)" at bounding box center [43, 155] width 55 height 8
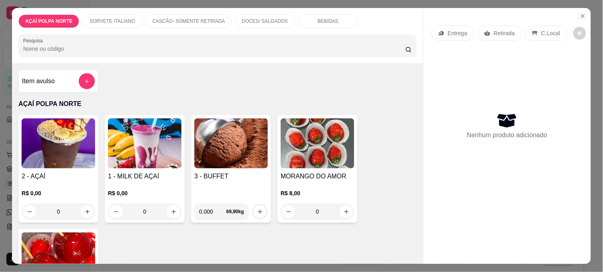
click at [69, 164] on img at bounding box center [59, 143] width 74 height 50
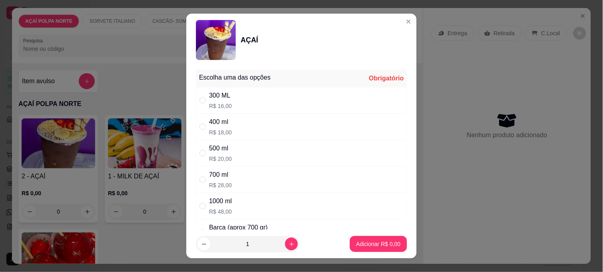
click at [239, 150] on div "500 ml R$ 20,00" at bounding box center [301, 153] width 211 height 26
radio input "true"
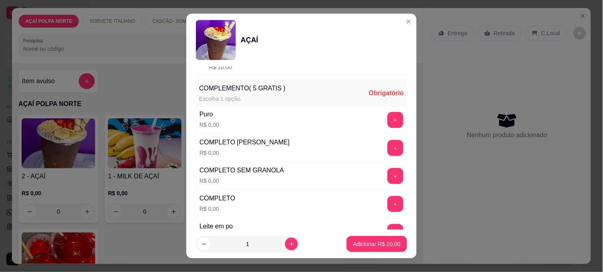
scroll to position [222, 0]
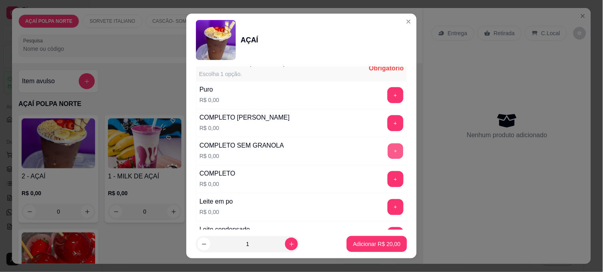
click at [388, 152] on button "+" at bounding box center [396, 152] width 16 height 16
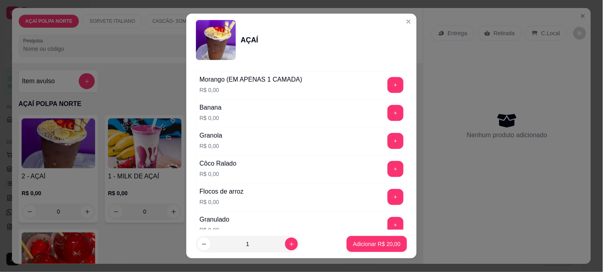
scroll to position [444, 0]
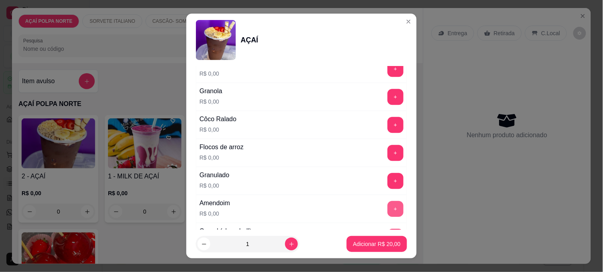
click at [387, 213] on button "+" at bounding box center [395, 209] width 16 height 16
click at [386, 239] on button "Adicionar R$ 20,00" at bounding box center [377, 244] width 60 height 16
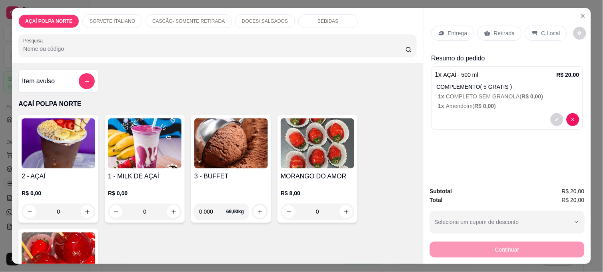
click at [82, 158] on img at bounding box center [59, 143] width 74 height 50
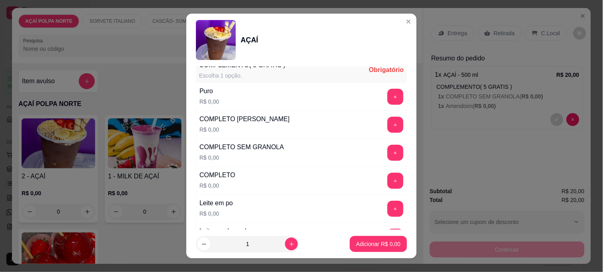
scroll to position [222, 0]
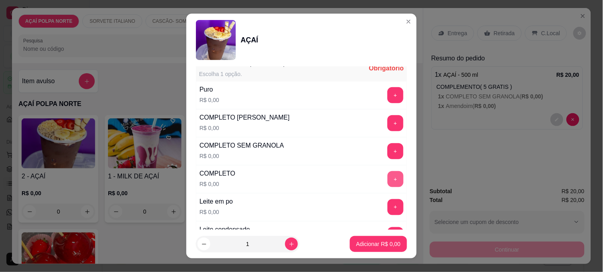
click at [387, 177] on button "+" at bounding box center [395, 179] width 16 height 16
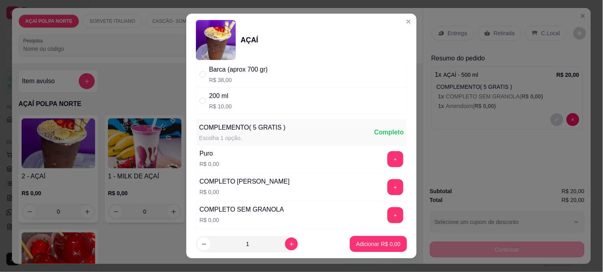
scroll to position [0, 0]
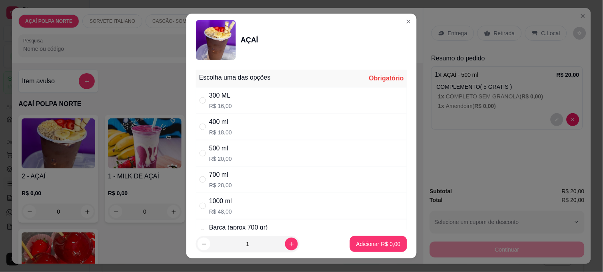
click at [226, 151] on div "500 ml" at bounding box center [220, 149] width 23 height 10
radio input "true"
click at [380, 240] on p "Adicionar R$ 20,00" at bounding box center [377, 244] width 48 height 8
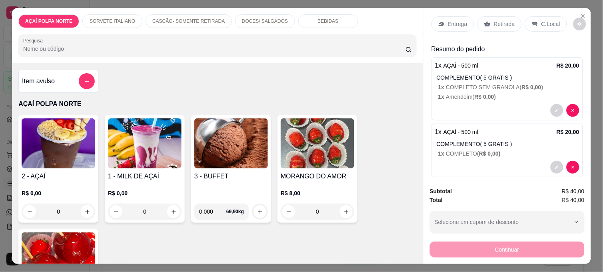
scroll to position [18, 0]
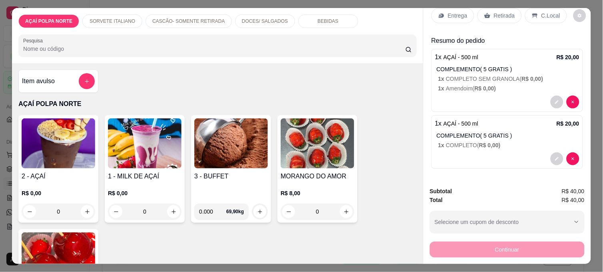
click at [533, 14] on icon at bounding box center [535, 15] width 6 height 6
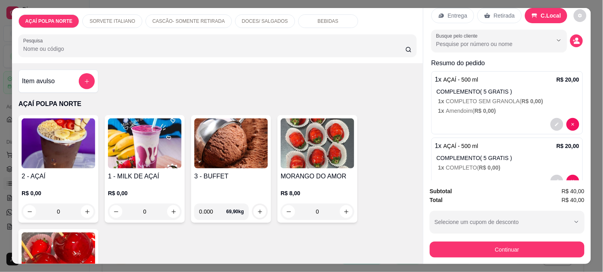
click at [507, 18] on div "Retirada" at bounding box center [499, 15] width 44 height 15
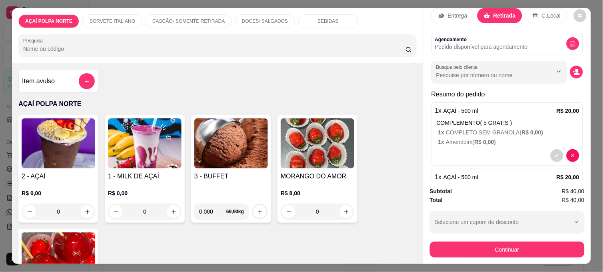
click at [499, 247] on button "Continuar" at bounding box center [507, 250] width 155 height 16
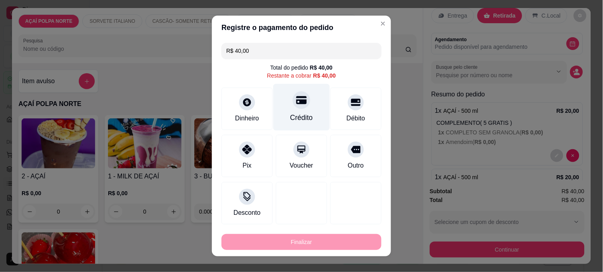
click at [306, 116] on div "Crédito" at bounding box center [302, 107] width 56 height 47
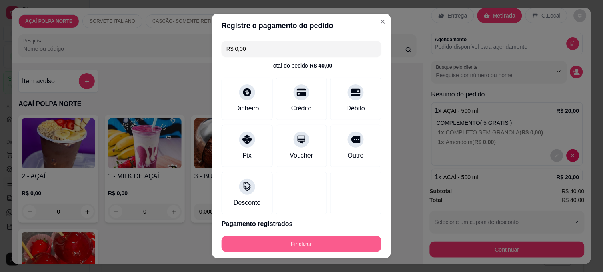
click at [301, 242] on button "Finalizar" at bounding box center [302, 244] width 160 height 16
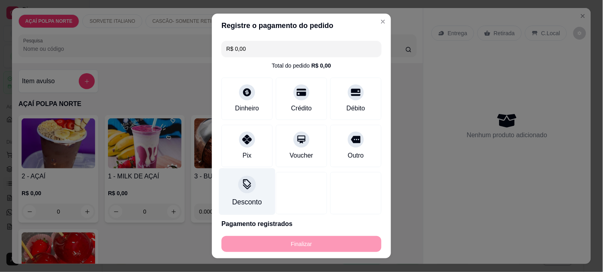
type input "-R$ 40,00"
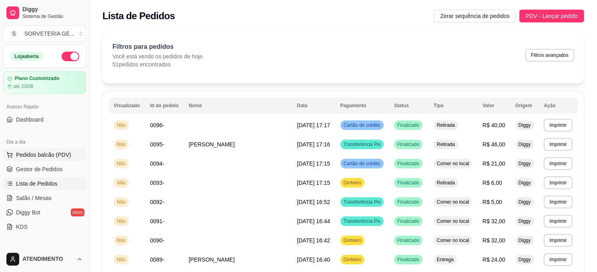
click at [58, 154] on span "Pedidos balcão (PDV)" at bounding box center [43, 155] width 55 height 8
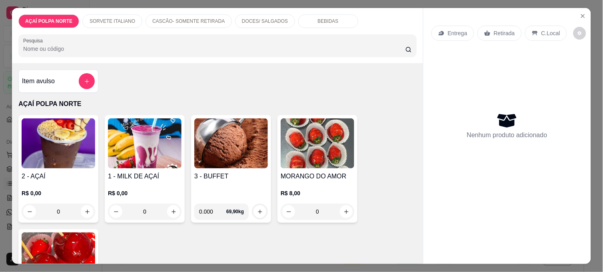
click at [89, 165] on img at bounding box center [59, 143] width 74 height 50
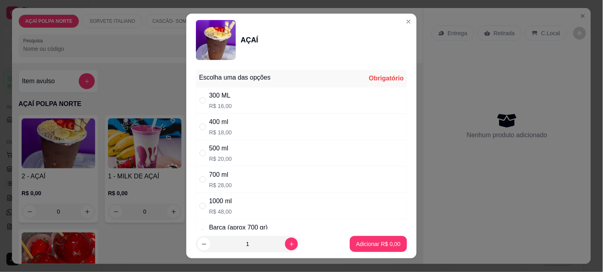
click at [241, 161] on div "500 ml R$ 20,00" at bounding box center [301, 153] width 211 height 26
radio input "true"
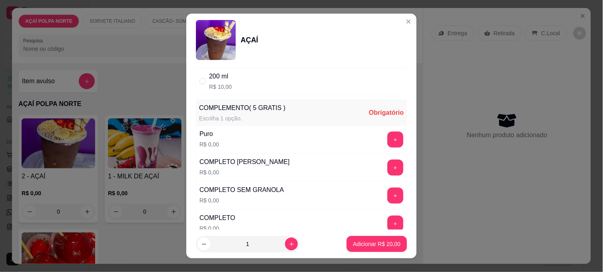
scroll to position [222, 0]
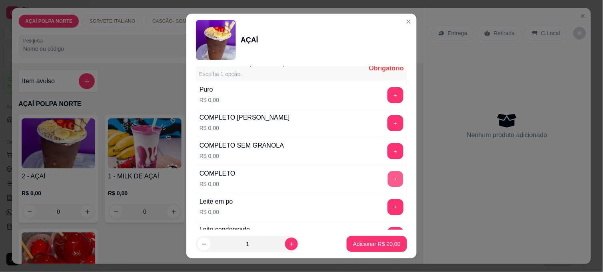
click at [388, 180] on button "+" at bounding box center [396, 180] width 16 height 16
click at [377, 239] on button "Adicionar R$ 20,00" at bounding box center [377, 244] width 60 height 16
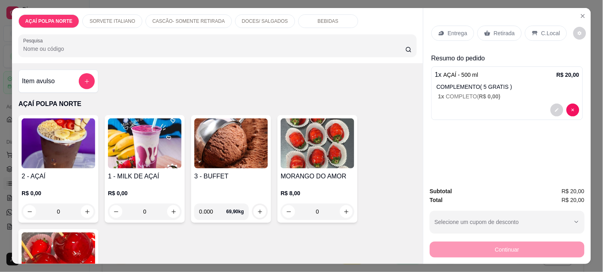
click at [505, 32] on p "Retirada" at bounding box center [504, 33] width 21 height 8
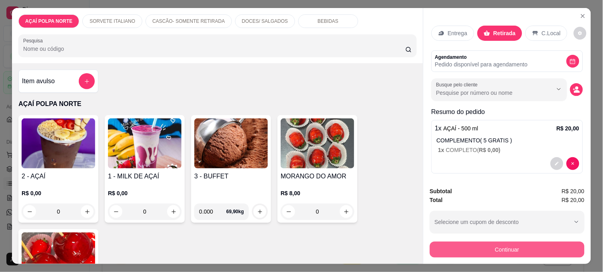
click at [519, 246] on button "Continuar" at bounding box center [507, 250] width 155 height 16
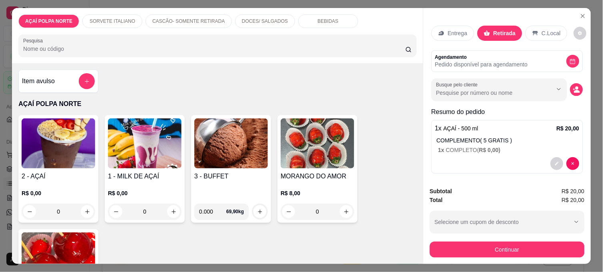
click at [535, 33] on div "C.Local" at bounding box center [546, 33] width 42 height 15
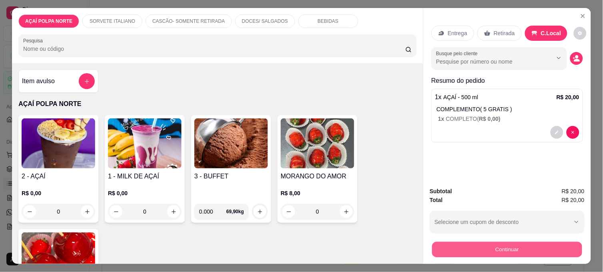
click at [515, 250] on button "Continuar" at bounding box center [507, 250] width 150 height 16
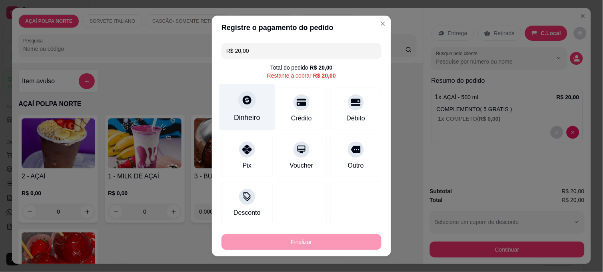
click at [254, 124] on div "Dinheiro" at bounding box center [247, 107] width 56 height 47
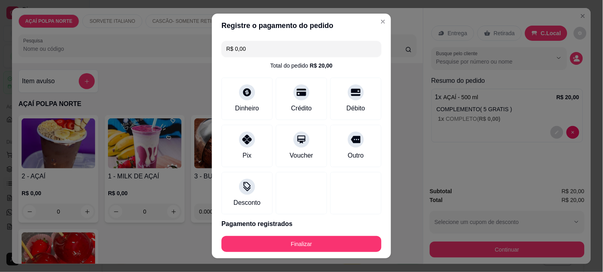
click at [276, 230] on footer "Finalizar" at bounding box center [301, 244] width 179 height 29
click at [278, 240] on button "Finalizar" at bounding box center [302, 244] width 160 height 16
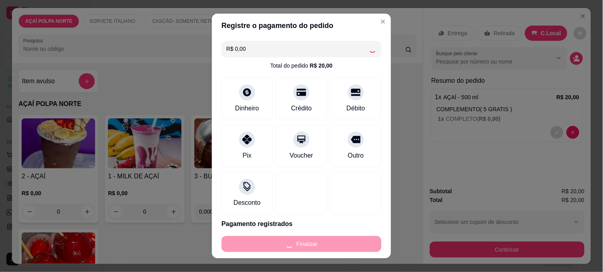
type input "-R$ 20,00"
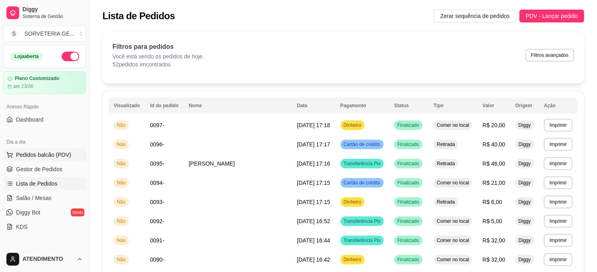
click at [66, 152] on span "Pedidos balcão (PDV)" at bounding box center [43, 155] width 55 height 8
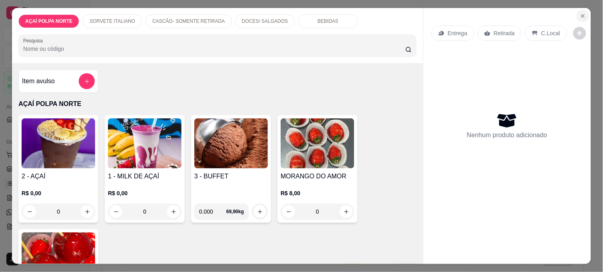
click at [581, 14] on icon "Close" at bounding box center [582, 15] width 3 height 3
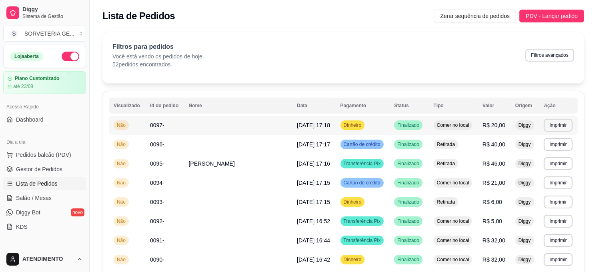
click at [275, 125] on td at bounding box center [238, 125] width 108 height 19
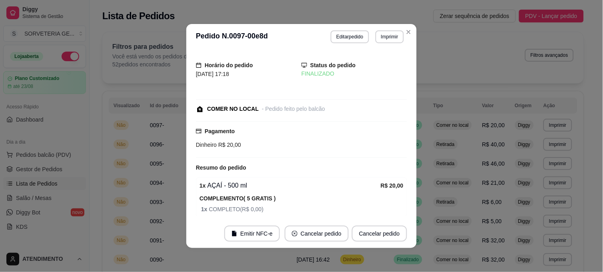
scroll to position [33, 0]
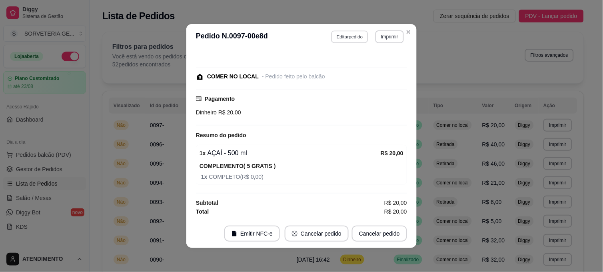
click at [353, 34] on button "Editar pedido" at bounding box center [349, 36] width 37 height 12
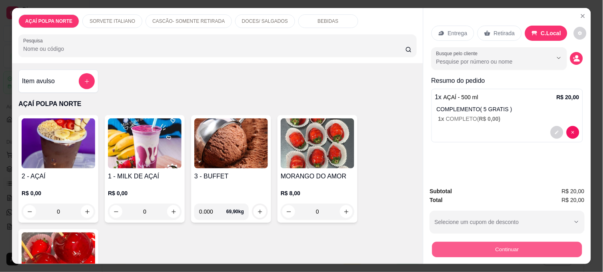
click at [550, 242] on button "Continuar" at bounding box center [507, 250] width 150 height 16
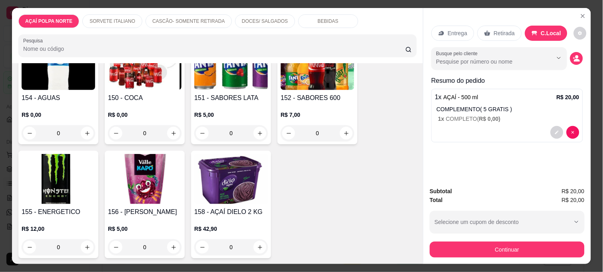
scroll to position [837, 0]
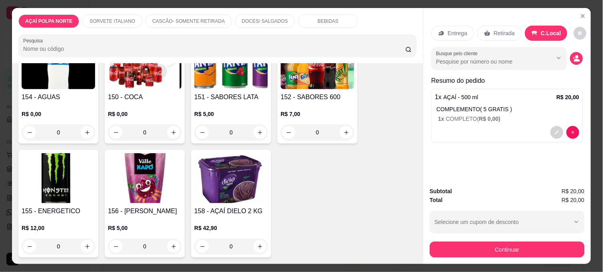
click at [62, 81] on img at bounding box center [59, 64] width 74 height 50
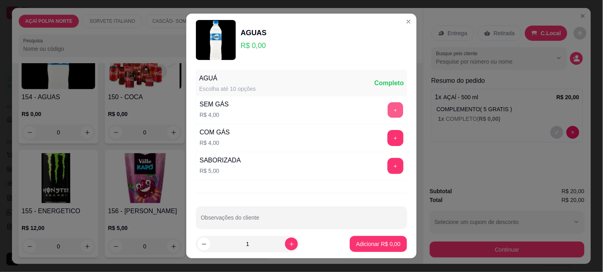
click at [388, 109] on button "+" at bounding box center [396, 110] width 16 height 16
click at [370, 250] on button "Adicionar R$ 4,00" at bounding box center [379, 244] width 56 height 16
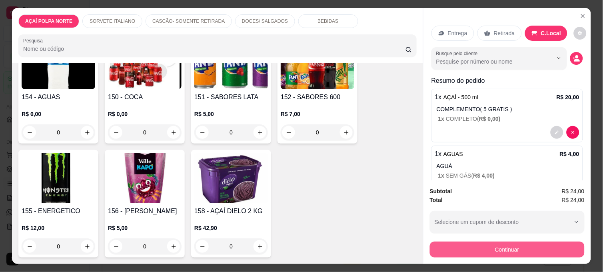
click at [519, 242] on button "Continuar" at bounding box center [507, 250] width 155 height 16
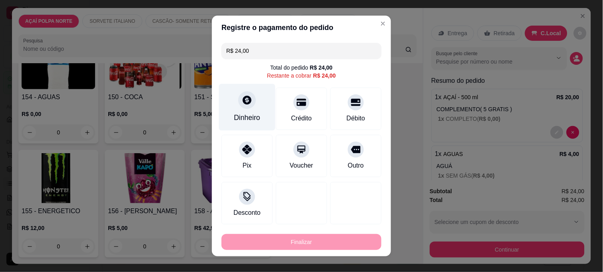
click at [246, 110] on div "Dinheiro" at bounding box center [247, 107] width 56 height 47
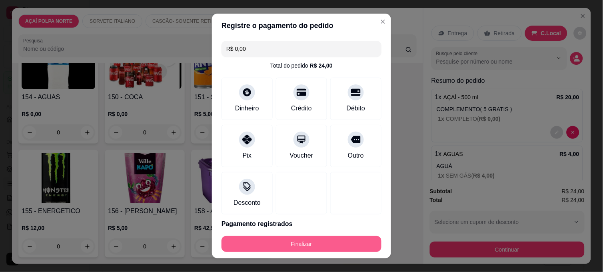
click at [350, 246] on button "Finalizar" at bounding box center [302, 244] width 160 height 16
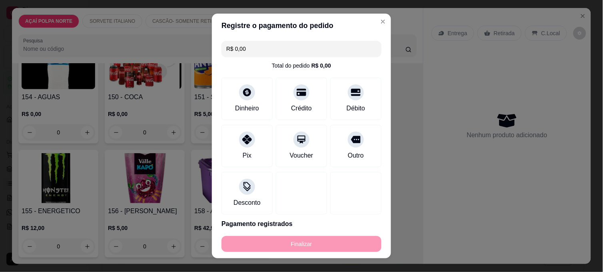
type input "-R$ 24,00"
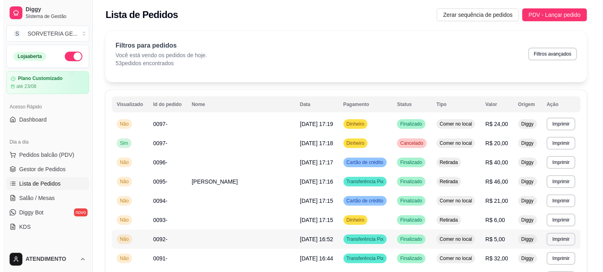
scroll to position [0, 0]
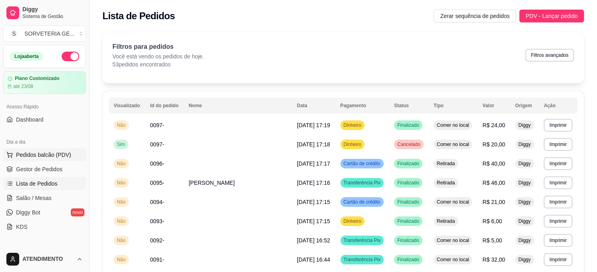
click at [57, 156] on span "Pedidos balcão (PDV)" at bounding box center [43, 155] width 55 height 8
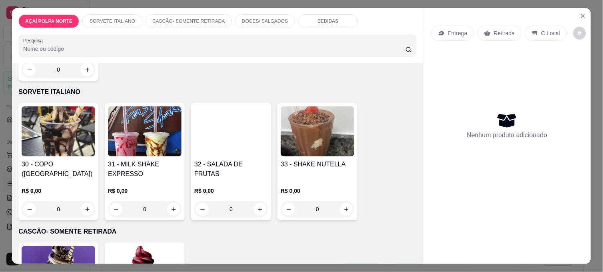
scroll to position [266, 0]
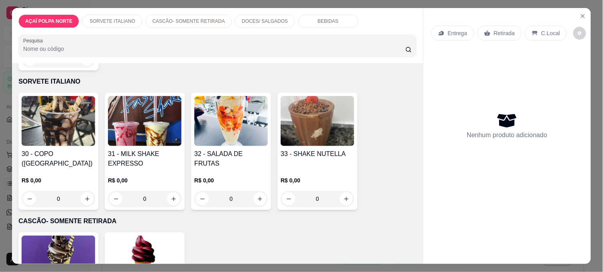
click at [136, 164] on h4 "31 - MILK SHAKE EXPRESSO" at bounding box center [145, 158] width 74 height 19
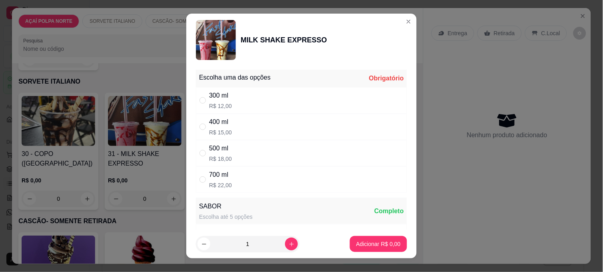
click at [235, 99] on div "300 ml R$ 12,00" at bounding box center [301, 100] width 211 height 26
radio input "true"
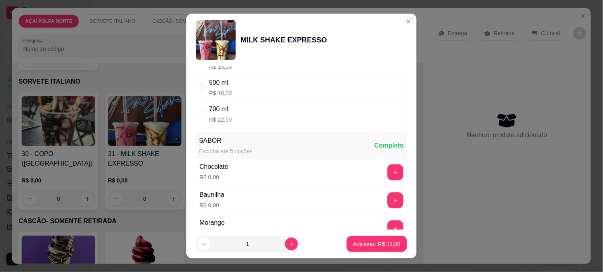
scroll to position [133, 0]
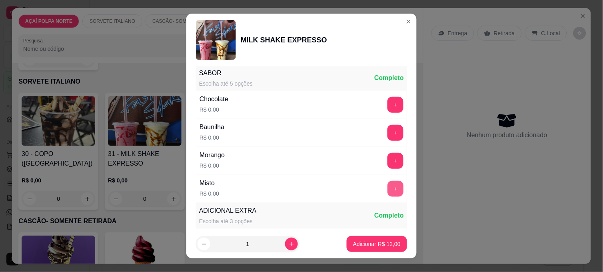
click at [387, 183] on button "+" at bounding box center [395, 189] width 16 height 16
click at [375, 246] on p "Adicionar R$ 12,00" at bounding box center [377, 244] width 46 height 8
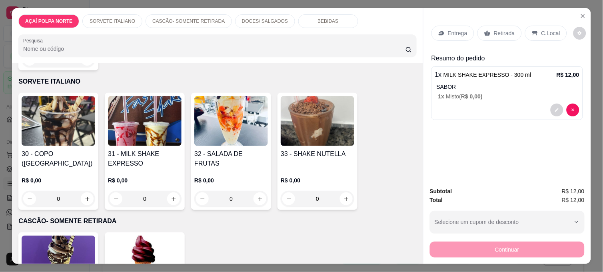
click at [541, 33] on p "C.Local" at bounding box center [550, 33] width 19 height 8
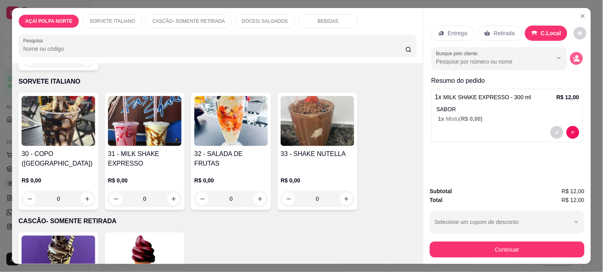
click at [573, 55] on icon "decrease-product-quantity" at bounding box center [576, 58] width 7 height 7
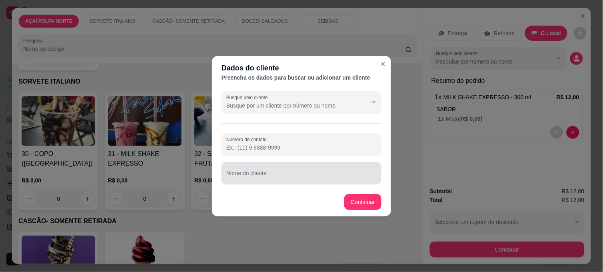
click at [258, 168] on div at bounding box center [301, 173] width 150 height 16
type input "funcionario batista [side]"
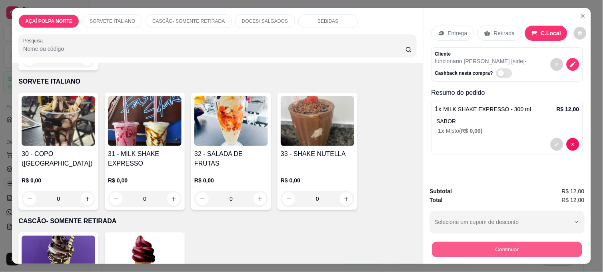
click at [513, 242] on button "Continuar" at bounding box center [507, 250] width 150 height 16
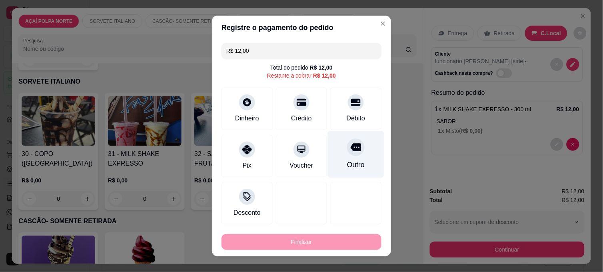
click at [352, 153] on div at bounding box center [356, 147] width 18 height 18
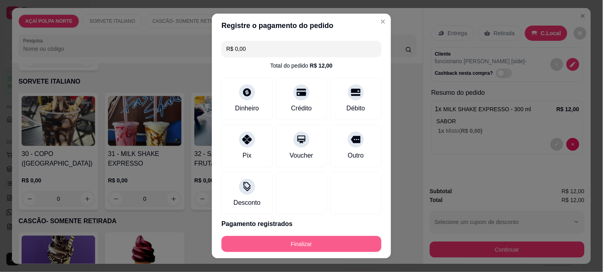
click at [362, 241] on button "Finalizar" at bounding box center [302, 244] width 160 height 16
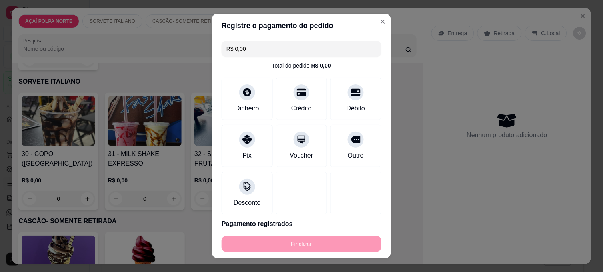
type input "-R$ 12,00"
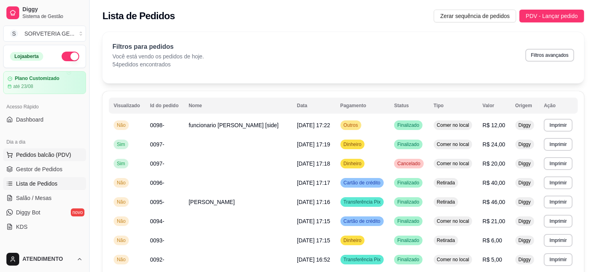
click at [42, 157] on span "Pedidos balcão (PDV)" at bounding box center [43, 155] width 55 height 8
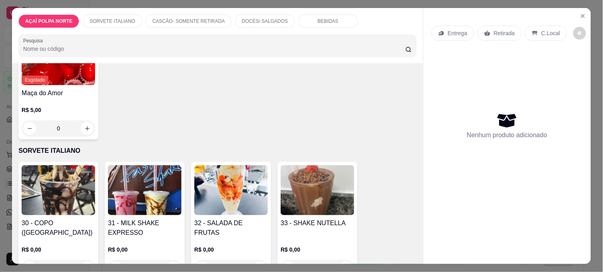
scroll to position [222, 0]
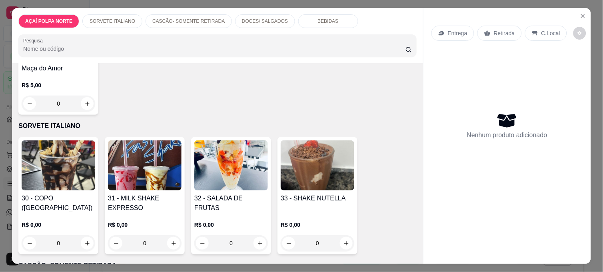
click at [151, 182] on img at bounding box center [145, 165] width 74 height 50
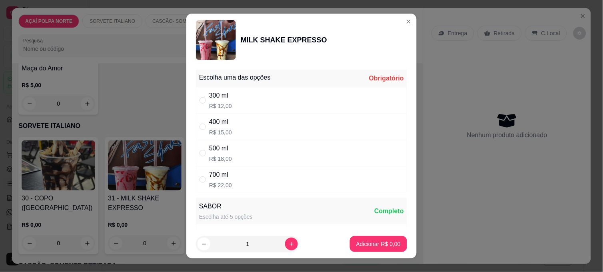
click at [236, 101] on div "300 ml R$ 12,00" at bounding box center [301, 100] width 211 height 26
radio input "true"
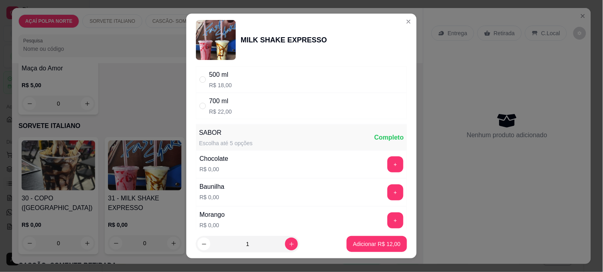
scroll to position [178, 0]
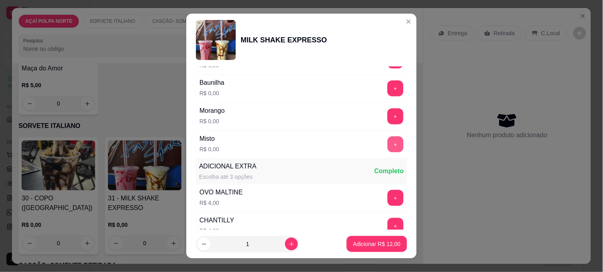
click at [387, 142] on button "+" at bounding box center [395, 144] width 16 height 16
click at [376, 242] on p "Adicionar R$ 12,00" at bounding box center [377, 244] width 48 height 8
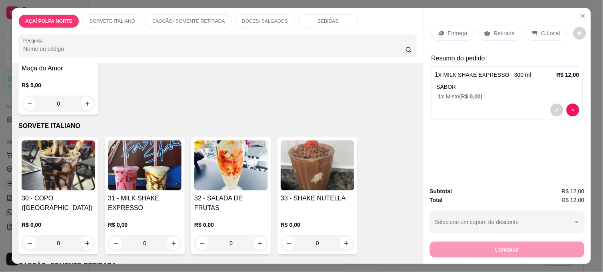
click at [541, 31] on p "C.Local" at bounding box center [550, 33] width 19 height 8
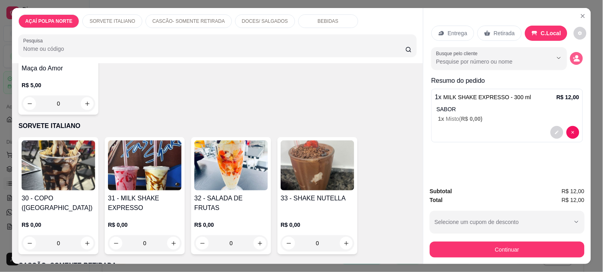
click at [575, 55] on icon "decrease-product-quantity" at bounding box center [576, 58] width 7 height 7
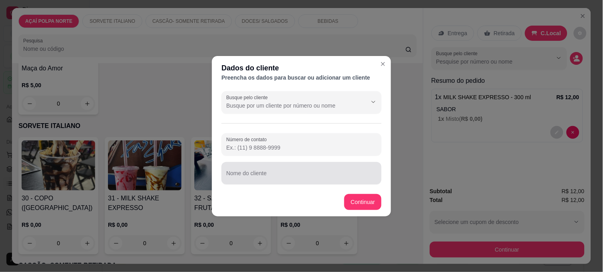
click at [245, 175] on input "Nome do cliente" at bounding box center [301, 176] width 150 height 8
type input "funcionario calango [side]"
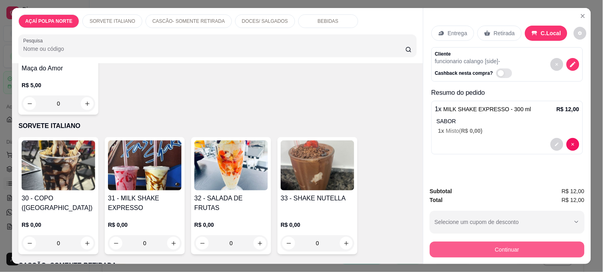
click at [482, 243] on button "Continuar" at bounding box center [507, 250] width 155 height 16
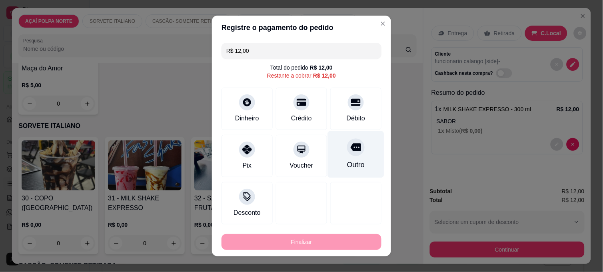
click at [357, 168] on div "Outro" at bounding box center [356, 154] width 56 height 47
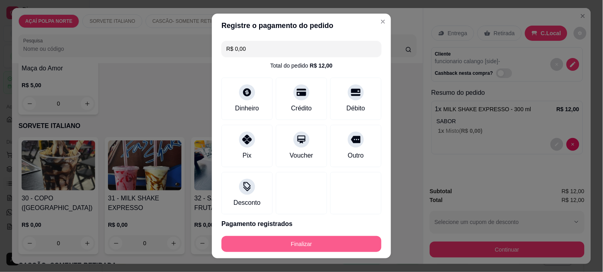
click at [353, 243] on button "Finalizar" at bounding box center [302, 244] width 160 height 16
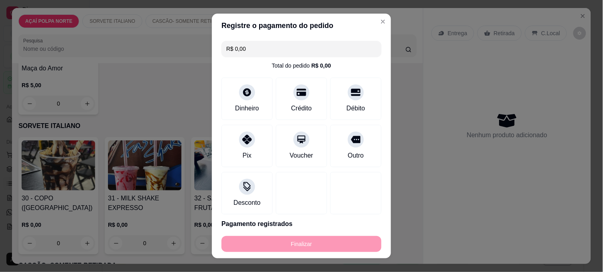
type input "-R$ 12,00"
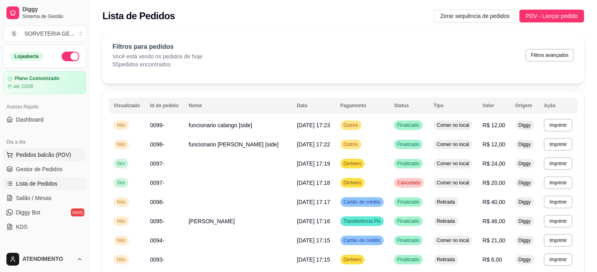
click at [46, 154] on span "Pedidos balcão (PDV)" at bounding box center [43, 155] width 55 height 8
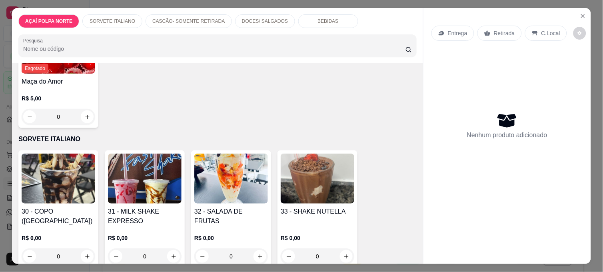
scroll to position [222, 0]
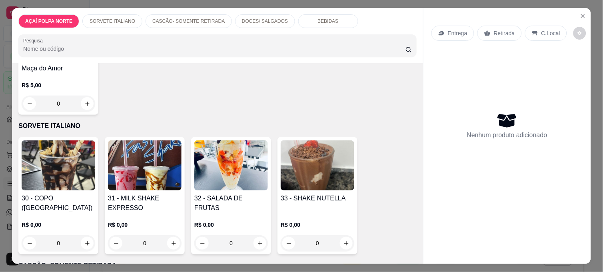
click at [144, 180] on img at bounding box center [145, 165] width 74 height 50
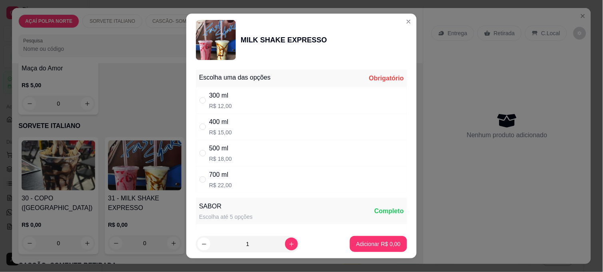
click at [226, 98] on div "300 ml" at bounding box center [220, 96] width 23 height 10
radio input "true"
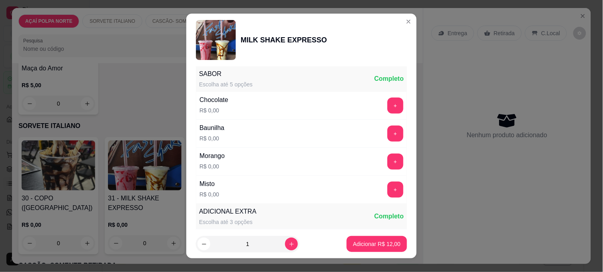
scroll to position [133, 0]
click at [388, 189] on button "+" at bounding box center [396, 189] width 16 height 16
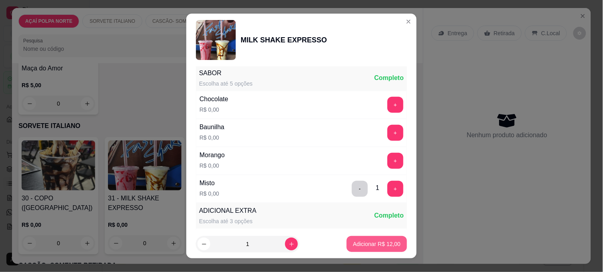
click at [385, 242] on p "Adicionar R$ 12,00" at bounding box center [377, 244] width 48 height 8
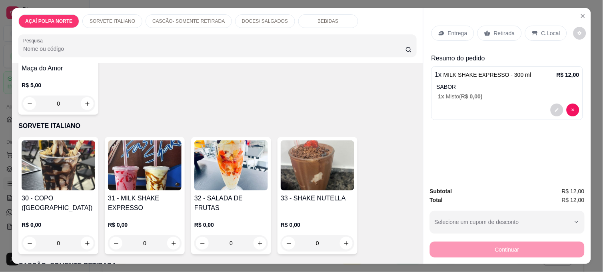
click at [549, 30] on p "C.Local" at bounding box center [550, 33] width 19 height 8
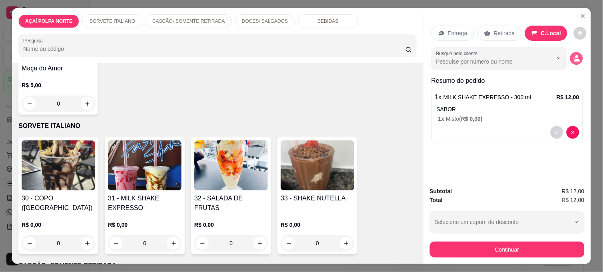
click at [576, 55] on icon "decrease-product-quantity" at bounding box center [576, 58] width 7 height 7
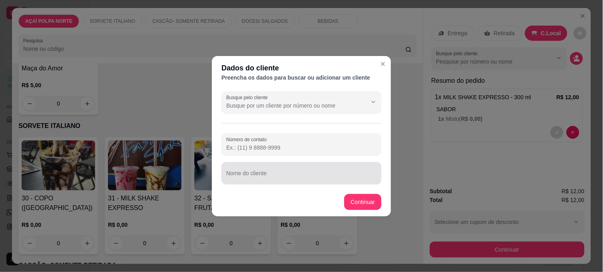
click at [237, 167] on div at bounding box center [301, 173] width 150 height 16
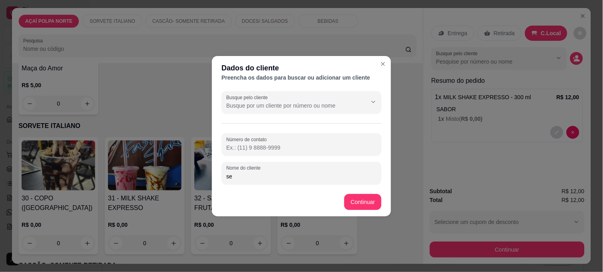
type input "s"
type input "side"
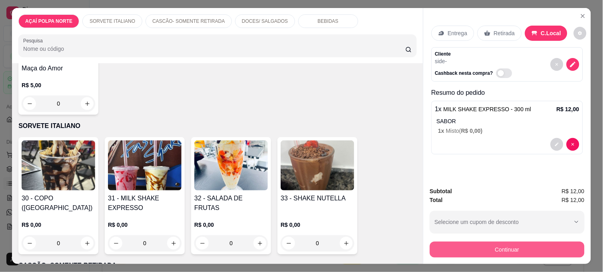
click at [546, 250] on button "Continuar" at bounding box center [507, 250] width 155 height 16
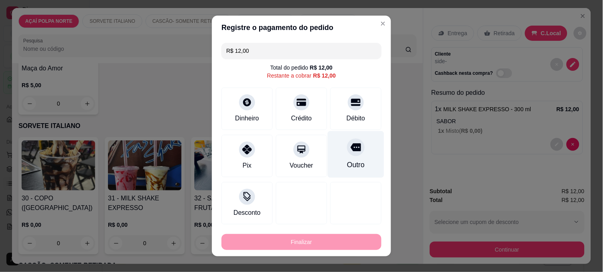
click at [329, 158] on div "Outro" at bounding box center [356, 154] width 56 height 47
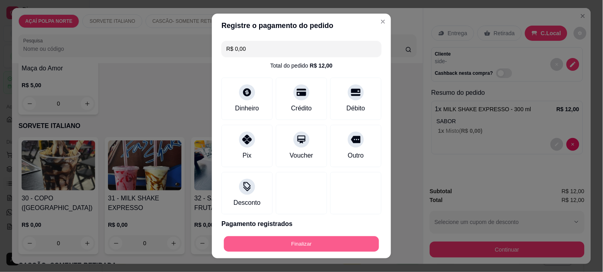
click at [278, 243] on button "Finalizar" at bounding box center [301, 244] width 155 height 16
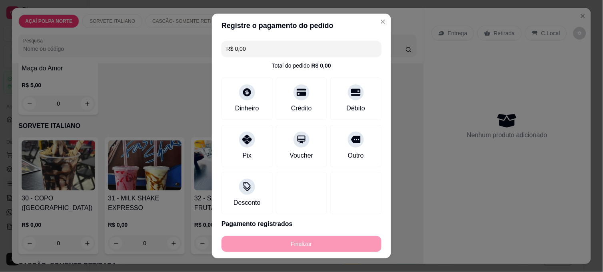
type input "-R$ 12,00"
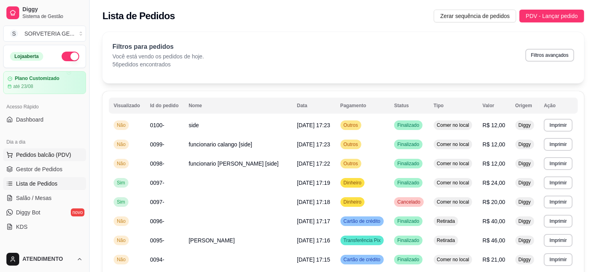
click at [55, 150] on button "Pedidos balcão (PDV)" at bounding box center [44, 154] width 83 height 13
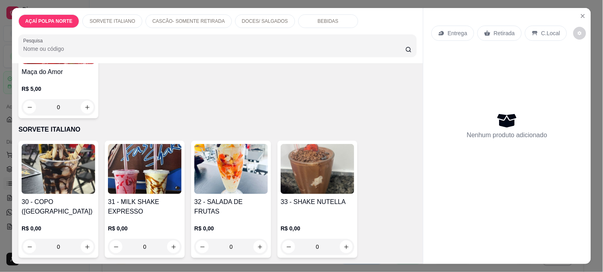
scroll to position [222, 0]
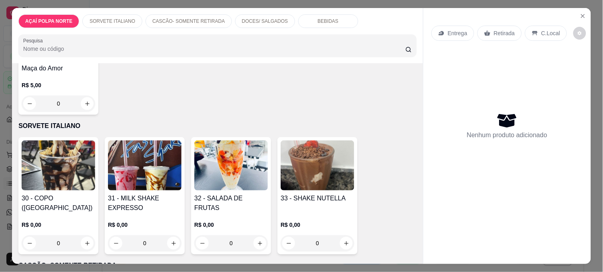
click at [70, 178] on img at bounding box center [59, 165] width 74 height 50
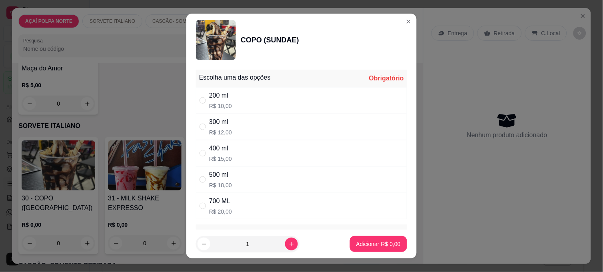
click at [241, 122] on div "300 ml R$ 12,00" at bounding box center [301, 127] width 211 height 26
radio input "true"
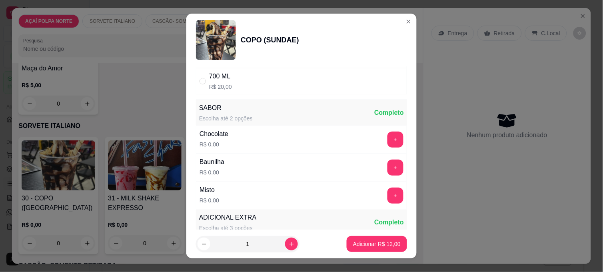
scroll to position [133, 0]
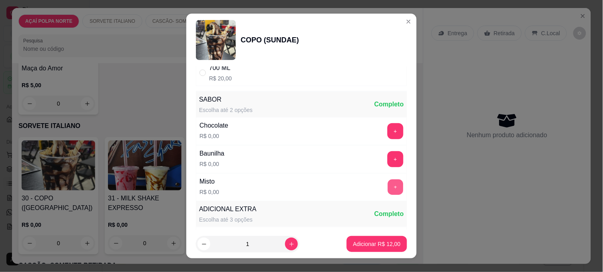
click at [388, 188] on button "+" at bounding box center [396, 188] width 16 height 16
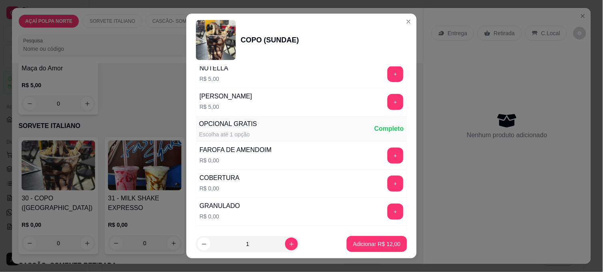
scroll to position [441, 0]
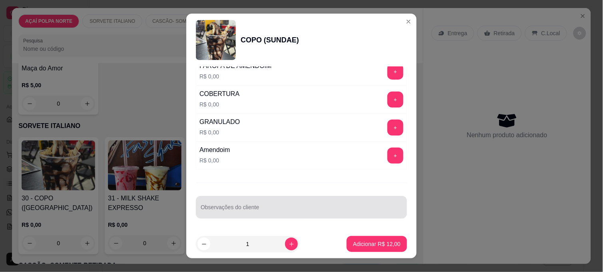
click at [248, 201] on div at bounding box center [302, 207] width 202 height 16
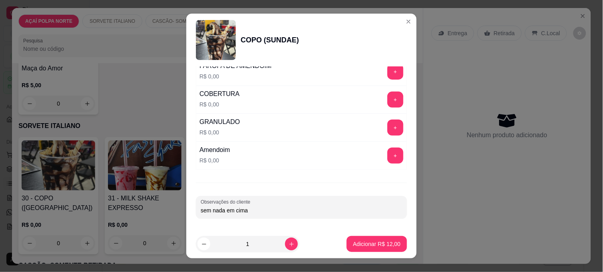
type input "sem nada em cima"
click at [289, 244] on icon "increase-product-quantity" at bounding box center [292, 244] width 6 height 6
type input "2"
click at [373, 245] on p "Adicionar R$ 24,00" at bounding box center [377, 244] width 48 height 8
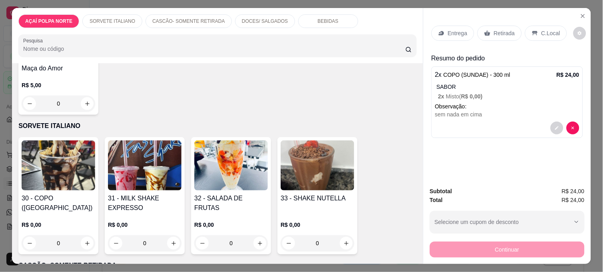
click at [545, 30] on p "C.Local" at bounding box center [550, 33] width 19 height 8
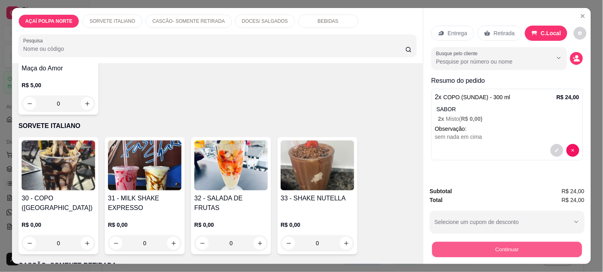
click at [560, 242] on button "Continuar" at bounding box center [507, 250] width 150 height 16
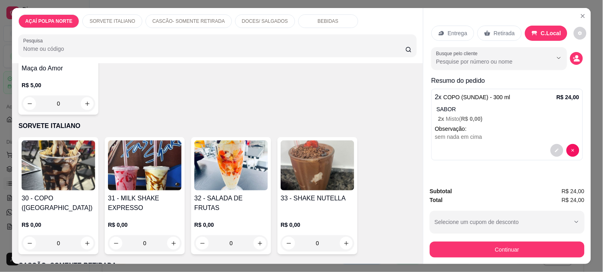
click at [505, 29] on p "Retirada" at bounding box center [504, 33] width 21 height 8
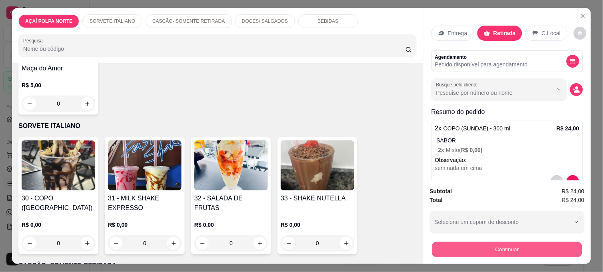
click at [555, 245] on button "Continuar" at bounding box center [507, 250] width 150 height 16
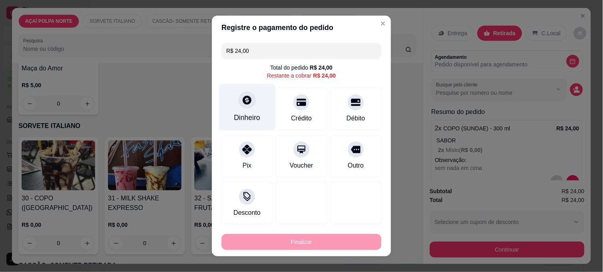
click at [247, 105] on icon at bounding box center [247, 100] width 10 height 10
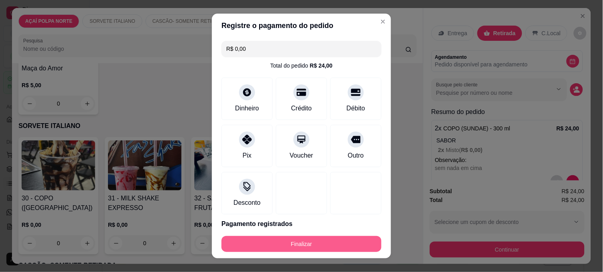
click at [343, 238] on button "Finalizar" at bounding box center [302, 244] width 160 height 16
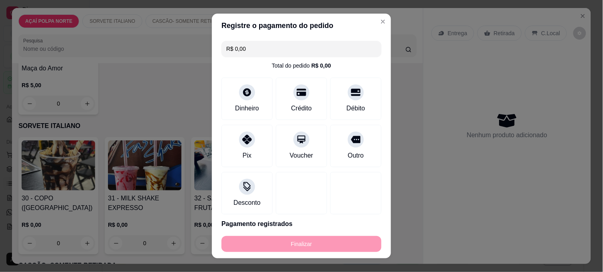
type input "-R$ 24,00"
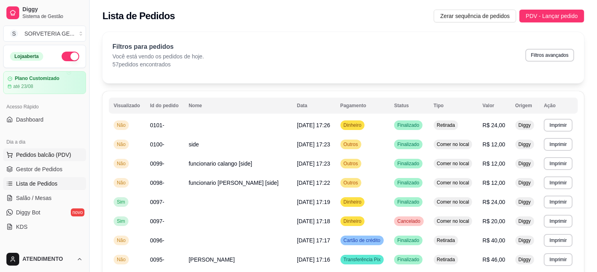
click at [55, 151] on span "Pedidos balcão (PDV)" at bounding box center [43, 155] width 55 height 8
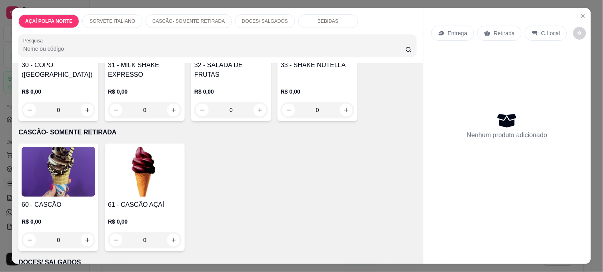
scroll to position [533, 0]
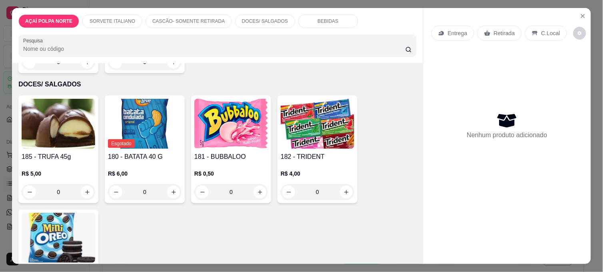
click at [81, 141] on img at bounding box center [59, 124] width 74 height 50
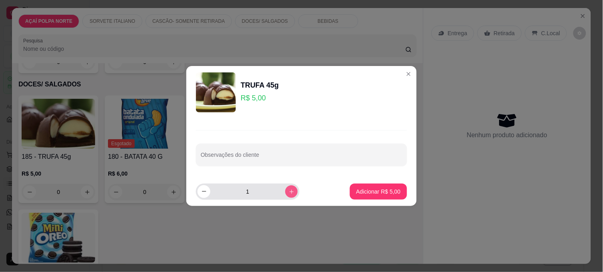
click at [290, 190] on button "increase-product-quantity" at bounding box center [291, 191] width 12 height 12
type input "2"
click at [374, 189] on p "Adicionar R$ 10,00" at bounding box center [377, 192] width 46 height 8
type input "2"
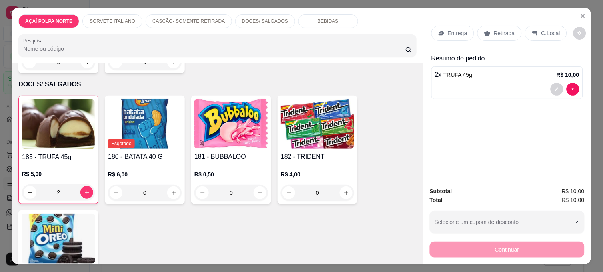
click at [542, 29] on p "C.Local" at bounding box center [550, 33] width 19 height 8
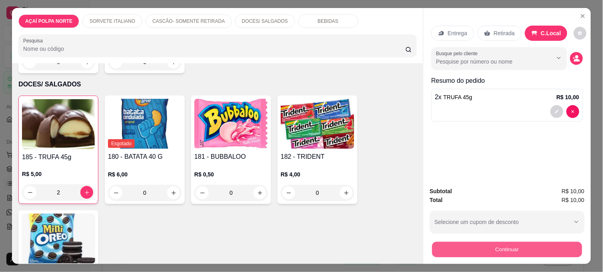
click at [551, 248] on button "Continuar" at bounding box center [507, 250] width 150 height 16
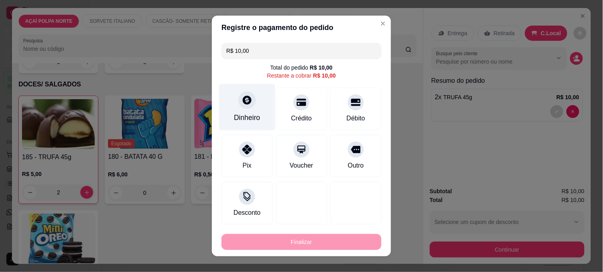
click at [235, 104] on div "Dinheiro" at bounding box center [247, 107] width 56 height 47
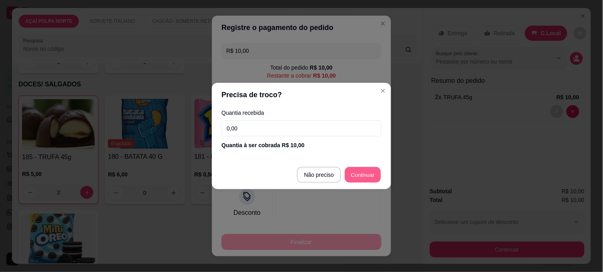
type input "R$ 0,00"
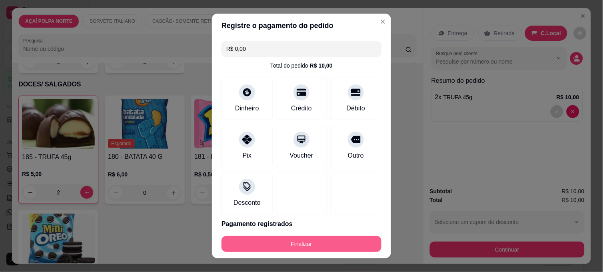
click at [359, 245] on button "Finalizar" at bounding box center [302, 244] width 160 height 16
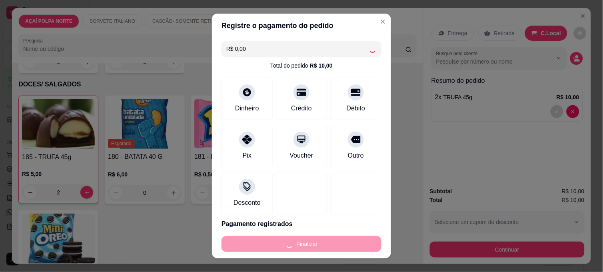
type input "0"
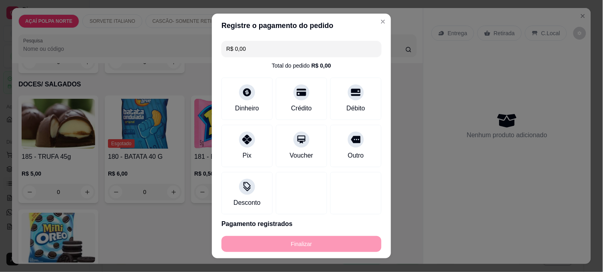
type input "-R$ 10,00"
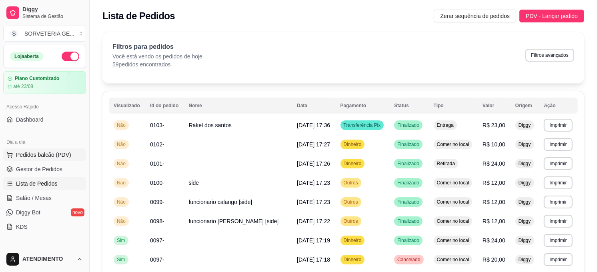
click at [57, 157] on span "Pedidos balcão (PDV)" at bounding box center [43, 155] width 55 height 8
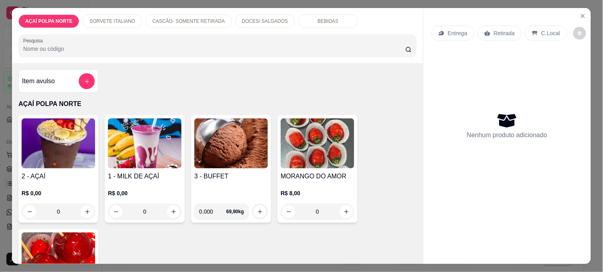
click at [70, 77] on div "Item avulso" at bounding box center [58, 81] width 73 height 16
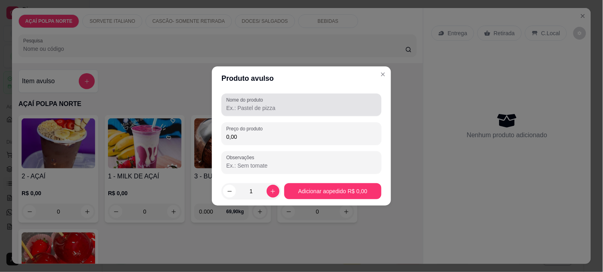
drag, startPoint x: 260, startPoint y: 116, endPoint x: 262, endPoint y: 107, distance: 9.4
click at [260, 114] on div "Nome do produto" at bounding box center [302, 105] width 160 height 22
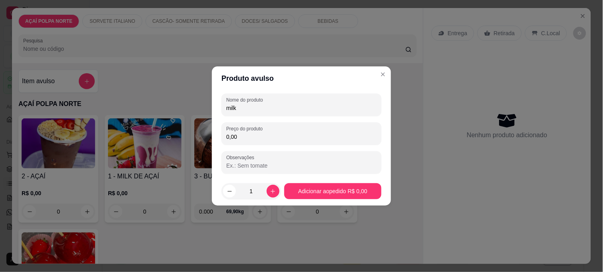
click at [275, 111] on input "milk" at bounding box center [301, 108] width 150 height 8
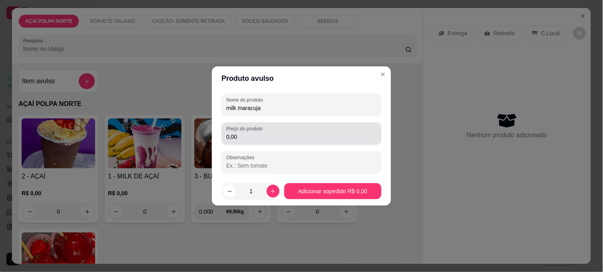
type input "milk maracuja"
click at [287, 134] on input "0,00" at bounding box center [301, 137] width 150 height 8
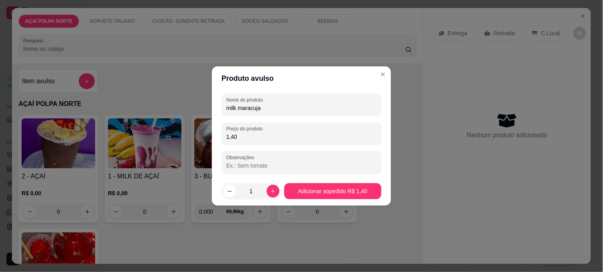
type input "14,00"
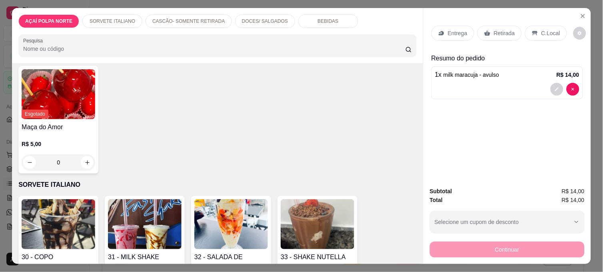
scroll to position [178, 0]
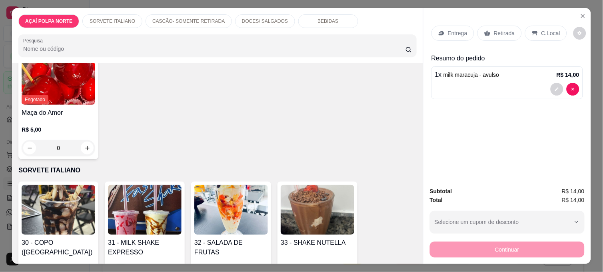
click at [353, 233] on div "33 - SHAKE NUTELLA R$ 0,00 0" at bounding box center [318, 240] width 80 height 117
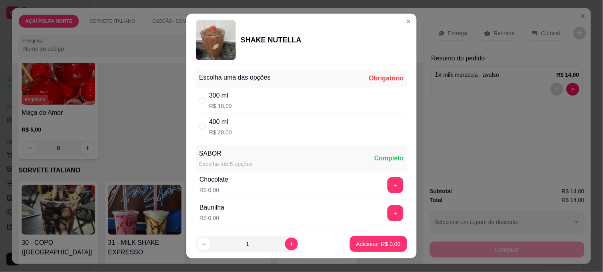
click at [268, 96] on div "300 ml R$ 18,00" at bounding box center [301, 100] width 211 height 26
radio input "true"
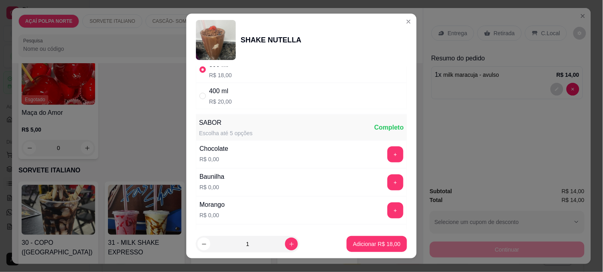
scroll to position [44, 0]
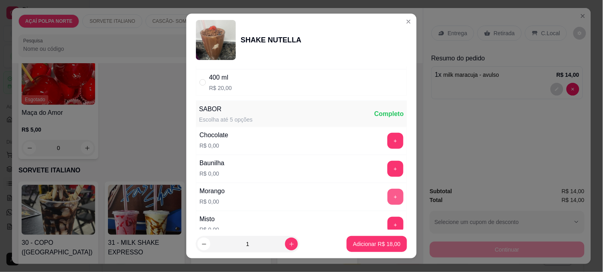
click at [387, 196] on button "+" at bounding box center [395, 197] width 16 height 16
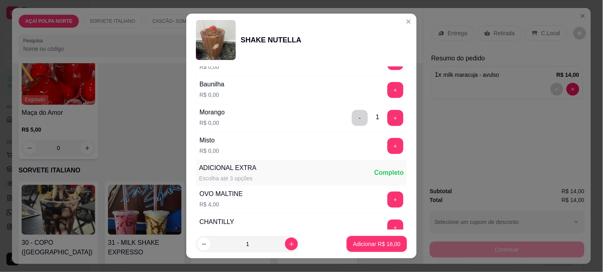
scroll to position [133, 0]
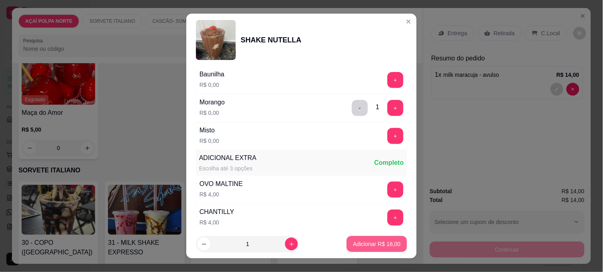
click at [361, 240] on p "Adicionar R$ 18,00" at bounding box center [377, 244] width 48 height 8
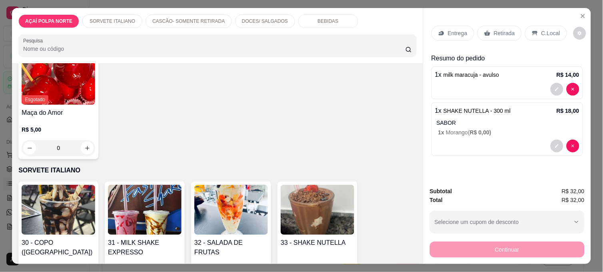
click at [532, 32] on icon at bounding box center [535, 33] width 6 height 6
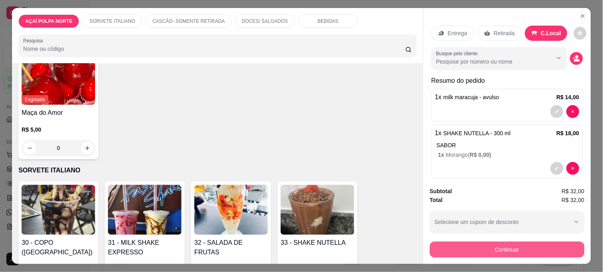
click at [536, 243] on button "Continuar" at bounding box center [507, 250] width 155 height 16
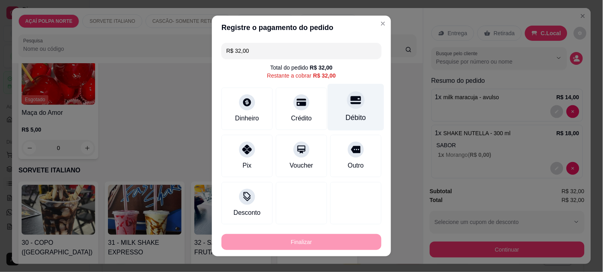
click at [346, 114] on div "Débito" at bounding box center [356, 117] width 20 height 10
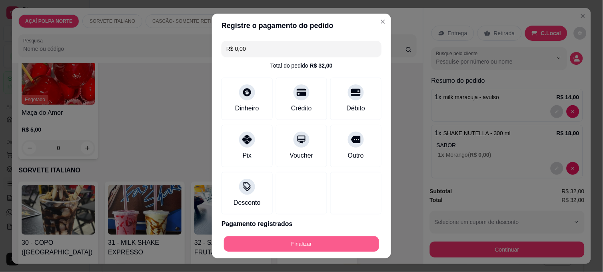
click at [333, 238] on button "Finalizar" at bounding box center [301, 244] width 155 height 16
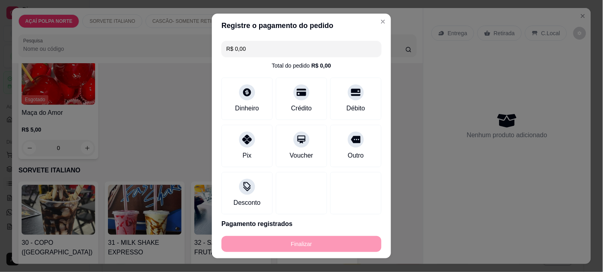
type input "-R$ 32,00"
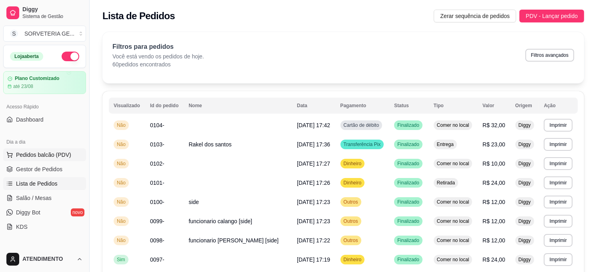
click at [39, 153] on span "Pedidos balcão (PDV)" at bounding box center [43, 155] width 55 height 8
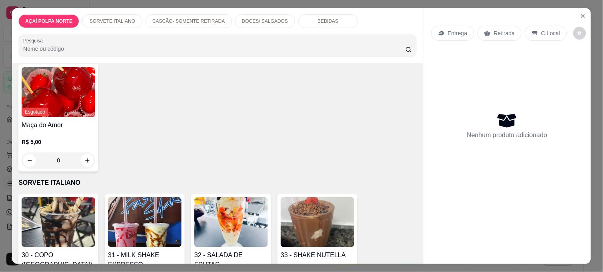
scroll to position [178, 0]
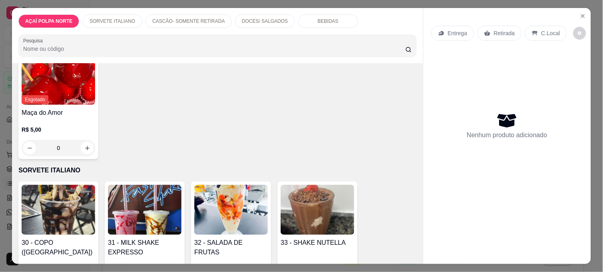
click at [236, 208] on img at bounding box center [231, 210] width 74 height 50
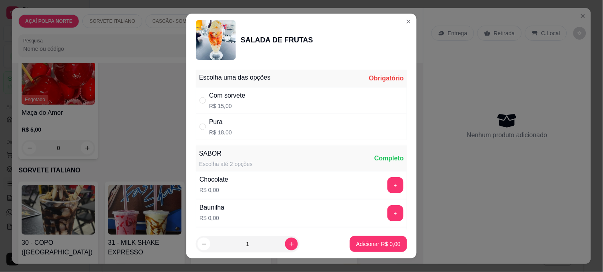
click at [261, 98] on div "Com sorvete R$ 15,00" at bounding box center [301, 100] width 211 height 26
radio input "true"
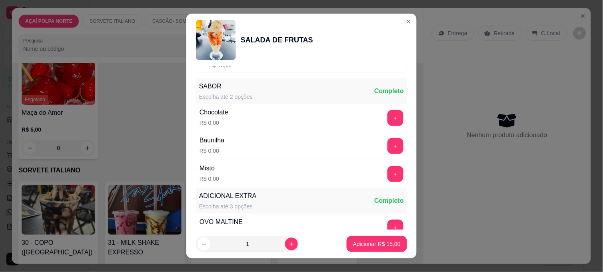
scroll to position [89, 0]
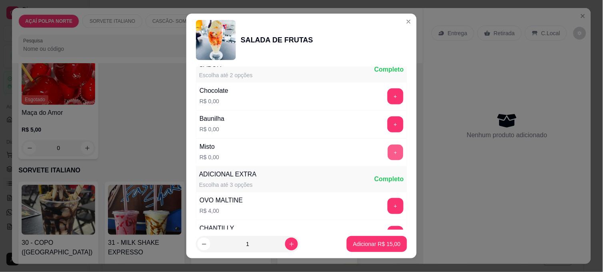
click at [388, 146] on button "+" at bounding box center [396, 153] width 16 height 16
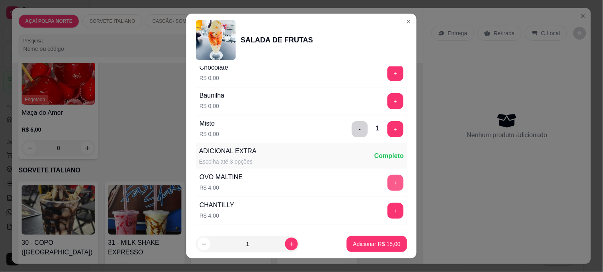
scroll to position [133, 0]
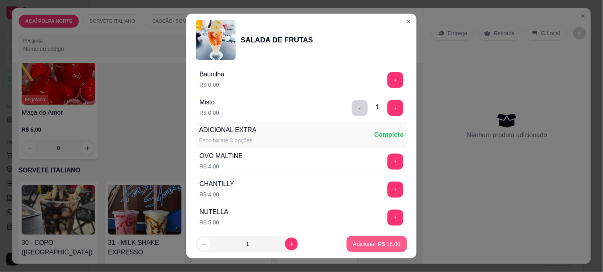
click at [372, 243] on p "Adicionar R$ 15,00" at bounding box center [377, 244] width 48 height 8
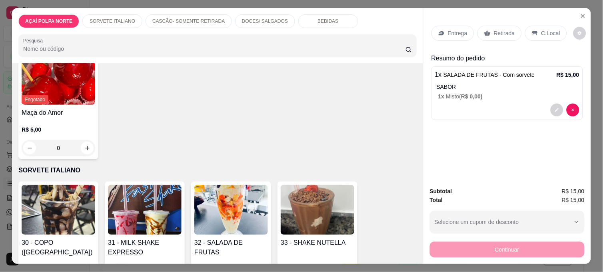
click at [537, 26] on div "C.Local" at bounding box center [546, 33] width 42 height 15
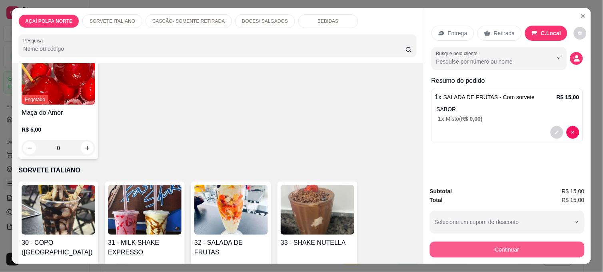
click at [513, 251] on button "Continuar" at bounding box center [507, 250] width 155 height 16
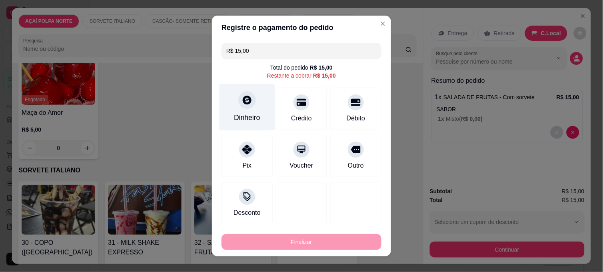
click at [250, 115] on div "Dinheiro" at bounding box center [247, 117] width 26 height 10
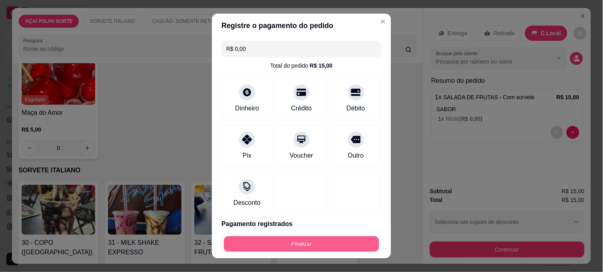
click at [324, 241] on button "Finalizar" at bounding box center [301, 244] width 155 height 16
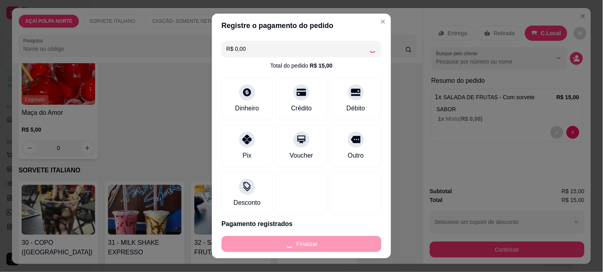
type input "-R$ 15,00"
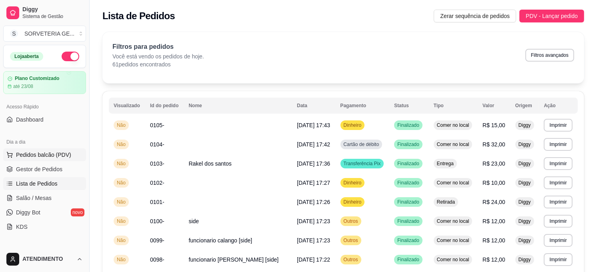
click at [61, 157] on span "Pedidos balcão (PDV)" at bounding box center [43, 155] width 55 height 8
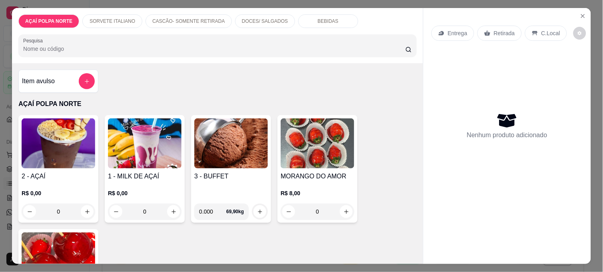
click at [52, 150] on img at bounding box center [59, 143] width 74 height 50
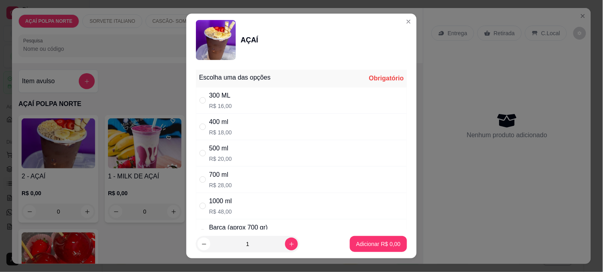
click at [276, 105] on div "300 ML R$ 16,00" at bounding box center [301, 100] width 211 height 26
radio input "true"
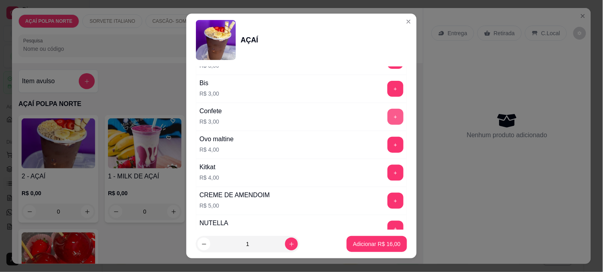
scroll to position [889, 0]
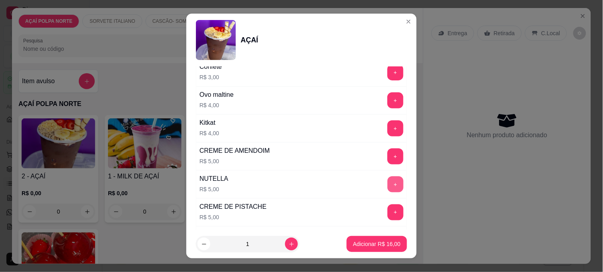
click at [387, 190] on button "+" at bounding box center [395, 184] width 16 height 16
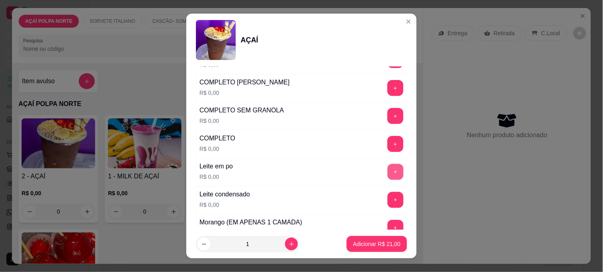
scroll to position [222, 0]
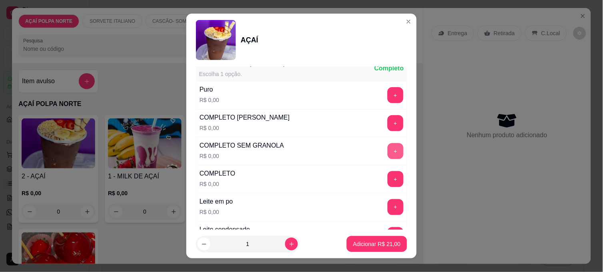
click at [387, 149] on button "+" at bounding box center [395, 151] width 16 height 16
click at [387, 246] on p "Adicionar R$ 21,00" at bounding box center [377, 244] width 46 height 8
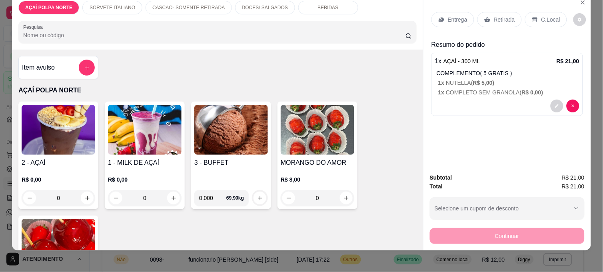
scroll to position [21, 0]
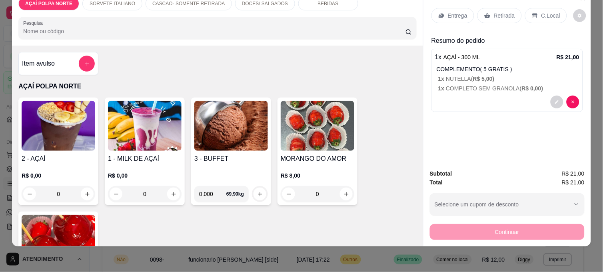
click at [499, 12] on p "Retirada" at bounding box center [504, 16] width 21 height 8
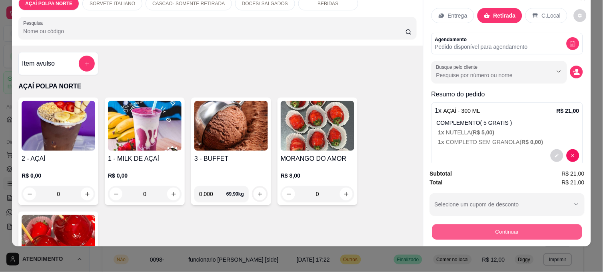
click at [519, 226] on button "Continuar" at bounding box center [507, 232] width 150 height 16
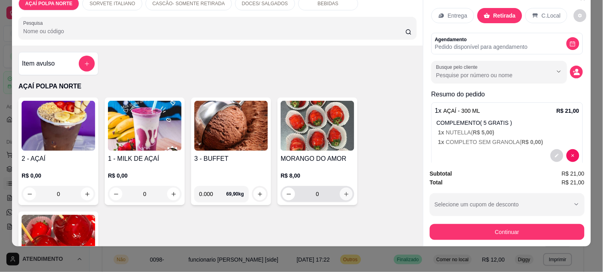
click at [340, 189] on button "increase-product-quantity" at bounding box center [346, 194] width 13 height 13
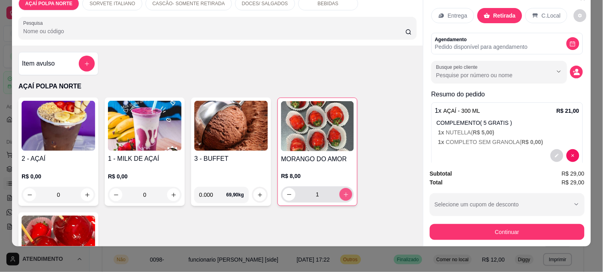
click at [339, 188] on button "increase-product-quantity" at bounding box center [345, 194] width 13 height 13
type input "2"
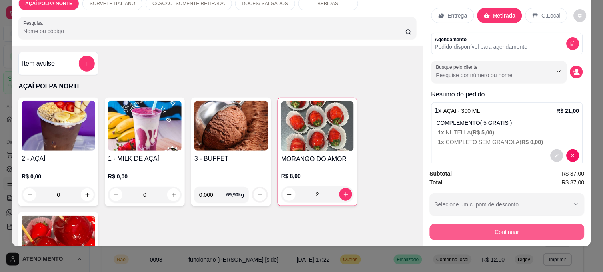
click at [523, 230] on button "Continuar" at bounding box center [507, 232] width 155 height 16
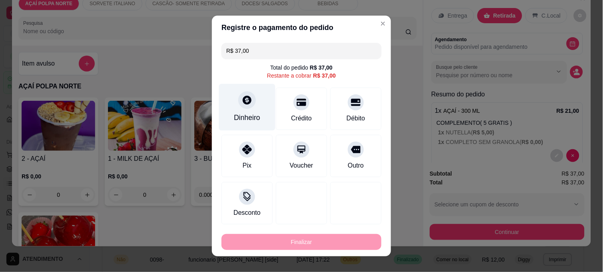
click at [254, 112] on div "Dinheiro" at bounding box center [247, 107] width 56 height 47
click at [282, 134] on input "0,00" at bounding box center [302, 128] width 160 height 16
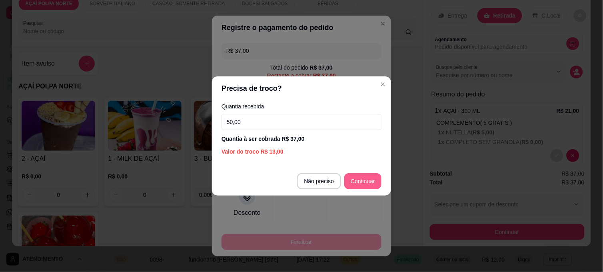
type input "50,00"
type input "R$ 0,00"
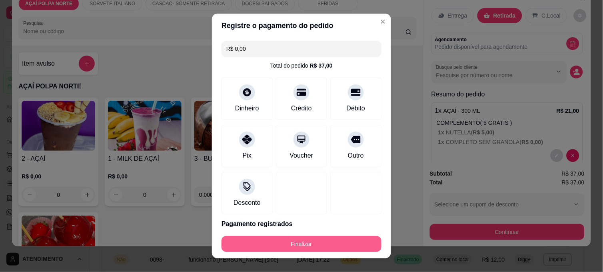
click at [306, 242] on button "Finalizar" at bounding box center [302, 244] width 160 height 16
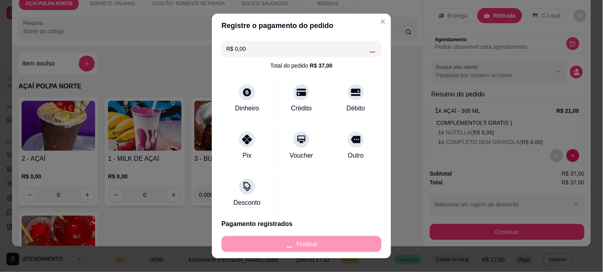
type input "0"
type input "-R$ 37,00"
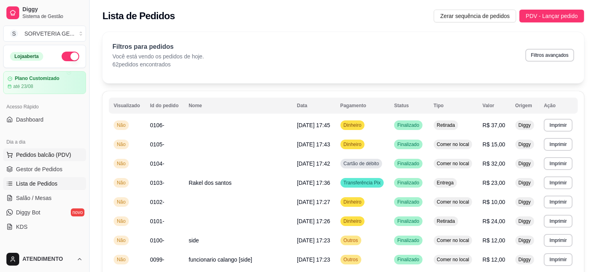
click at [59, 154] on span "Pedidos balcão (PDV)" at bounding box center [43, 155] width 55 height 8
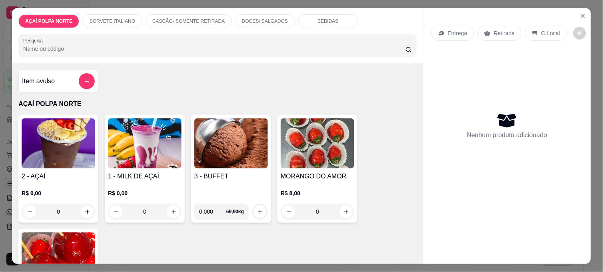
click at [89, 172] on h4 "2 - AÇAÍ" at bounding box center [59, 177] width 74 height 10
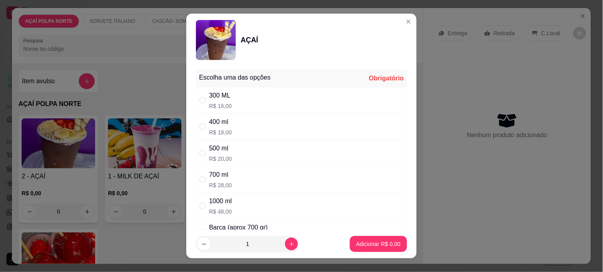
click at [233, 154] on div "500 ml R$ 20,00" at bounding box center [301, 153] width 211 height 26
radio input "true"
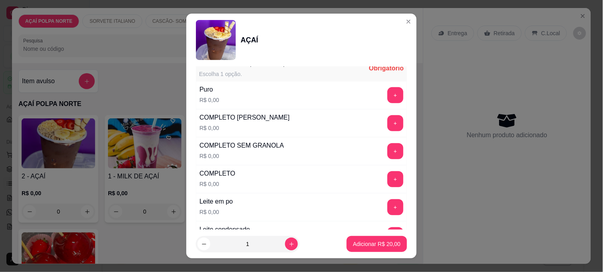
scroll to position [266, 0]
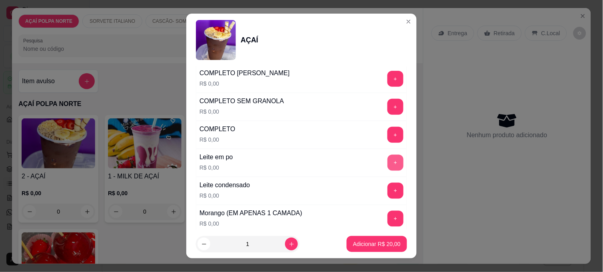
click at [387, 166] on button "+" at bounding box center [395, 163] width 16 height 16
click at [387, 188] on button "+" at bounding box center [395, 191] width 16 height 16
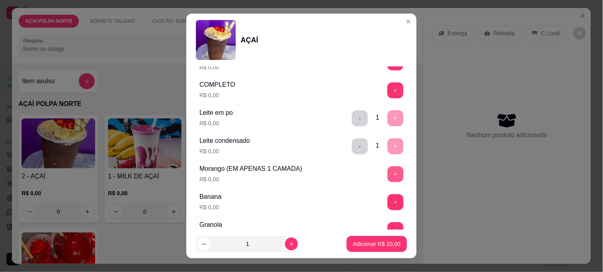
click at [387, 174] on button "+" at bounding box center [395, 174] width 16 height 16
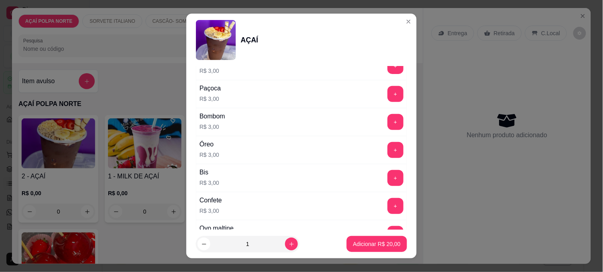
scroll to position [800, 0]
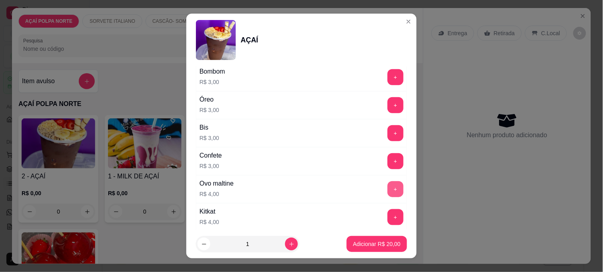
click at [387, 190] on button "+" at bounding box center [395, 189] width 16 height 16
click at [371, 238] on button "Adicionar R$ 24,00" at bounding box center [377, 244] width 60 height 16
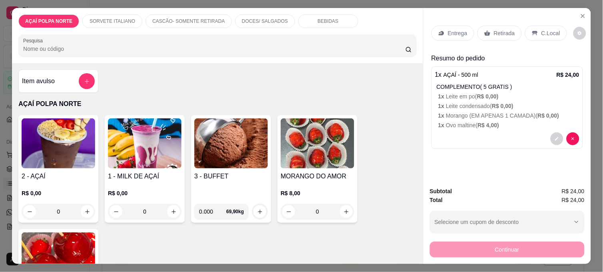
click at [90, 152] on img at bounding box center [59, 143] width 74 height 50
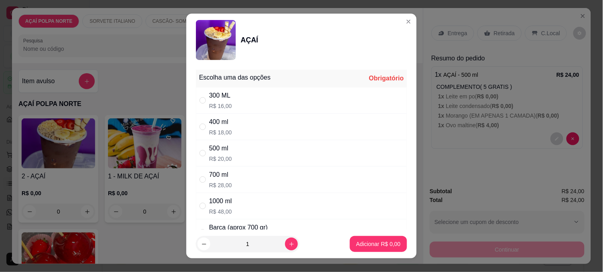
click at [227, 153] on div "500 ml" at bounding box center [220, 149] width 23 height 10
radio input "true"
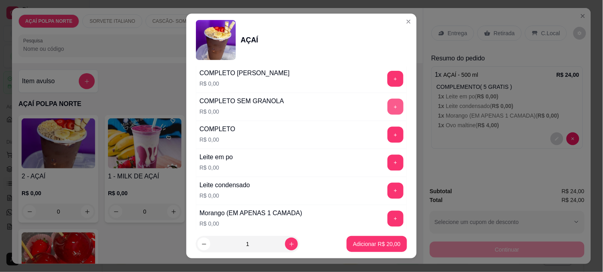
scroll to position [311, 0]
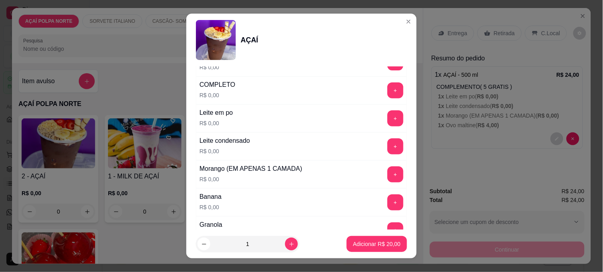
click at [384, 126] on div "+" at bounding box center [395, 118] width 22 height 16
click at [387, 125] on button "+" at bounding box center [395, 118] width 16 height 16
click at [387, 151] on button "+" at bounding box center [395, 146] width 16 height 16
click at [387, 199] on button "+" at bounding box center [395, 202] width 16 height 16
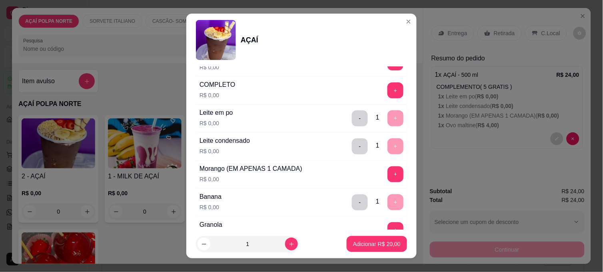
click at [385, 184] on div "Morango (EM APENAS 1 CAMADA) R$ 0,00 +" at bounding box center [301, 174] width 211 height 28
click at [387, 178] on button "+" at bounding box center [395, 174] width 16 height 16
click at [378, 250] on button "Adicionar R$ 20,00" at bounding box center [377, 244] width 60 height 16
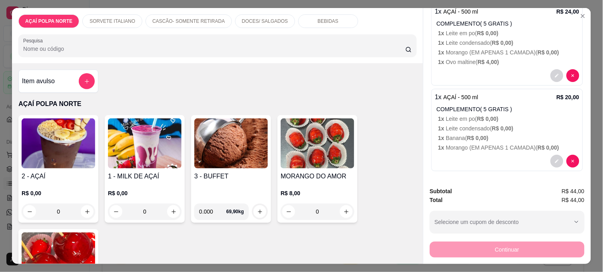
scroll to position [66, 0]
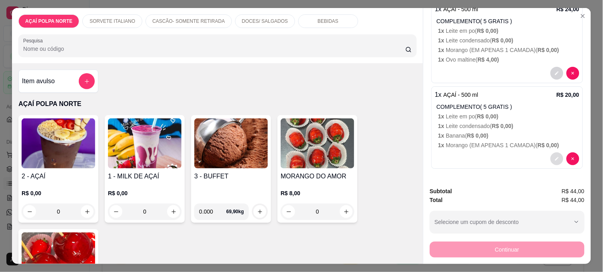
click at [551, 158] on button "decrease-product-quantity" at bounding box center [557, 158] width 13 height 13
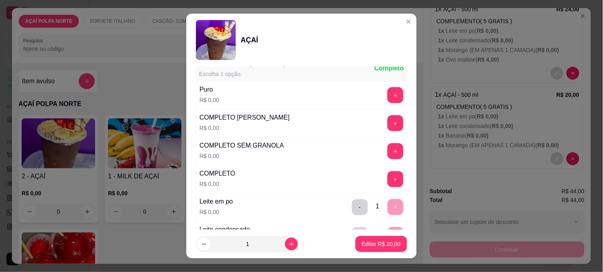
scroll to position [311, 0]
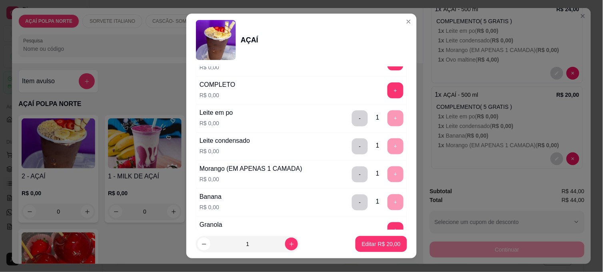
click at [349, 127] on div "Leite em po R$ 0,00 - 1 +" at bounding box center [301, 118] width 211 height 28
click at [352, 145] on button "-" at bounding box center [360, 146] width 16 height 16
click at [352, 121] on button "-" at bounding box center [360, 118] width 16 height 16
click at [349, 182] on div "- 1 +" at bounding box center [378, 174] width 58 height 16
click at [352, 204] on button "-" at bounding box center [360, 202] width 16 height 16
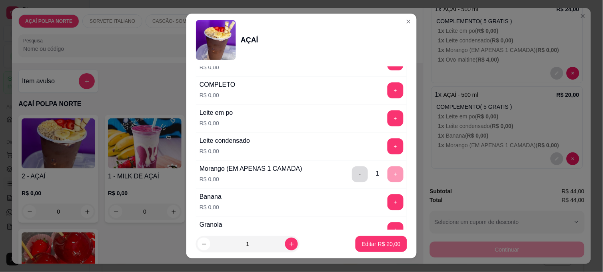
click at [352, 174] on button "-" at bounding box center [360, 174] width 16 height 16
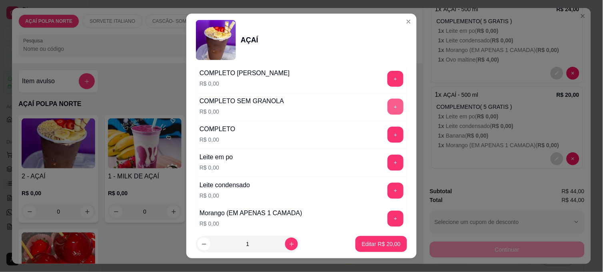
click at [387, 108] on button "+" at bounding box center [395, 107] width 16 height 16
click at [365, 240] on p "Editar R$ 20,00" at bounding box center [381, 244] width 39 height 8
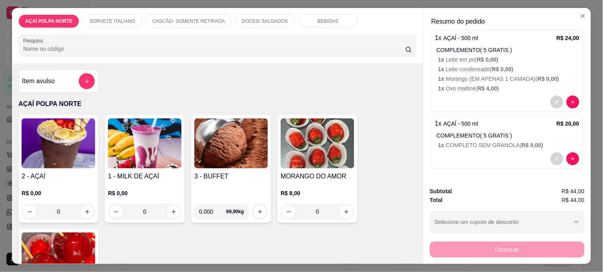
scroll to position [0, 0]
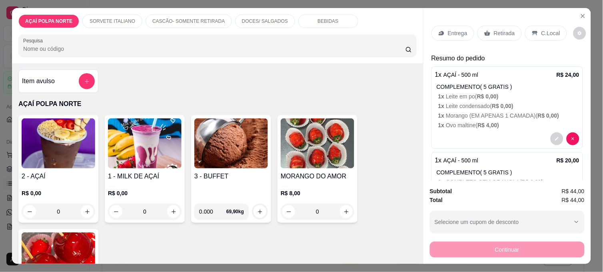
click at [505, 37] on div "Retirada" at bounding box center [499, 33] width 44 height 15
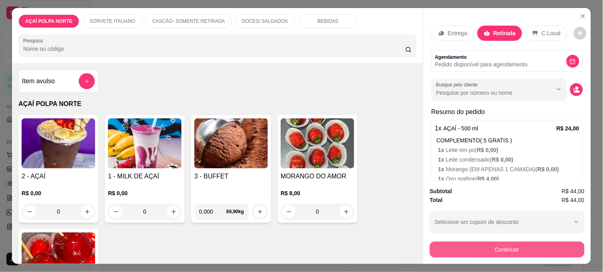
click at [525, 243] on button "Continuar" at bounding box center [507, 250] width 155 height 16
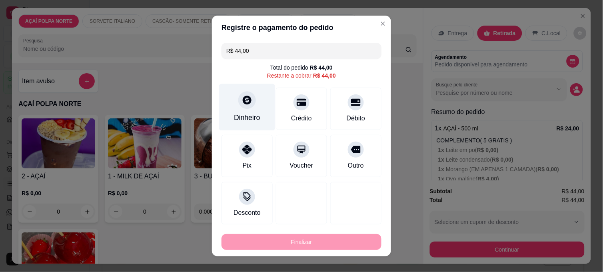
click at [236, 106] on div "Dinheiro" at bounding box center [247, 107] width 56 height 47
click at [239, 123] on input "0,00" at bounding box center [301, 128] width 161 height 16
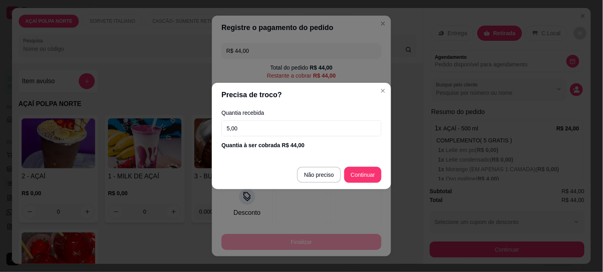
type input "50,00"
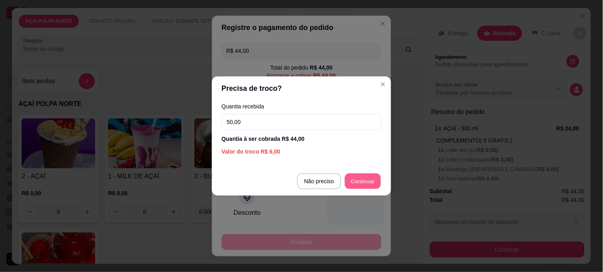
type input "R$ 0,00"
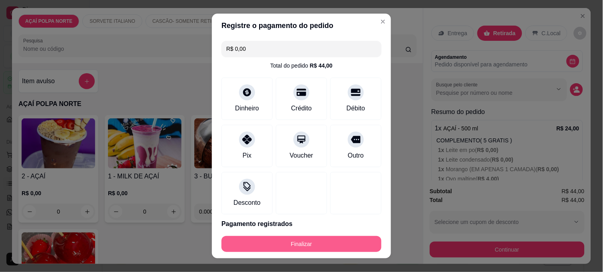
click at [341, 240] on button "Finalizar" at bounding box center [302, 244] width 160 height 16
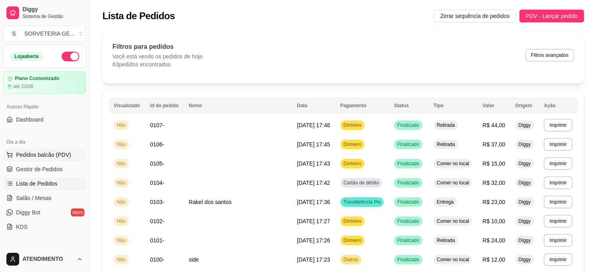
click at [56, 158] on span "Pedidos balcão (PDV)" at bounding box center [43, 155] width 55 height 8
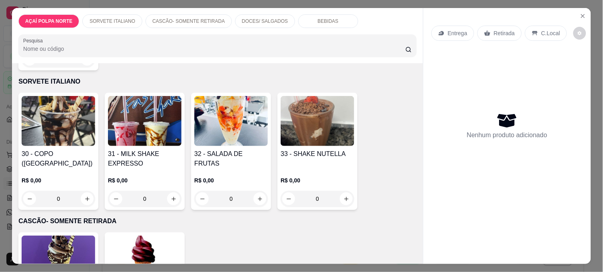
scroll to position [311, 0]
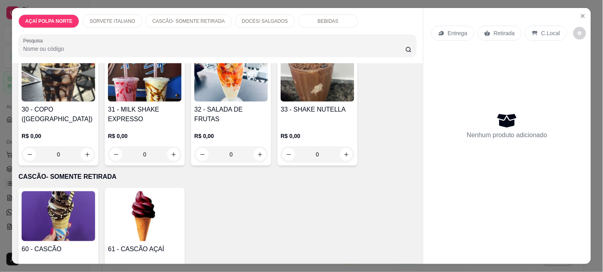
click at [46, 248] on h4 "60 - CASCÃO" at bounding box center [59, 249] width 74 height 10
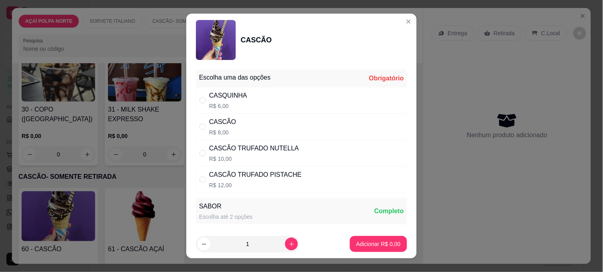
click at [242, 124] on div "CASCÃO R$ 8,00" at bounding box center [301, 127] width 211 height 26
radio input "true"
click at [289, 242] on icon "increase-product-quantity" at bounding box center [292, 244] width 6 height 6
type input "2"
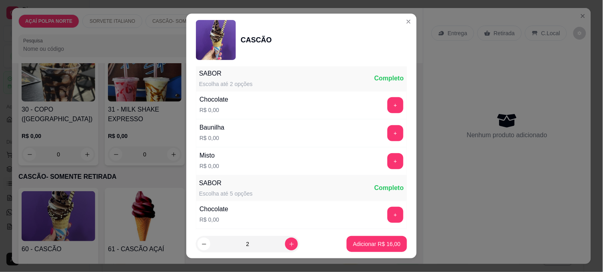
scroll to position [133, 0]
click at [387, 160] on button "+" at bounding box center [395, 161] width 16 height 16
click at [372, 240] on p "Adicionar R$ 16,00" at bounding box center [377, 244] width 46 height 8
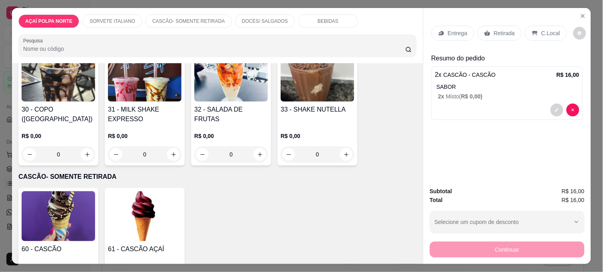
click at [78, 118] on div "30 - COPO ([GEOGRAPHIC_DATA])" at bounding box center [59, 114] width 74 height 19
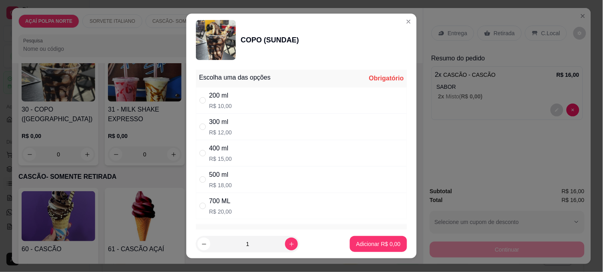
click at [264, 97] on div "200 ml R$ 10,00" at bounding box center [301, 100] width 211 height 26
radio input "true"
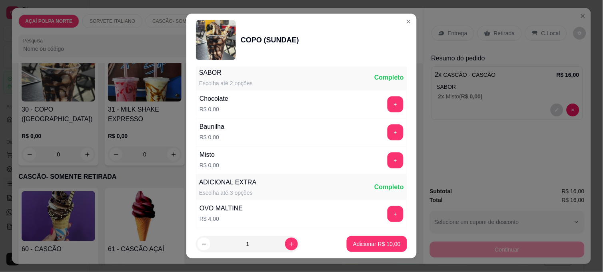
scroll to position [178, 0]
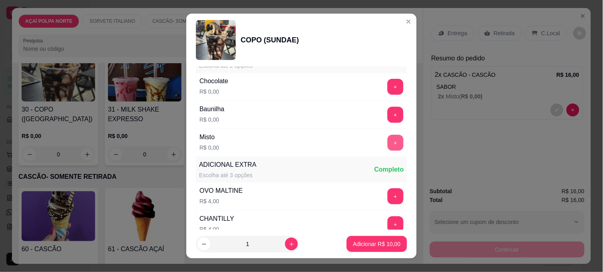
click at [387, 144] on button "+" at bounding box center [395, 143] width 16 height 16
click at [382, 247] on p "Adicionar R$ 10,00" at bounding box center [377, 244] width 46 height 8
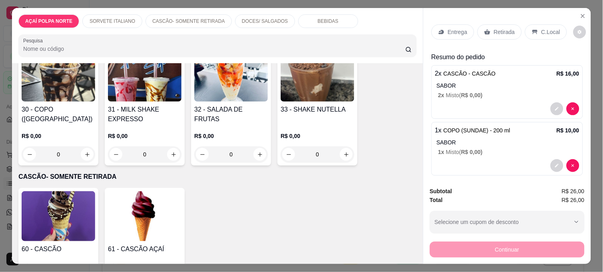
scroll to position [0, 0]
click at [501, 37] on div "Retirada" at bounding box center [499, 33] width 44 height 15
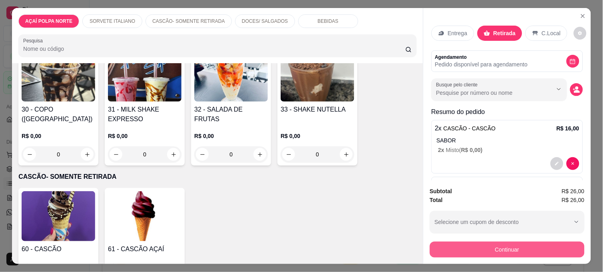
click at [518, 242] on button "Continuar" at bounding box center [507, 250] width 155 height 16
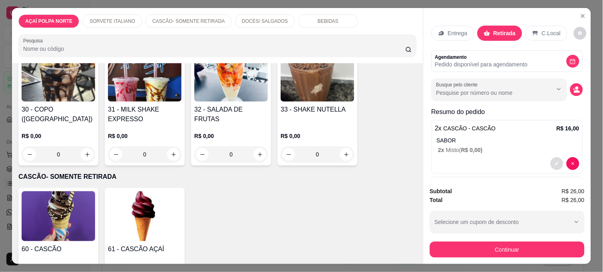
click at [555, 162] on icon "decrease-product-quantity" at bounding box center [557, 164] width 4 height 4
click at [62, 105] on h4 "30 - COPO ([GEOGRAPHIC_DATA])" at bounding box center [59, 114] width 74 height 19
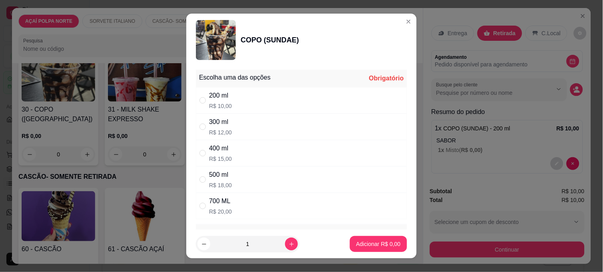
click at [254, 122] on div "300 ml R$ 12,00" at bounding box center [301, 127] width 211 height 26
radio input "true"
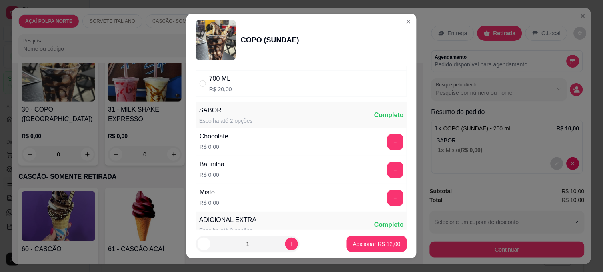
scroll to position [133, 0]
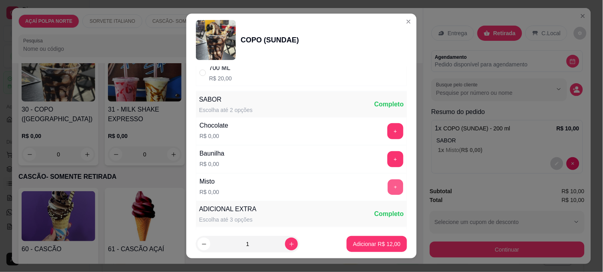
click at [388, 184] on button "+" at bounding box center [396, 188] width 16 height 16
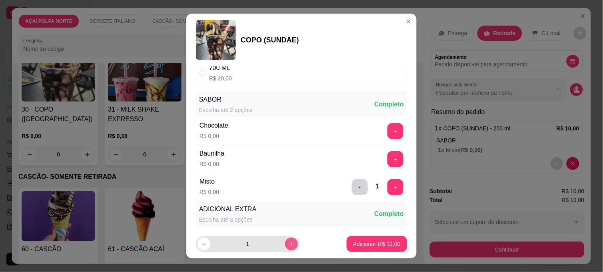
click at [286, 242] on button "increase-product-quantity" at bounding box center [291, 244] width 13 height 13
type input "2"
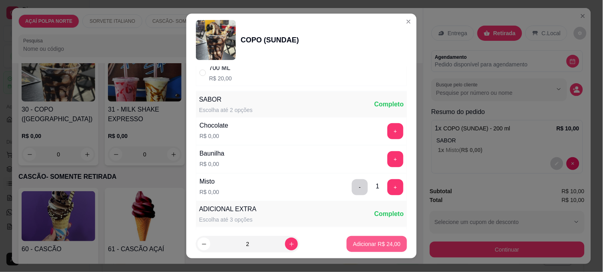
click at [365, 246] on p "Adicionar R$ 24,00" at bounding box center [377, 244] width 48 height 8
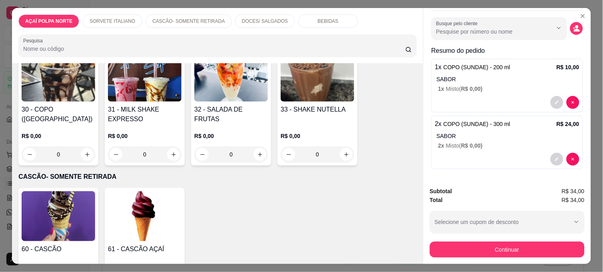
scroll to position [62, 0]
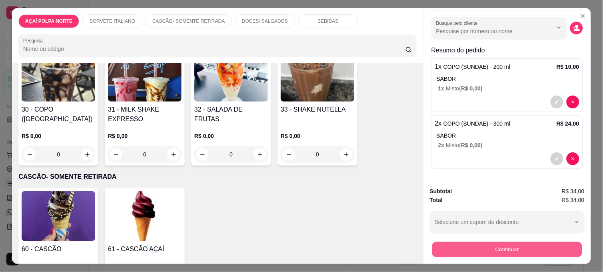
click at [533, 243] on button "Continuar" at bounding box center [507, 250] width 150 height 16
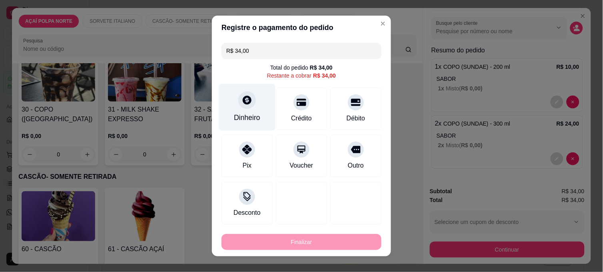
click at [243, 112] on div "Dinheiro" at bounding box center [247, 107] width 56 height 47
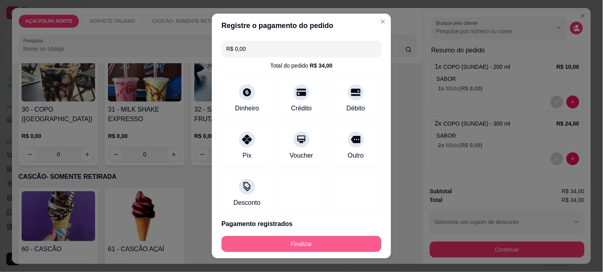
click at [358, 247] on button "Finalizar" at bounding box center [302, 244] width 160 height 16
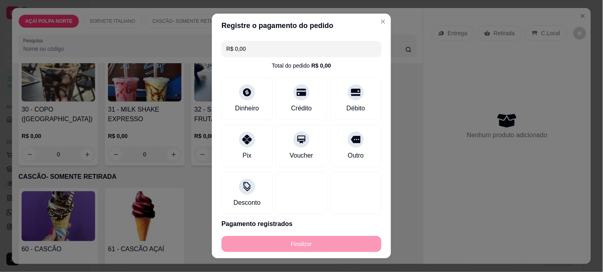
type input "-R$ 34,00"
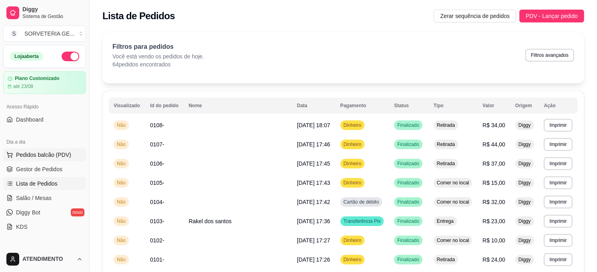
click at [31, 158] on span "Pedidos balcão (PDV)" at bounding box center [43, 155] width 55 height 8
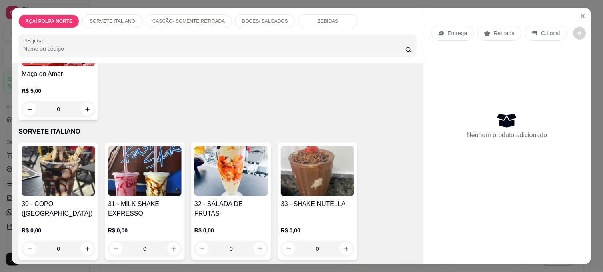
scroll to position [222, 0]
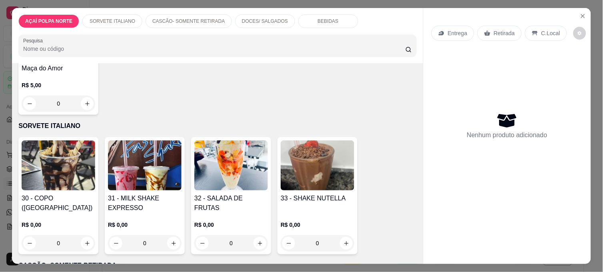
click at [145, 169] on img at bounding box center [145, 165] width 74 height 50
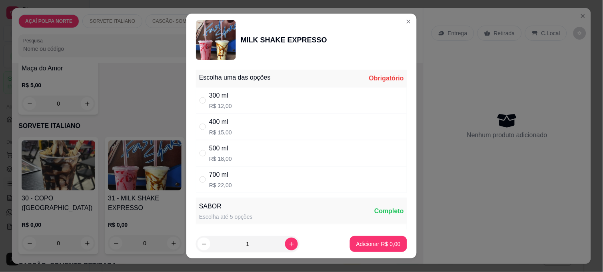
click at [244, 146] on div "500 ml R$ 18,00" at bounding box center [301, 153] width 211 height 26
radio input "true"
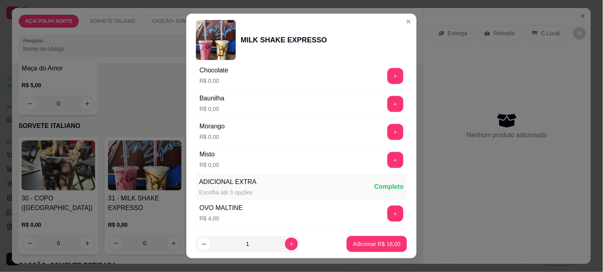
scroll to position [178, 0]
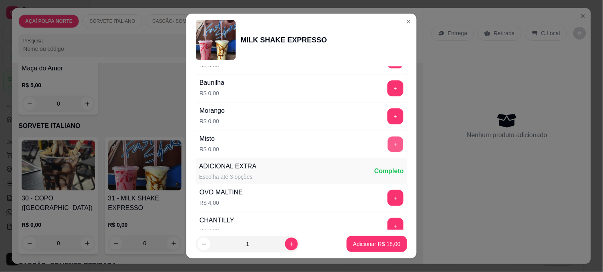
click at [388, 148] on button "+" at bounding box center [396, 145] width 16 height 16
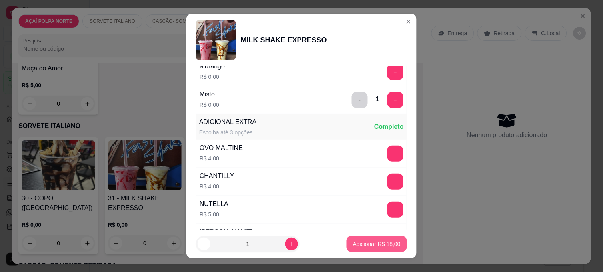
click at [371, 245] on p "Adicionar R$ 18,00" at bounding box center [377, 244] width 48 height 8
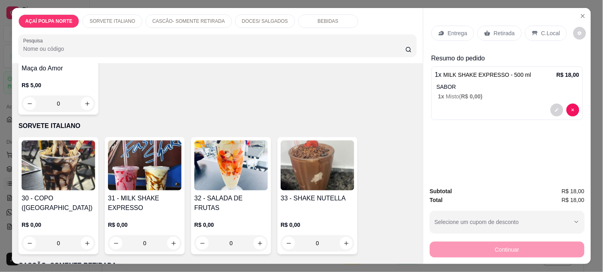
click at [137, 172] on img at bounding box center [145, 165] width 74 height 50
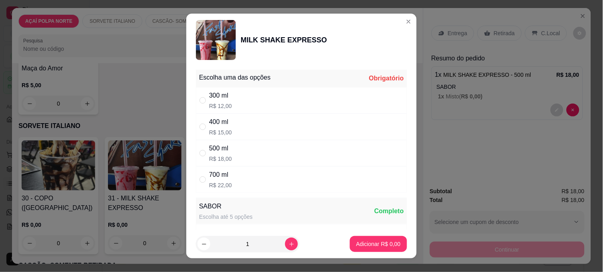
click at [243, 94] on div "300 ml R$ 12,00" at bounding box center [301, 100] width 211 height 26
radio input "true"
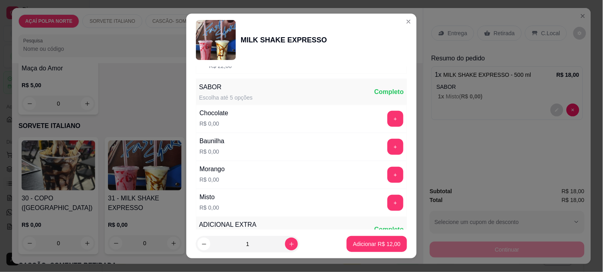
scroll to position [133, 0]
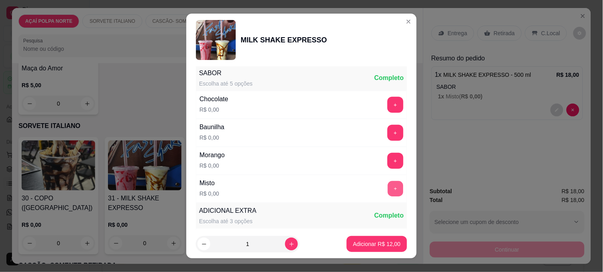
click at [388, 187] on button "+" at bounding box center [396, 189] width 16 height 16
click at [379, 245] on p "Adicionar R$ 12,00" at bounding box center [377, 244] width 46 height 8
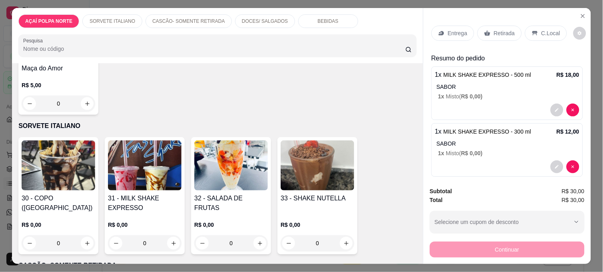
scroll to position [266, 0]
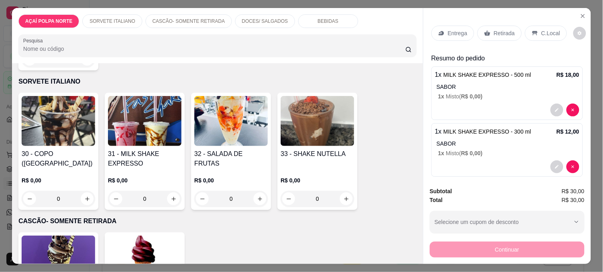
click at [494, 29] on p "Retirada" at bounding box center [504, 33] width 21 height 8
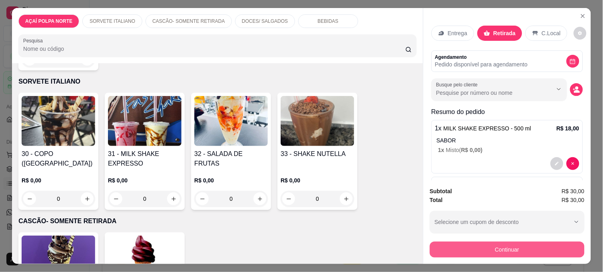
click at [563, 245] on button "Continuar" at bounding box center [507, 250] width 155 height 16
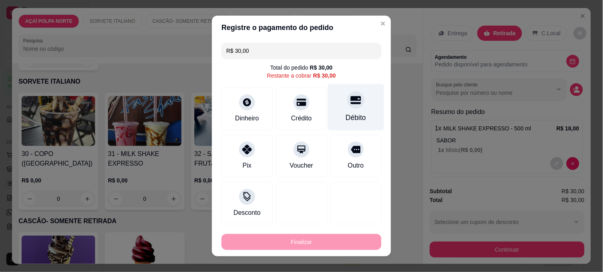
click at [358, 108] on div "Débito" at bounding box center [356, 107] width 56 height 47
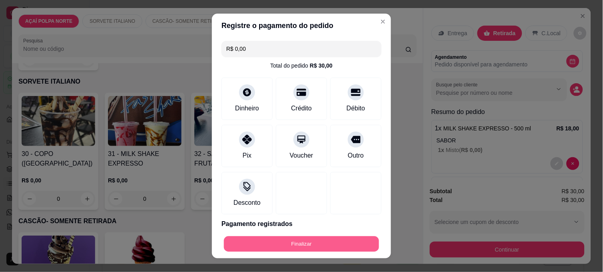
click at [348, 241] on button "Finalizar" at bounding box center [301, 244] width 155 height 16
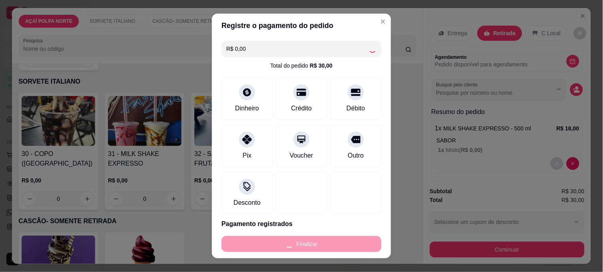
type input "-R$ 30,00"
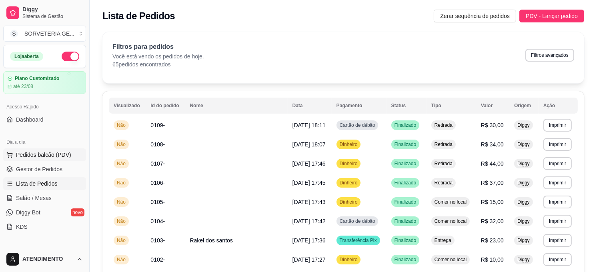
click at [58, 153] on span "Pedidos balcão (PDV)" at bounding box center [43, 155] width 55 height 8
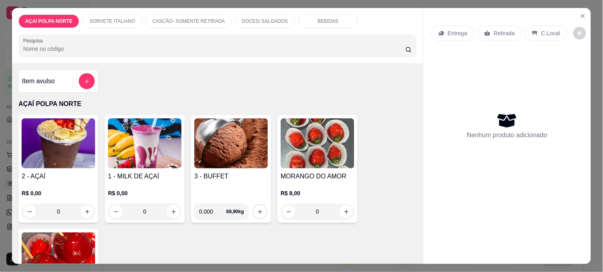
click at [74, 144] on img at bounding box center [59, 143] width 74 height 50
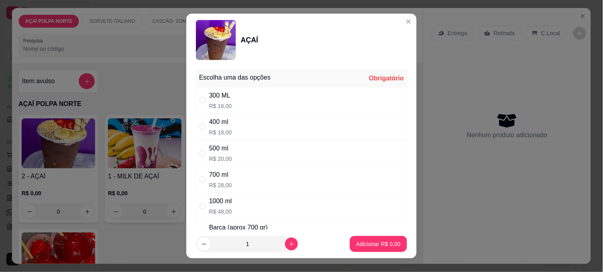
drag, startPoint x: 240, startPoint y: 125, endPoint x: 253, endPoint y: 128, distance: 13.2
click at [240, 125] on div "400 ml R$ 18,00" at bounding box center [301, 127] width 211 height 26
radio input "true"
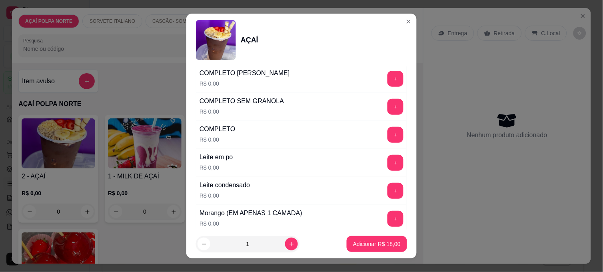
scroll to position [311, 0]
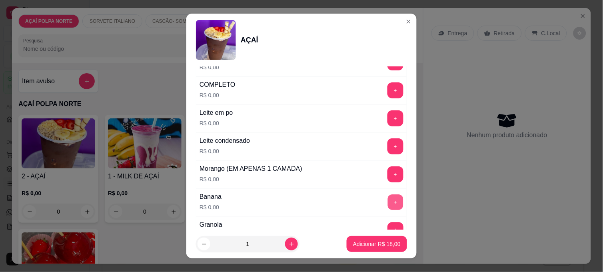
click at [388, 201] on button "+" at bounding box center [396, 203] width 16 height 16
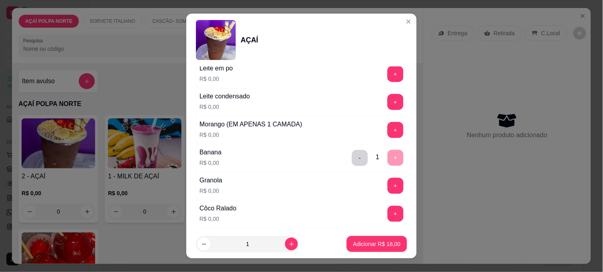
scroll to position [400, 0]
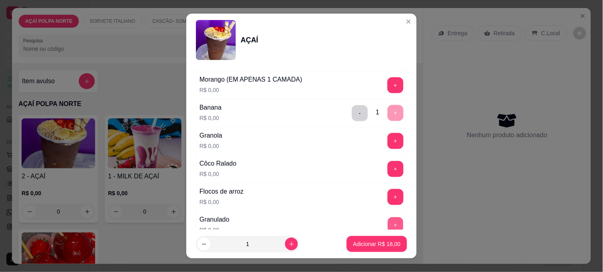
click at [388, 224] on button "+" at bounding box center [396, 226] width 16 height 16
click at [387, 200] on button "+" at bounding box center [395, 197] width 16 height 16
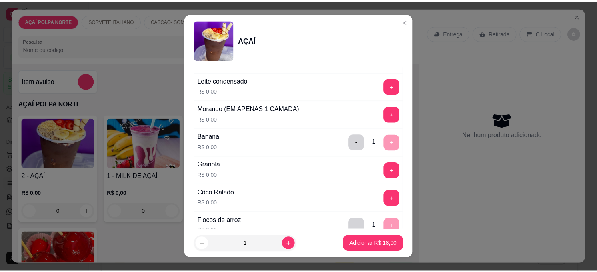
scroll to position [355, 0]
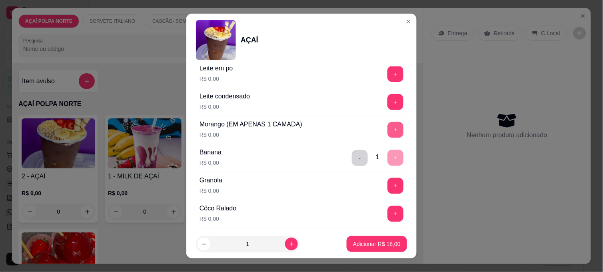
click at [387, 130] on button "+" at bounding box center [395, 130] width 16 height 16
click at [363, 245] on p "Adicionar R$ 18,00" at bounding box center [377, 244] width 46 height 8
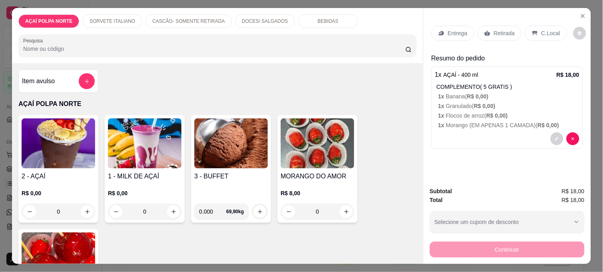
click at [545, 31] on p "C.Local" at bounding box center [550, 33] width 19 height 8
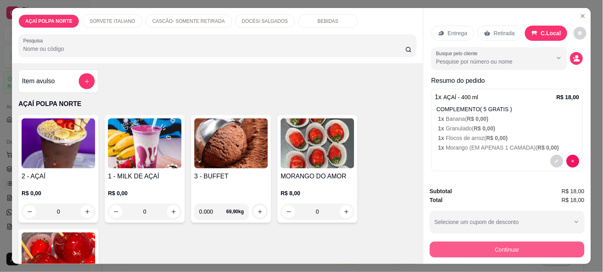
click at [517, 246] on button "Continuar" at bounding box center [507, 250] width 155 height 16
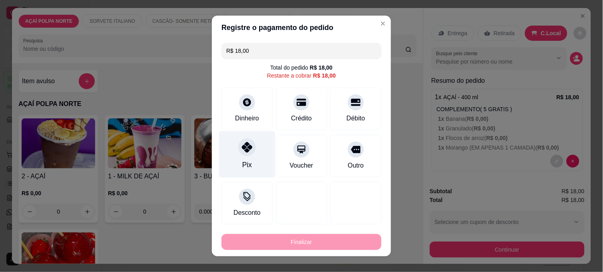
click at [233, 154] on div "Pix" at bounding box center [247, 154] width 56 height 47
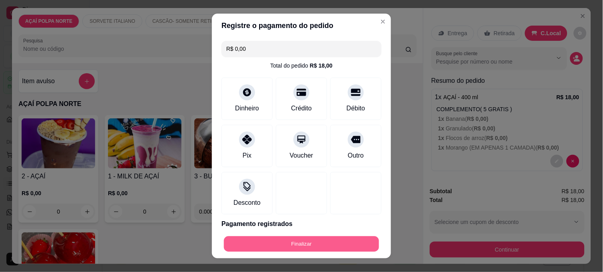
click at [336, 247] on button "Finalizar" at bounding box center [301, 244] width 155 height 16
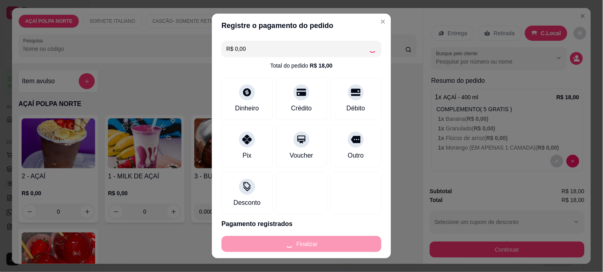
type input "-R$ 18,00"
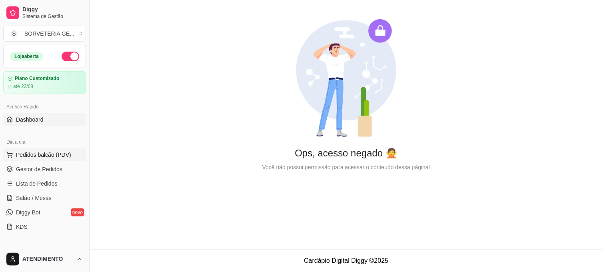
click at [48, 156] on span "Pedidos balcão (PDV)" at bounding box center [43, 155] width 55 height 8
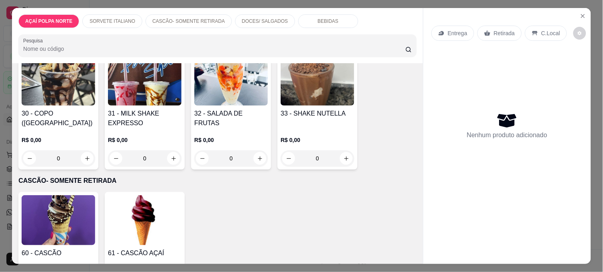
scroll to position [311, 0]
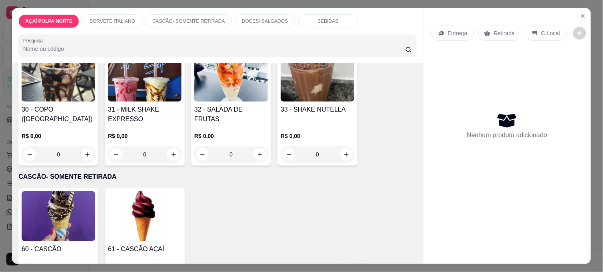
click at [81, 222] on img at bounding box center [59, 216] width 74 height 50
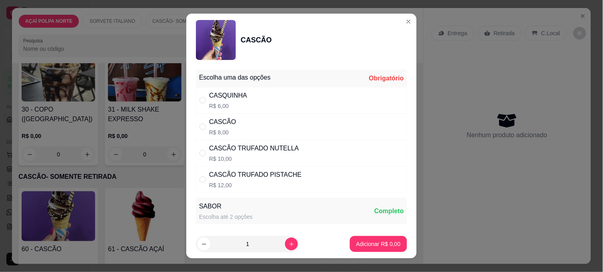
click at [226, 96] on div "CASQUINHA" at bounding box center [228, 96] width 38 height 10
radio input "true"
click at [381, 244] on p "Adicionar R$ 6,00" at bounding box center [378, 244] width 44 height 8
type input "1"
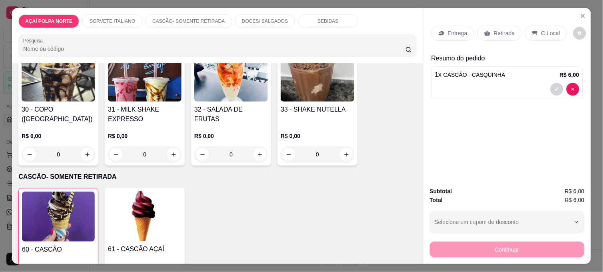
click at [548, 36] on div "C.Local" at bounding box center [546, 33] width 42 height 15
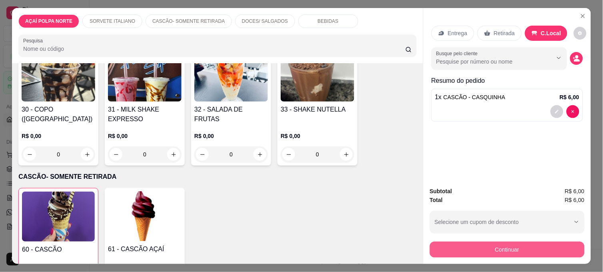
click at [482, 252] on button "Continuar" at bounding box center [507, 250] width 155 height 16
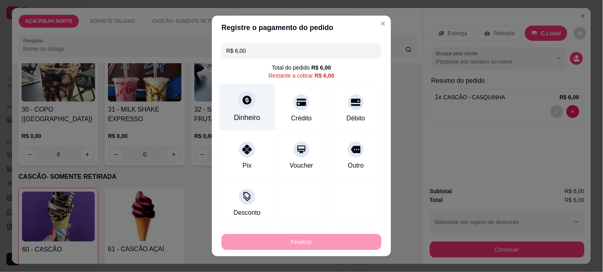
click at [241, 113] on div "Dinheiro" at bounding box center [247, 117] width 26 height 10
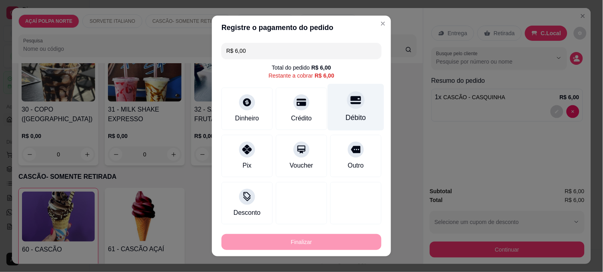
click at [344, 111] on div "Débito" at bounding box center [356, 107] width 56 height 47
type input "R$ 0,00"
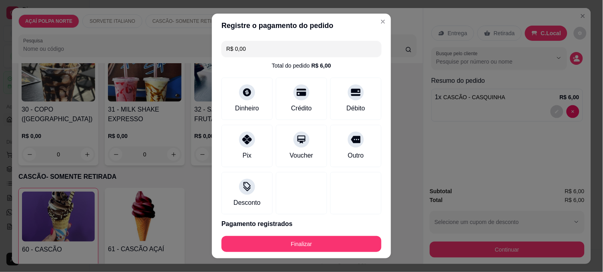
click at [320, 243] on button "Finalizar" at bounding box center [302, 244] width 160 height 16
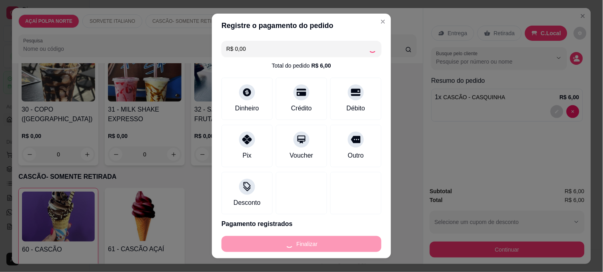
type input "0"
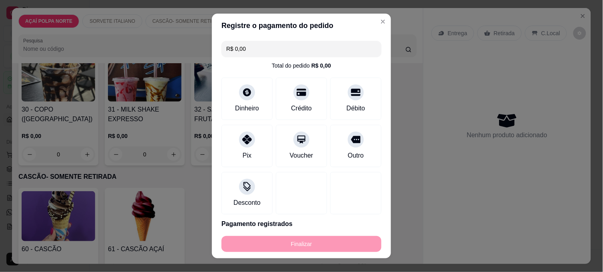
type input "-R$ 6,00"
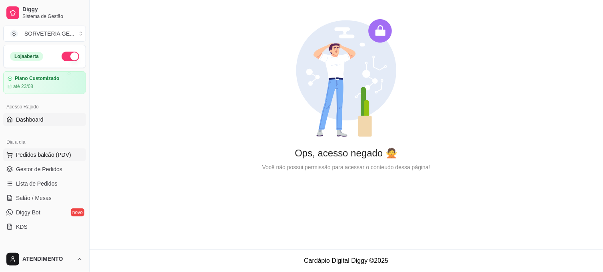
click at [37, 156] on span "Pedidos balcão (PDV)" at bounding box center [43, 155] width 55 height 8
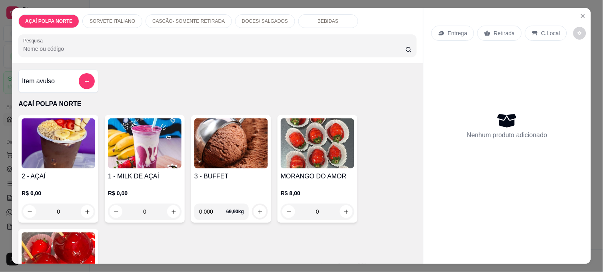
click at [64, 159] on img at bounding box center [59, 143] width 74 height 50
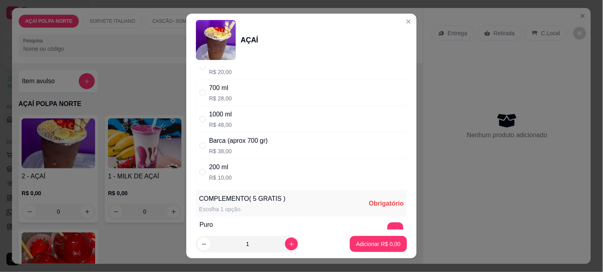
scroll to position [89, 0]
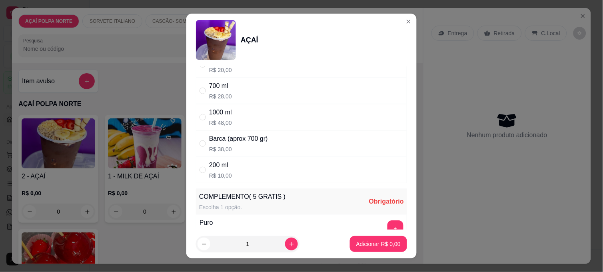
click at [218, 166] on div "200 ml" at bounding box center [220, 165] width 23 height 10
radio input "true"
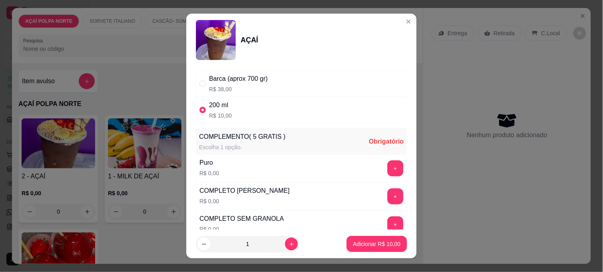
scroll to position [222, 0]
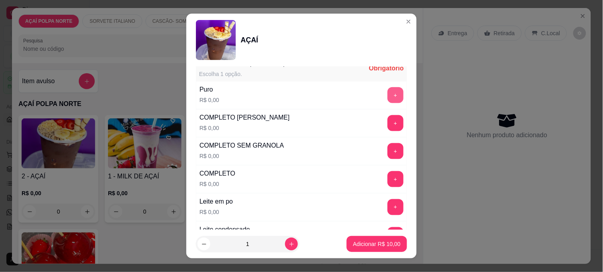
click at [387, 98] on button "+" at bounding box center [395, 95] width 16 height 16
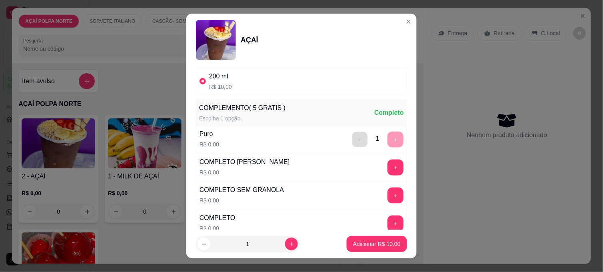
click at [352, 140] on button "-" at bounding box center [360, 140] width 16 height 16
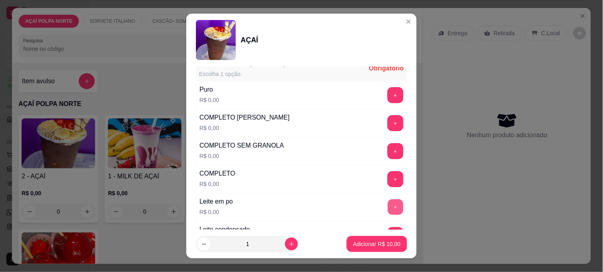
click at [388, 204] on button "+" at bounding box center [396, 208] width 16 height 16
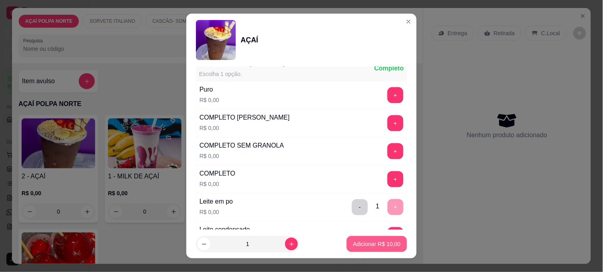
click at [371, 245] on p "Adicionar R$ 10,00" at bounding box center [377, 244] width 48 height 8
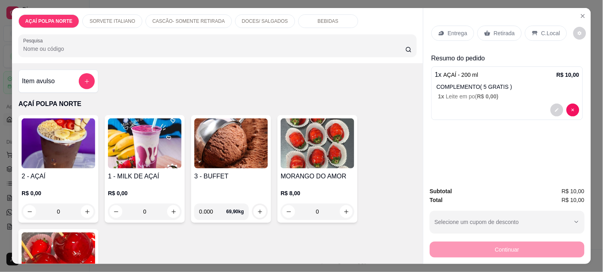
click at [239, 145] on img at bounding box center [231, 143] width 74 height 50
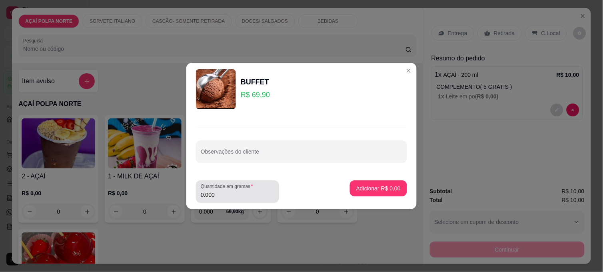
click at [254, 190] on div "0.000" at bounding box center [238, 192] width 74 height 16
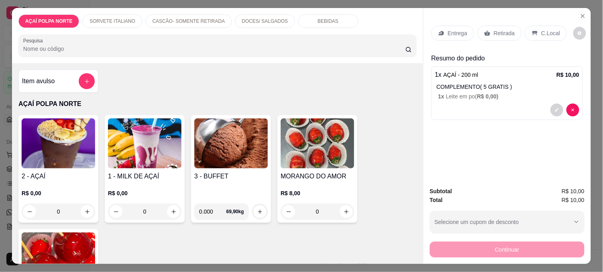
click at [61, 78] on div "Item avulso" at bounding box center [58, 81] width 73 height 16
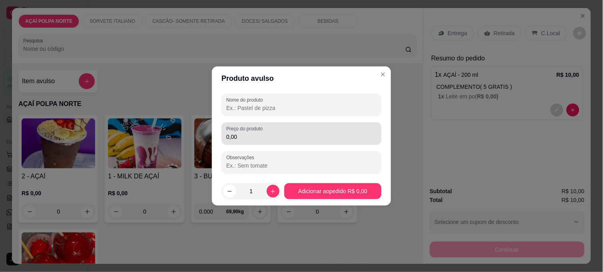
click at [255, 137] on input "0,00" at bounding box center [301, 137] width 150 height 8
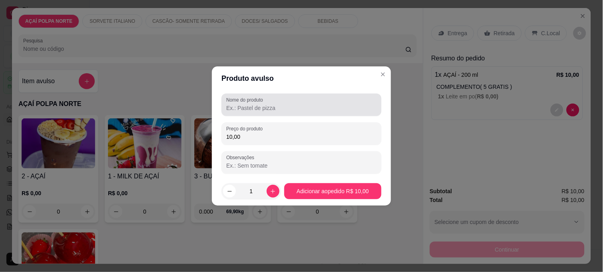
type input "10,00"
click at [268, 105] on input "Nome do produto" at bounding box center [301, 108] width 150 height 8
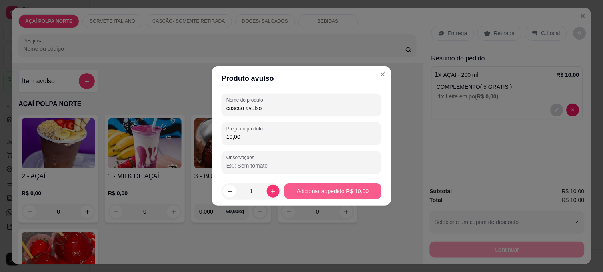
type input "cascao avulso"
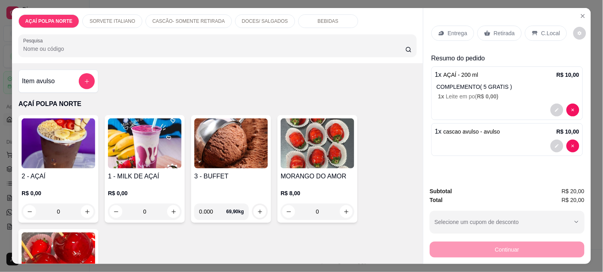
click at [552, 31] on p "C.Local" at bounding box center [550, 33] width 19 height 8
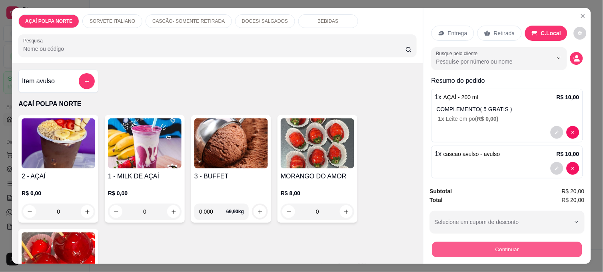
click at [512, 244] on button "Continuar" at bounding box center [507, 250] width 150 height 16
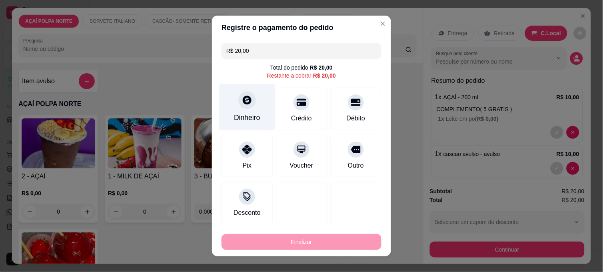
click at [234, 116] on div "Dinheiro" at bounding box center [247, 117] width 26 height 10
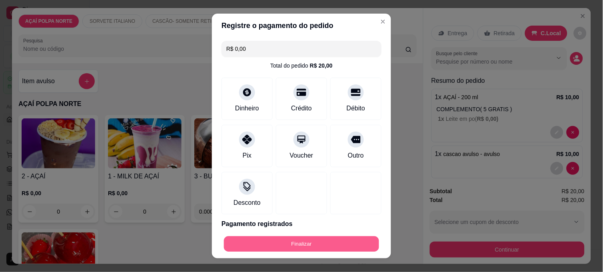
click at [318, 238] on button "Finalizar" at bounding box center [301, 244] width 155 height 16
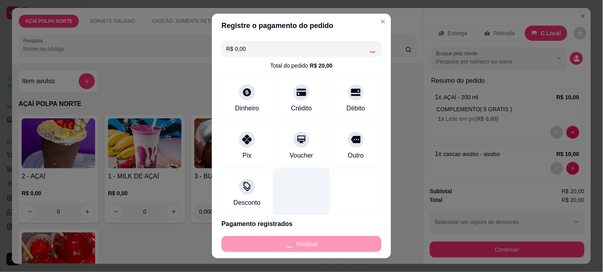
type input "-R$ 20,00"
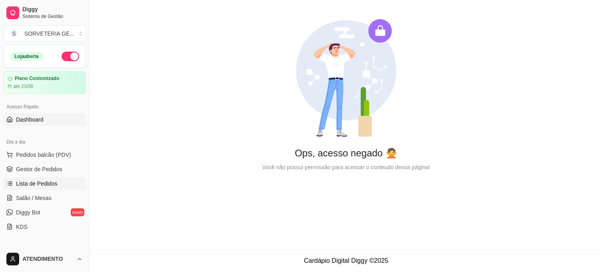
click at [26, 184] on span "Lista de Pedidos" at bounding box center [37, 184] width 42 height 8
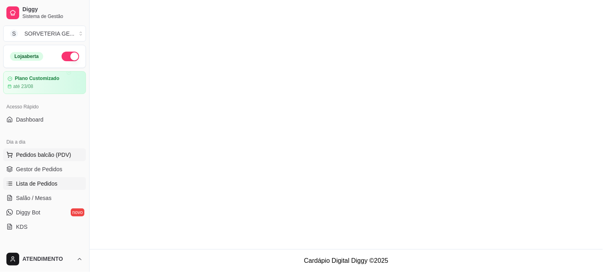
click at [40, 153] on span "Pedidos balcão (PDV)" at bounding box center [43, 155] width 55 height 8
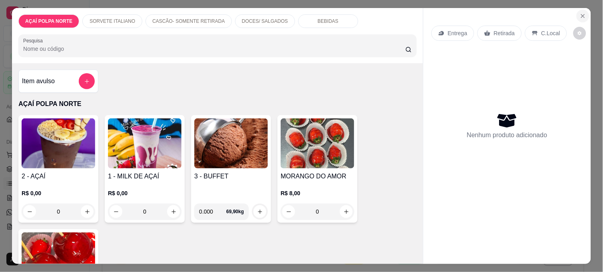
click at [580, 13] on icon "Close" at bounding box center [583, 16] width 6 height 6
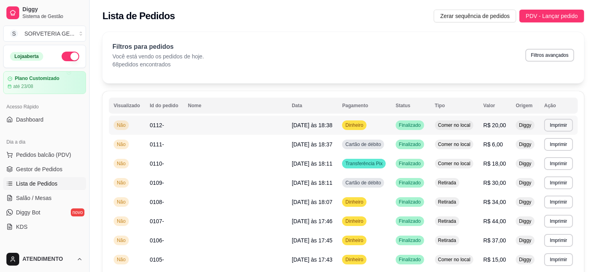
click at [154, 126] on span "0112-" at bounding box center [157, 125] width 14 height 6
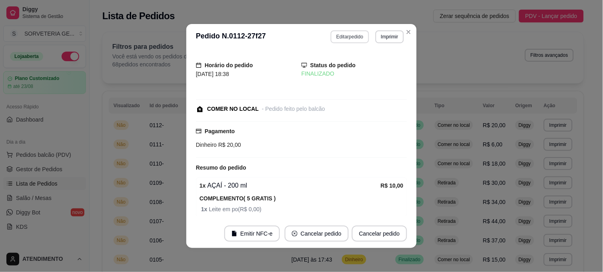
click at [341, 31] on button "Editar pedido" at bounding box center [350, 36] width 38 height 13
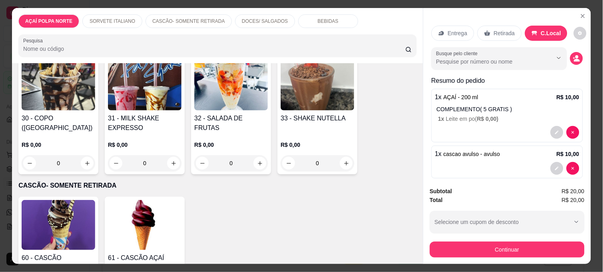
scroll to position [355, 0]
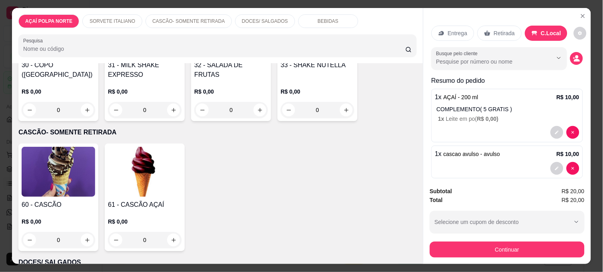
click at [72, 164] on img at bounding box center [59, 172] width 74 height 50
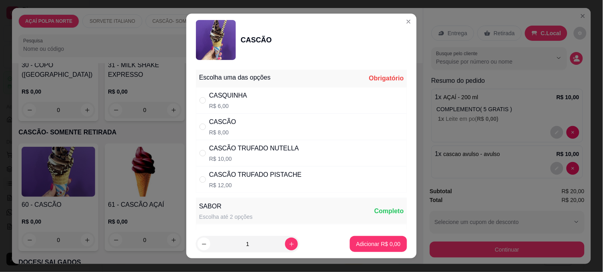
click at [213, 134] on p "R$ 8,00" at bounding box center [222, 132] width 27 height 8
radio input "true"
click at [375, 246] on p "Adicionar R$ 8,00" at bounding box center [378, 244] width 44 height 8
type input "1"
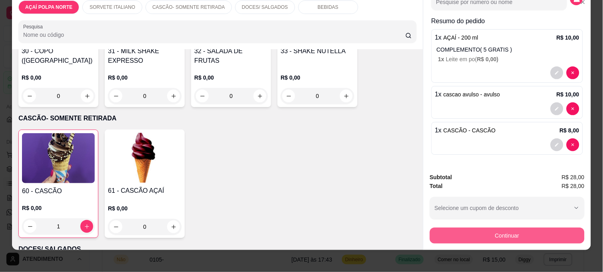
scroll to position [21, 0]
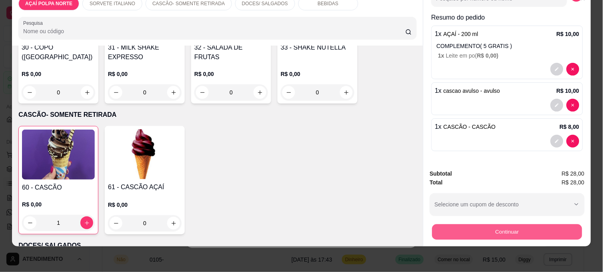
click at [523, 224] on button "Continuar" at bounding box center [507, 232] width 150 height 16
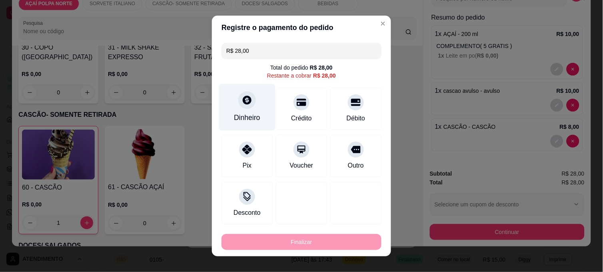
click at [243, 102] on icon at bounding box center [247, 100] width 10 height 10
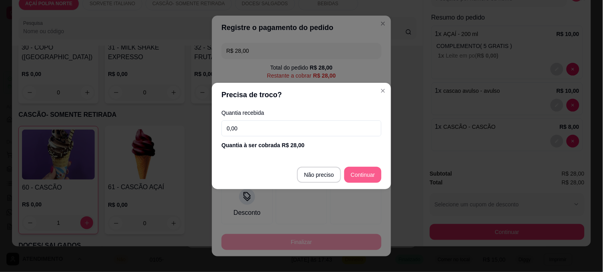
type input "R$ 0,00"
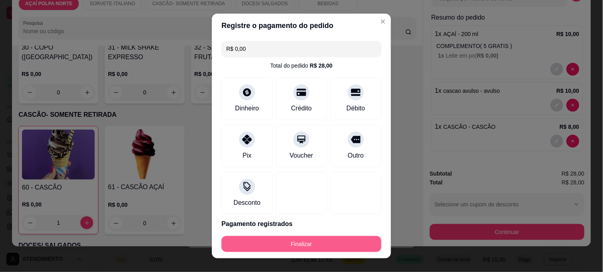
click at [309, 245] on button "Finalizar" at bounding box center [302, 244] width 160 height 16
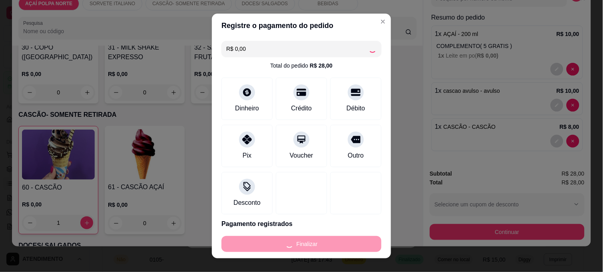
type input "0"
type input "-R$ 28,00"
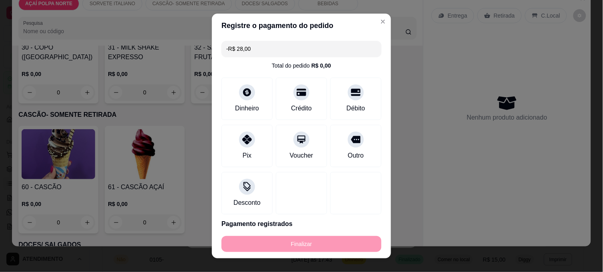
scroll to position [0, 0]
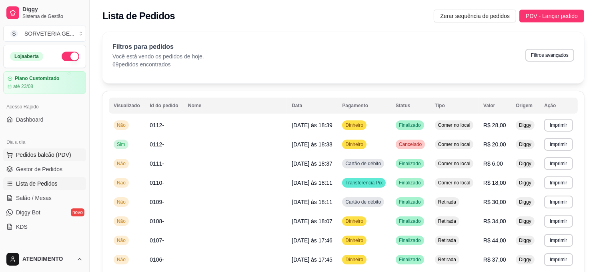
click at [46, 153] on span "Pedidos balcão (PDV)" at bounding box center [43, 155] width 55 height 8
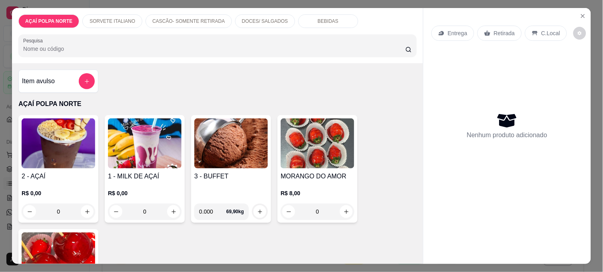
click at [46, 172] on h4 "2 - AÇAÍ" at bounding box center [59, 177] width 74 height 10
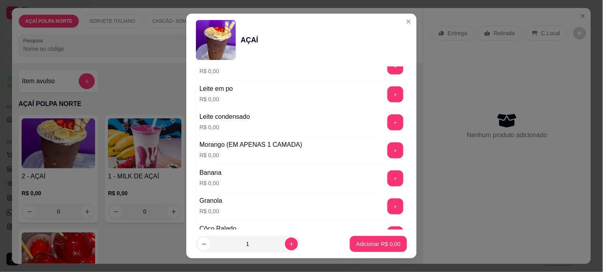
scroll to position [355, 0]
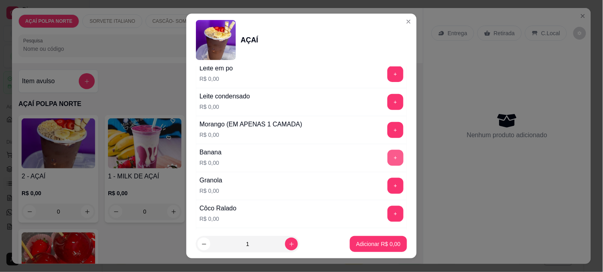
click at [387, 152] on button "+" at bounding box center [395, 158] width 16 height 16
click at [380, 139] on div "Morango (EM APENAS 1 CAMADA) R$ 0,00 +" at bounding box center [301, 130] width 211 height 28
click at [387, 130] on button "+" at bounding box center [395, 130] width 16 height 16
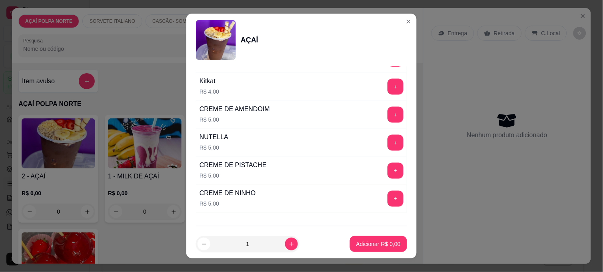
scroll to position [976, 0]
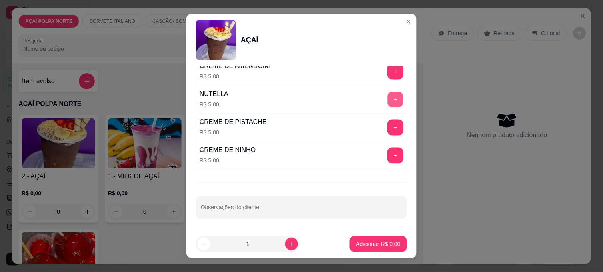
click at [388, 102] on button "+" at bounding box center [396, 100] width 16 height 16
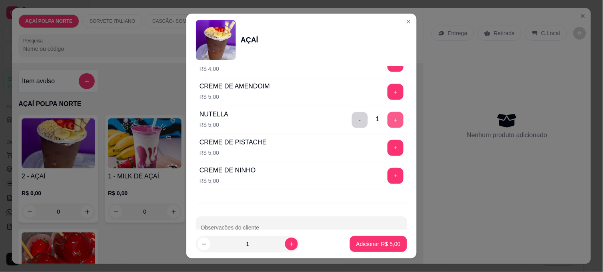
scroll to position [932, 0]
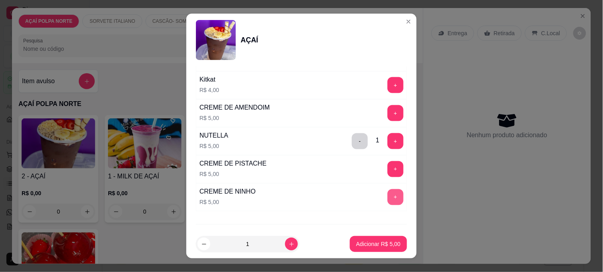
click at [387, 197] on button "+" at bounding box center [395, 197] width 16 height 16
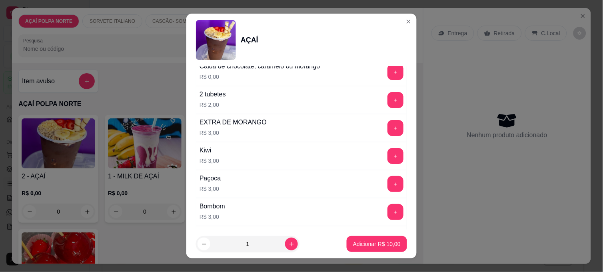
scroll to position [309, 0]
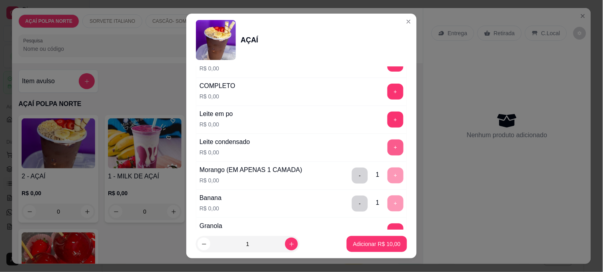
click at [387, 145] on button "+" at bounding box center [395, 148] width 16 height 16
click at [387, 117] on button "+" at bounding box center [395, 120] width 16 height 16
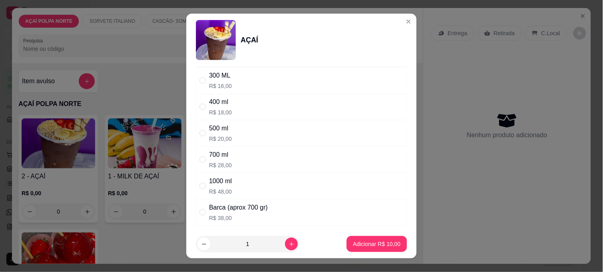
scroll to position [0, 0]
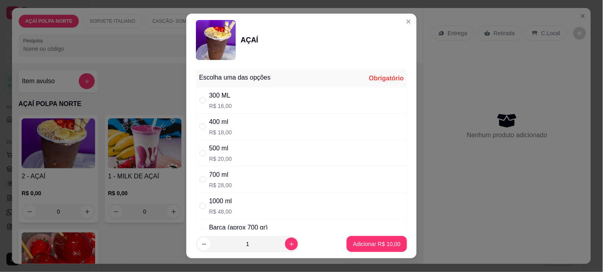
click at [210, 96] on div "300 ML" at bounding box center [220, 96] width 23 height 10
radio input "true"
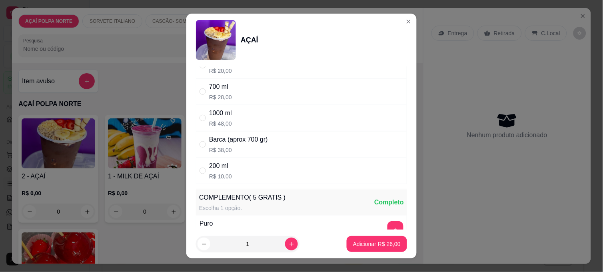
scroll to position [89, 0]
click at [377, 242] on p "Adicionar R$ 26,00" at bounding box center [377, 244] width 48 height 8
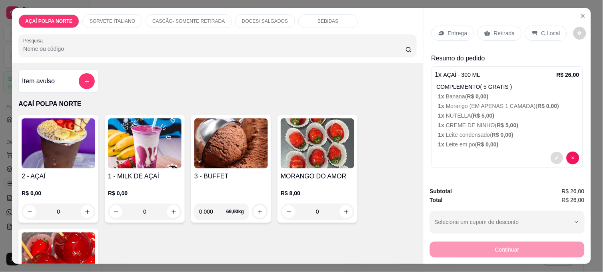
click at [553, 152] on button "decrease-product-quantity" at bounding box center [557, 158] width 12 height 12
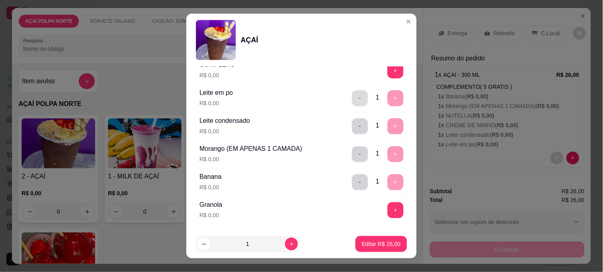
scroll to position [355, 0]
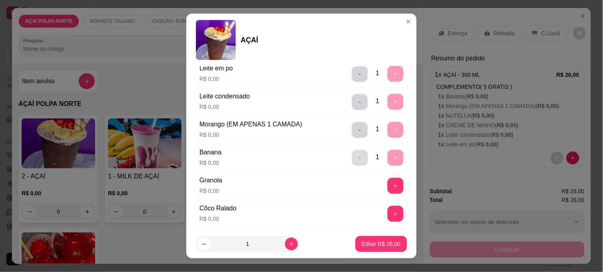
click at [352, 160] on button "-" at bounding box center [360, 158] width 16 height 16
click at [352, 130] on button "-" at bounding box center [360, 130] width 16 height 16
click at [352, 103] on button "-" at bounding box center [360, 102] width 16 height 16
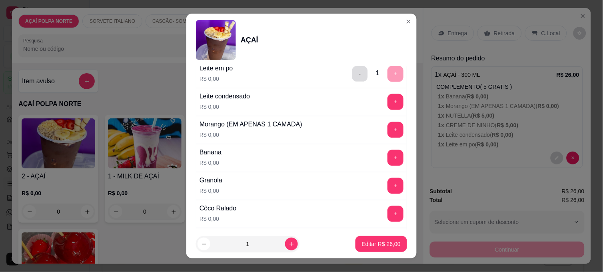
click at [352, 70] on button "-" at bounding box center [360, 74] width 16 height 16
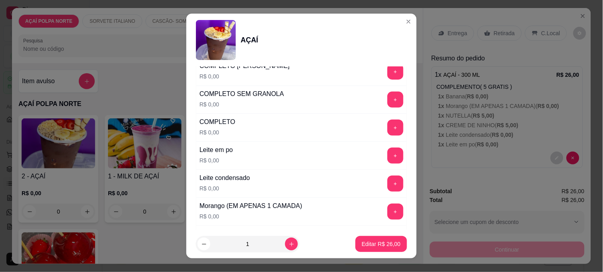
scroll to position [266, 0]
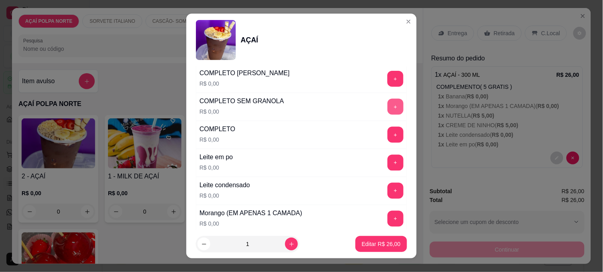
click at [387, 110] on button "+" at bounding box center [395, 107] width 16 height 16
click at [362, 246] on p "Editar R$ 26,00" at bounding box center [381, 244] width 38 height 8
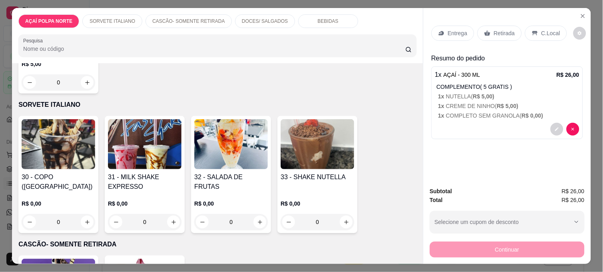
scroll to position [311, 0]
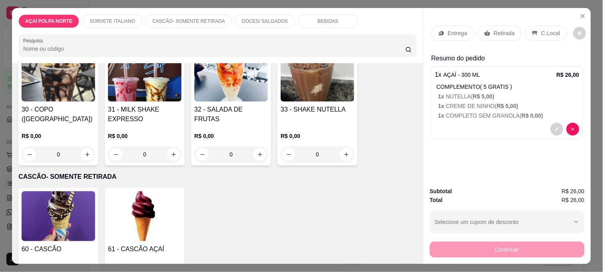
click at [56, 217] on img at bounding box center [59, 216] width 74 height 50
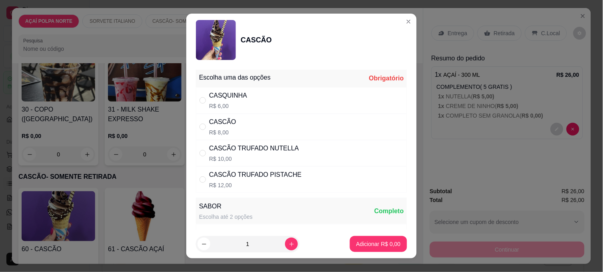
click at [210, 127] on div "CASCÃO R$ 8,00" at bounding box center [222, 126] width 27 height 19
radio input "true"
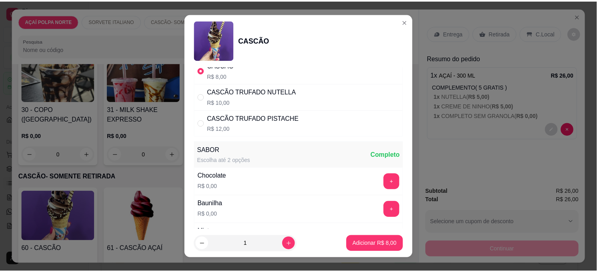
scroll to position [178, 0]
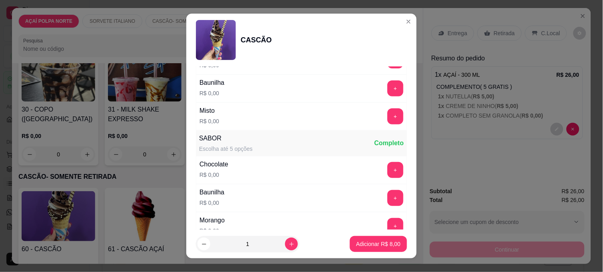
click at [387, 117] on button "+" at bounding box center [395, 116] width 16 height 16
click at [371, 245] on p "Adicionar R$ 8,00" at bounding box center [378, 244] width 44 height 8
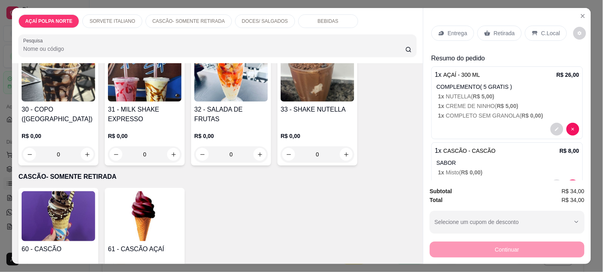
click at [497, 29] on p "Retirada" at bounding box center [504, 33] width 21 height 8
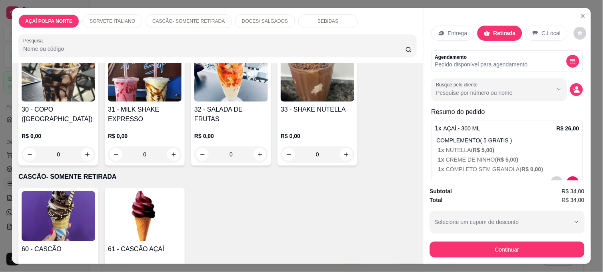
click at [533, 31] on icon at bounding box center [535, 33] width 5 height 4
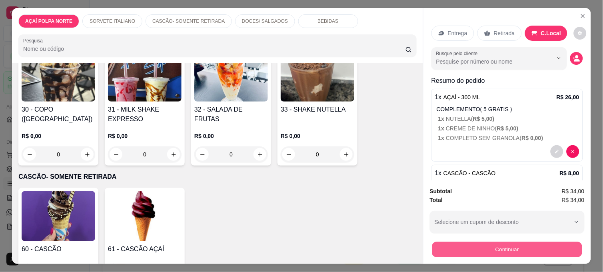
click at [487, 250] on button "Continuar" at bounding box center [507, 250] width 150 height 16
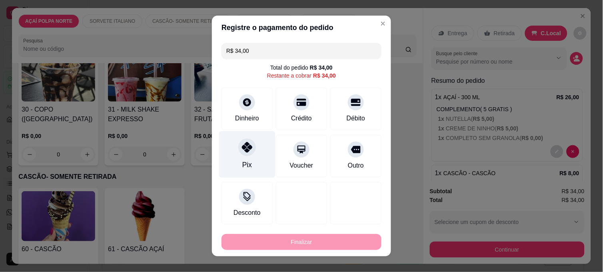
click at [242, 163] on div "Pix" at bounding box center [247, 165] width 10 height 10
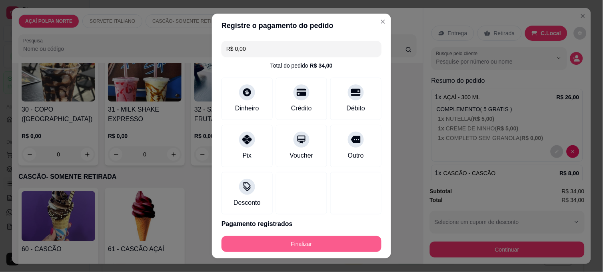
click at [334, 242] on button "Finalizar" at bounding box center [302, 244] width 160 height 16
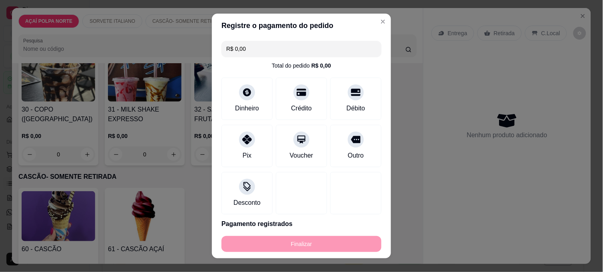
type input "-R$ 34,00"
